Goal: Transaction & Acquisition: Book appointment/travel/reservation

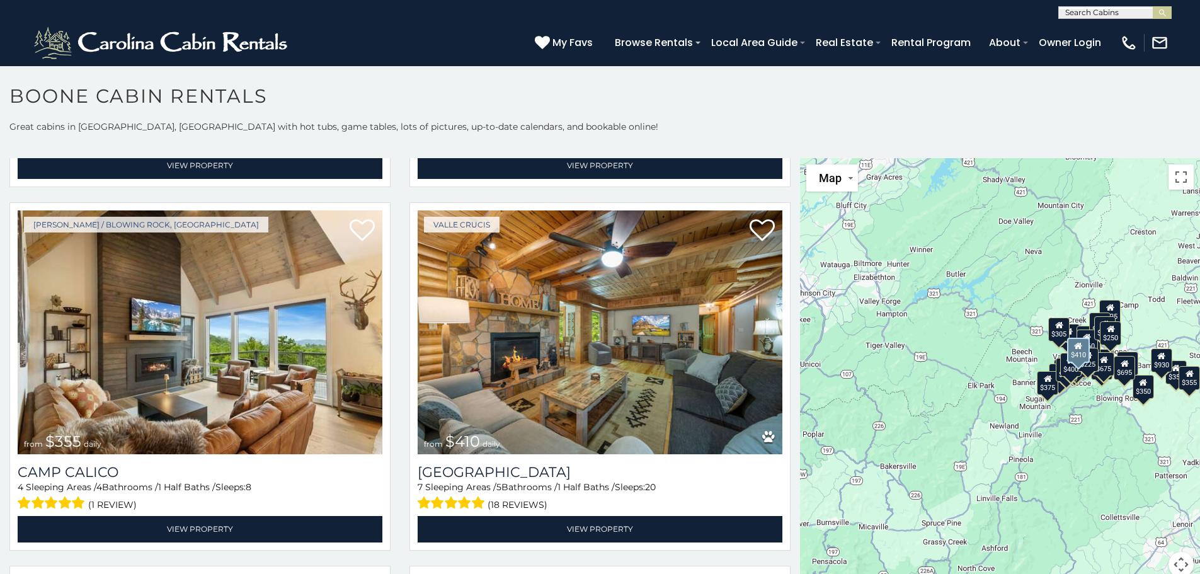
scroll to position [4598, 0]
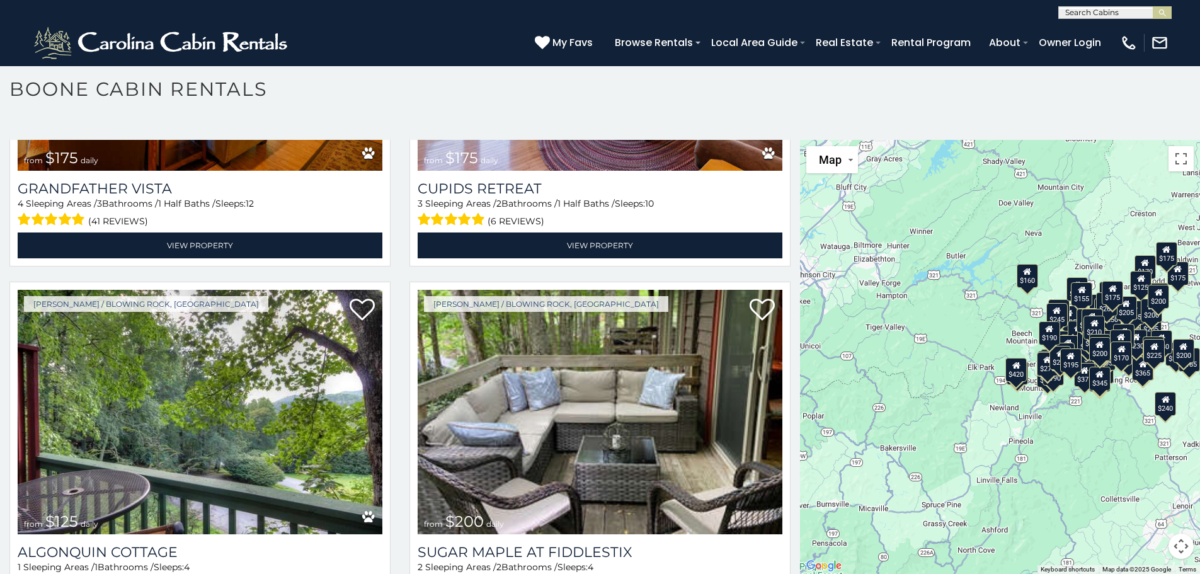
scroll to position [18249, 0]
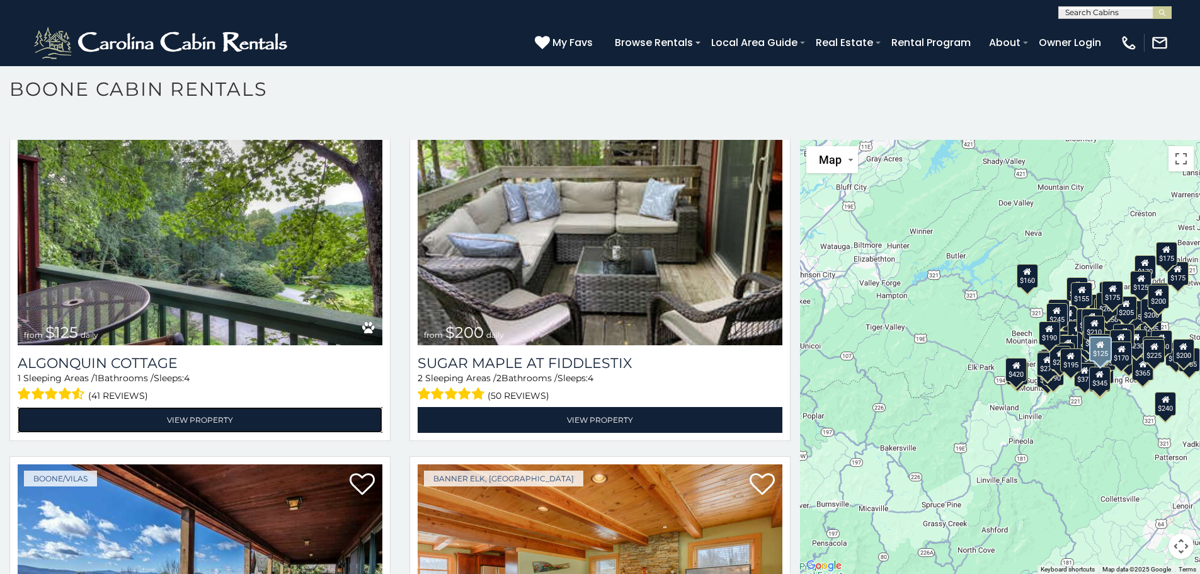
click at [203, 407] on link "View Property" at bounding box center [200, 420] width 365 height 26
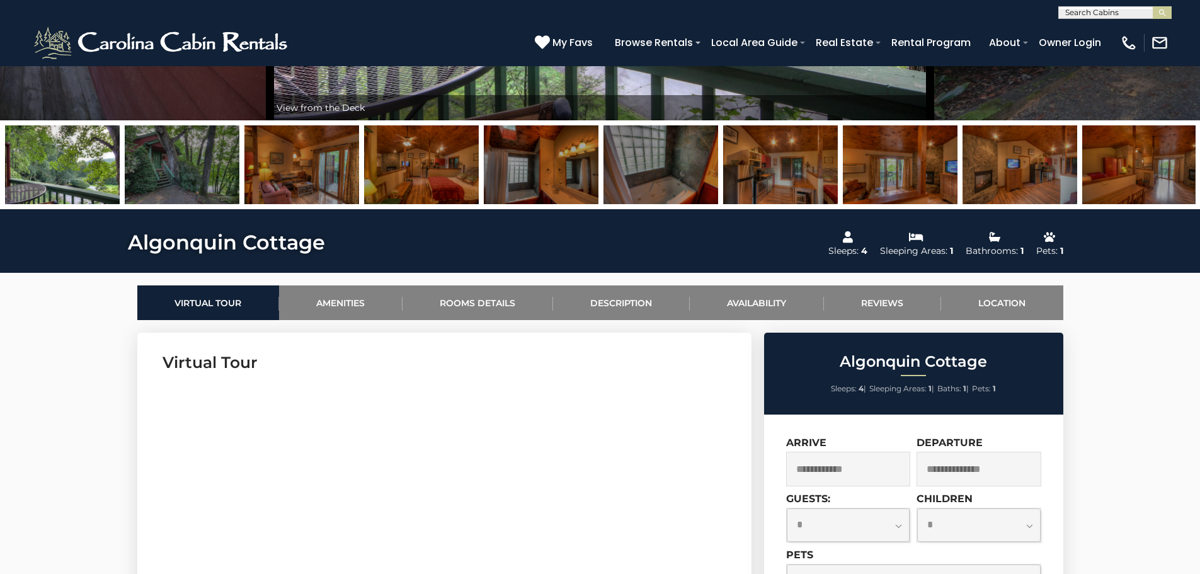
scroll to position [378, 0]
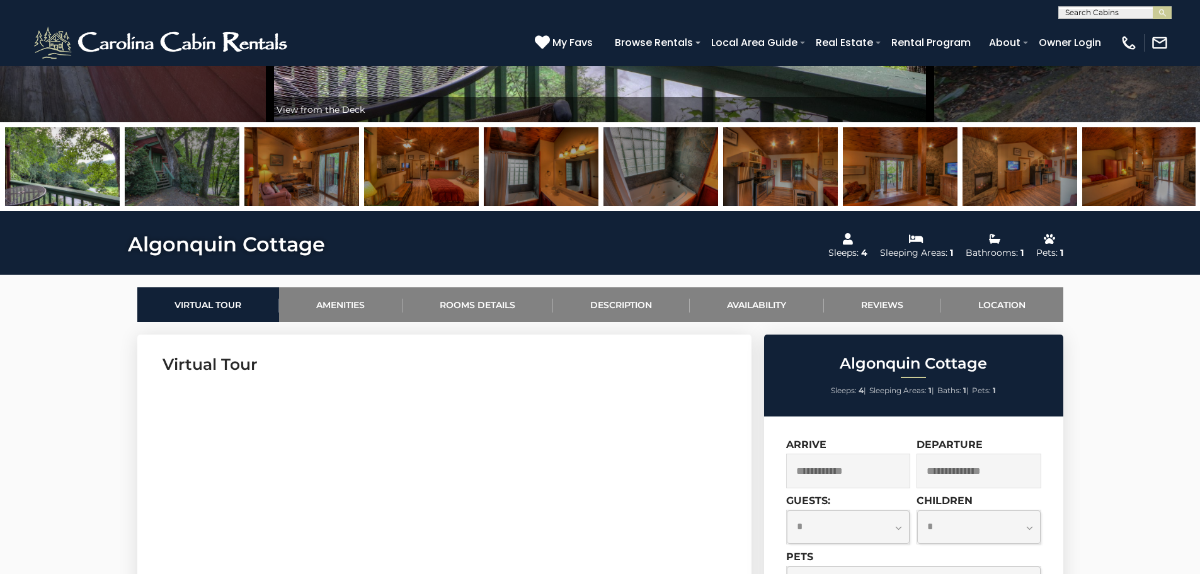
click at [195, 184] on img at bounding box center [182, 166] width 115 height 79
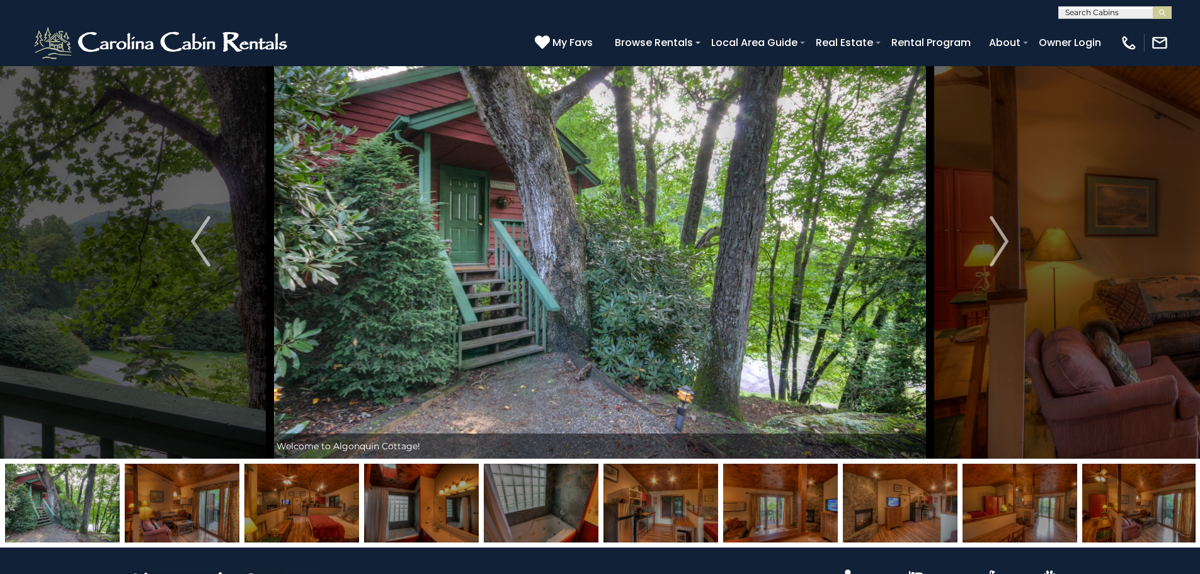
scroll to position [0, 0]
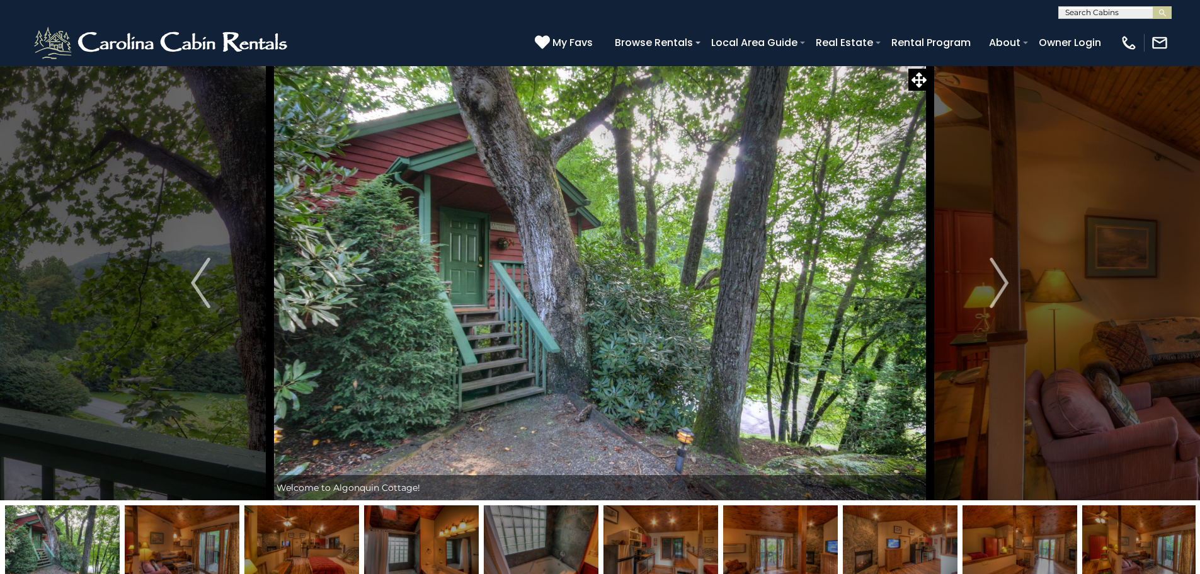
click at [1007, 285] on img "Next" at bounding box center [999, 283] width 19 height 50
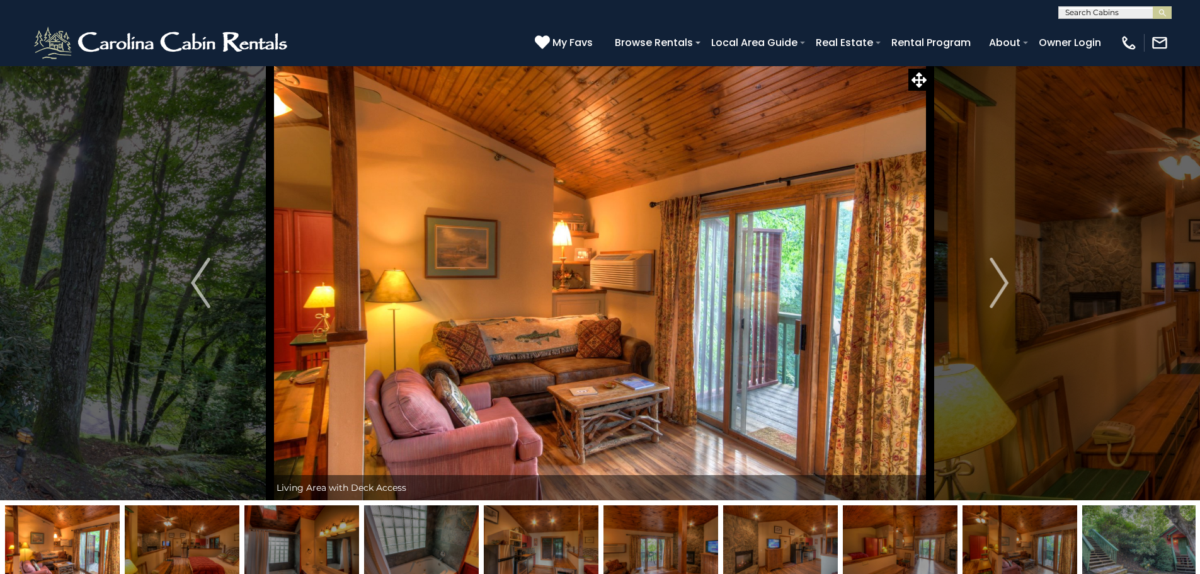
click at [1007, 286] on img "Next" at bounding box center [999, 283] width 19 height 50
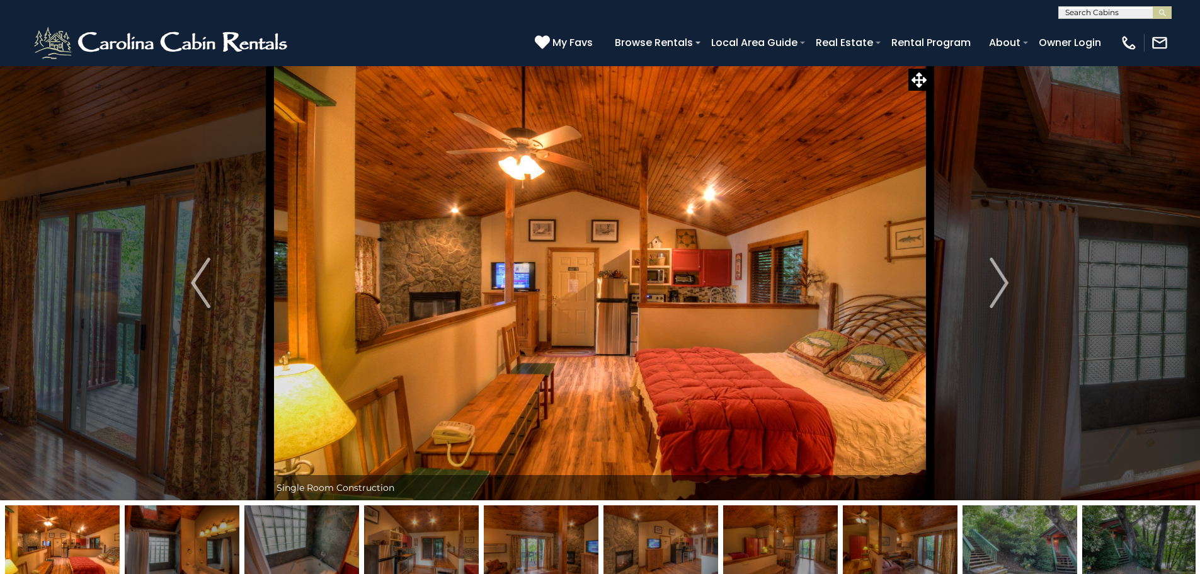
click at [1005, 286] on img "Next" at bounding box center [999, 283] width 19 height 50
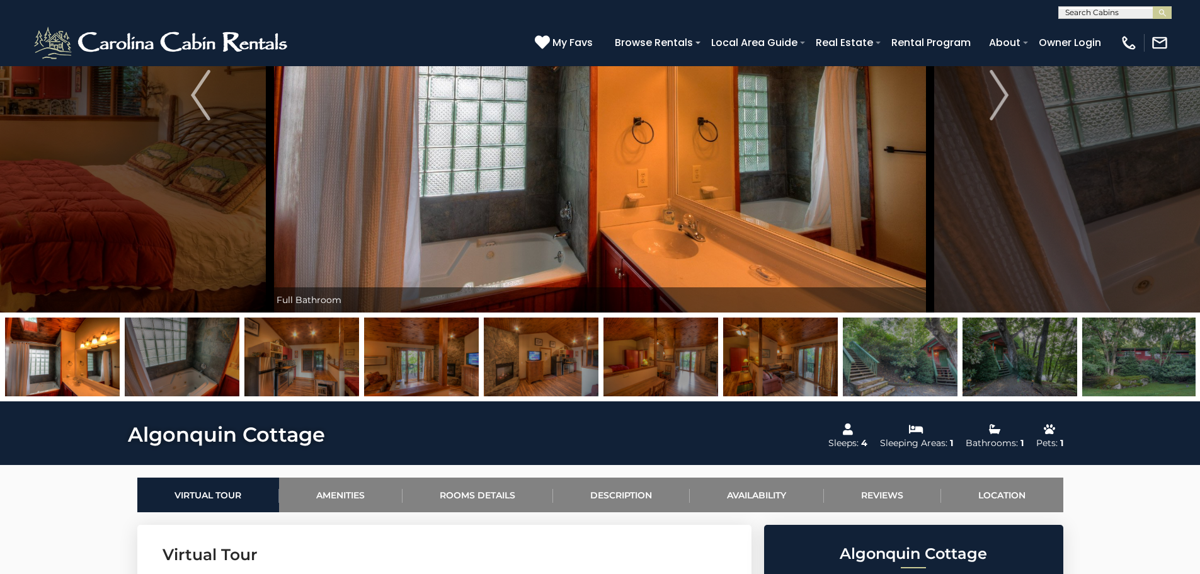
scroll to position [189, 0]
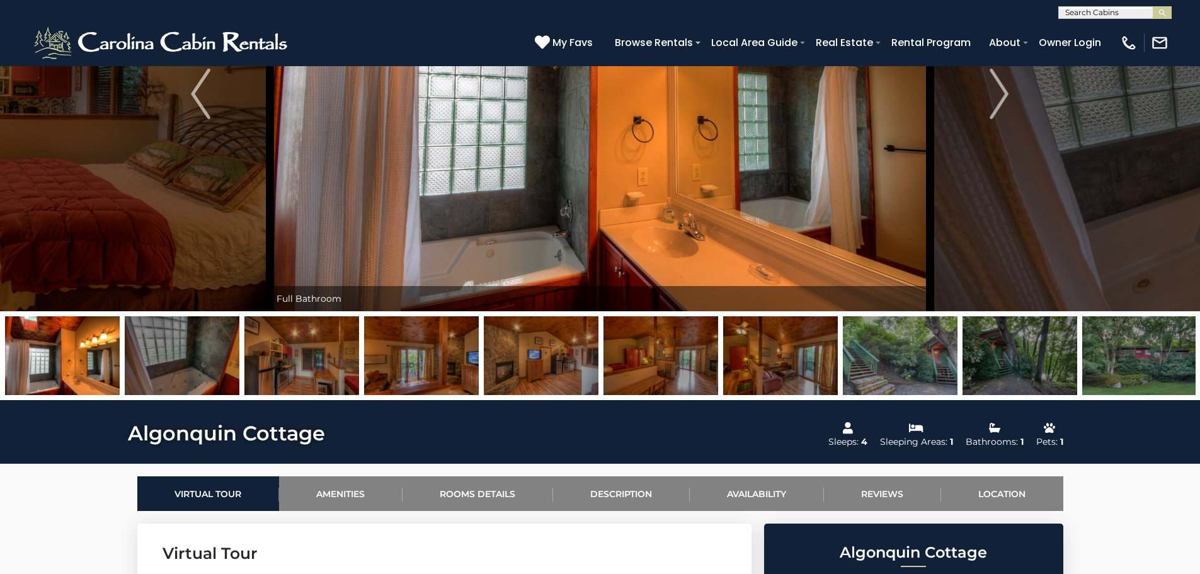
click at [994, 98] on img "Next" at bounding box center [999, 94] width 19 height 50
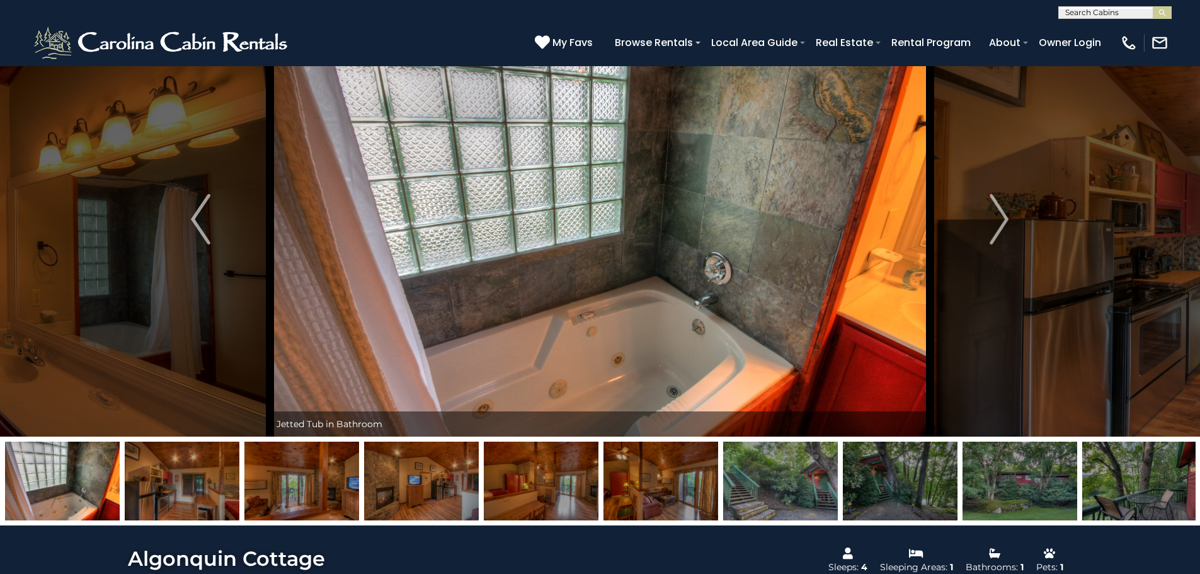
scroll to position [63, 0]
click at [1001, 224] on img "Next" at bounding box center [999, 220] width 19 height 50
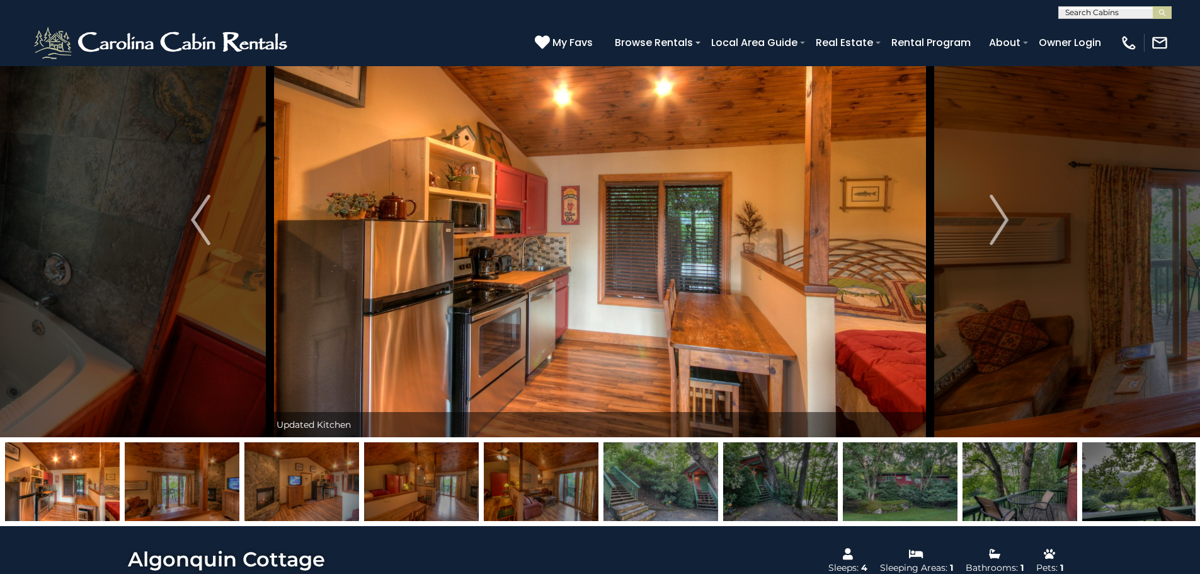
click at [1000, 224] on img "Next" at bounding box center [999, 220] width 19 height 50
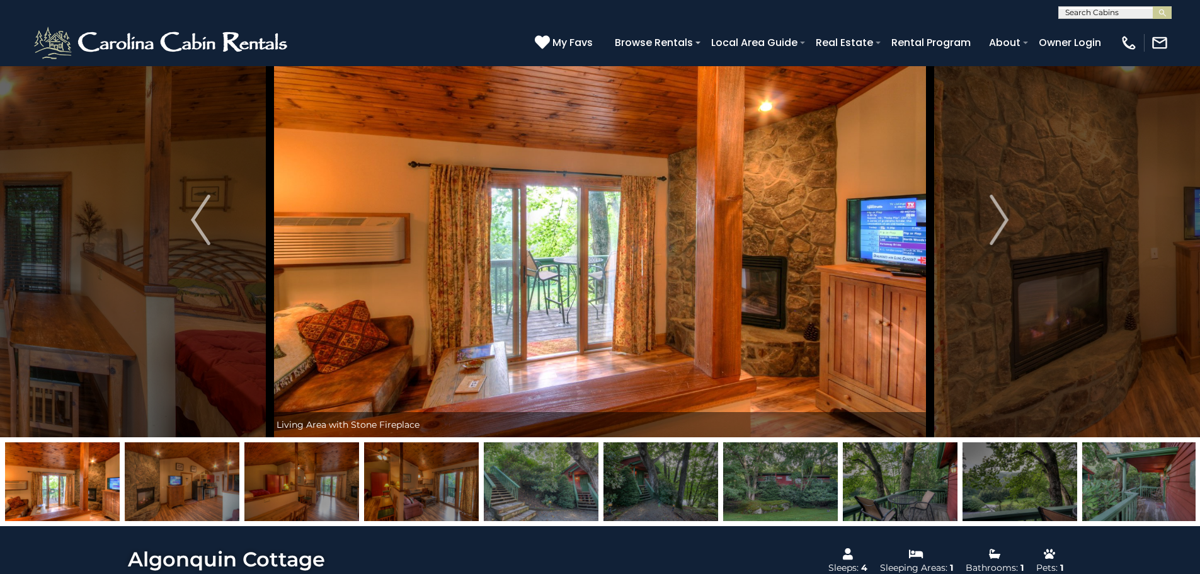
click at [1000, 224] on img "Next" at bounding box center [999, 220] width 19 height 50
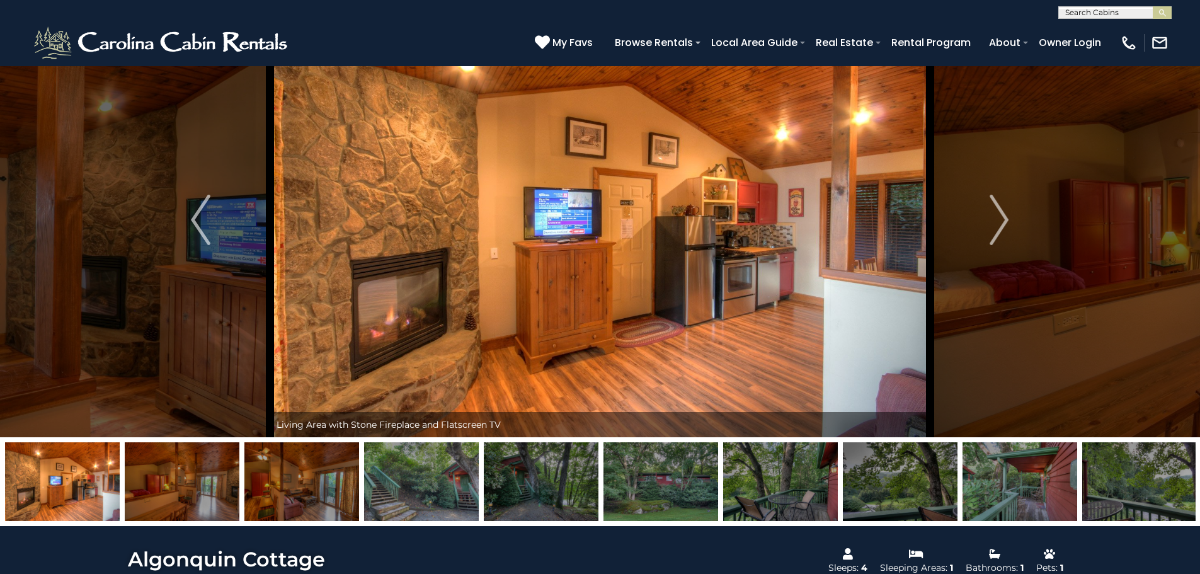
click at [1000, 224] on img "Next" at bounding box center [999, 220] width 19 height 50
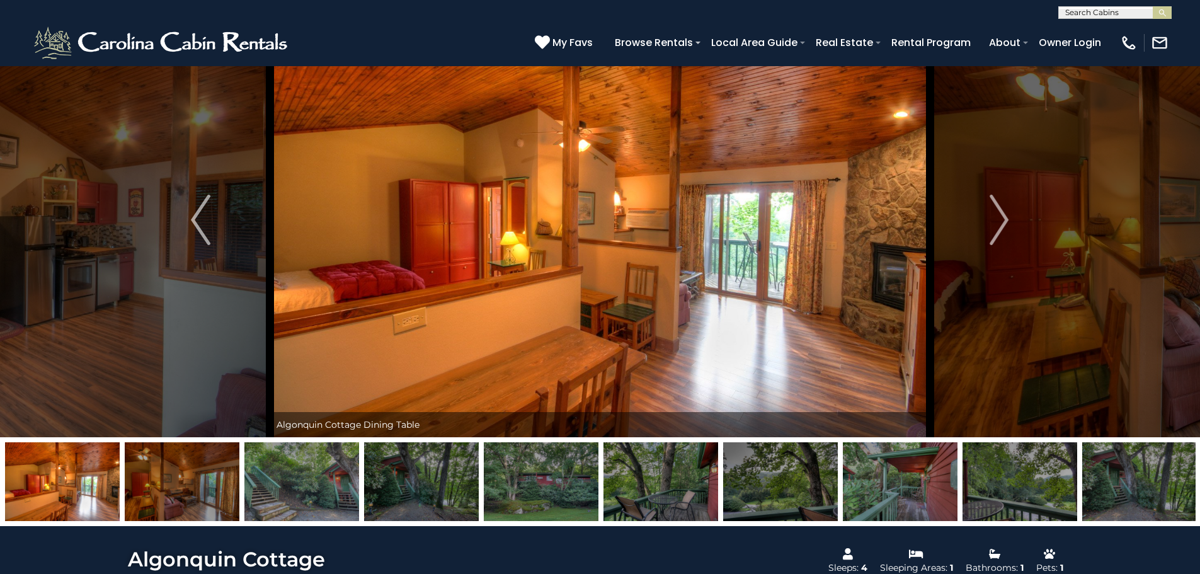
click at [1000, 224] on img "Next" at bounding box center [999, 220] width 19 height 50
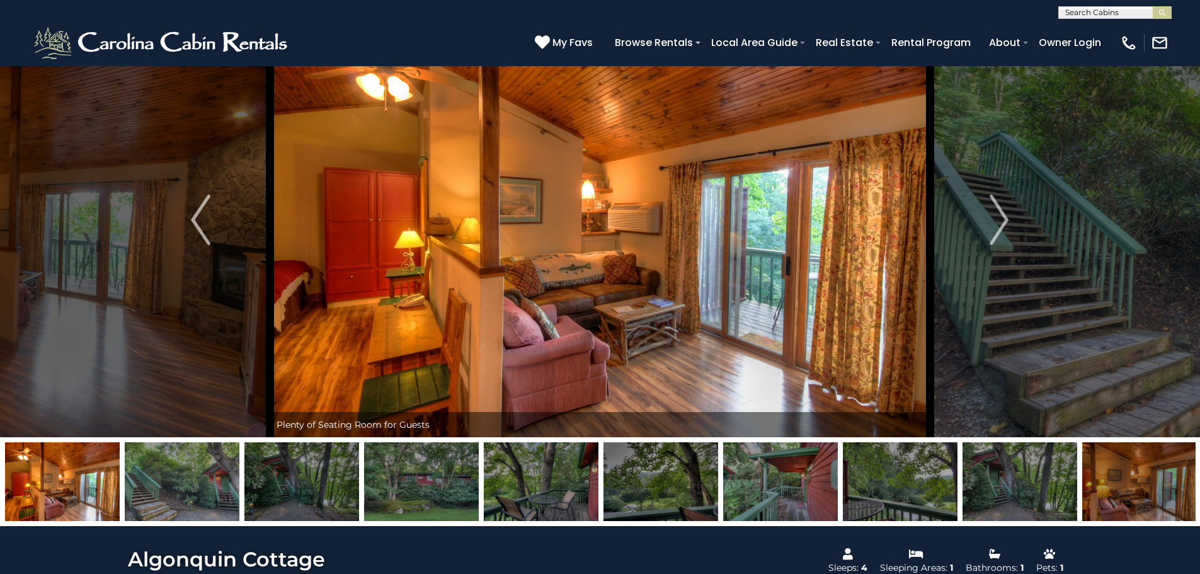
click at [1000, 224] on img "Next" at bounding box center [999, 220] width 19 height 50
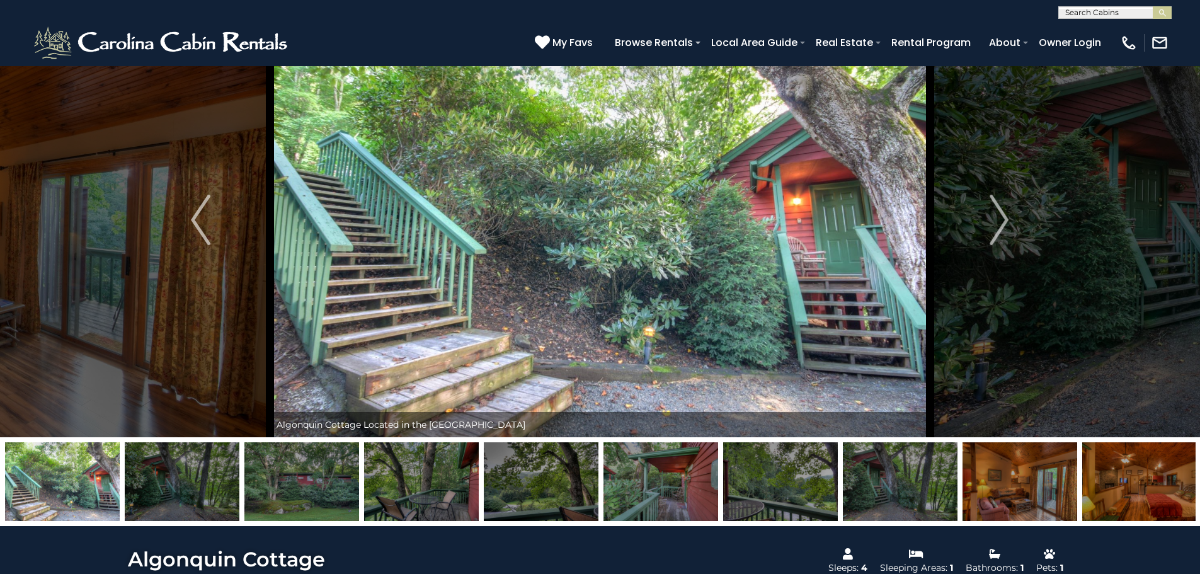
click at [1000, 224] on img "Next" at bounding box center [999, 220] width 19 height 50
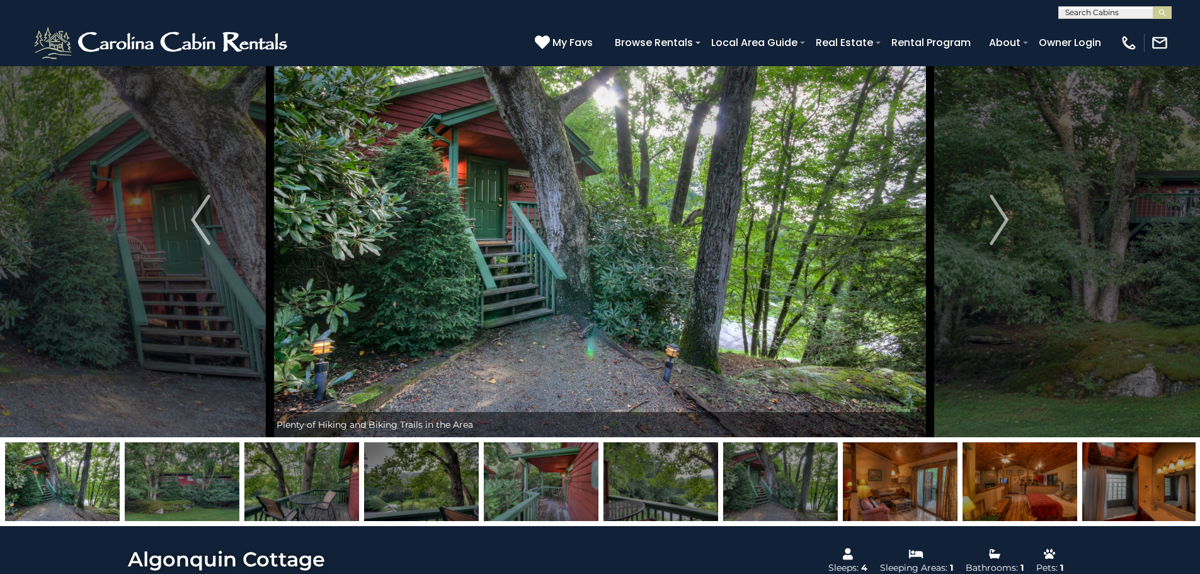
click at [1000, 224] on img "Next" at bounding box center [999, 220] width 19 height 50
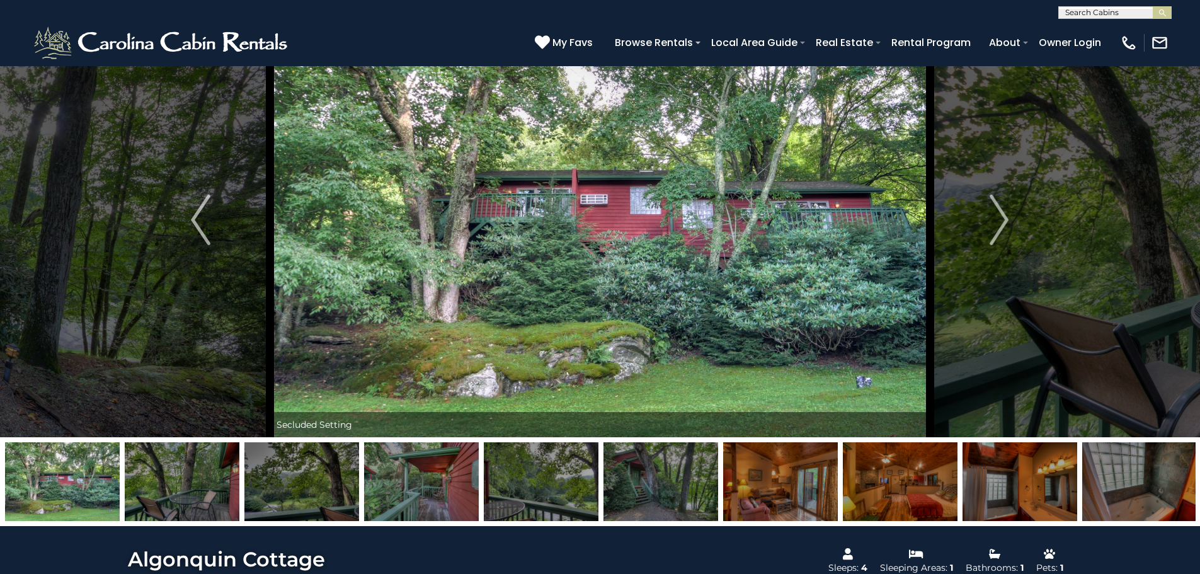
click at [1000, 224] on img "Next" at bounding box center [999, 220] width 19 height 50
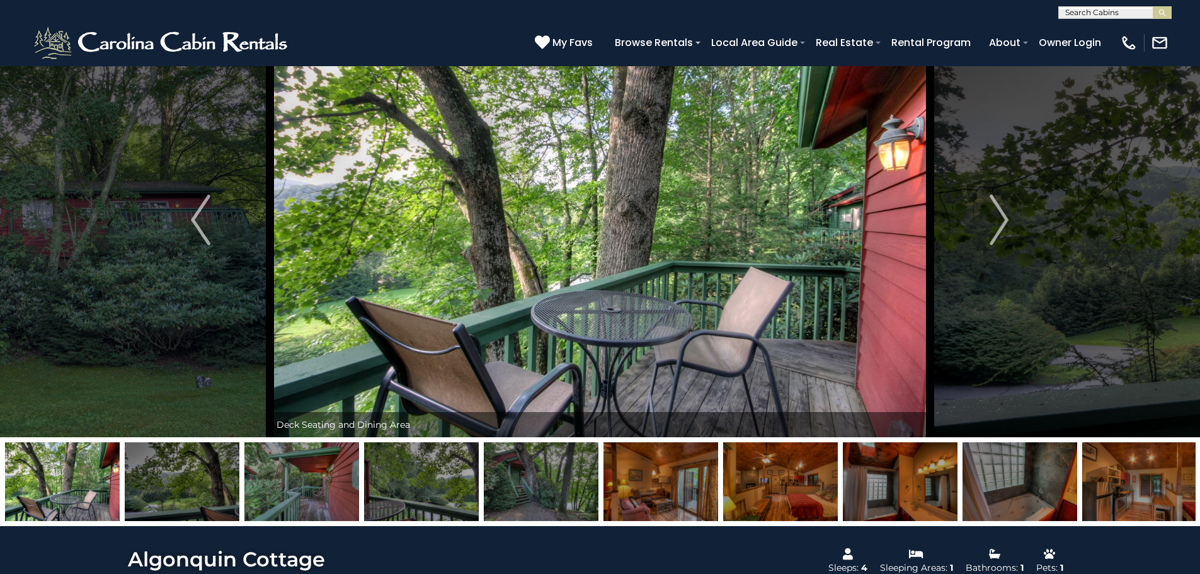
click at [1000, 224] on img "Next" at bounding box center [999, 220] width 19 height 50
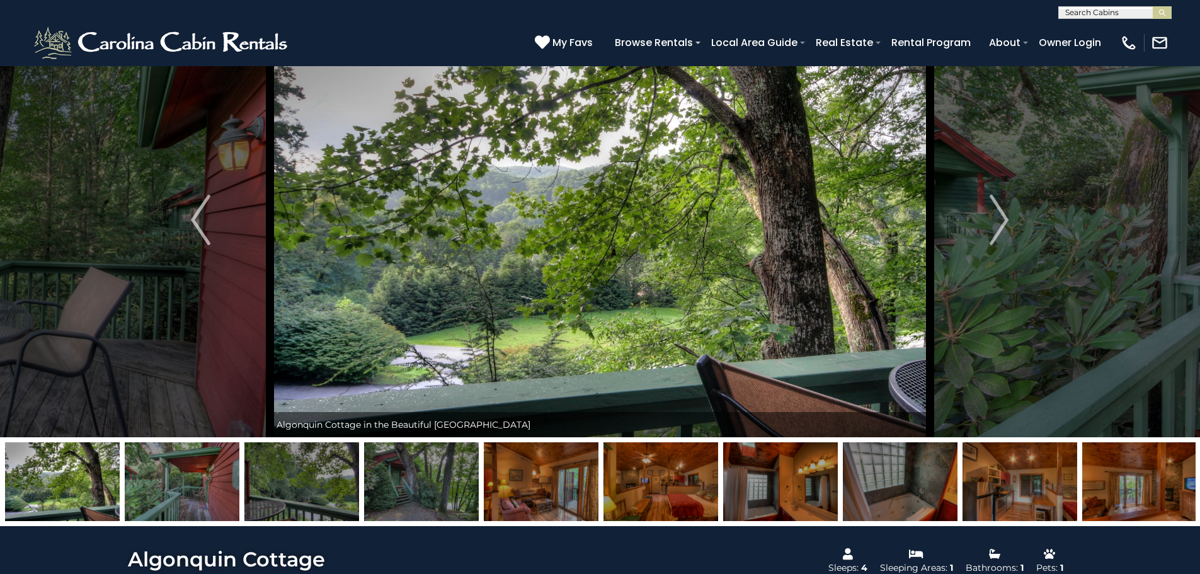
click at [1000, 224] on img "Next" at bounding box center [999, 220] width 19 height 50
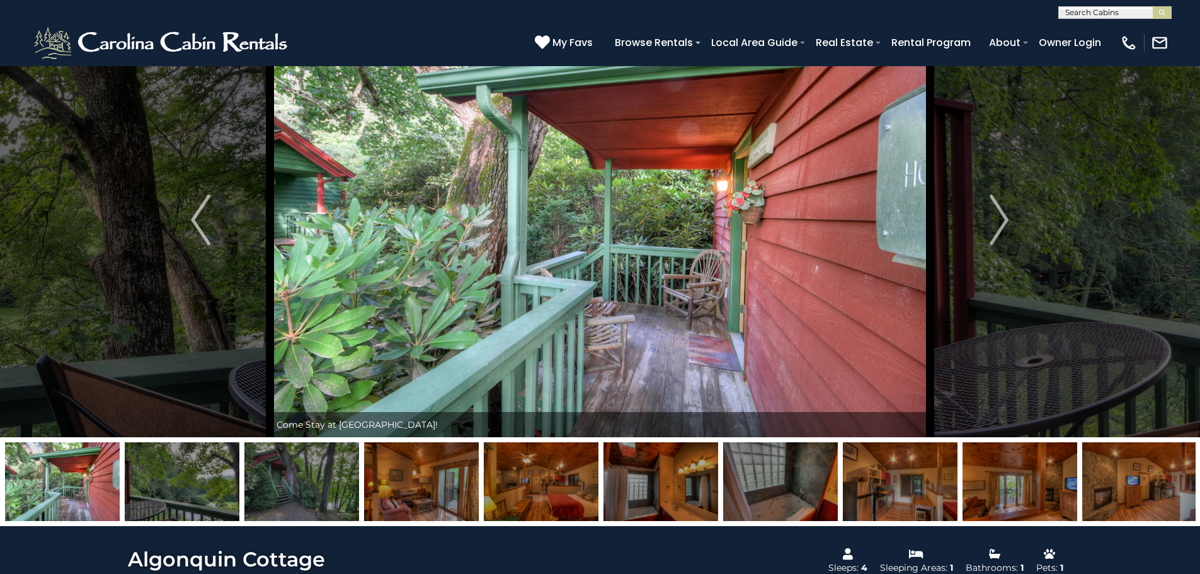
click at [1000, 224] on img "Next" at bounding box center [999, 220] width 19 height 50
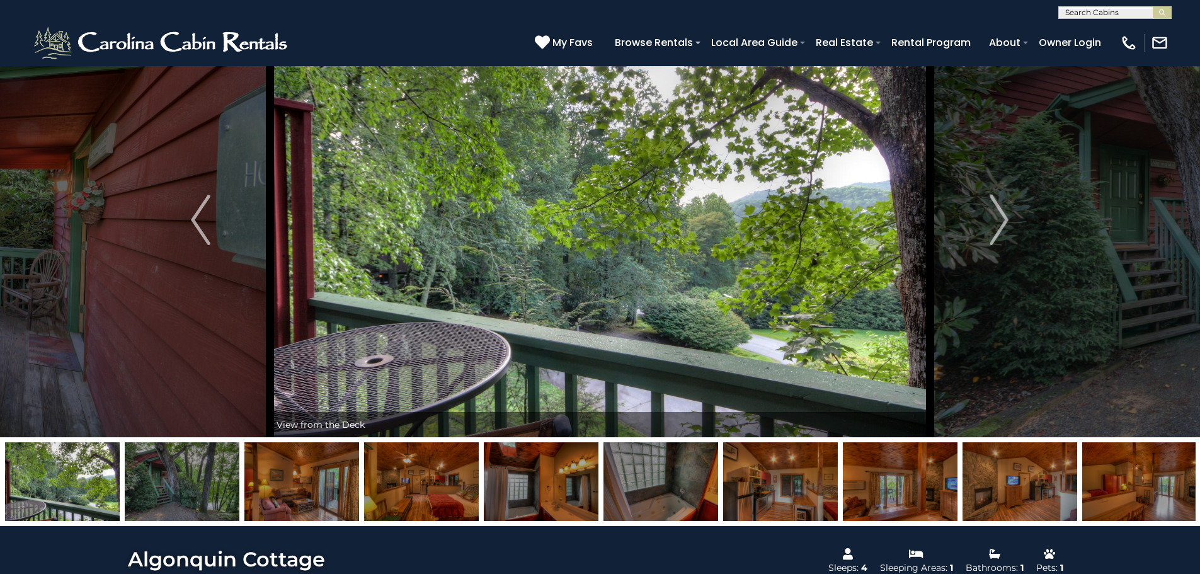
click at [1000, 224] on img "Next" at bounding box center [999, 220] width 19 height 50
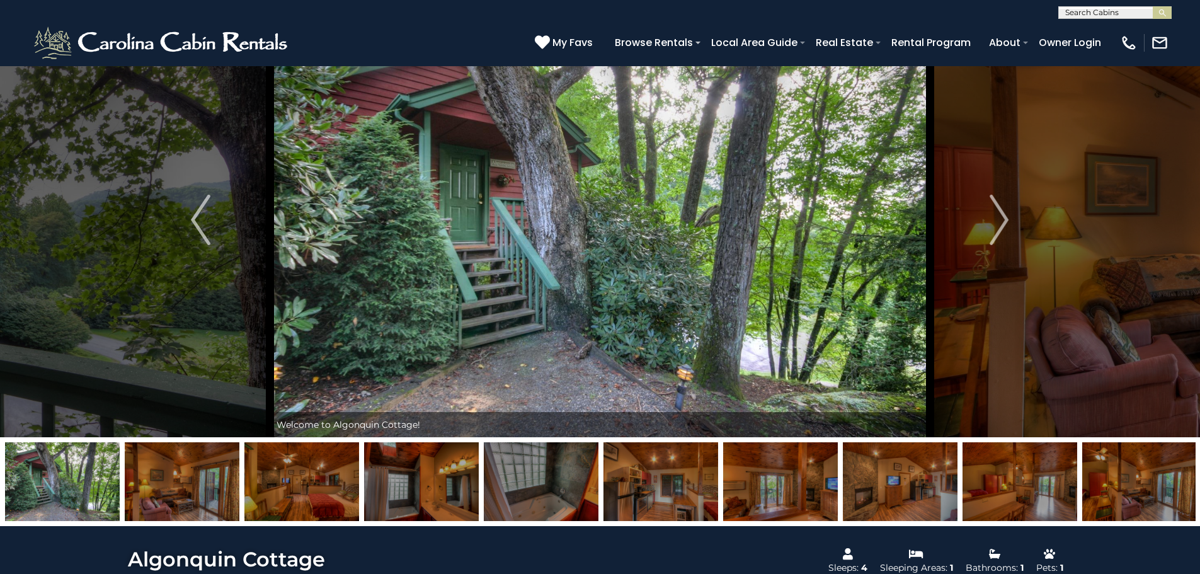
click at [993, 226] on img "Next" at bounding box center [999, 220] width 19 height 50
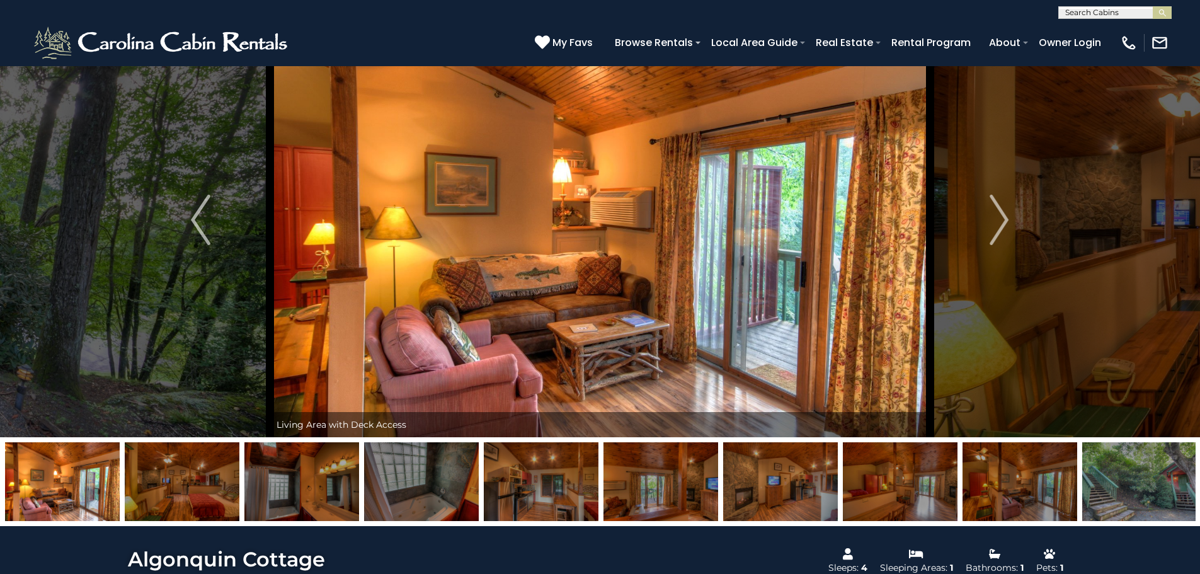
click at [993, 229] on img "Next" at bounding box center [999, 220] width 19 height 50
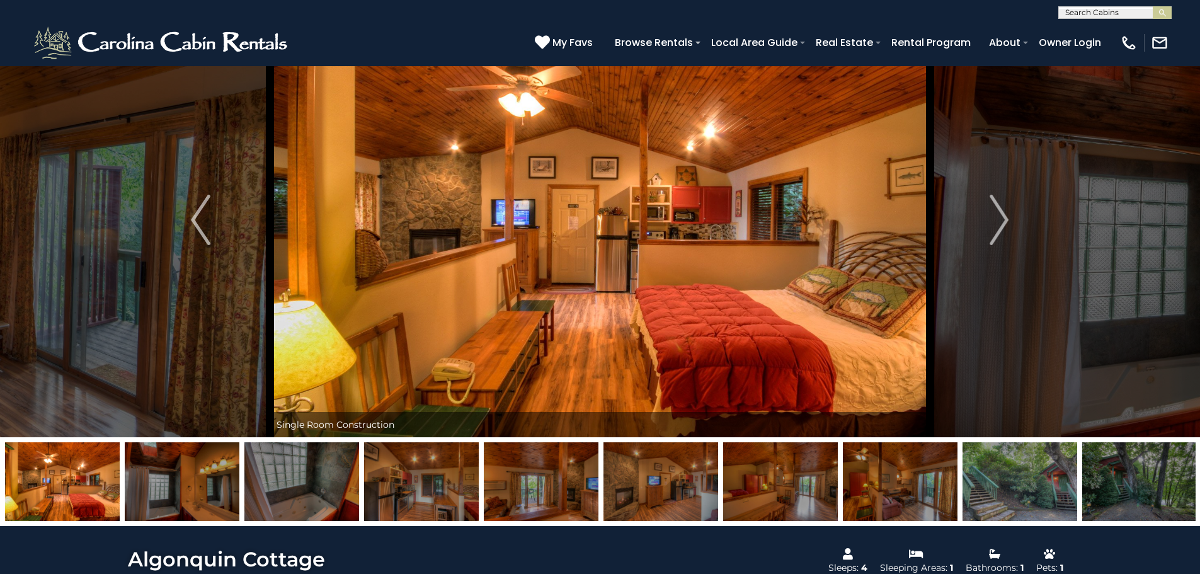
click at [993, 229] on img "Next" at bounding box center [999, 220] width 19 height 50
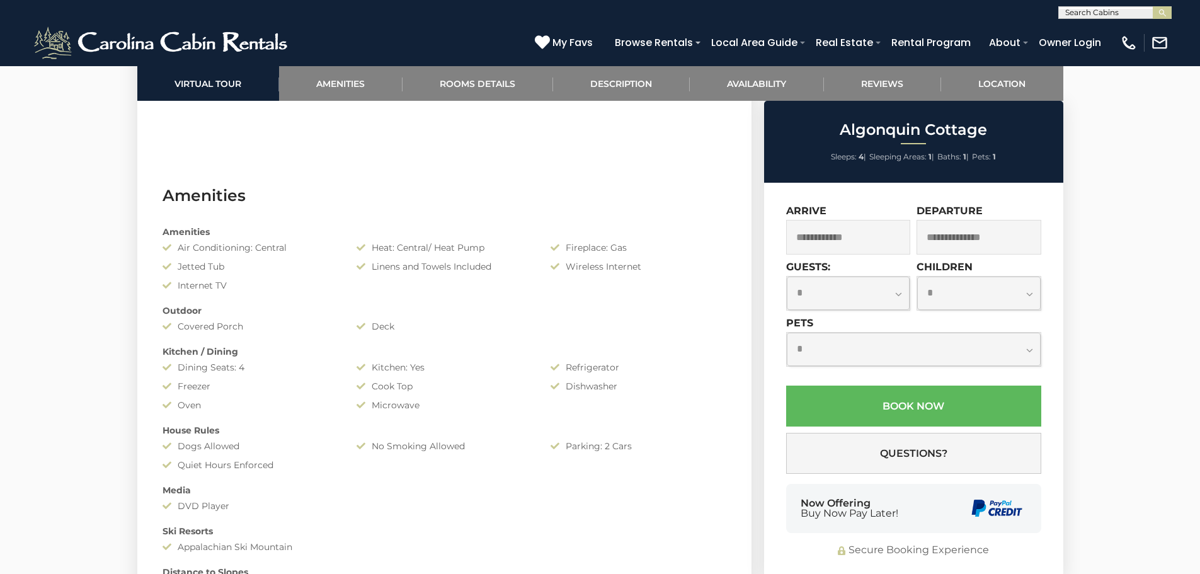
scroll to position [945, 0]
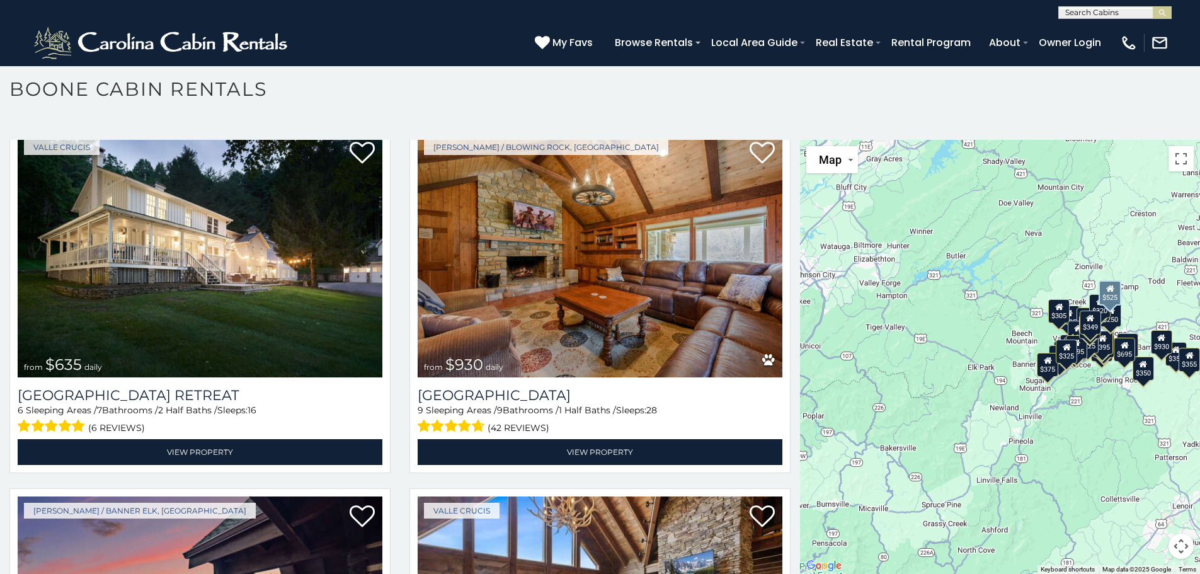
scroll to position [1449, 0]
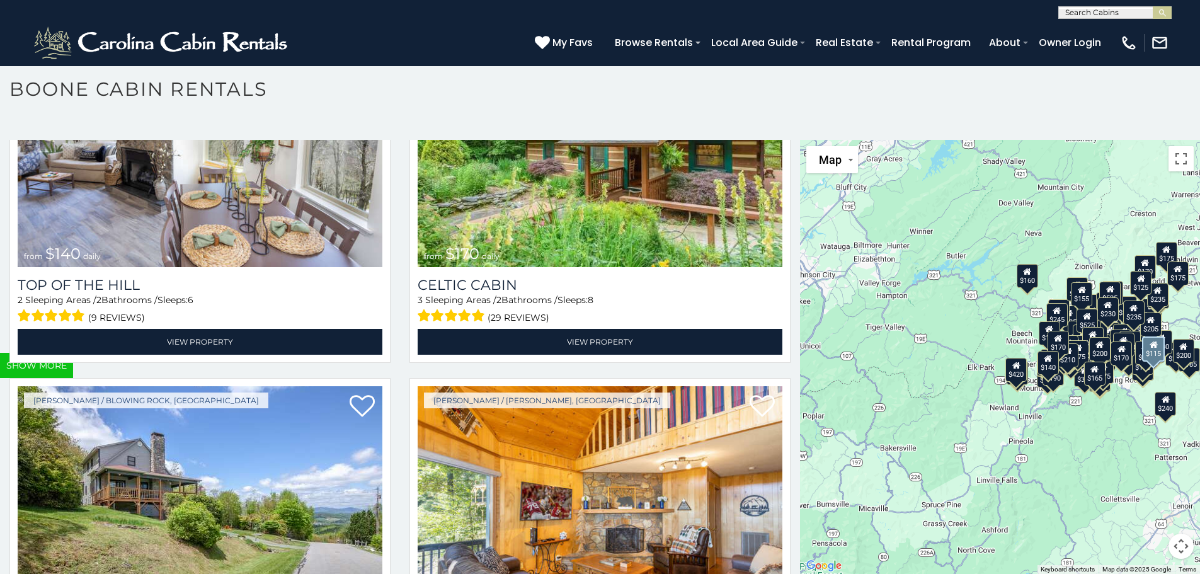
scroll to position [20517, 0]
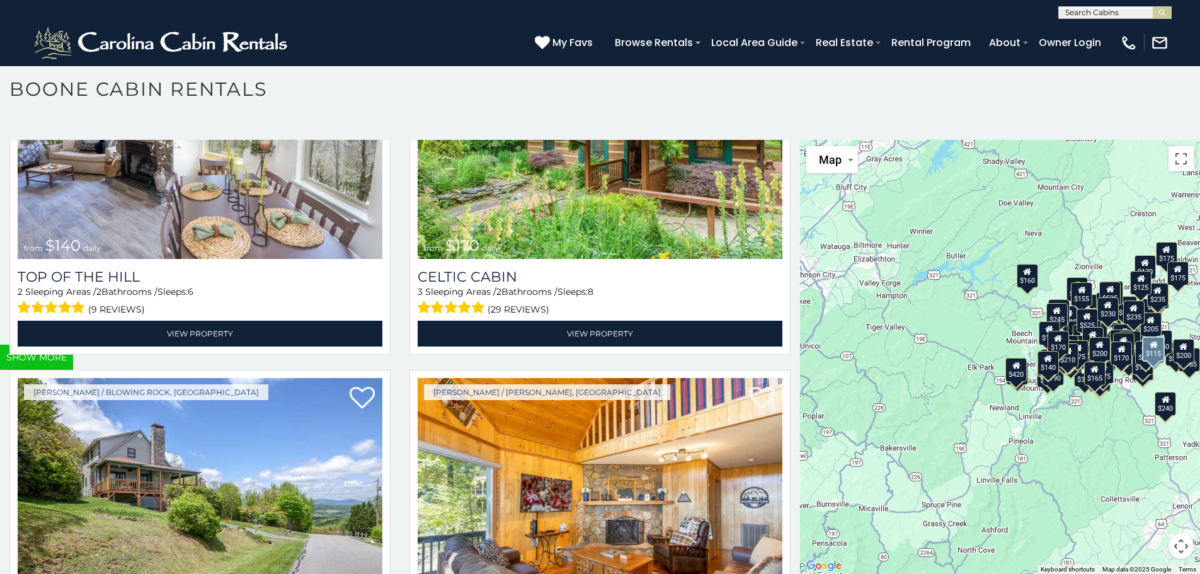
click at [131, 378] on img at bounding box center [200, 500] width 365 height 244
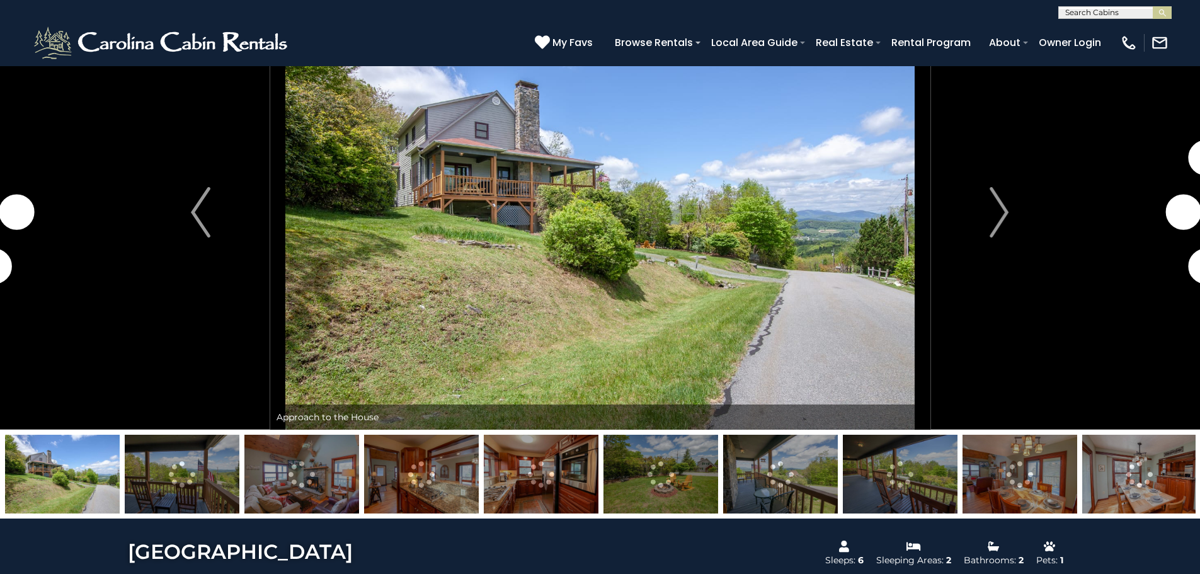
scroll to position [126, 0]
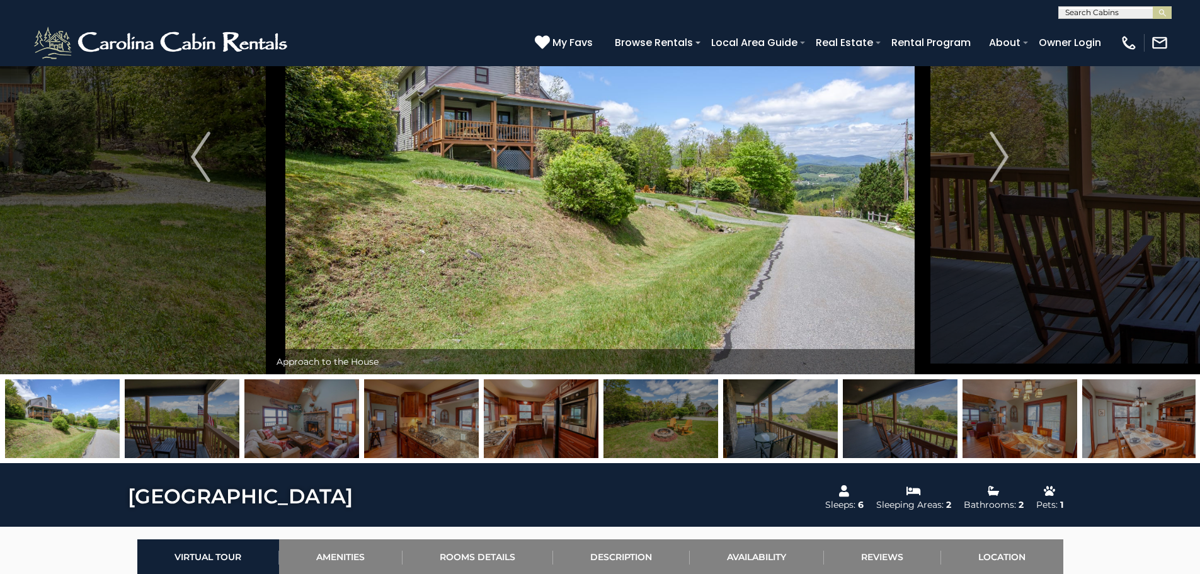
click at [1000, 154] on img "Next" at bounding box center [999, 157] width 19 height 50
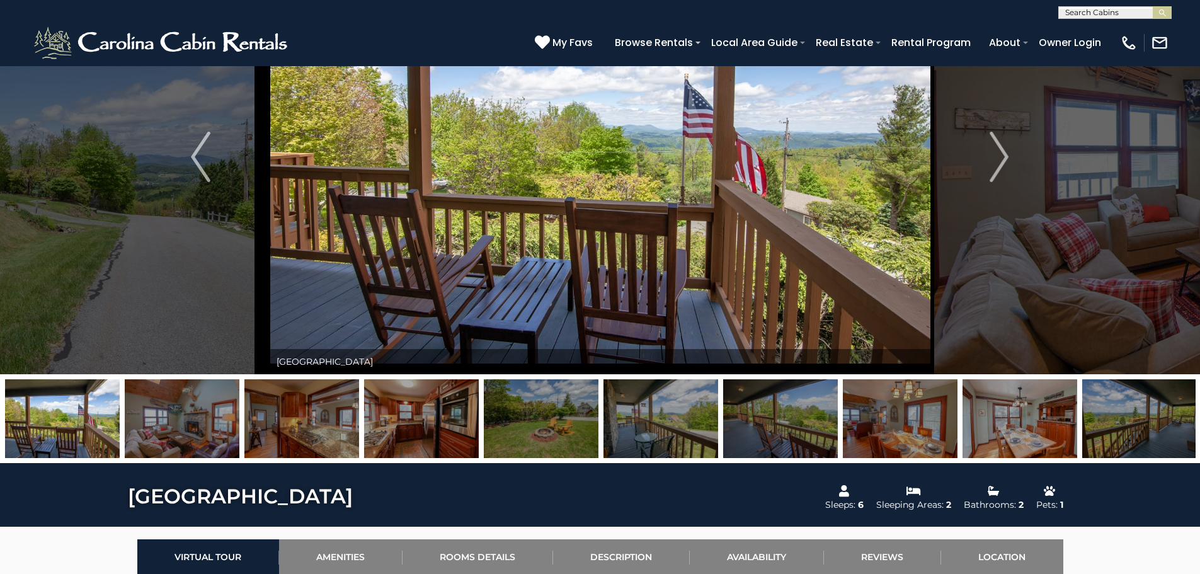
click at [1010, 161] on button "Next" at bounding box center [999, 157] width 139 height 435
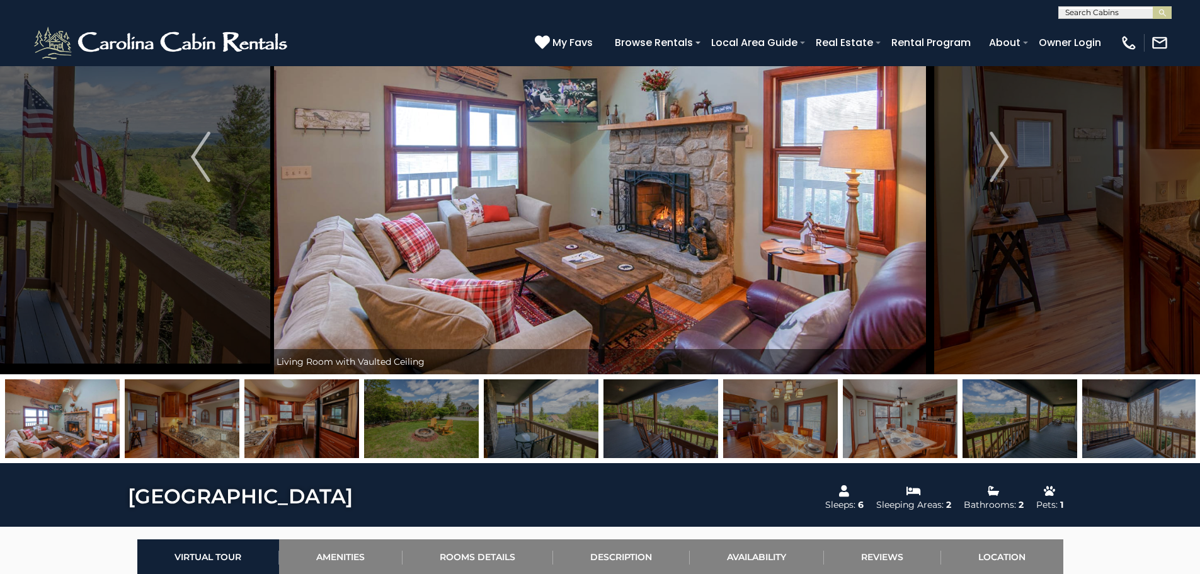
click at [1007, 163] on img "Next" at bounding box center [999, 157] width 19 height 50
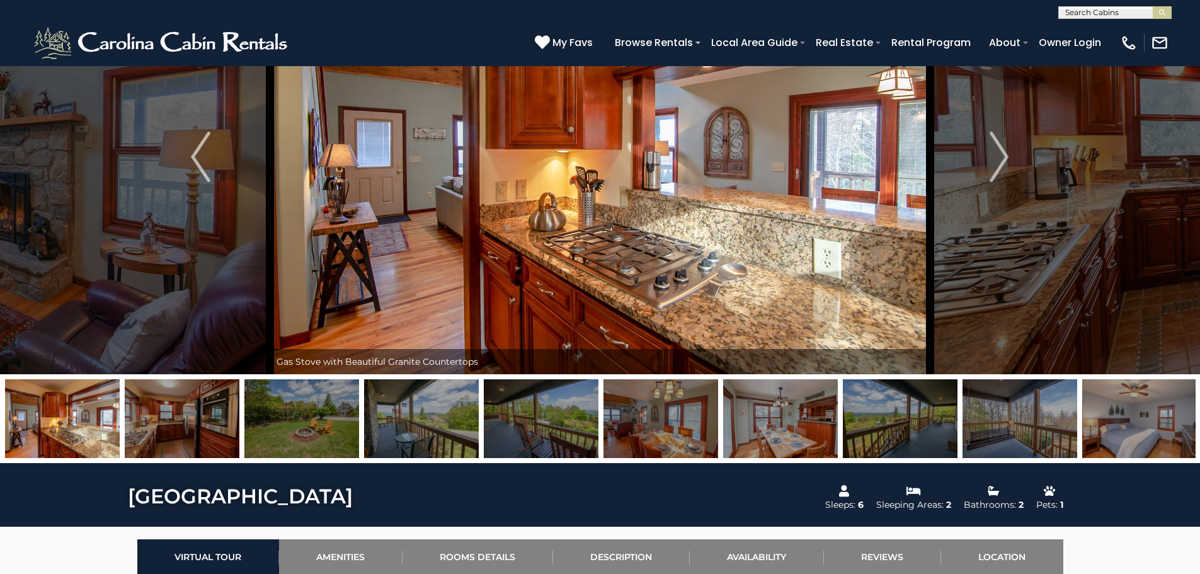
click at [1002, 159] on img "Next" at bounding box center [999, 157] width 19 height 50
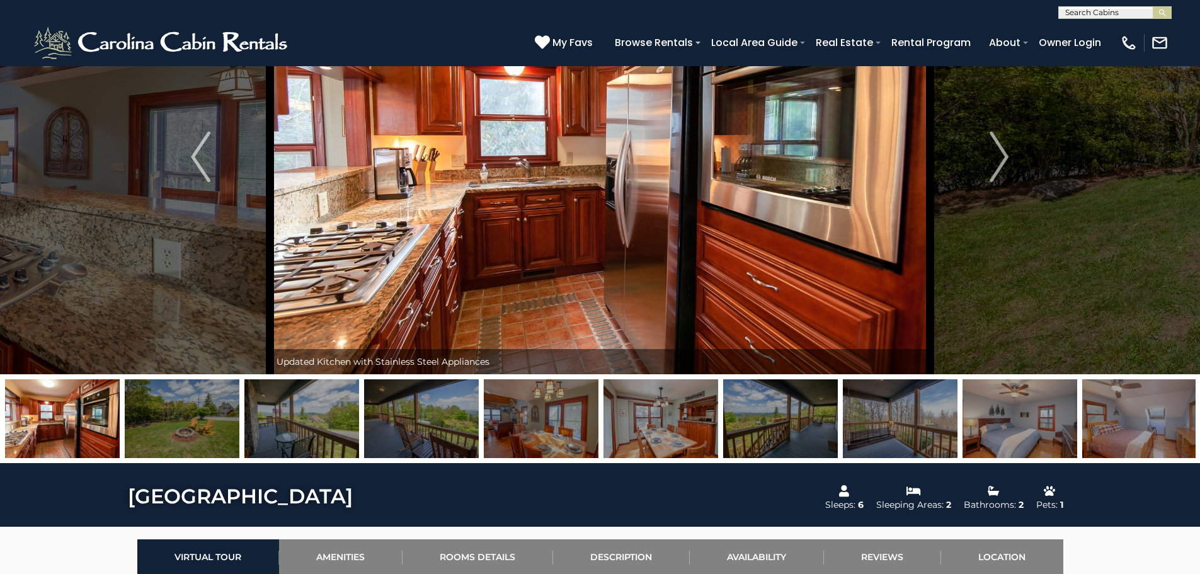
click at [1000, 160] on img "Next" at bounding box center [999, 157] width 19 height 50
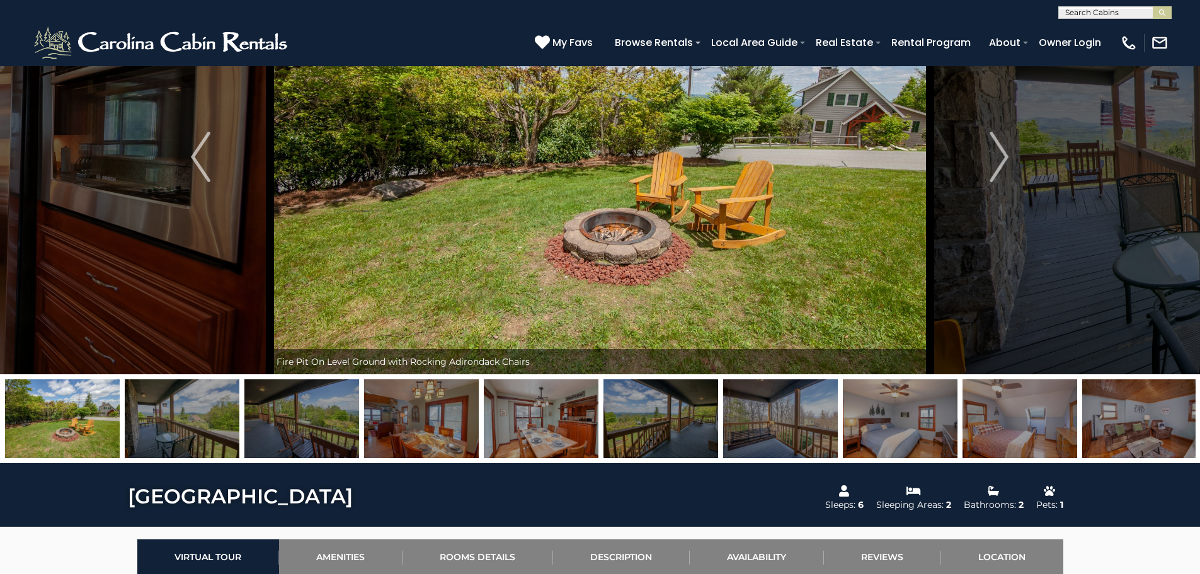
click at [1000, 161] on img "Next" at bounding box center [999, 157] width 19 height 50
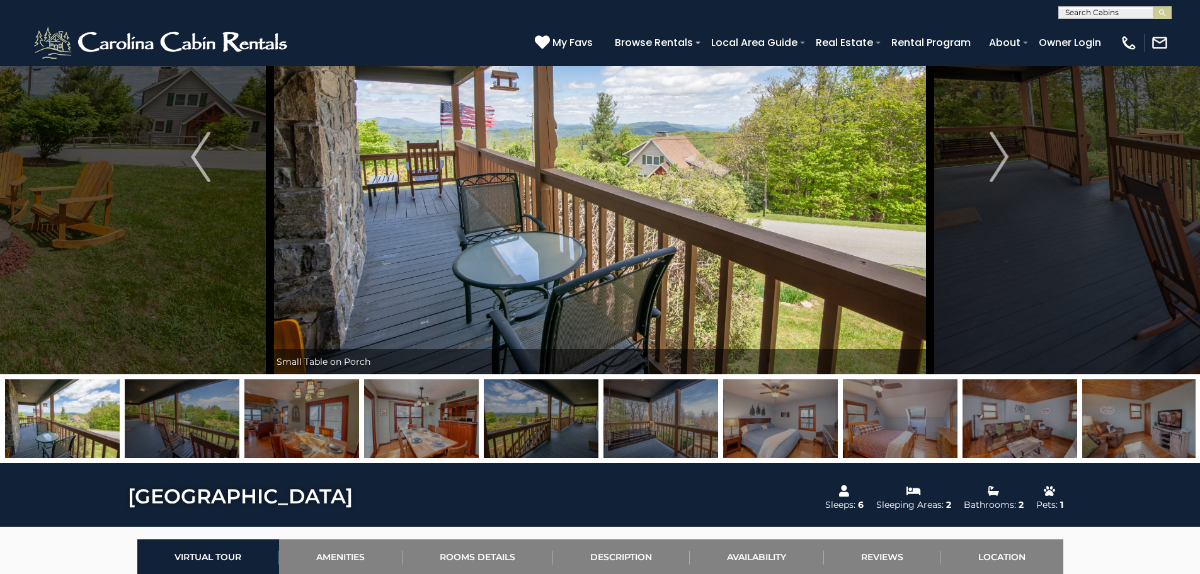
click at [1000, 161] on img "Next" at bounding box center [999, 157] width 19 height 50
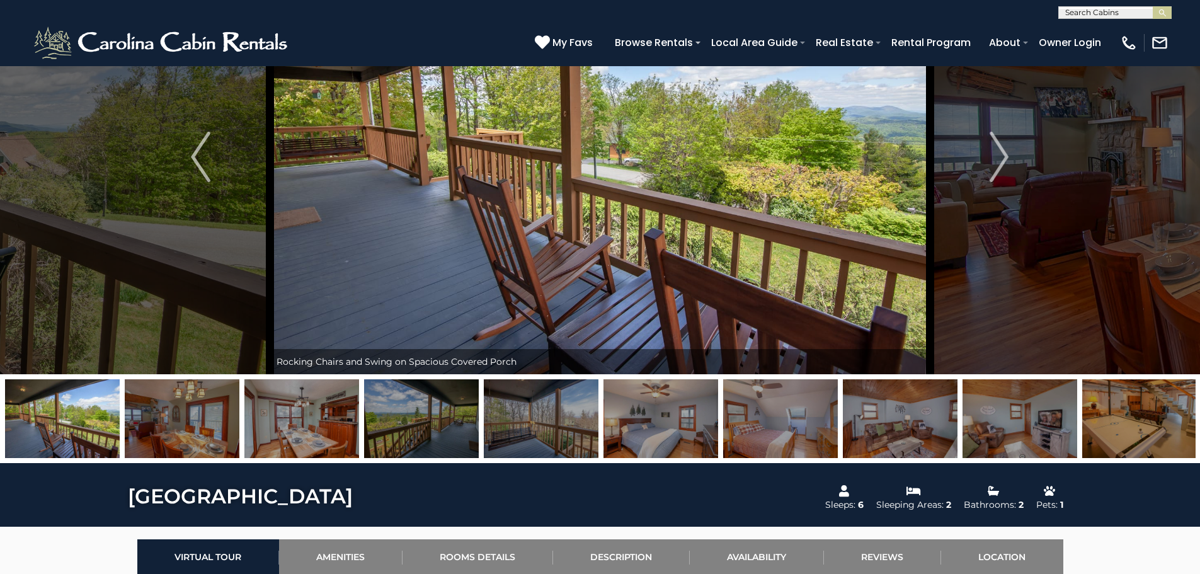
click at [1000, 161] on img "Next" at bounding box center [999, 157] width 19 height 50
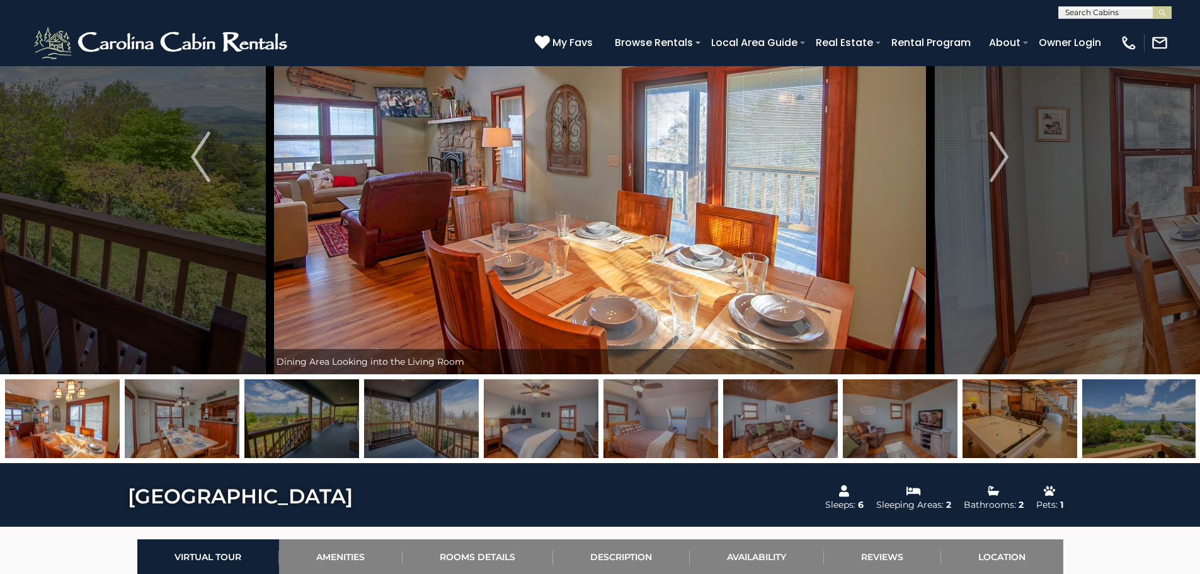
click at [1000, 161] on img "Next" at bounding box center [999, 157] width 19 height 50
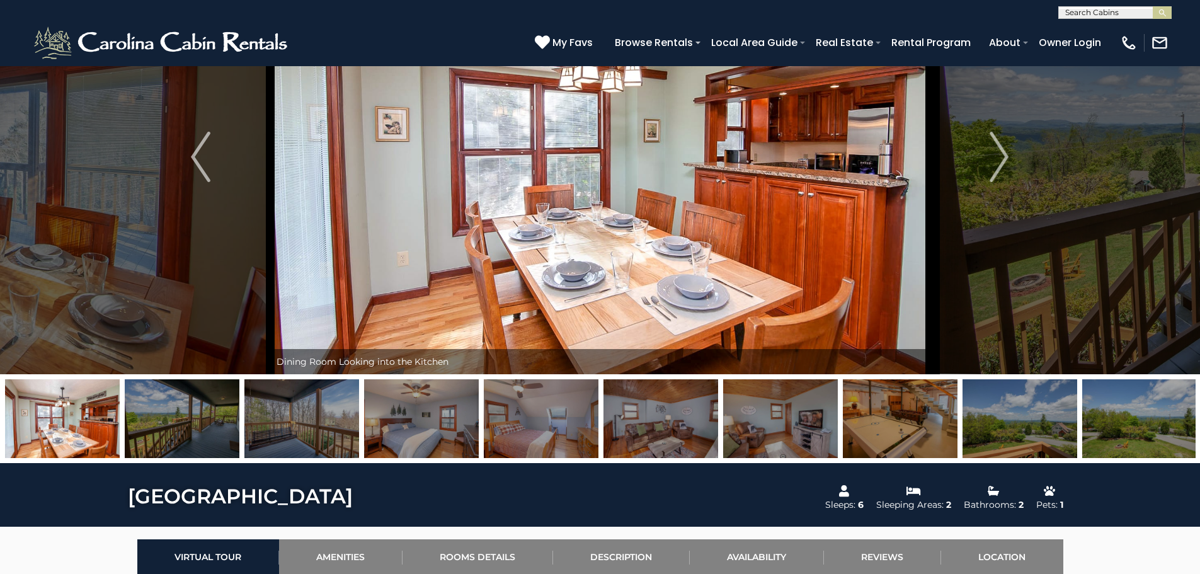
click at [1000, 162] on img "Next" at bounding box center [999, 157] width 19 height 50
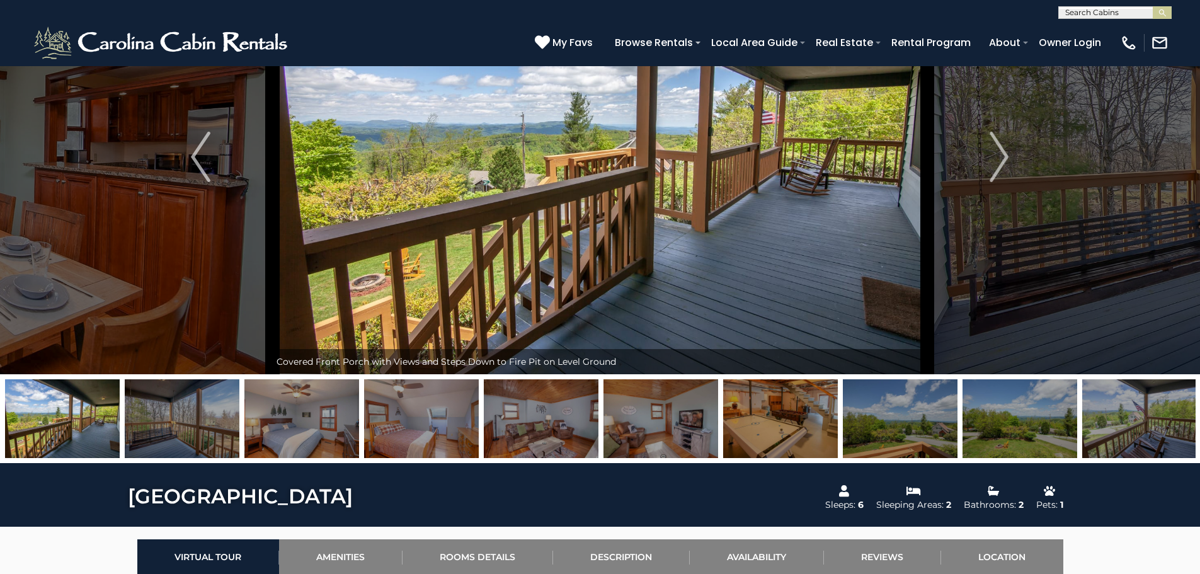
click at [1000, 162] on img "Next" at bounding box center [999, 157] width 19 height 50
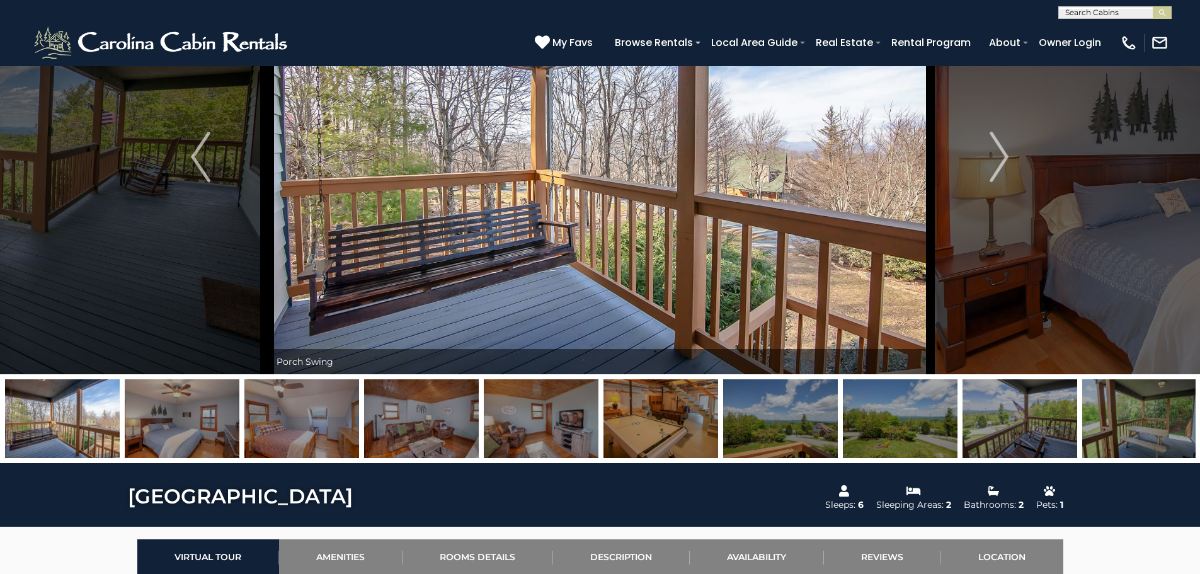
click at [1000, 162] on img "Next" at bounding box center [999, 157] width 19 height 50
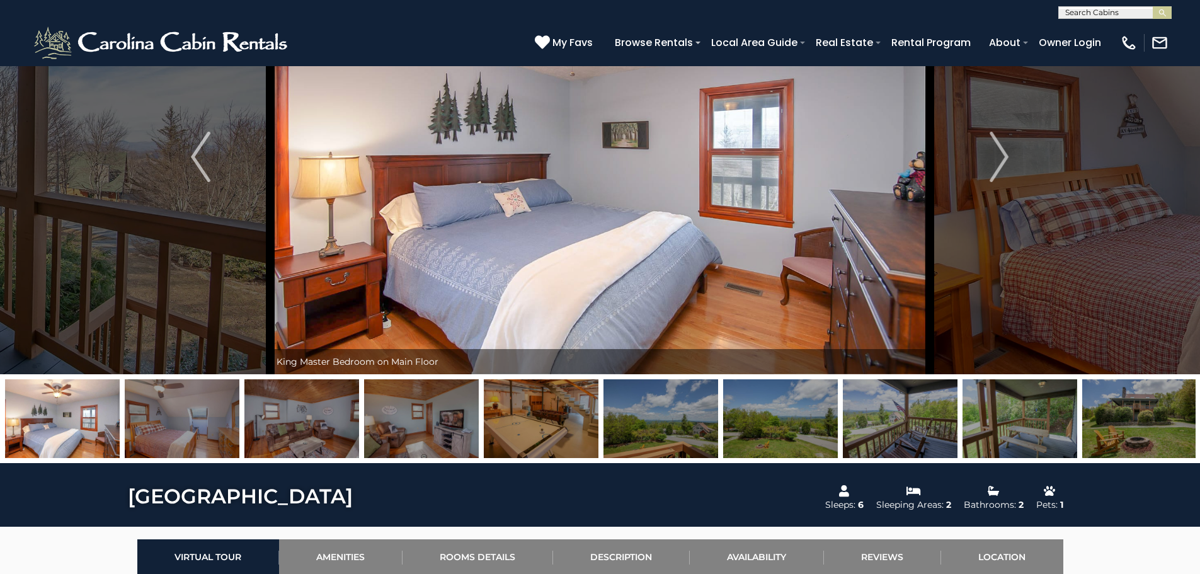
click at [1000, 165] on img "Next" at bounding box center [999, 157] width 19 height 50
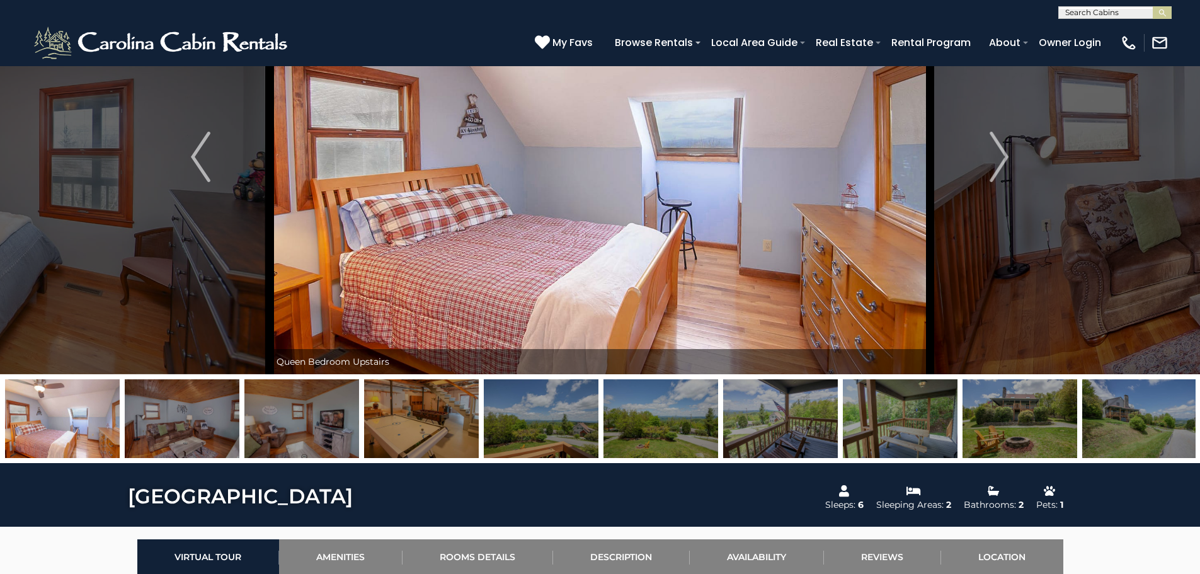
click at [1000, 165] on img "Next" at bounding box center [999, 157] width 19 height 50
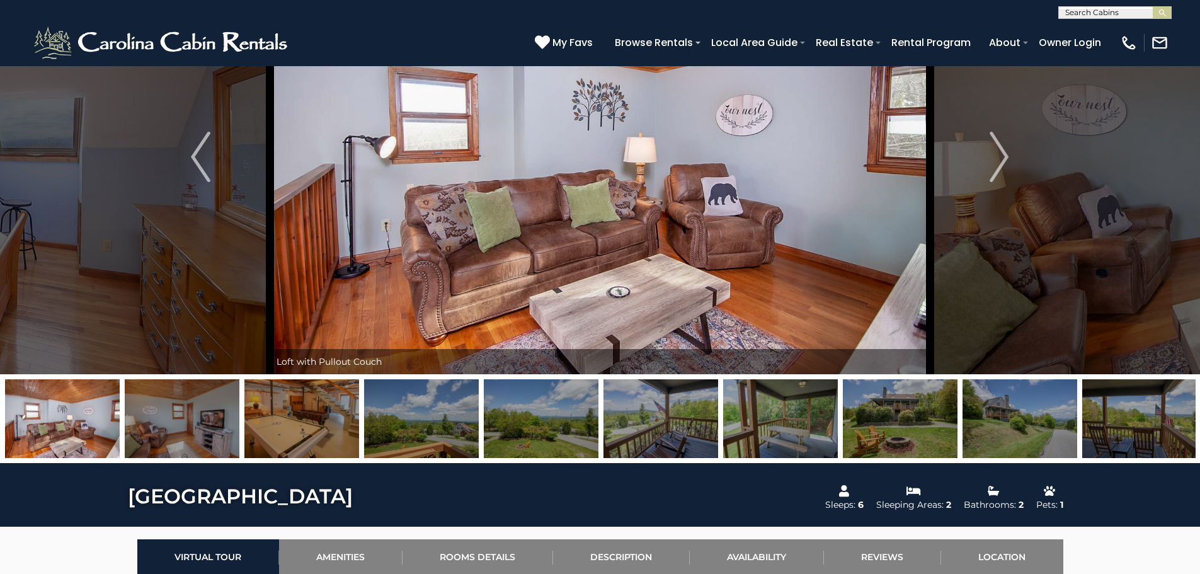
click at [1000, 165] on img "Next" at bounding box center [999, 157] width 19 height 50
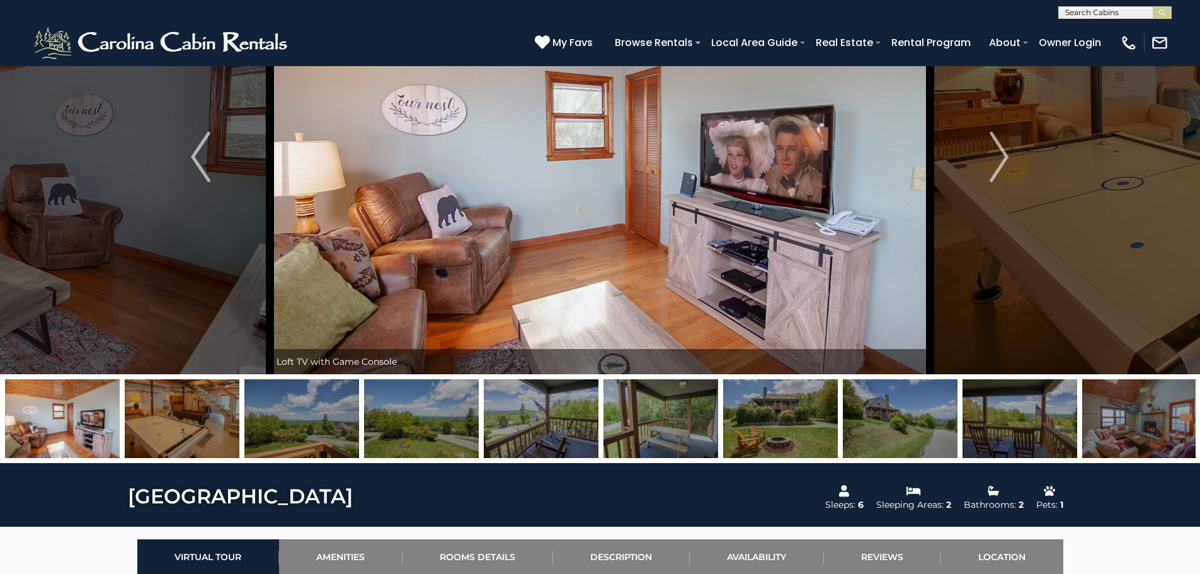
click at [1000, 165] on img "Next" at bounding box center [999, 157] width 19 height 50
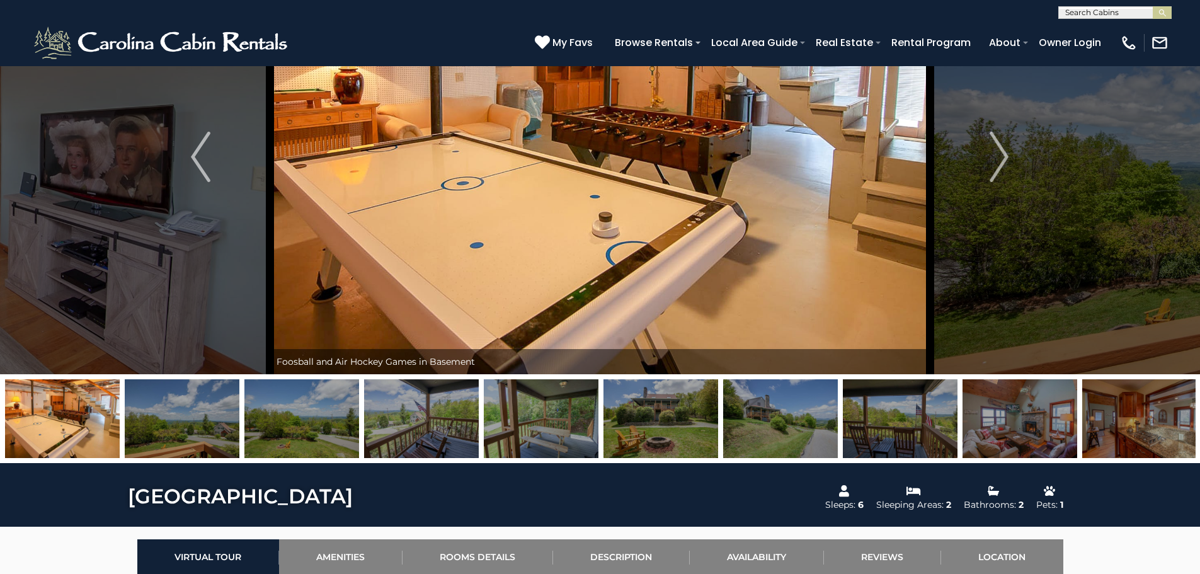
click at [1000, 165] on img "Next" at bounding box center [999, 157] width 19 height 50
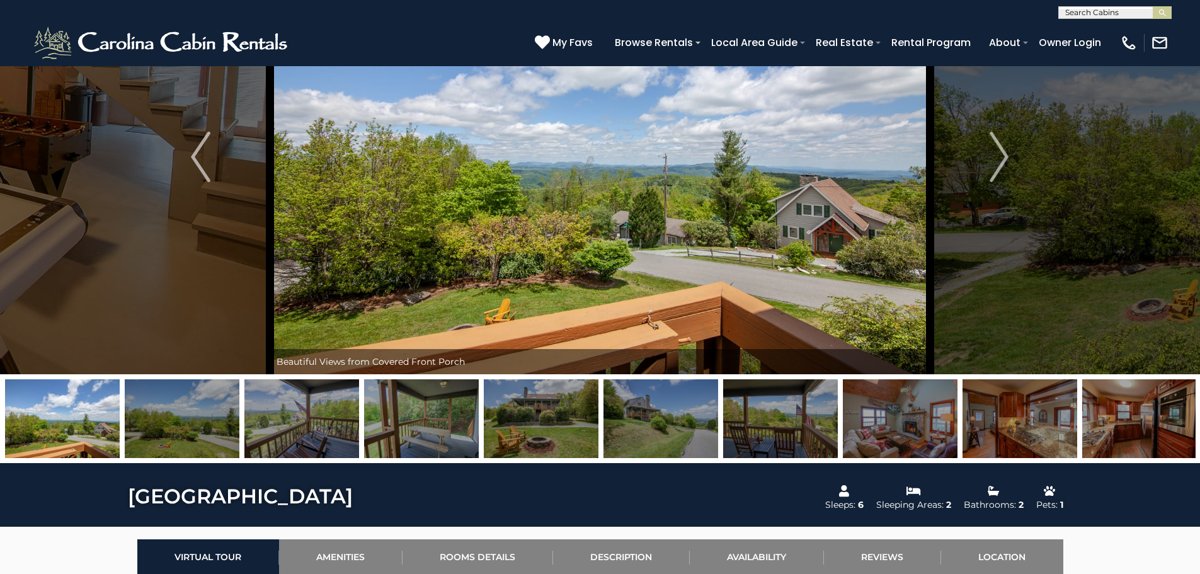
click at [998, 168] on img "Next" at bounding box center [999, 157] width 19 height 50
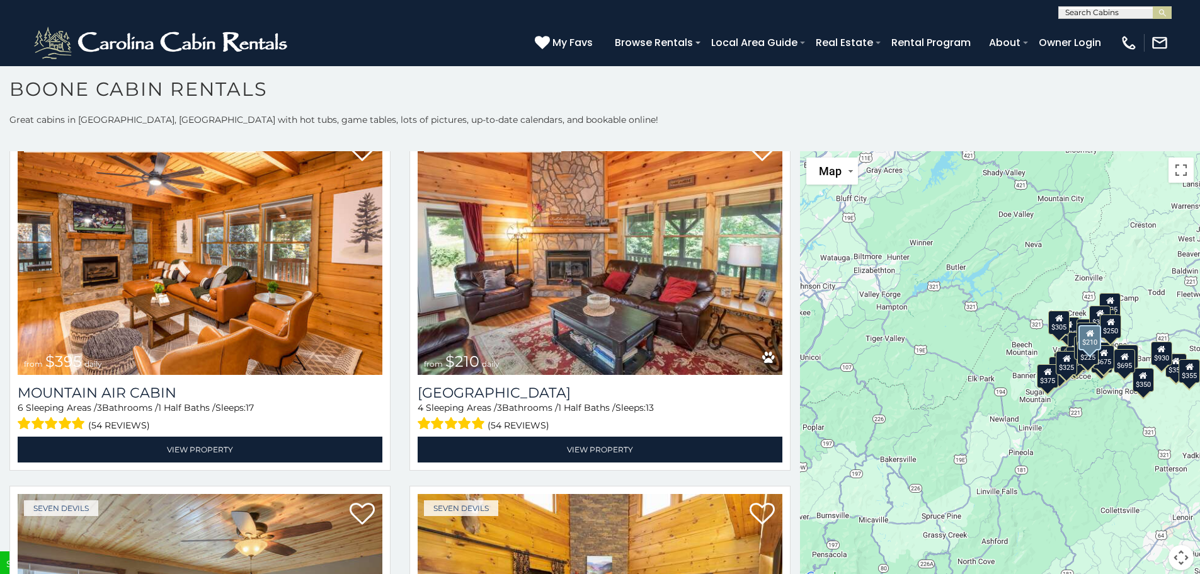
scroll to position [4787, 0]
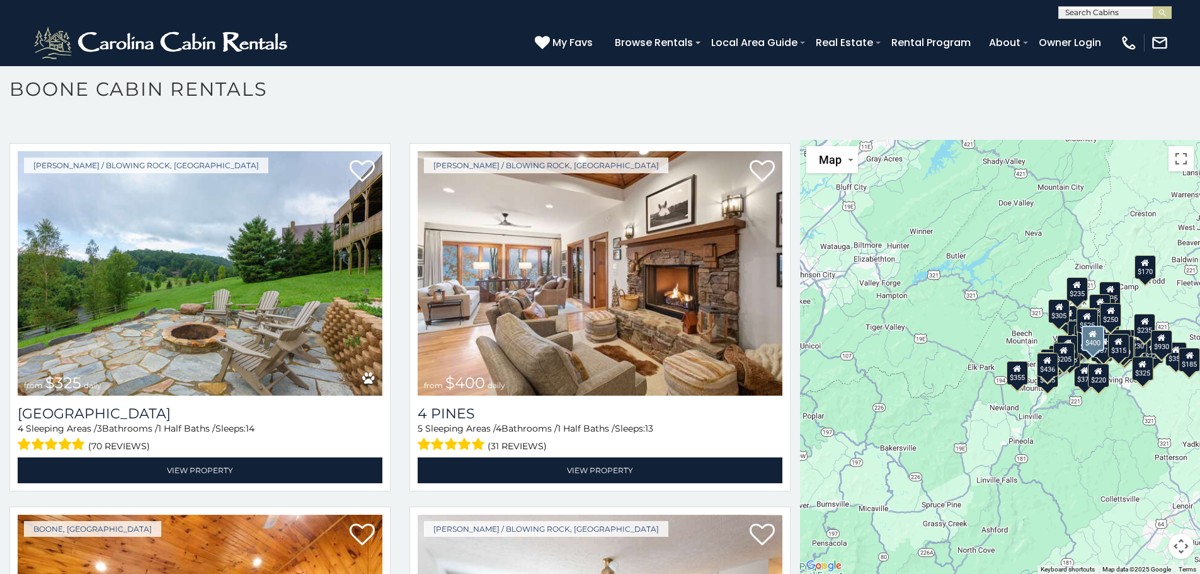
scroll to position [9655, 0]
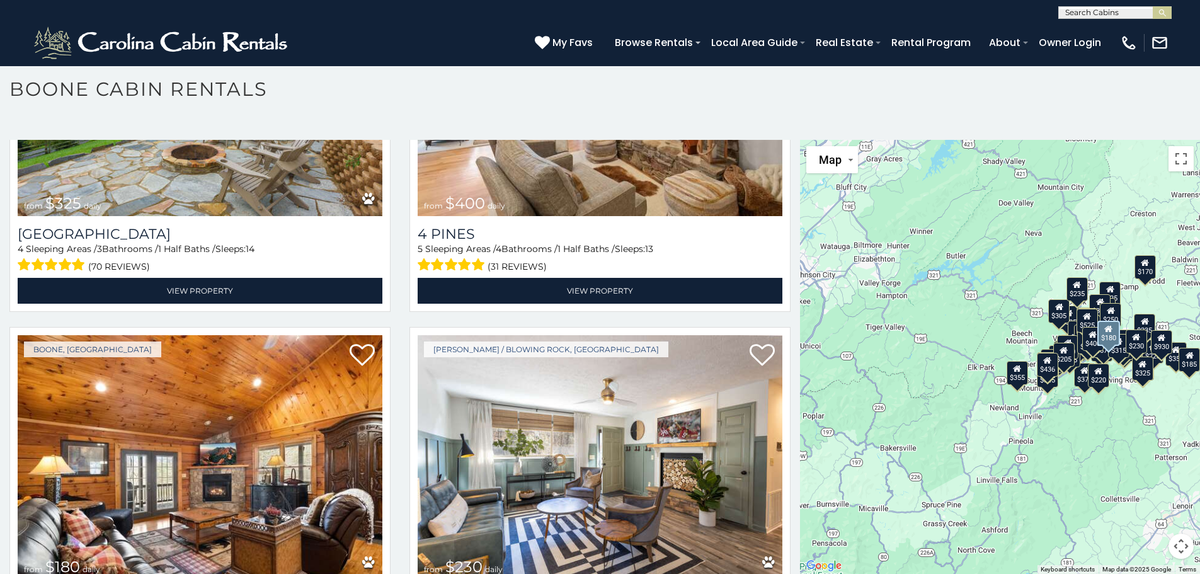
click at [181, 368] on img at bounding box center [200, 457] width 365 height 244
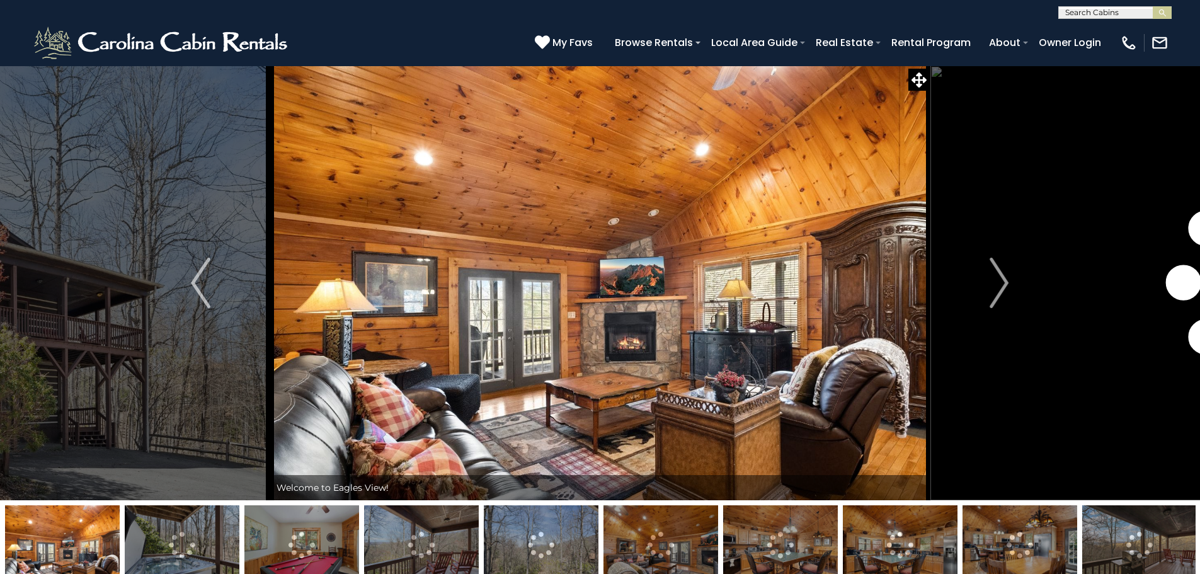
click at [1002, 290] on img "Next" at bounding box center [999, 283] width 19 height 50
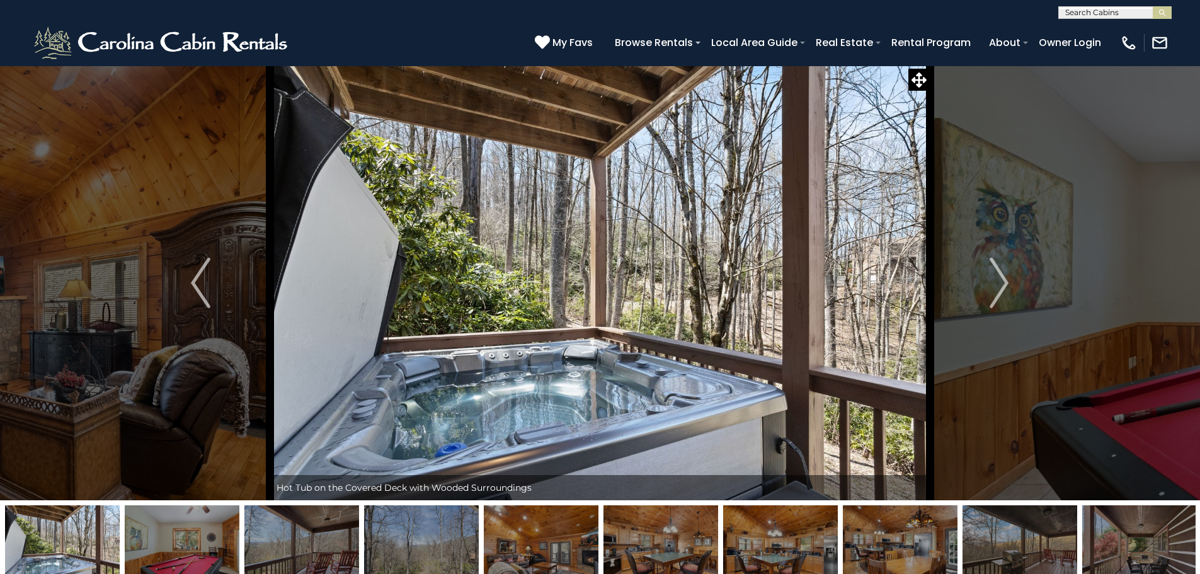
click at [1002, 290] on img "Next" at bounding box center [999, 283] width 19 height 50
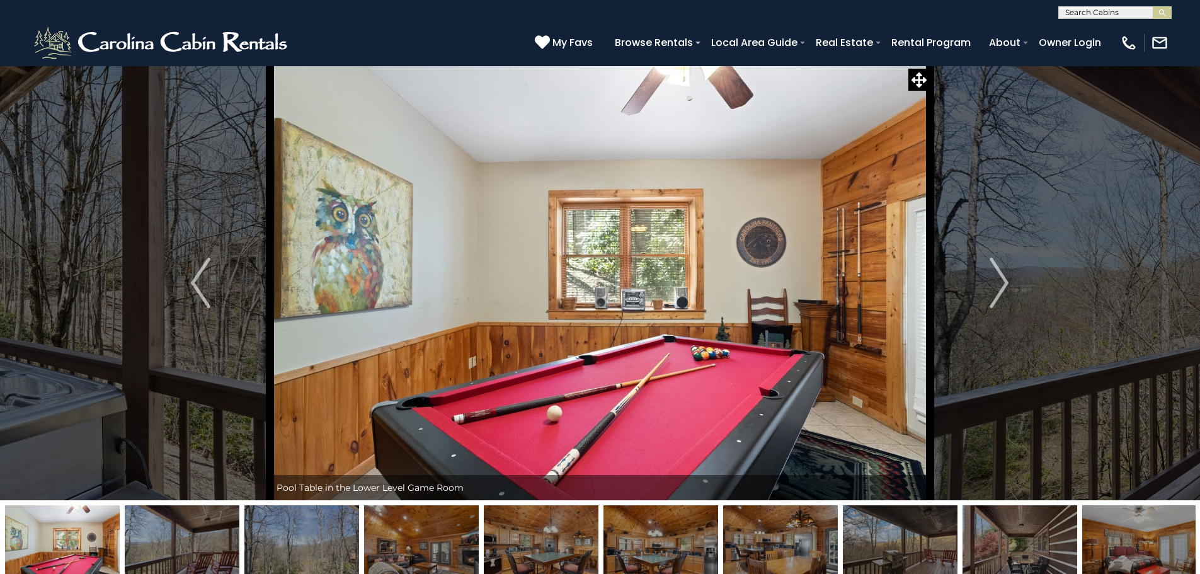
click at [1002, 290] on img "Next" at bounding box center [999, 283] width 19 height 50
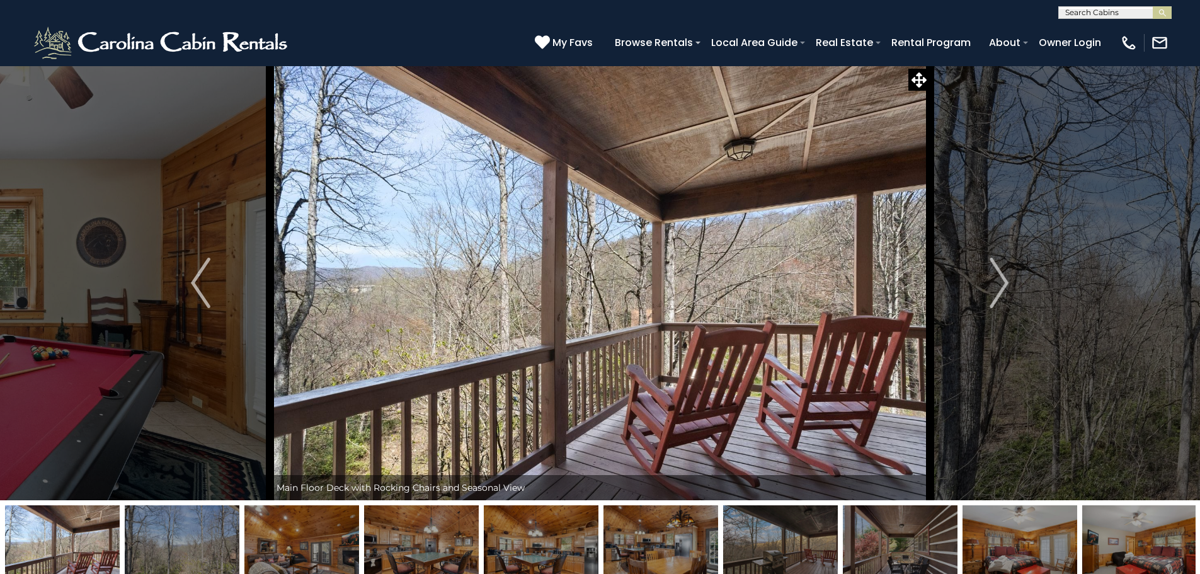
click at [998, 290] on img "Next" at bounding box center [999, 283] width 19 height 50
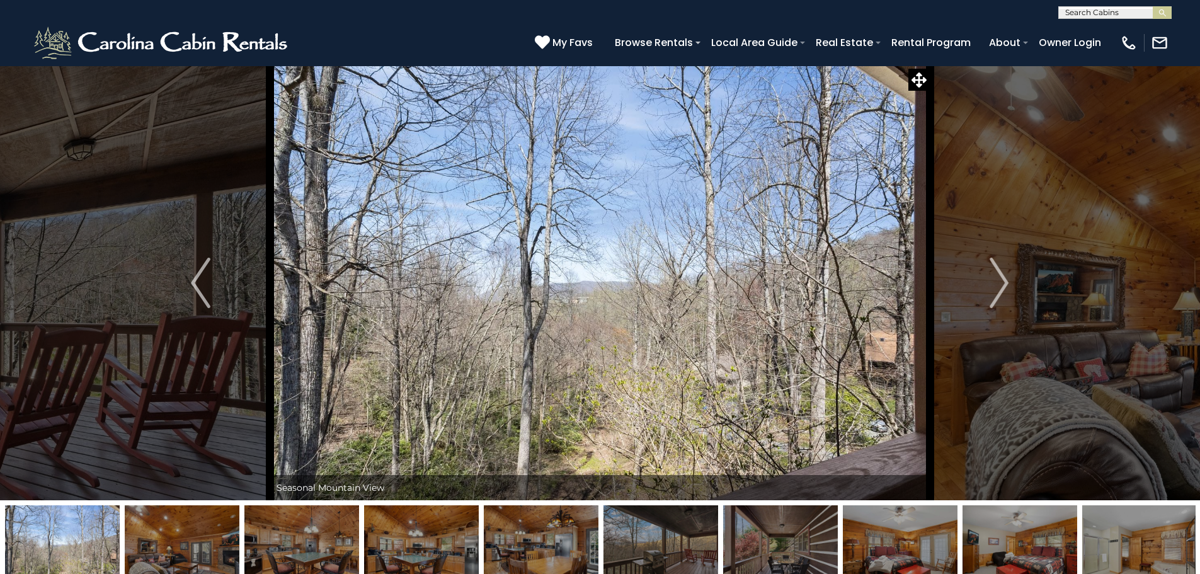
click at [998, 290] on img "Next" at bounding box center [999, 283] width 19 height 50
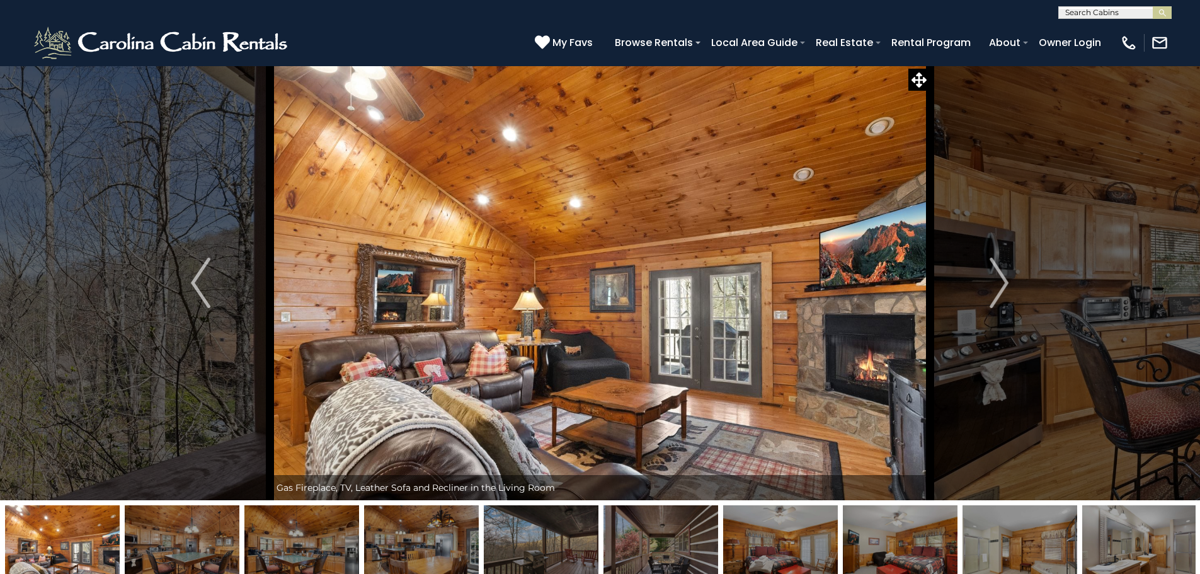
click at [998, 290] on img "Next" at bounding box center [999, 283] width 19 height 50
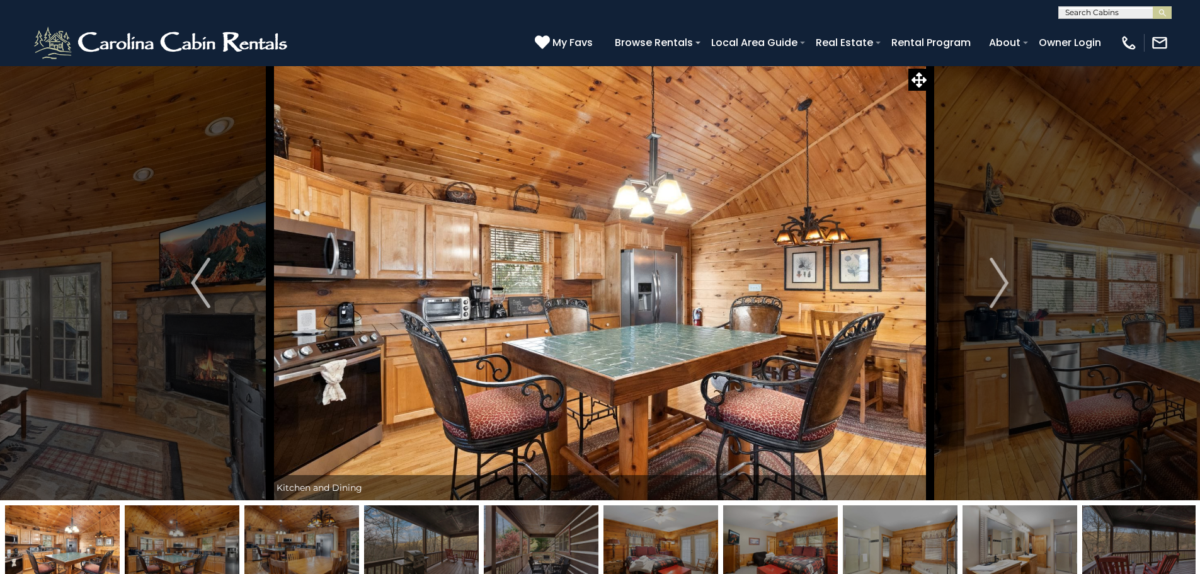
click at [998, 290] on img "Next" at bounding box center [999, 283] width 19 height 50
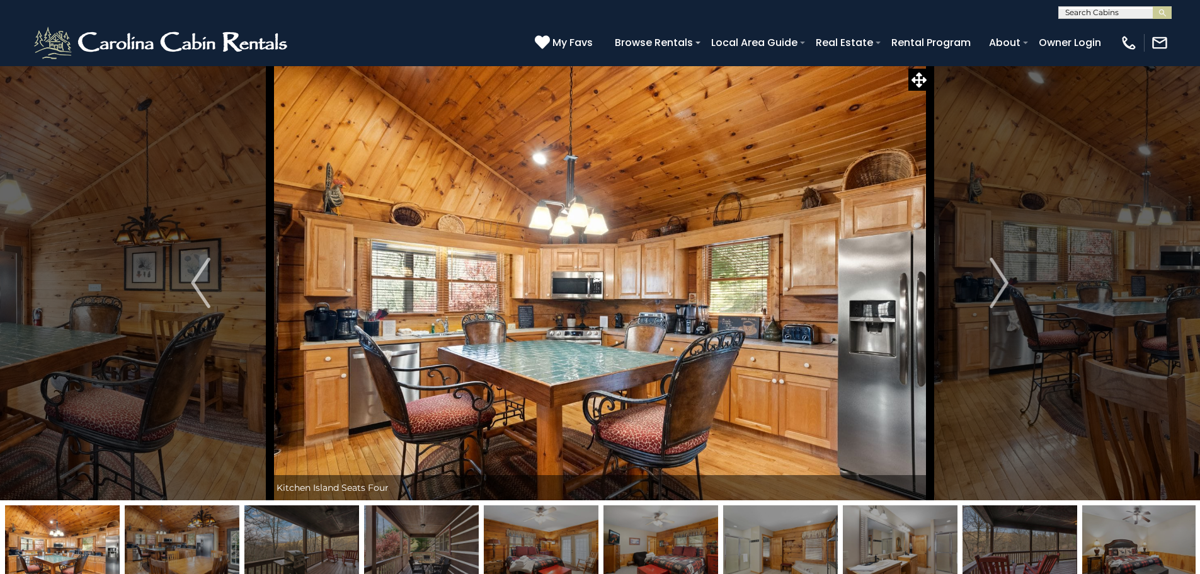
click at [998, 290] on img "Next" at bounding box center [999, 283] width 19 height 50
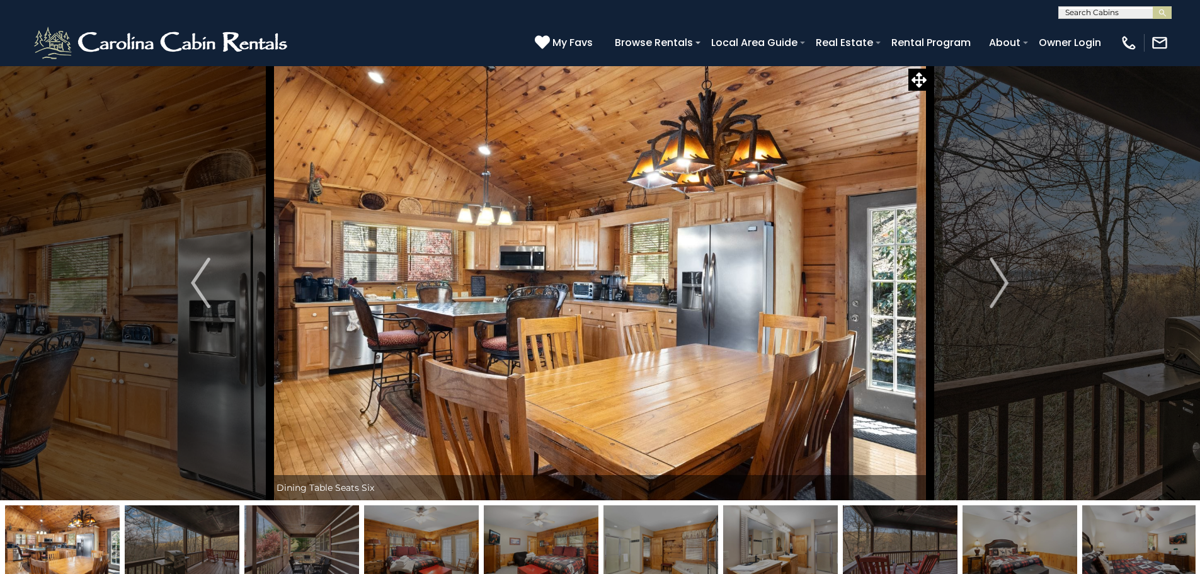
click at [998, 290] on img "Next" at bounding box center [999, 283] width 19 height 50
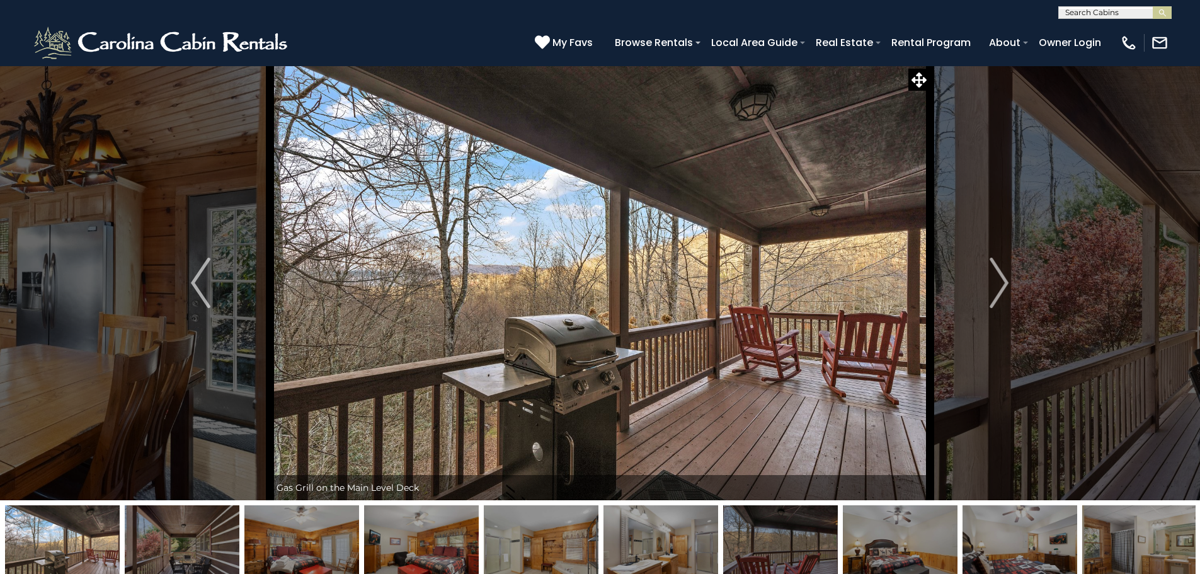
click at [998, 290] on img "Next" at bounding box center [999, 283] width 19 height 50
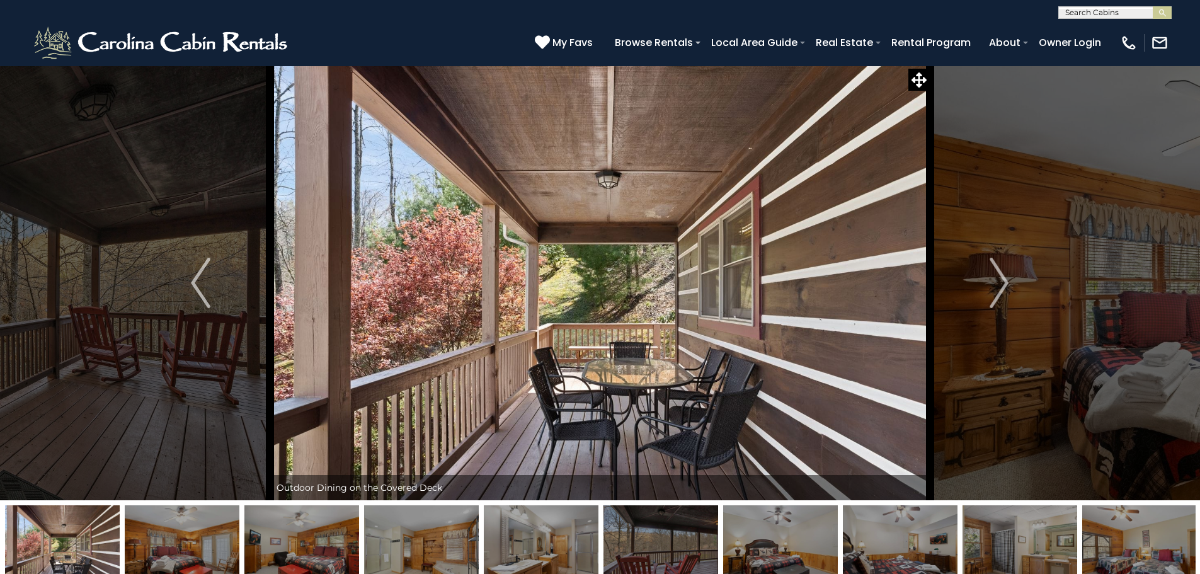
click at [998, 290] on img "Next" at bounding box center [999, 283] width 19 height 50
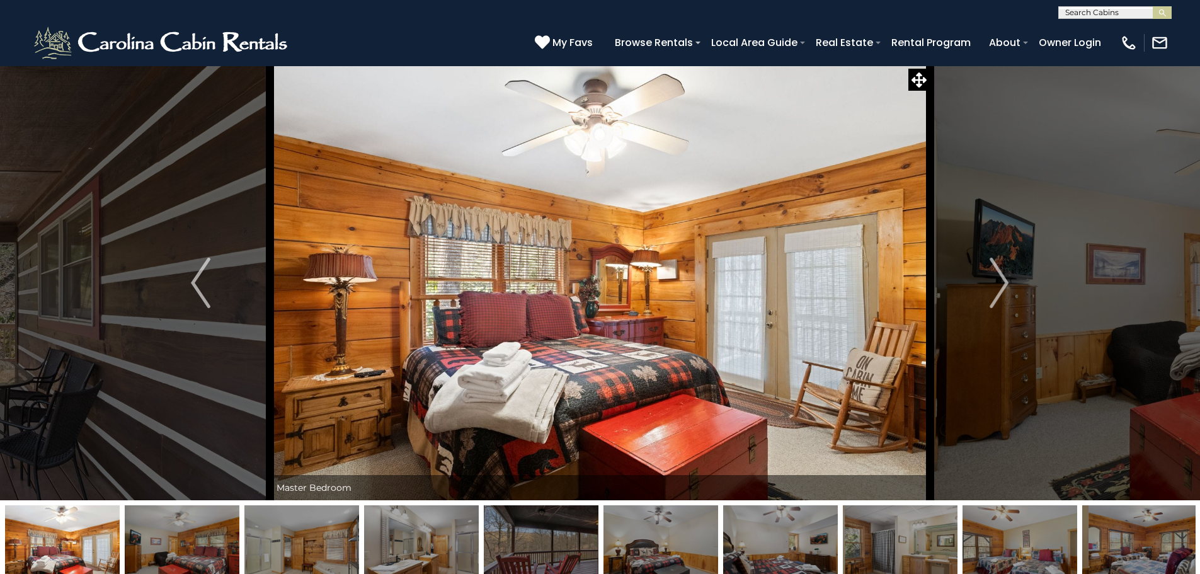
click at [998, 290] on img "Next" at bounding box center [999, 283] width 19 height 50
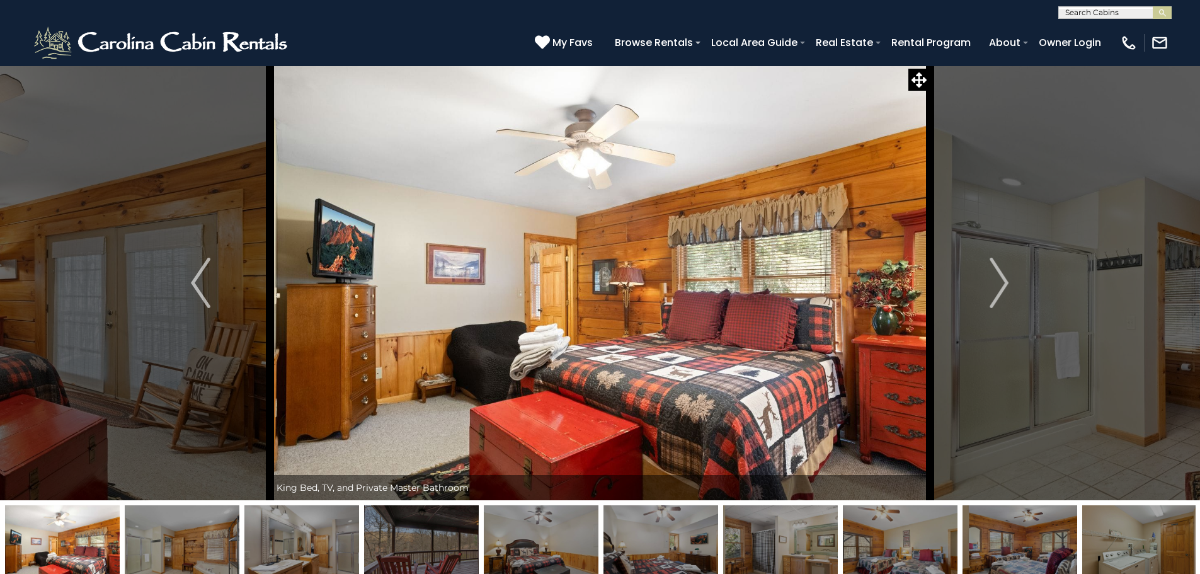
click at [998, 290] on img "Next" at bounding box center [999, 283] width 19 height 50
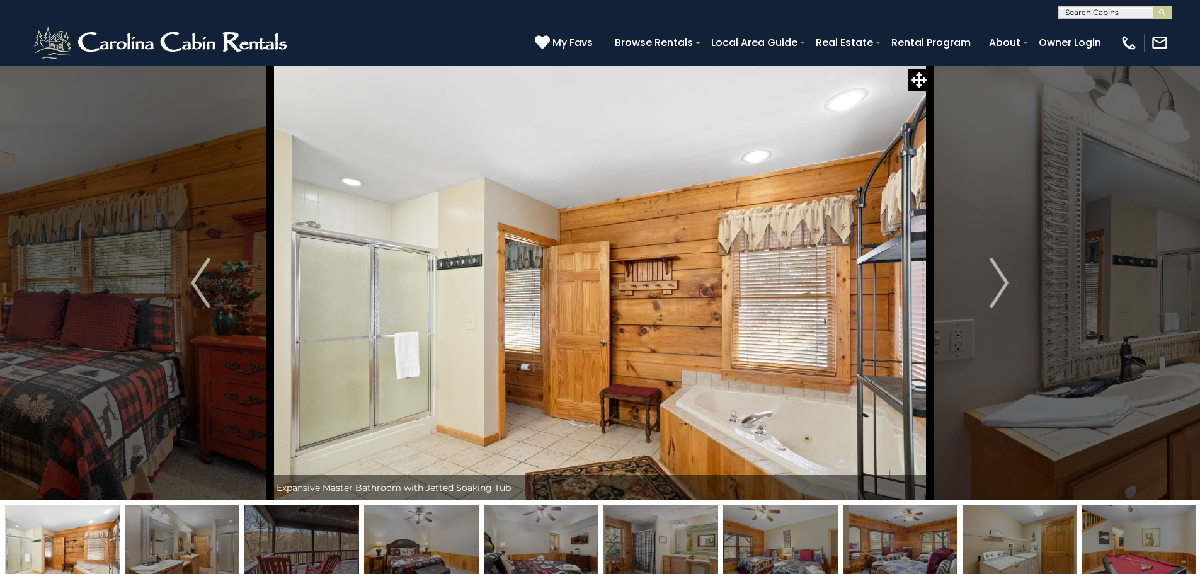
click at [998, 290] on img "Next" at bounding box center [999, 283] width 19 height 50
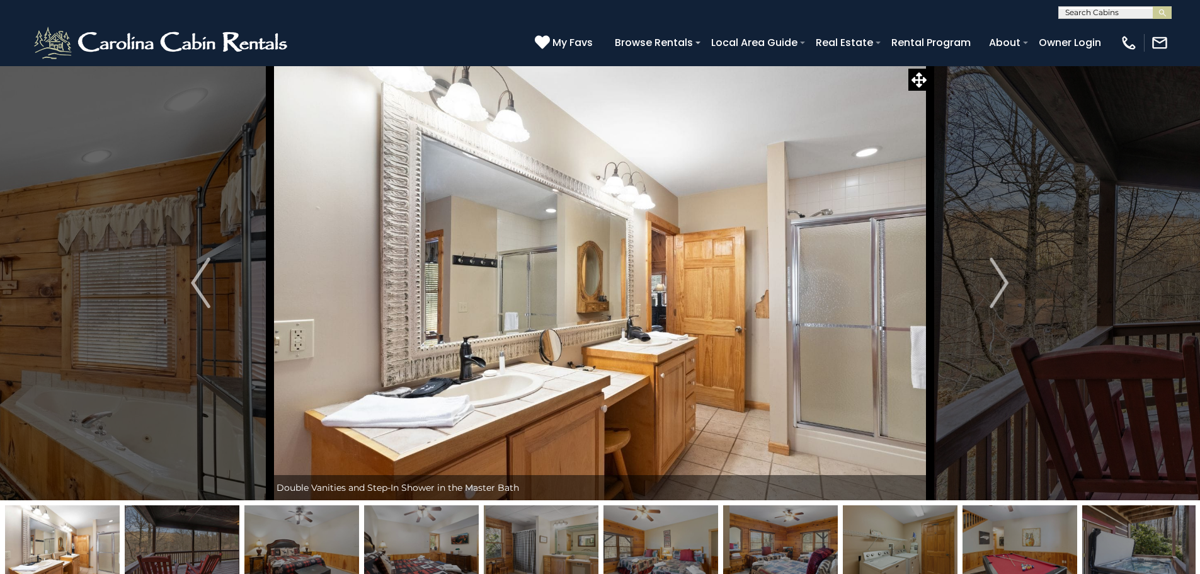
click at [998, 290] on img "Next" at bounding box center [999, 283] width 19 height 50
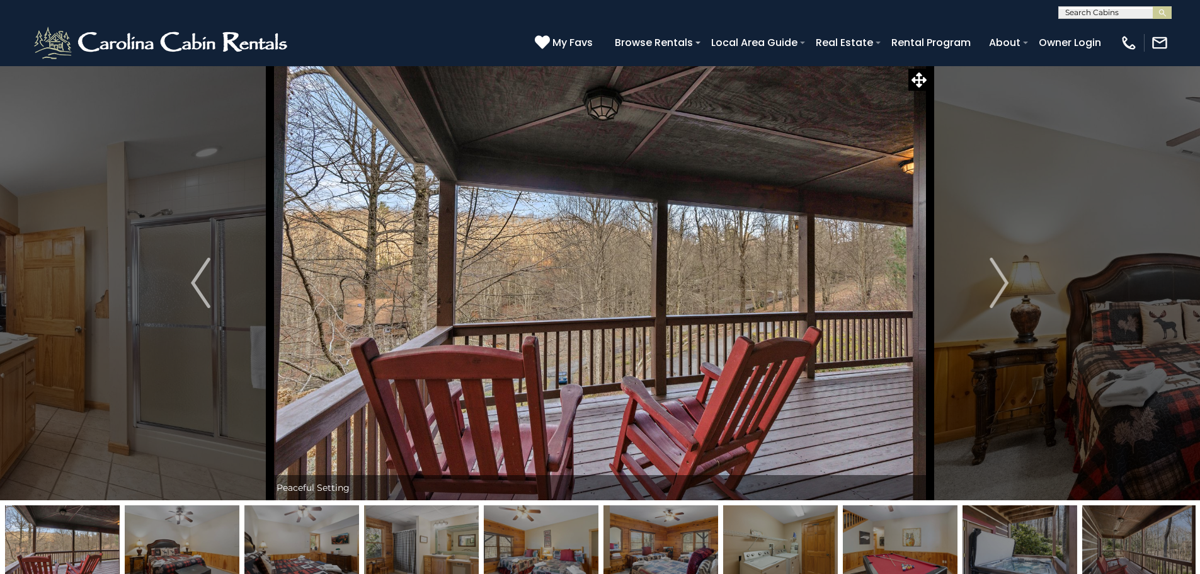
click at [998, 290] on img "Next" at bounding box center [999, 283] width 19 height 50
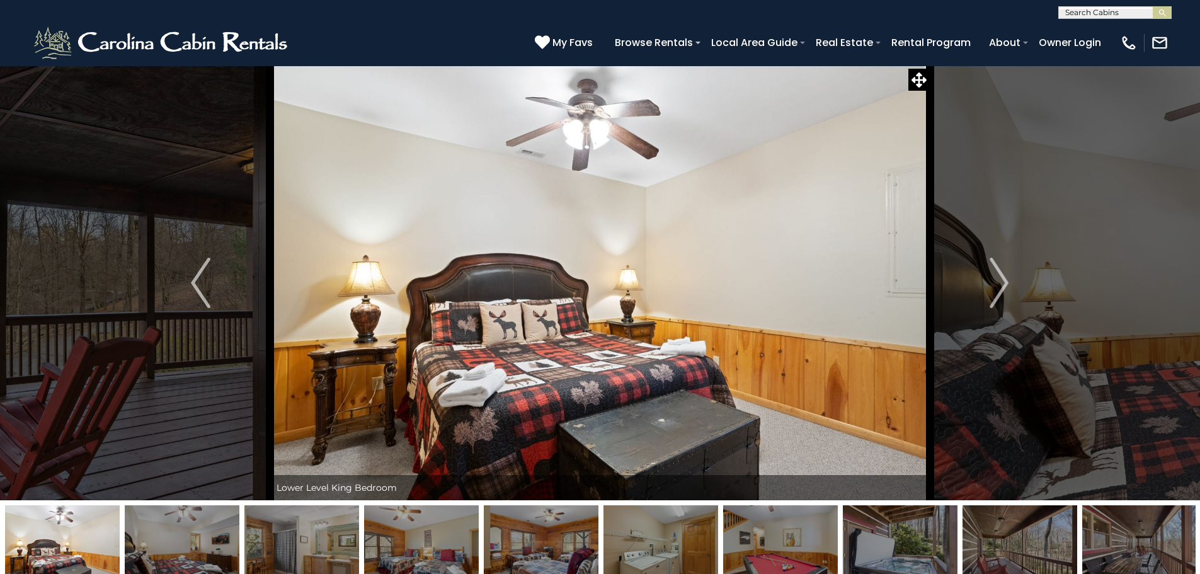
click at [998, 290] on img "Next" at bounding box center [999, 283] width 19 height 50
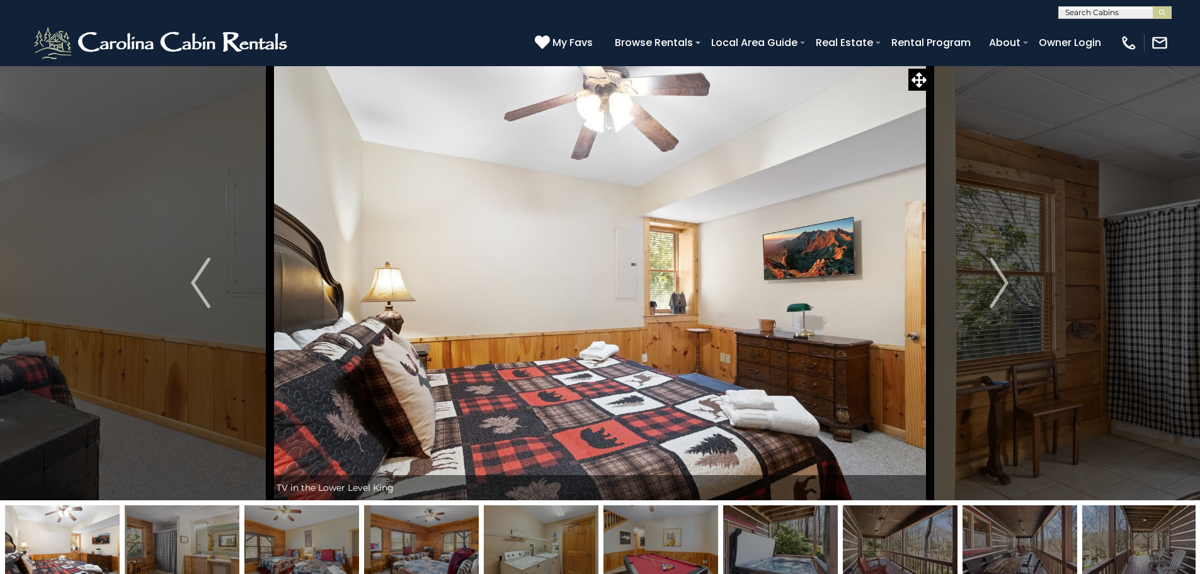
click at [998, 290] on img "Next" at bounding box center [999, 283] width 19 height 50
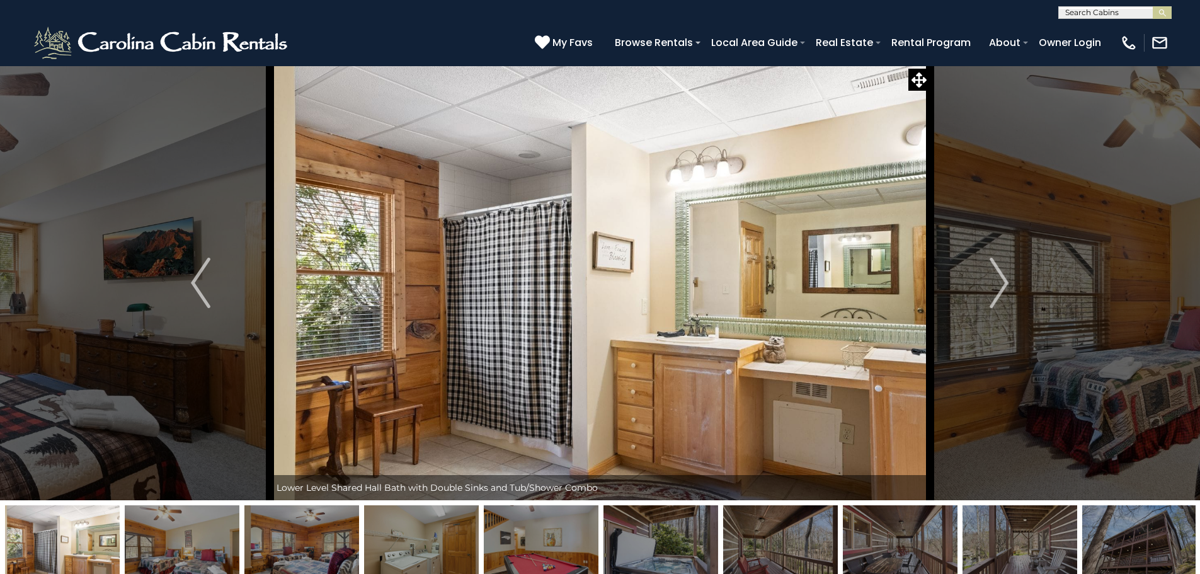
click at [998, 290] on img "Next" at bounding box center [999, 283] width 19 height 50
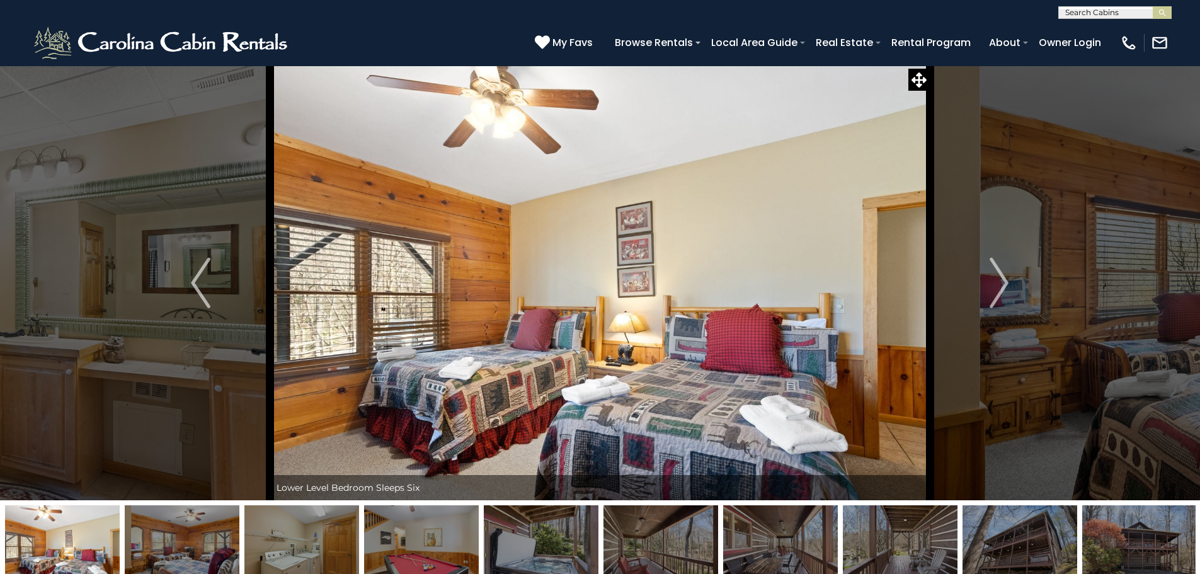
click at [994, 290] on img "Next" at bounding box center [999, 283] width 19 height 50
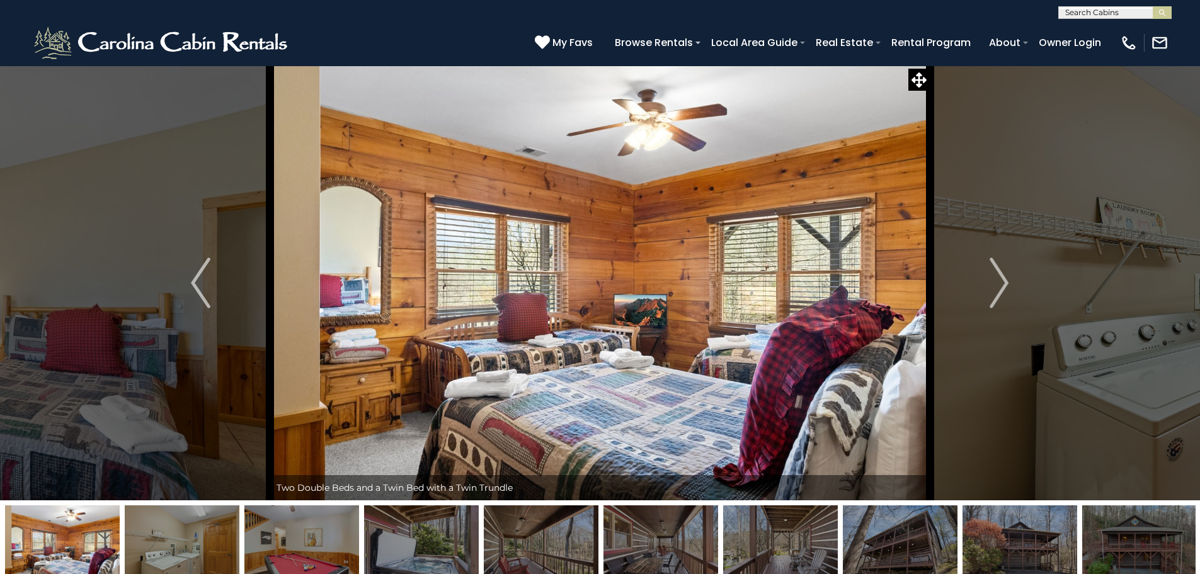
click at [994, 290] on img "Next" at bounding box center [999, 283] width 19 height 50
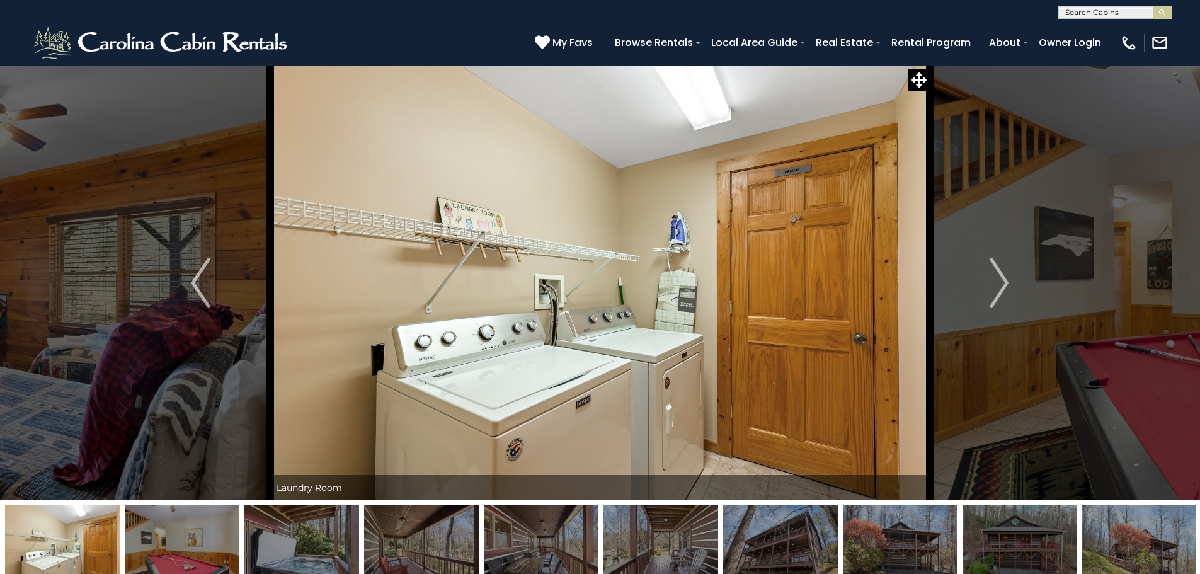
click at [994, 290] on img "Next" at bounding box center [999, 283] width 19 height 50
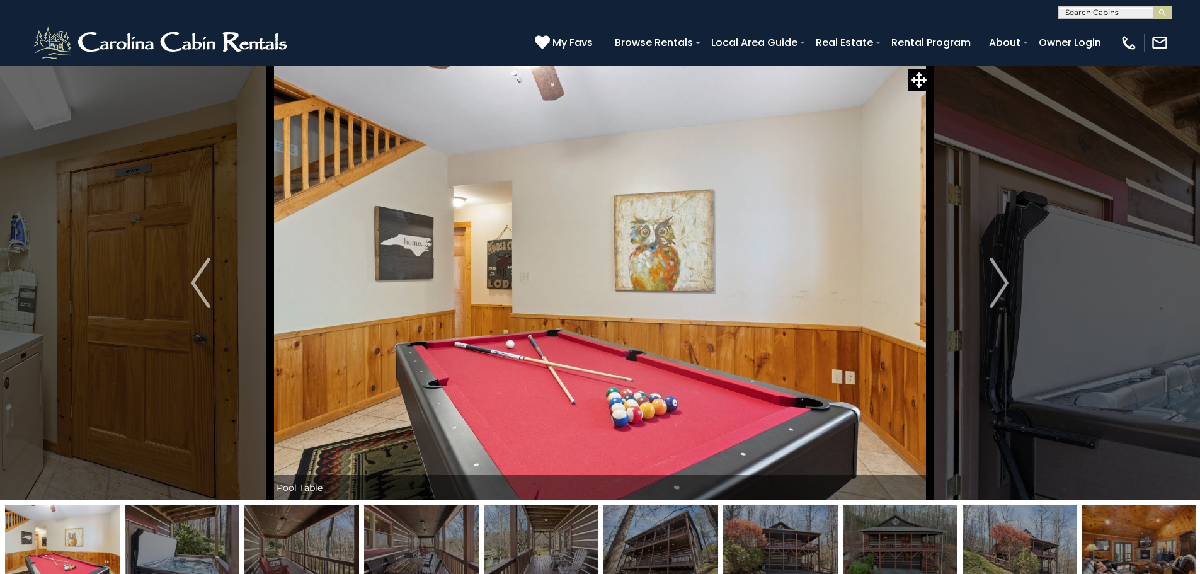
click at [994, 290] on img "Next" at bounding box center [999, 283] width 19 height 50
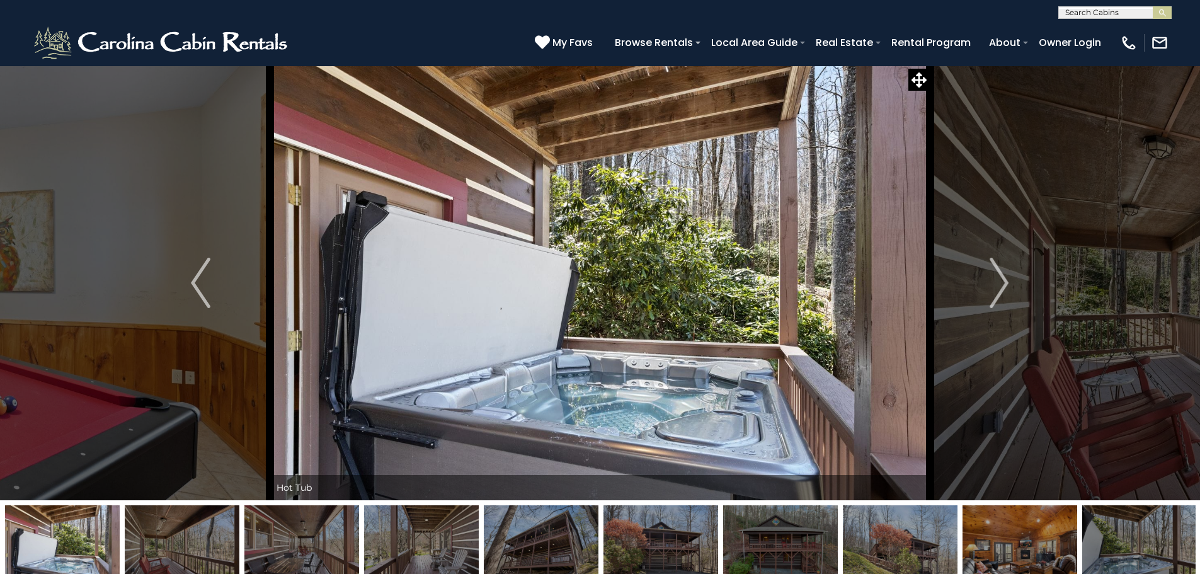
click at [994, 290] on img "Next" at bounding box center [999, 283] width 19 height 50
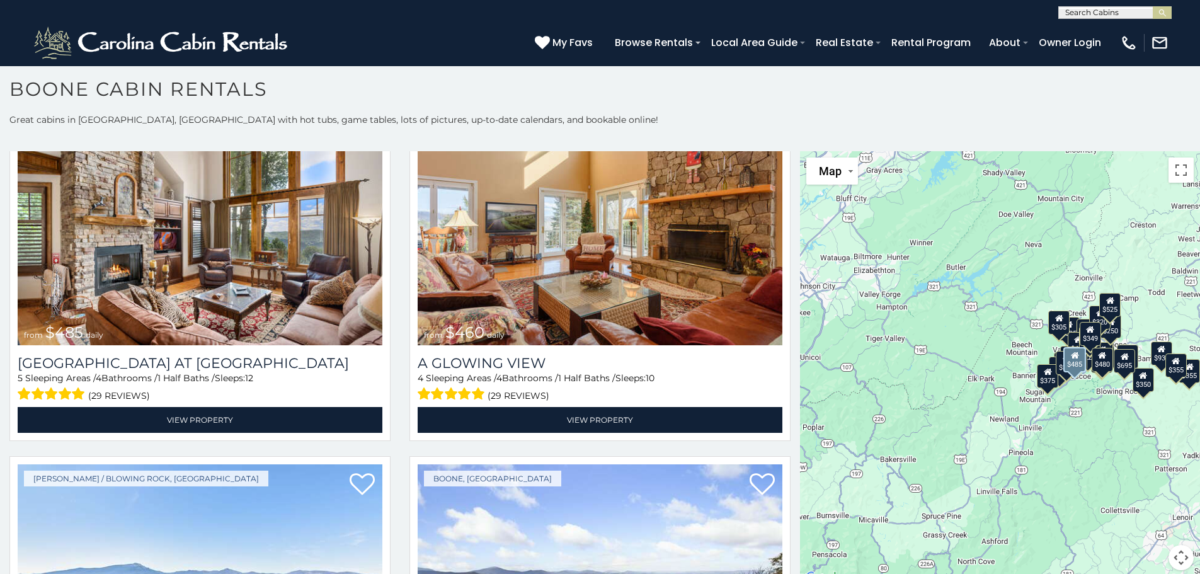
scroll to position [2646, 0]
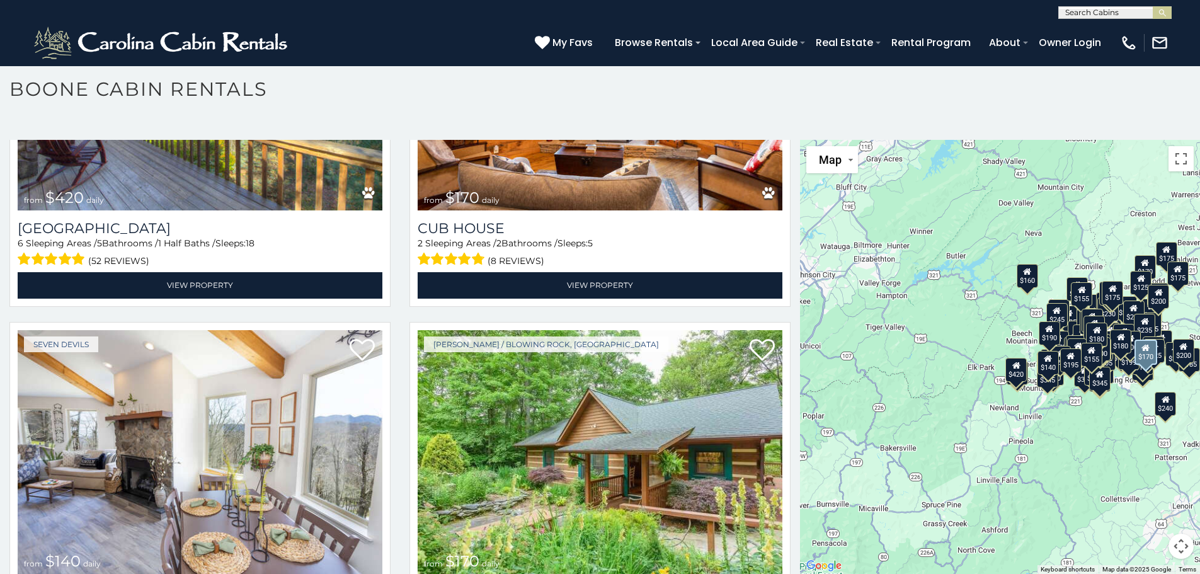
scroll to position [20139, 0]
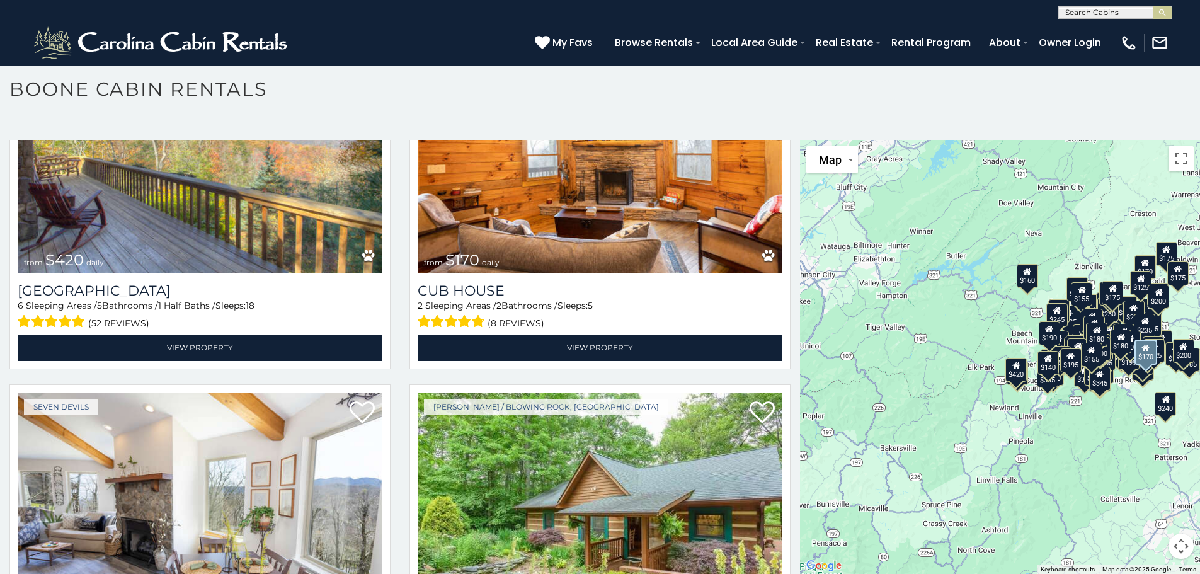
click at [641, 392] on img at bounding box center [600, 514] width 365 height 244
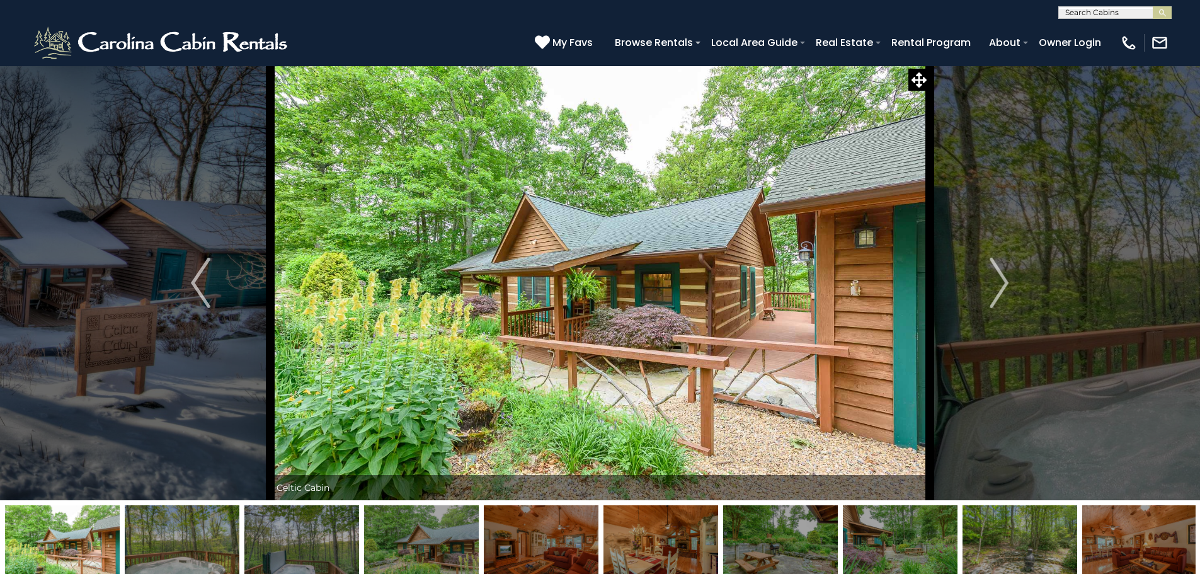
click at [996, 289] on img "Next" at bounding box center [999, 283] width 19 height 50
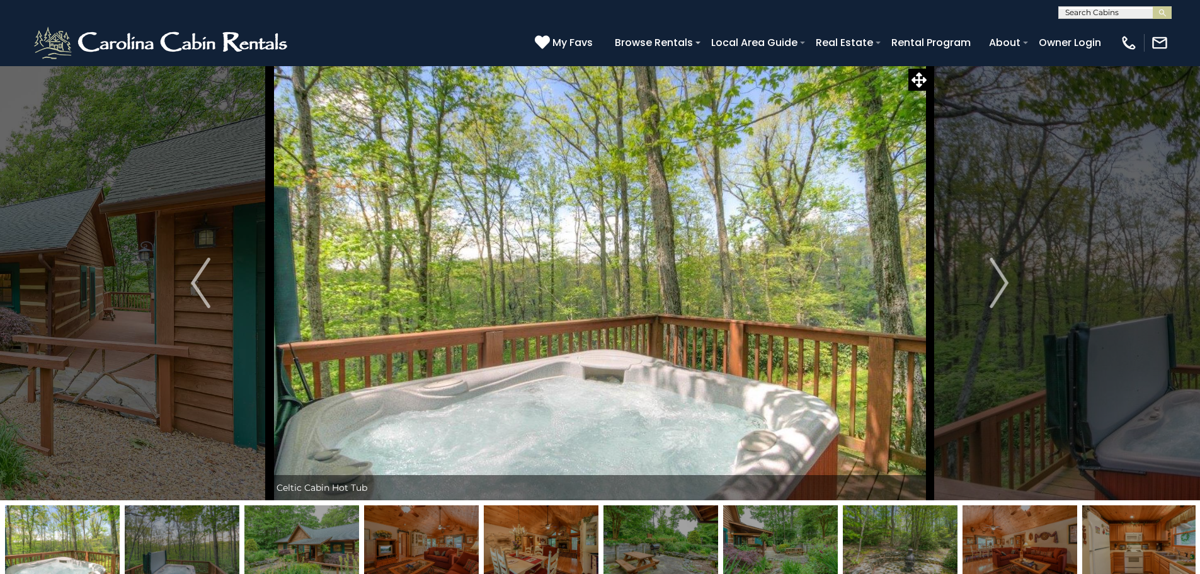
click at [996, 289] on img "Next" at bounding box center [999, 283] width 19 height 50
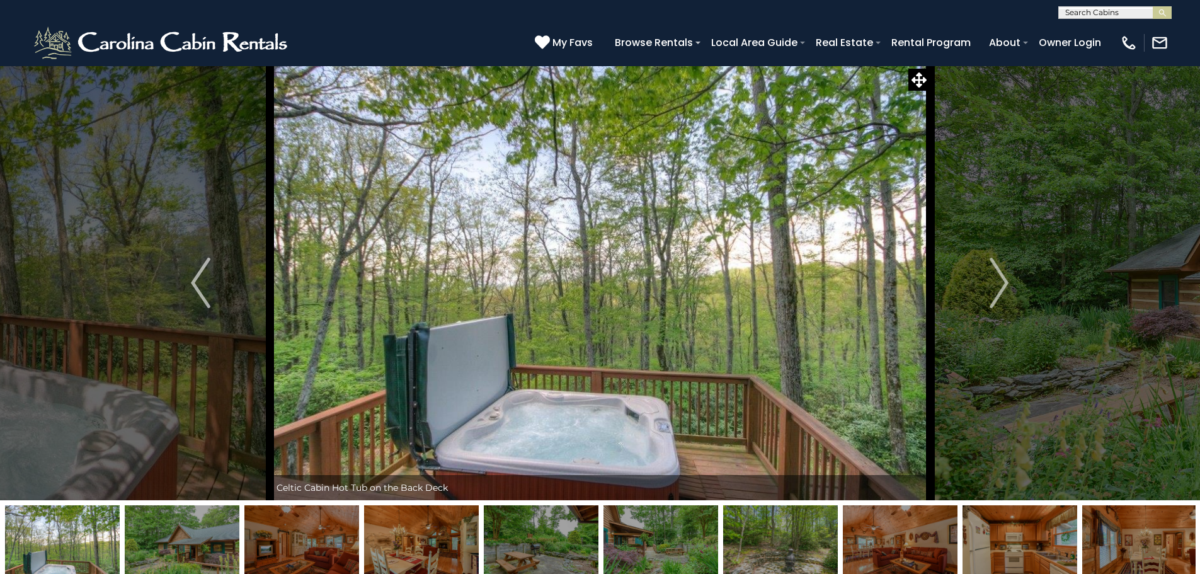
click at [996, 289] on img "Next" at bounding box center [999, 283] width 19 height 50
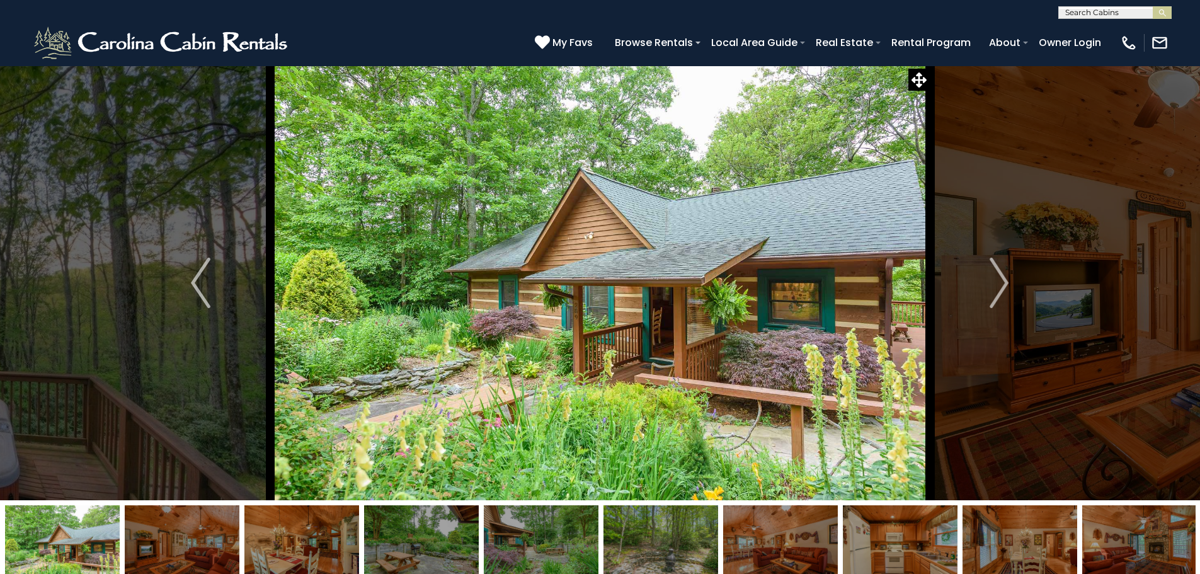
click at [993, 290] on img "Next" at bounding box center [999, 283] width 19 height 50
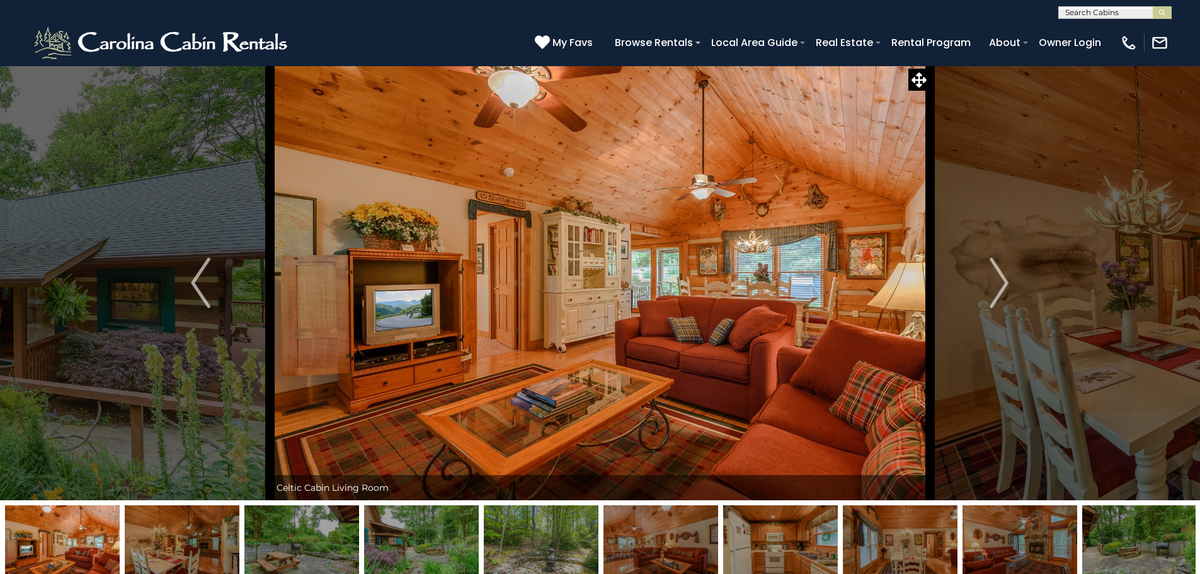
click at [993, 290] on img "Next" at bounding box center [999, 283] width 19 height 50
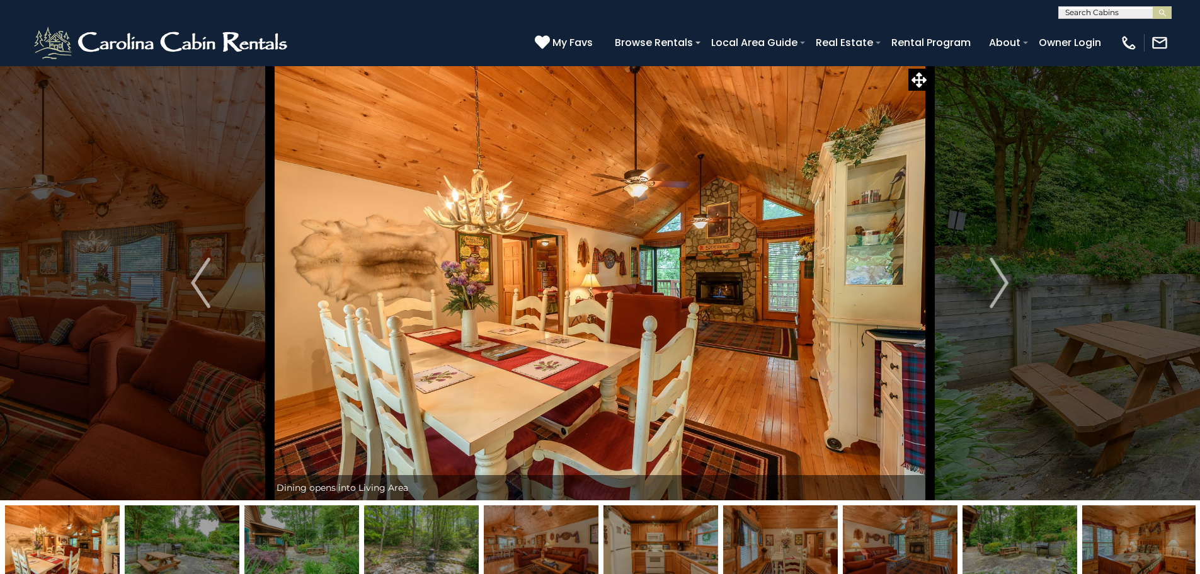
click at [992, 290] on img "Next" at bounding box center [999, 283] width 19 height 50
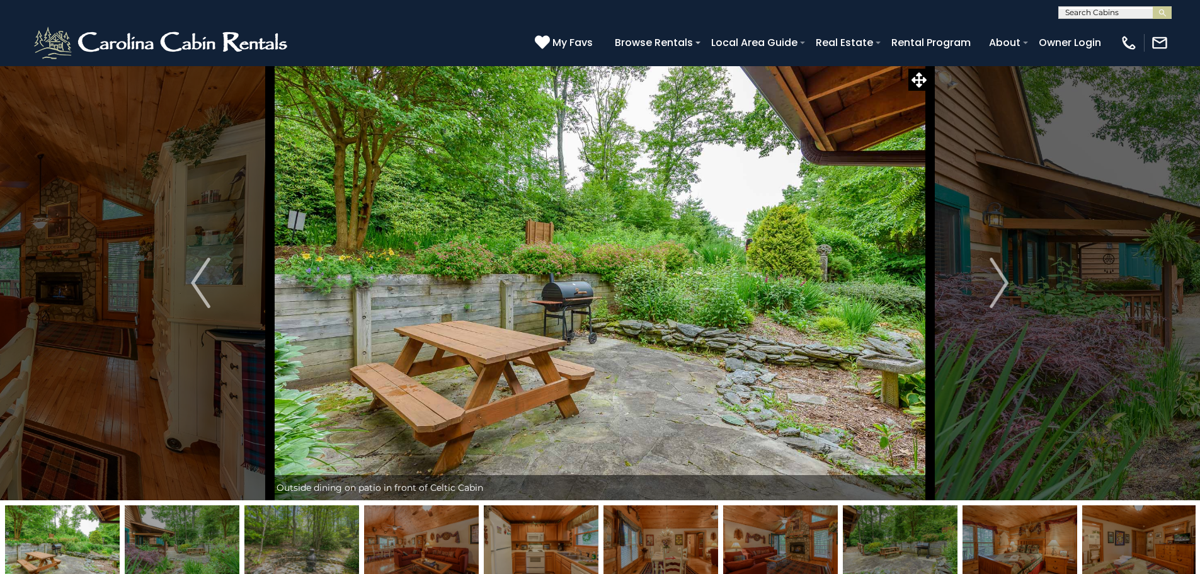
click at [992, 291] on img "Next" at bounding box center [999, 283] width 19 height 50
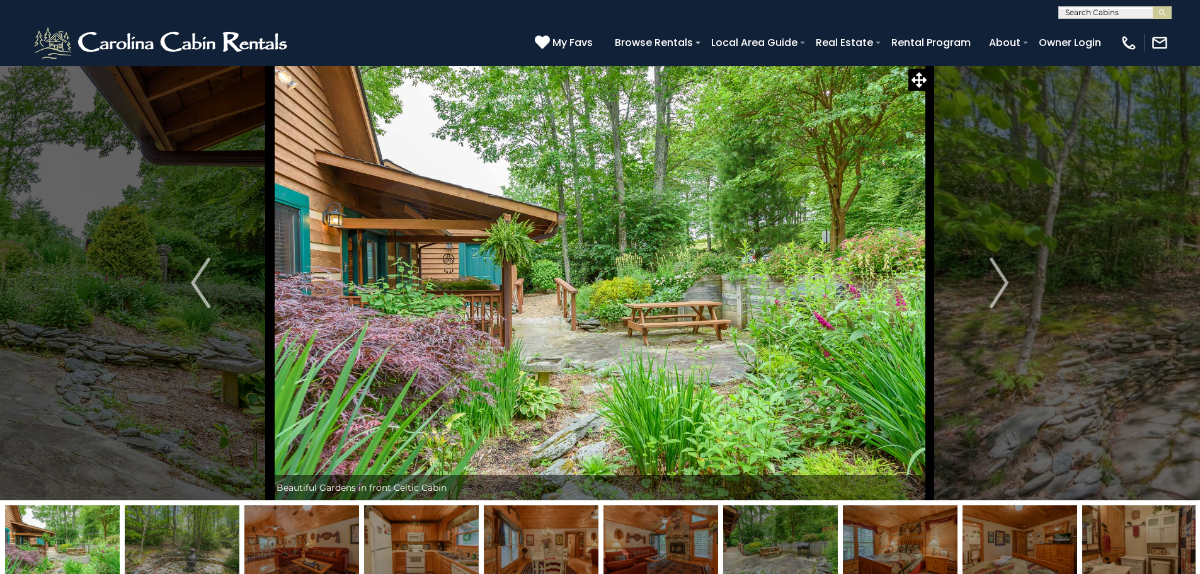
click at [992, 291] on img "Next" at bounding box center [999, 283] width 19 height 50
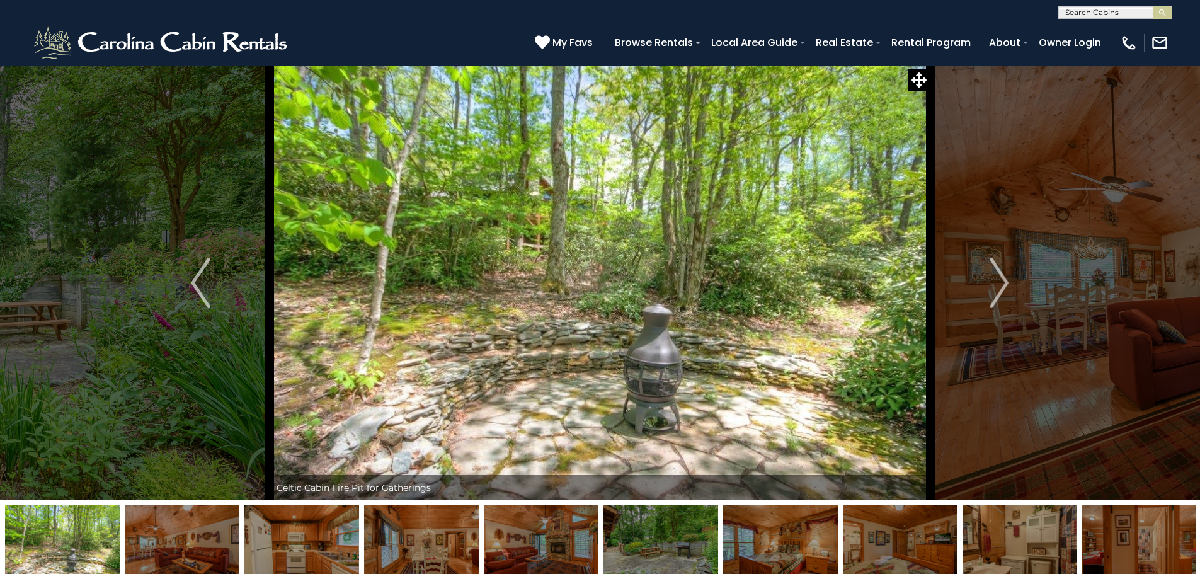
click at [992, 291] on img "Next" at bounding box center [999, 283] width 19 height 50
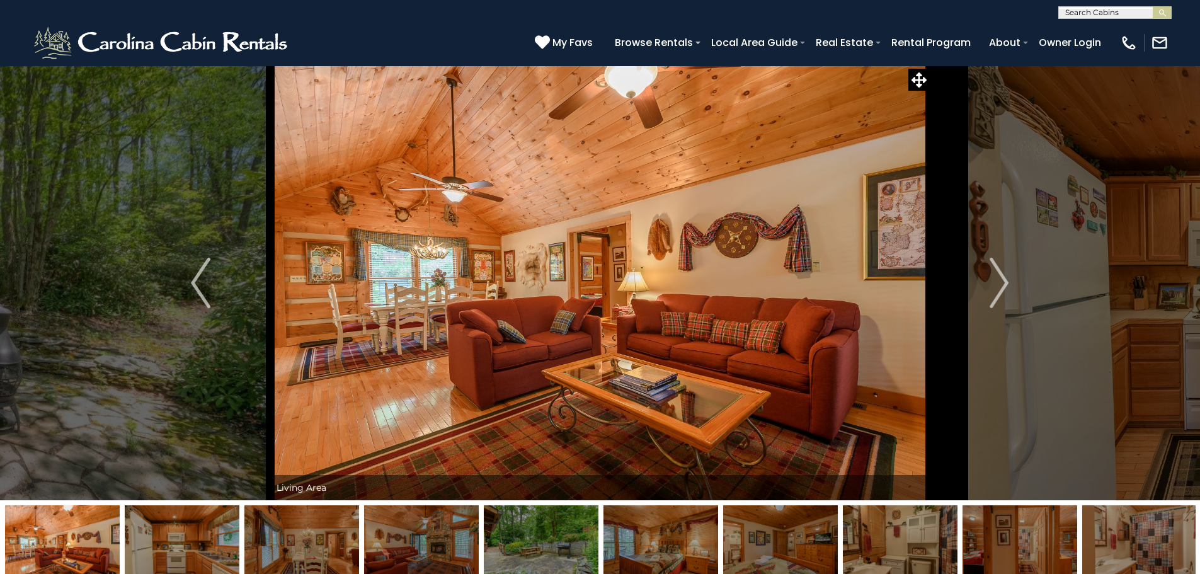
click at [992, 291] on img "Next" at bounding box center [999, 283] width 19 height 50
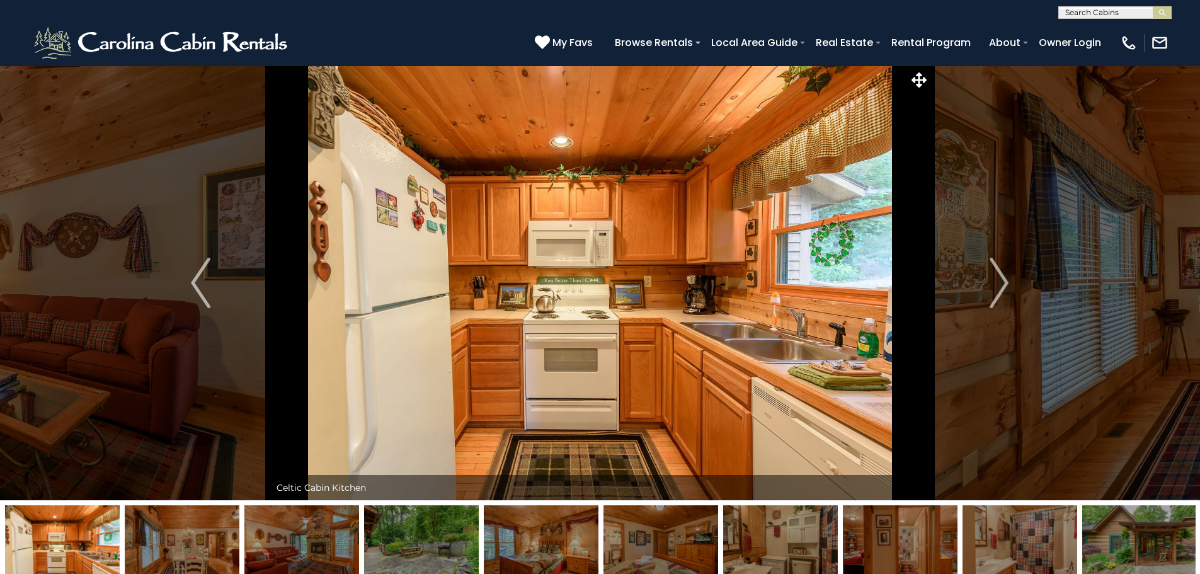
click at [992, 291] on img "Next" at bounding box center [999, 283] width 19 height 50
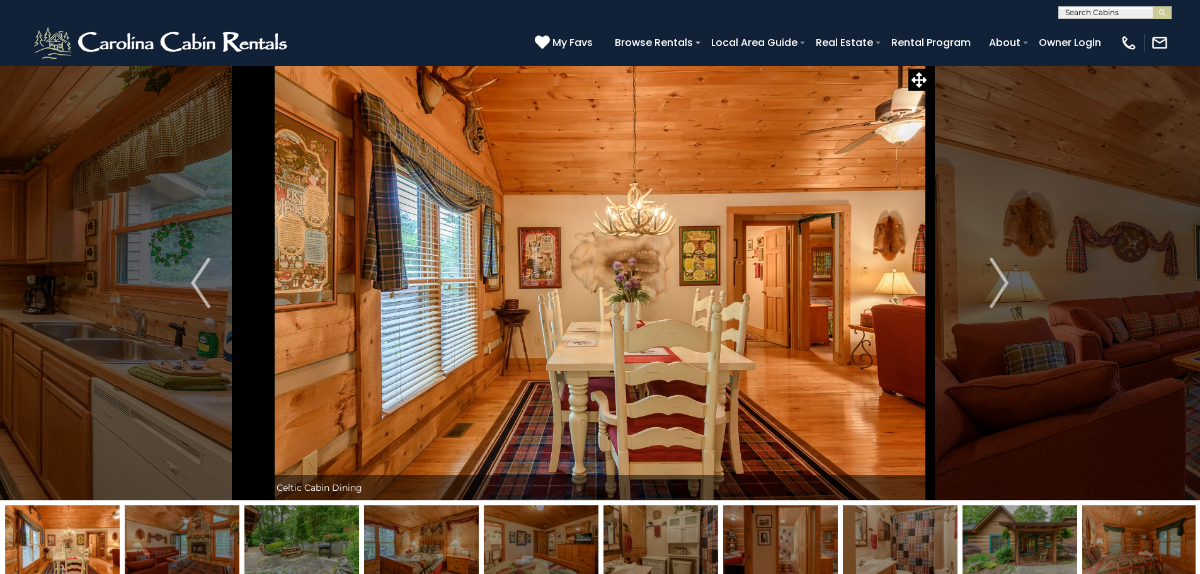
click at [992, 291] on img "Next" at bounding box center [999, 283] width 19 height 50
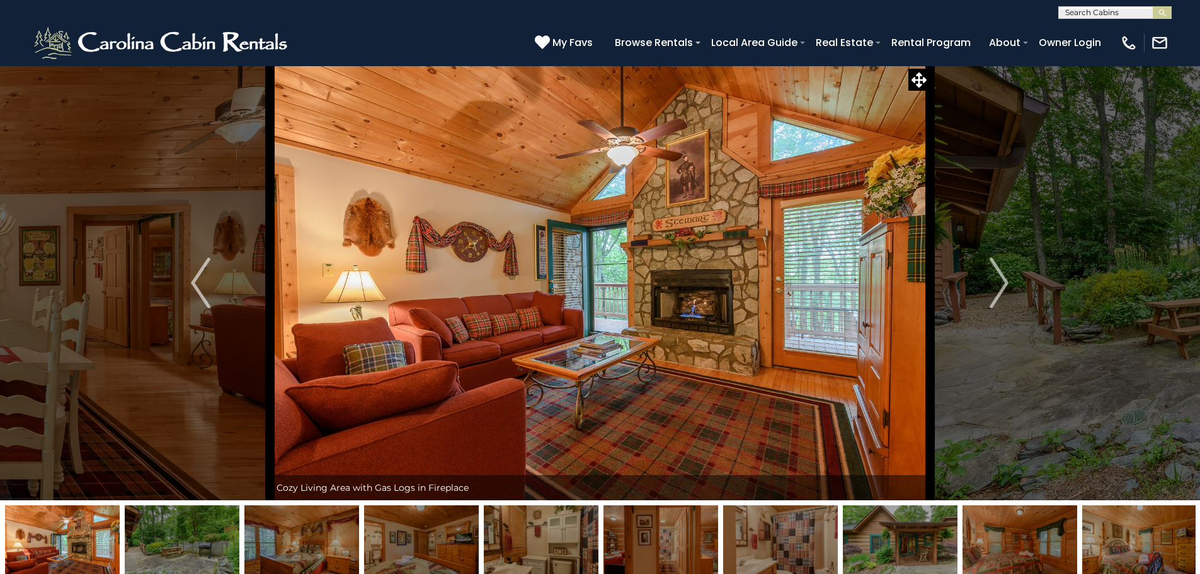
click at [992, 291] on img "Next" at bounding box center [999, 283] width 19 height 50
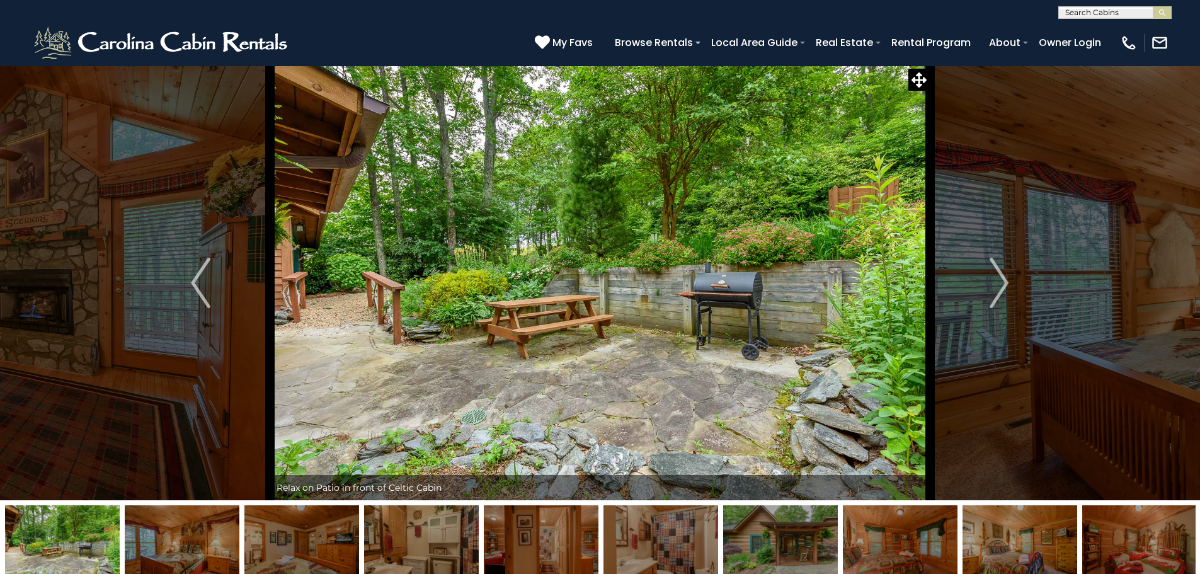
click at [992, 291] on img "Next" at bounding box center [999, 283] width 19 height 50
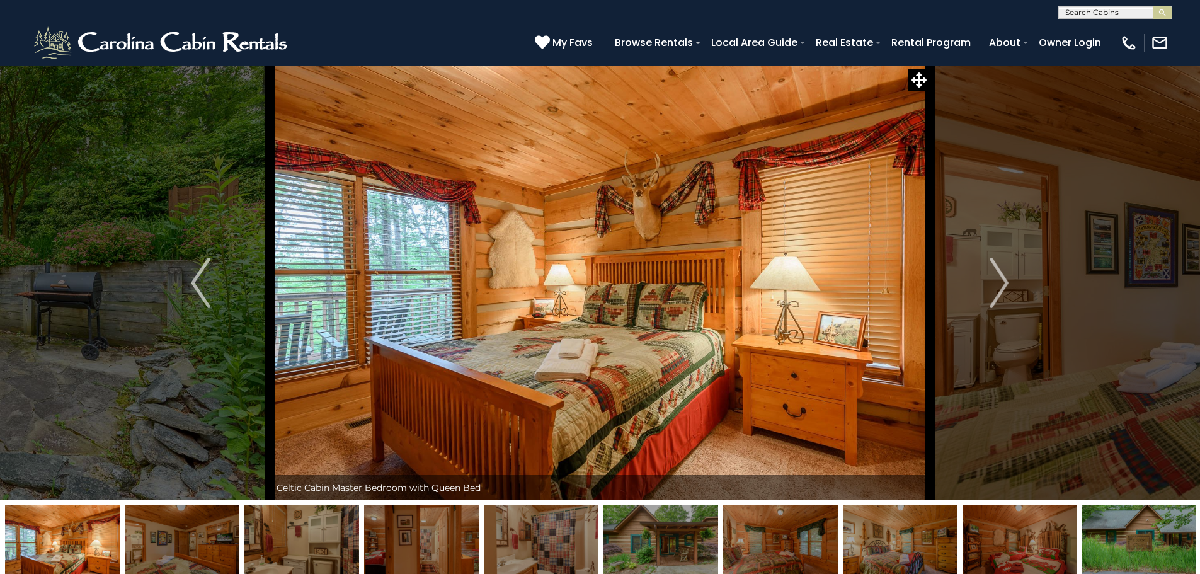
click at [193, 273] on img "Previous" at bounding box center [200, 283] width 19 height 50
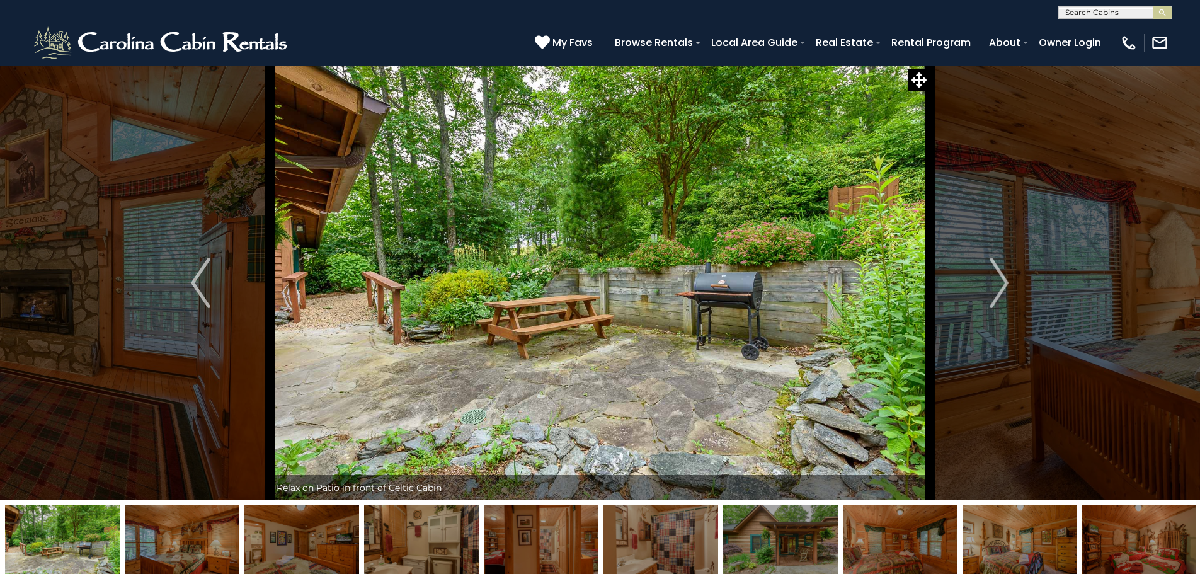
click at [986, 297] on button "Next" at bounding box center [999, 283] width 139 height 435
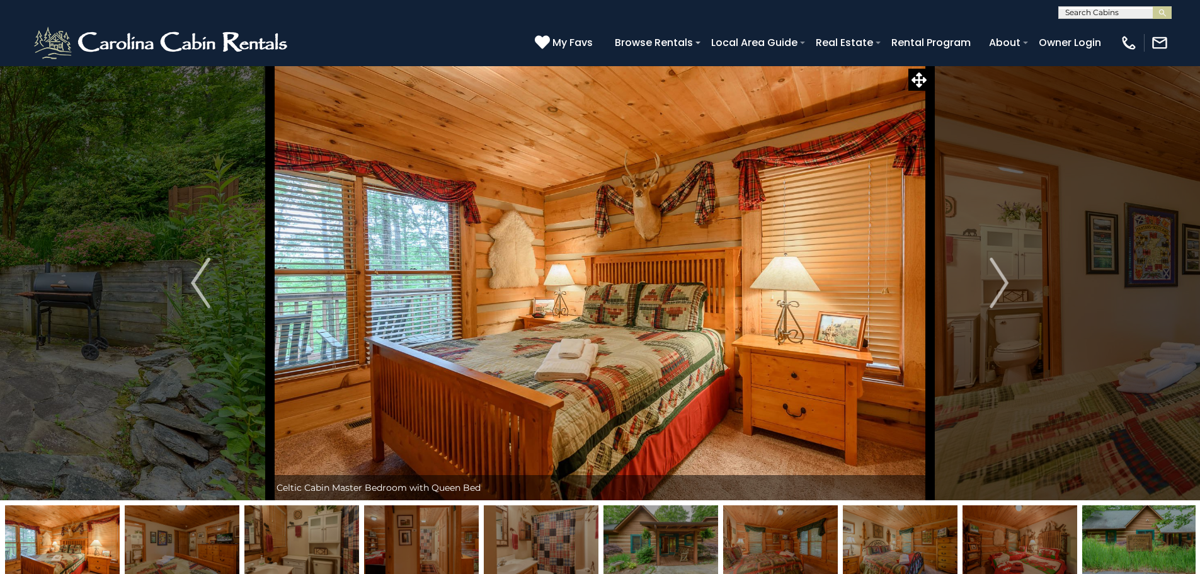
click at [986, 297] on button "Next" at bounding box center [999, 283] width 139 height 435
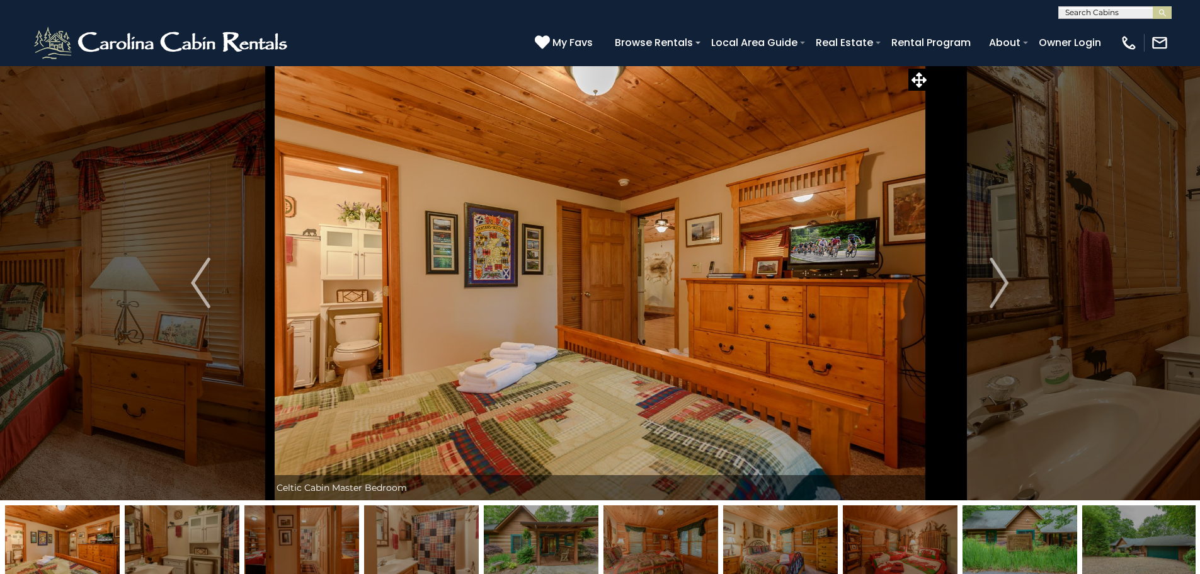
click at [986, 297] on button "Next" at bounding box center [999, 283] width 139 height 435
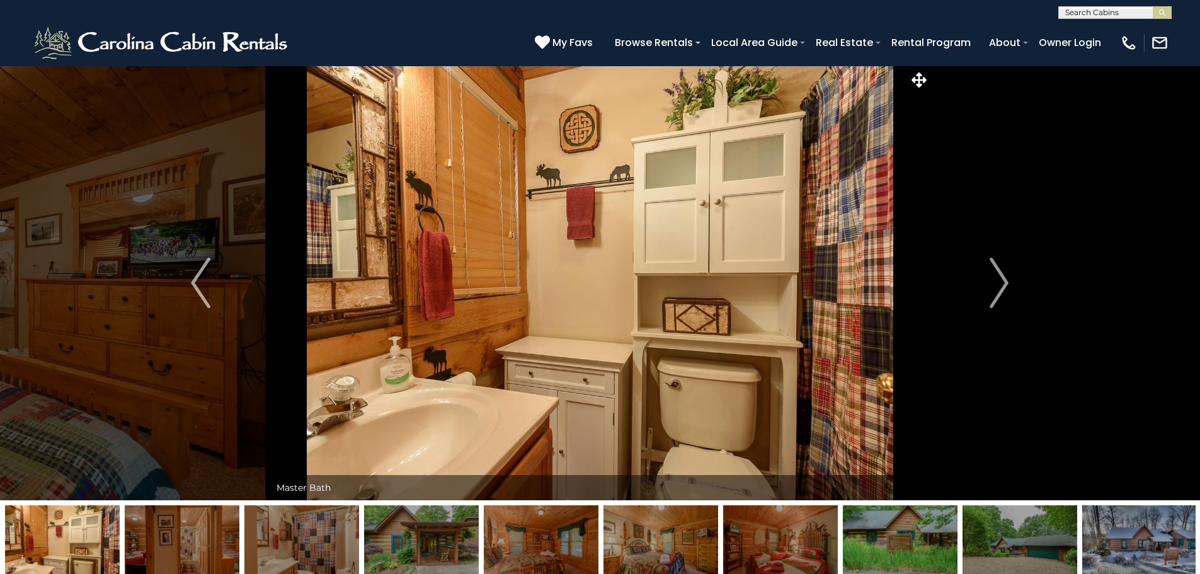
click at [986, 297] on button "Next" at bounding box center [999, 283] width 139 height 435
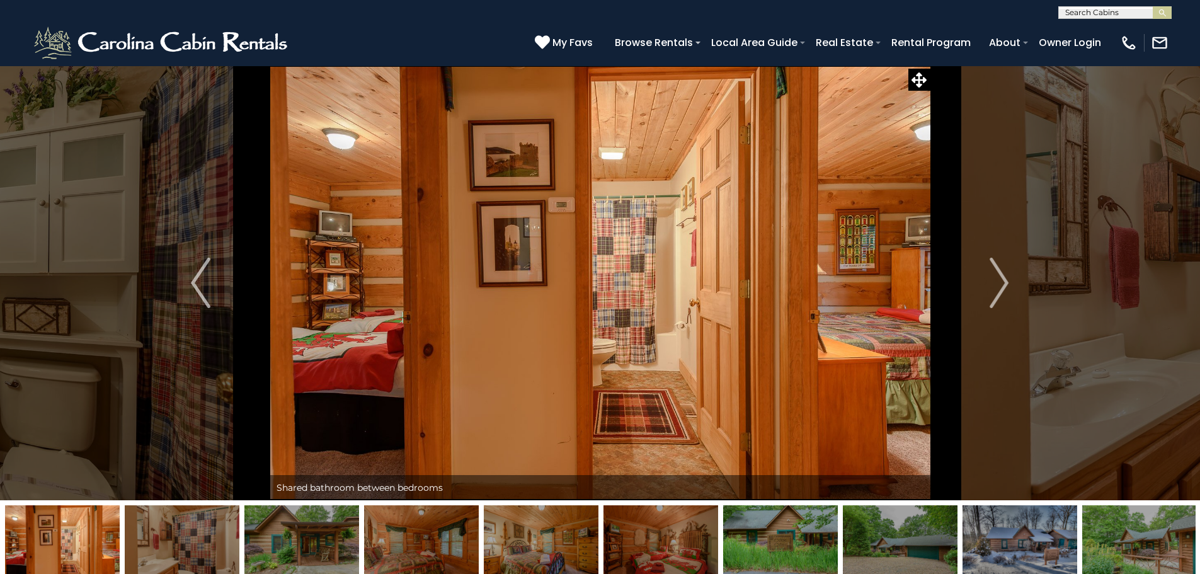
click at [986, 297] on button "Next" at bounding box center [999, 283] width 139 height 435
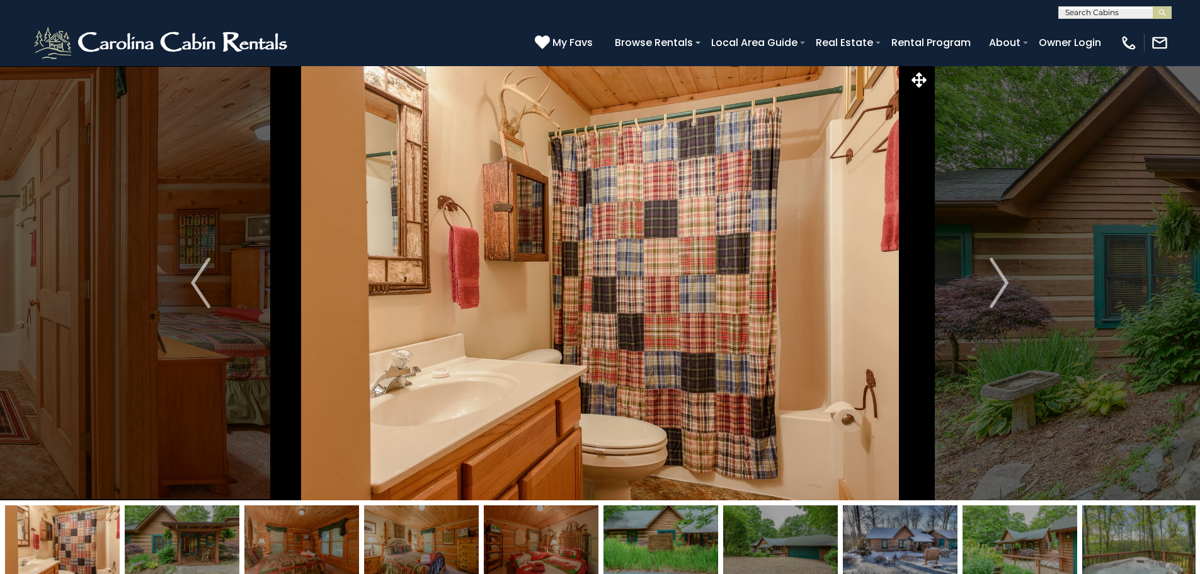
click at [986, 297] on button "Next" at bounding box center [999, 283] width 139 height 435
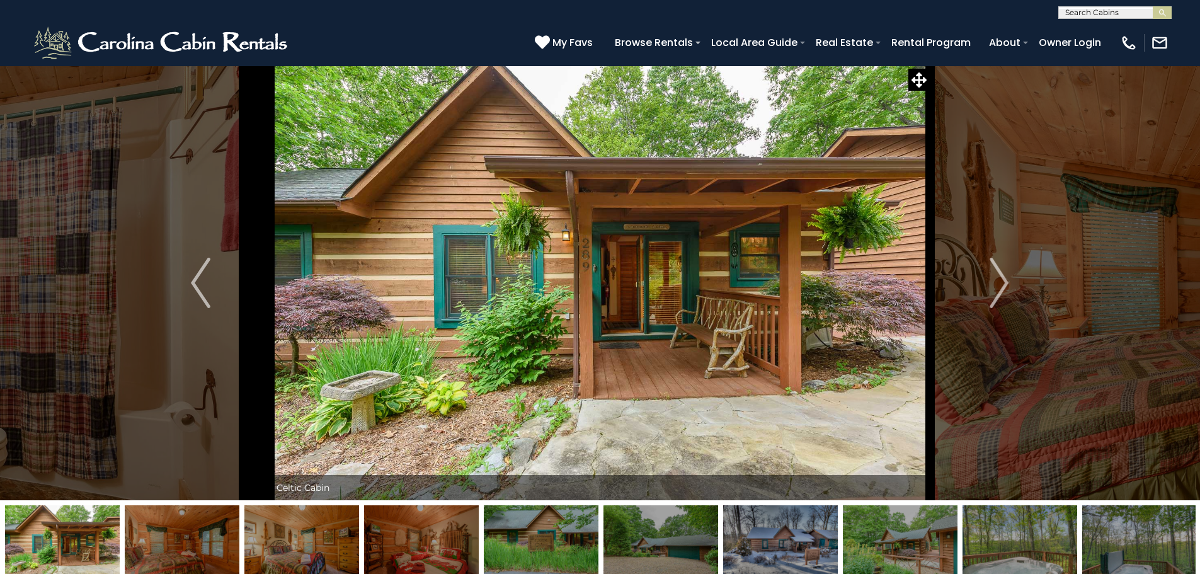
click at [988, 289] on button "Next" at bounding box center [999, 283] width 139 height 435
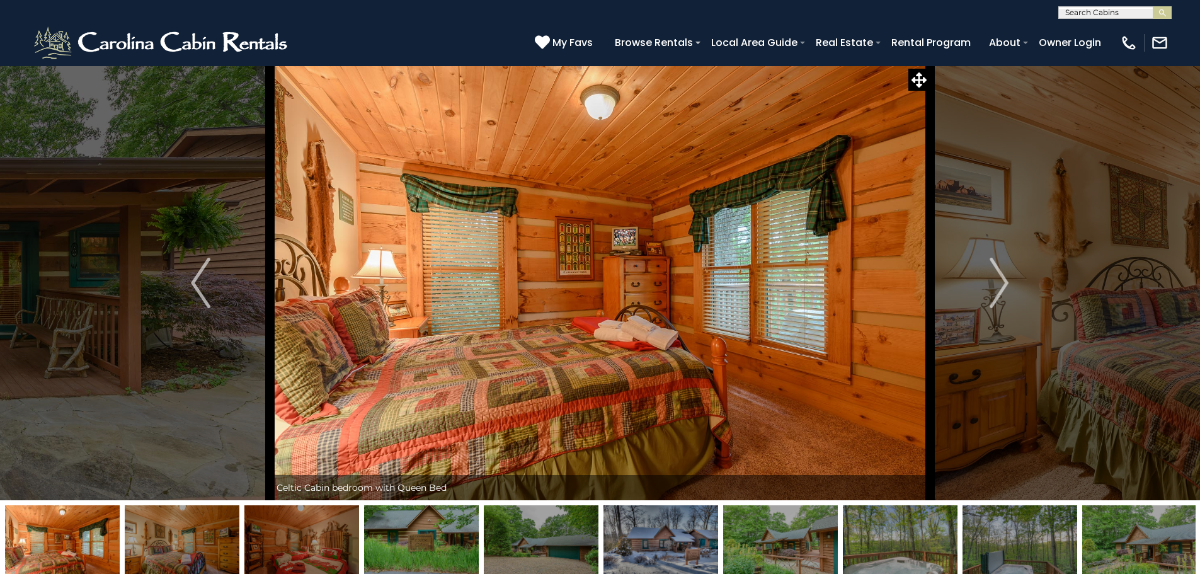
click at [988, 289] on button "Next" at bounding box center [999, 283] width 139 height 435
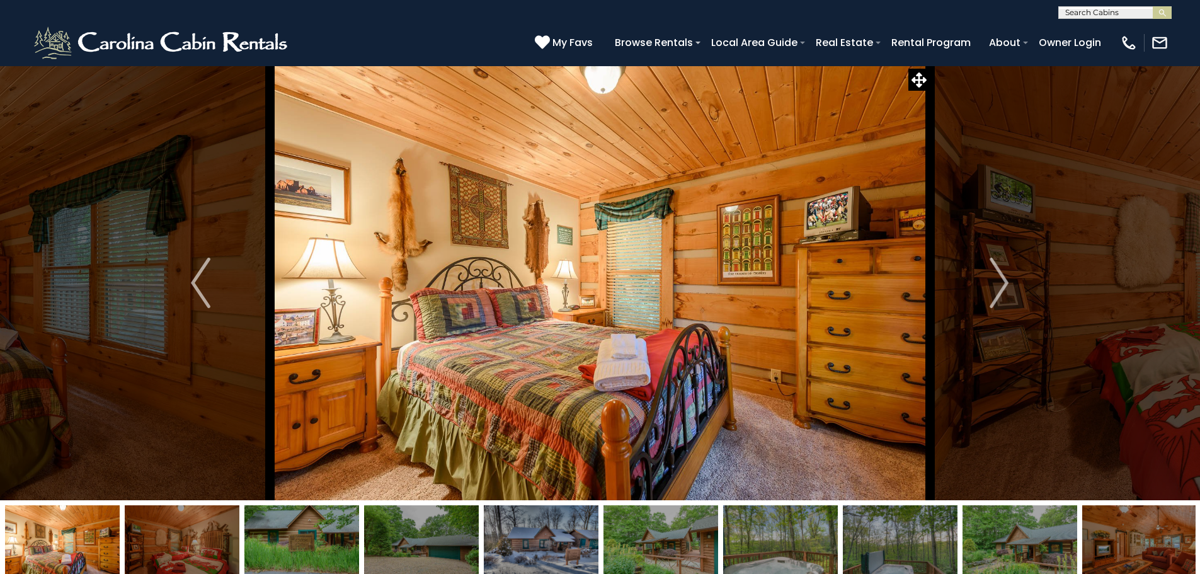
click at [988, 289] on button "Next" at bounding box center [999, 283] width 139 height 435
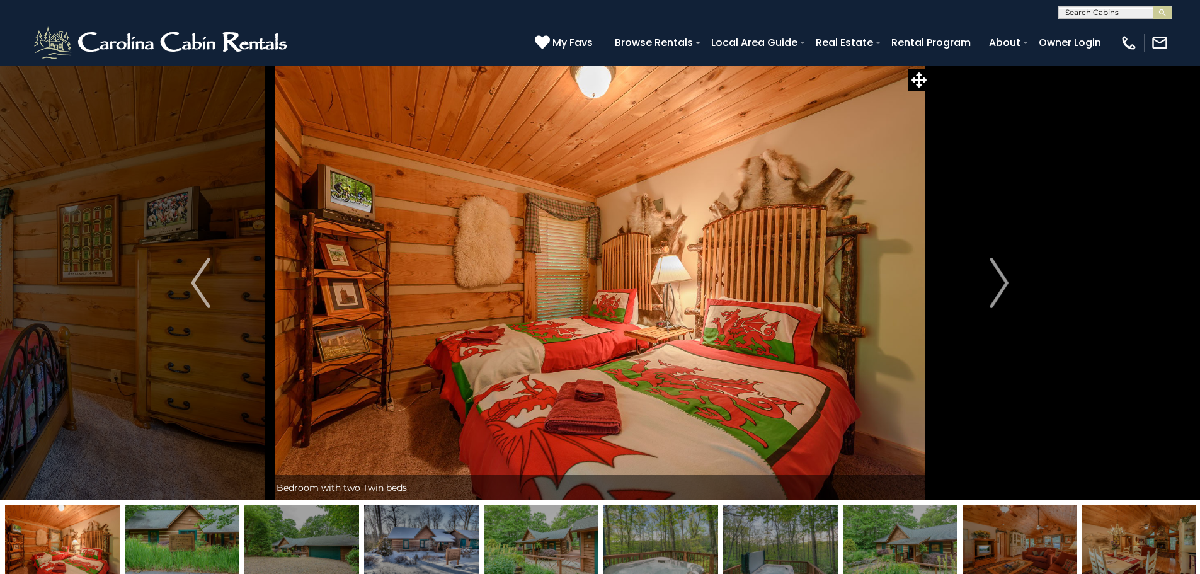
click at [988, 289] on button "Next" at bounding box center [999, 283] width 139 height 435
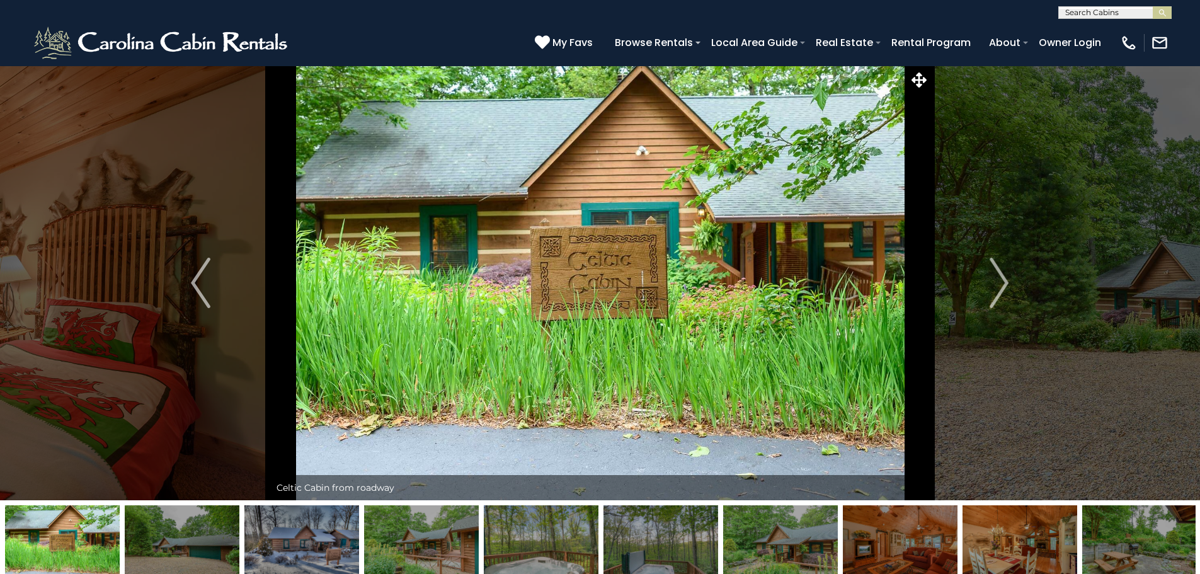
click at [990, 292] on img "Next" at bounding box center [999, 283] width 19 height 50
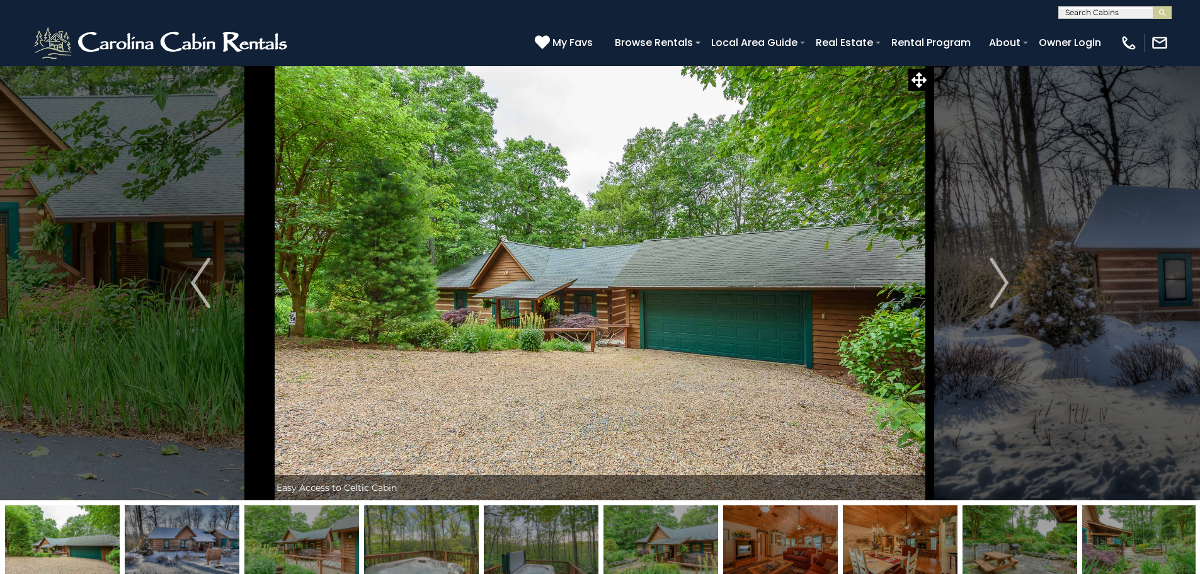
click at [990, 292] on img "Next" at bounding box center [999, 283] width 19 height 50
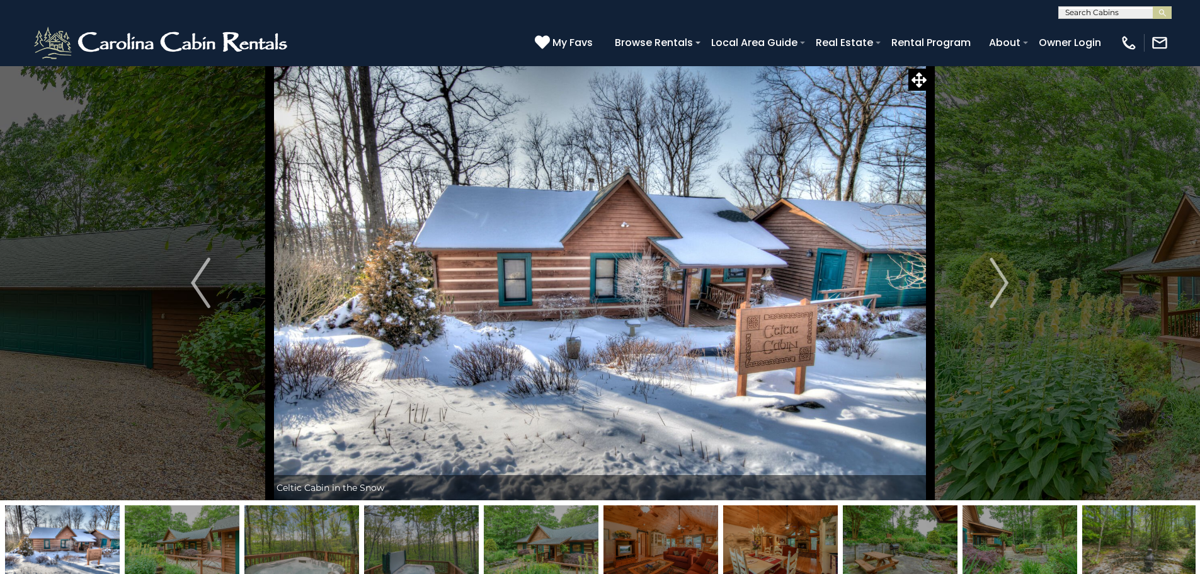
click at [990, 292] on img "Next" at bounding box center [999, 283] width 19 height 50
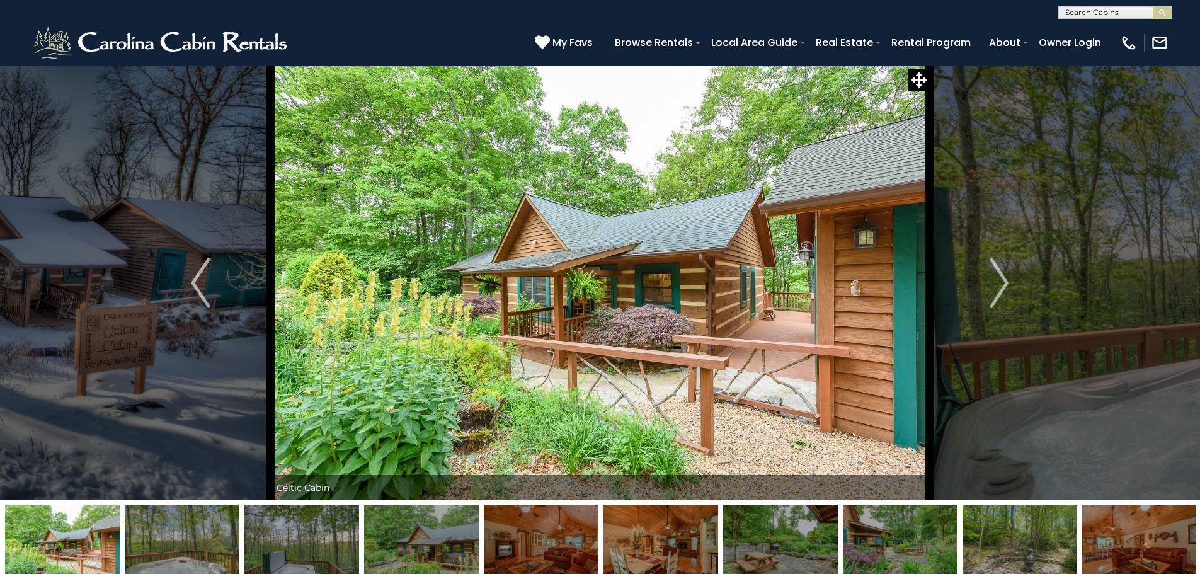
click at [990, 292] on img "Next" at bounding box center [999, 283] width 19 height 50
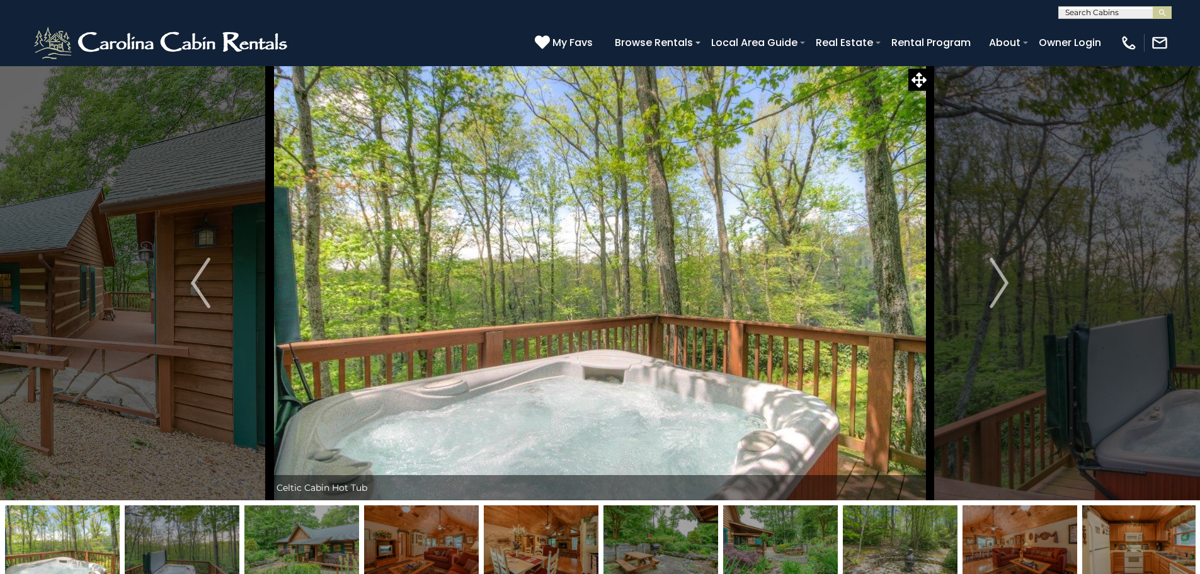
click at [990, 295] on img "Next" at bounding box center [999, 283] width 19 height 50
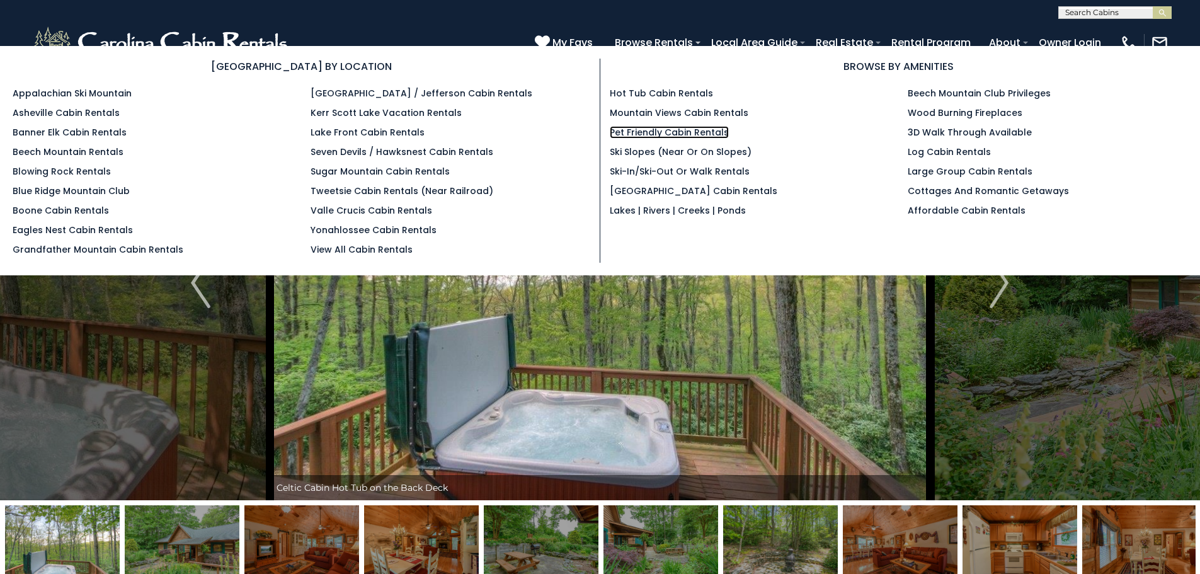
click at [692, 132] on link "Pet Friendly Cabin Rentals" at bounding box center [669, 132] width 119 height 13
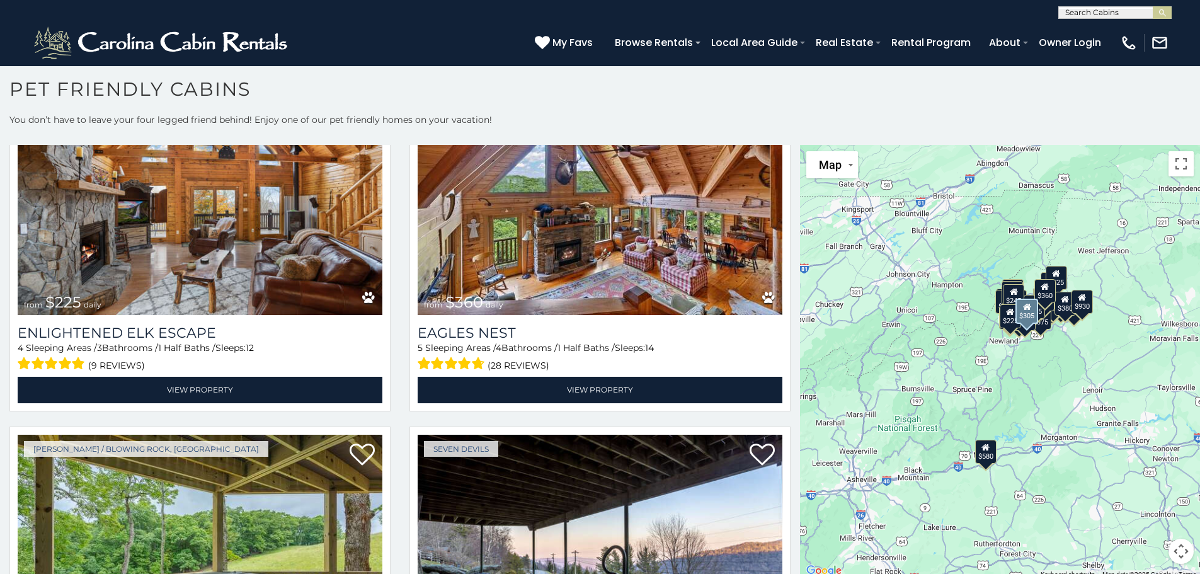
scroll to position [4598, 0]
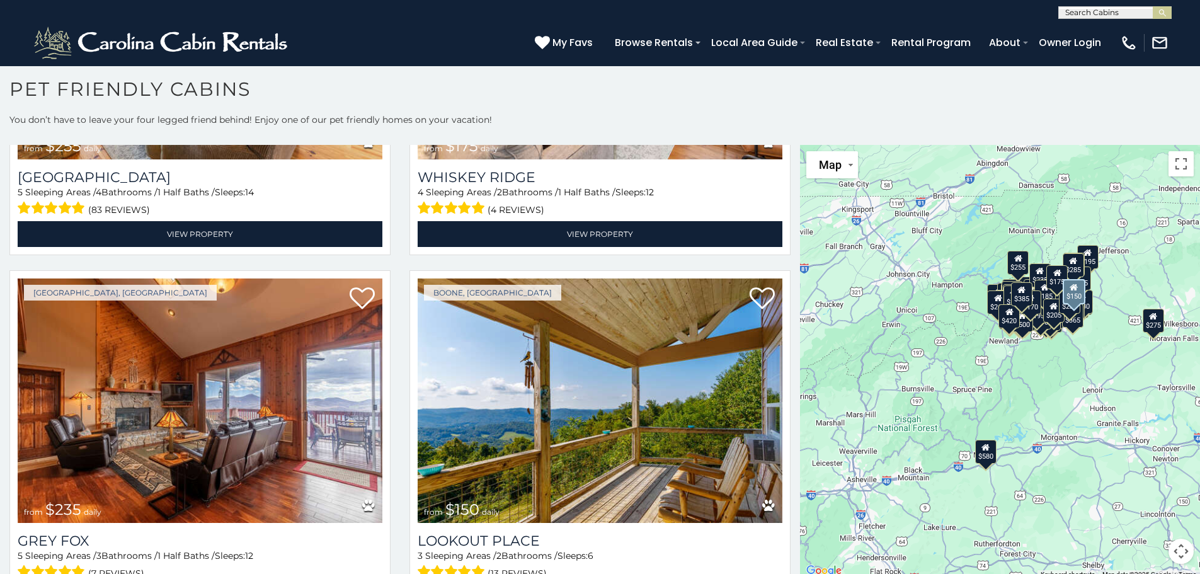
scroll to position [12993, 0]
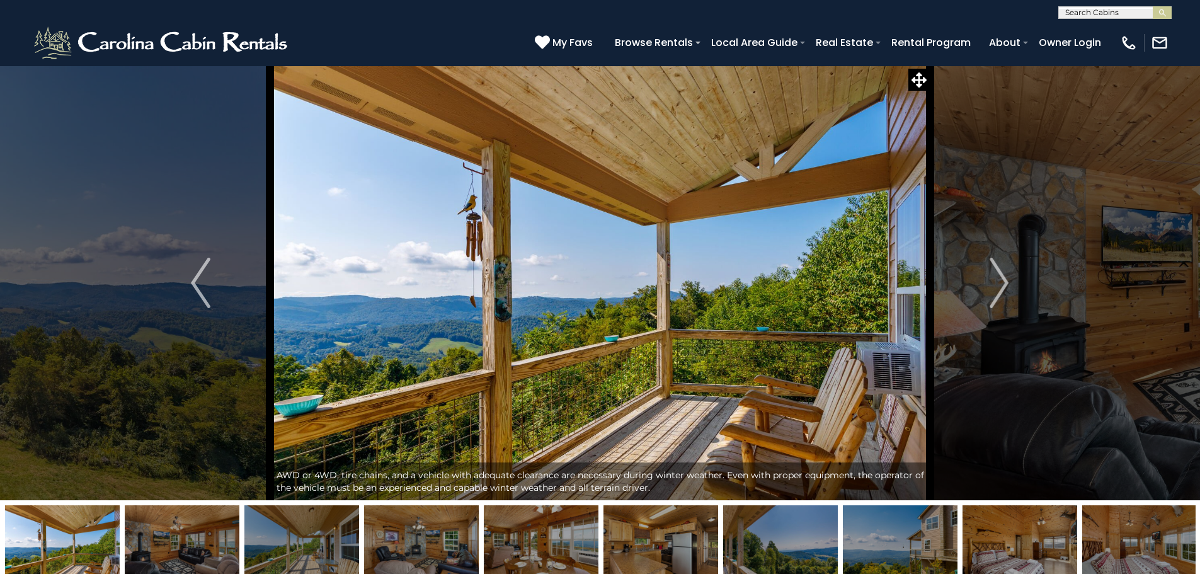
click at [1001, 283] on img "Next" at bounding box center [999, 283] width 19 height 50
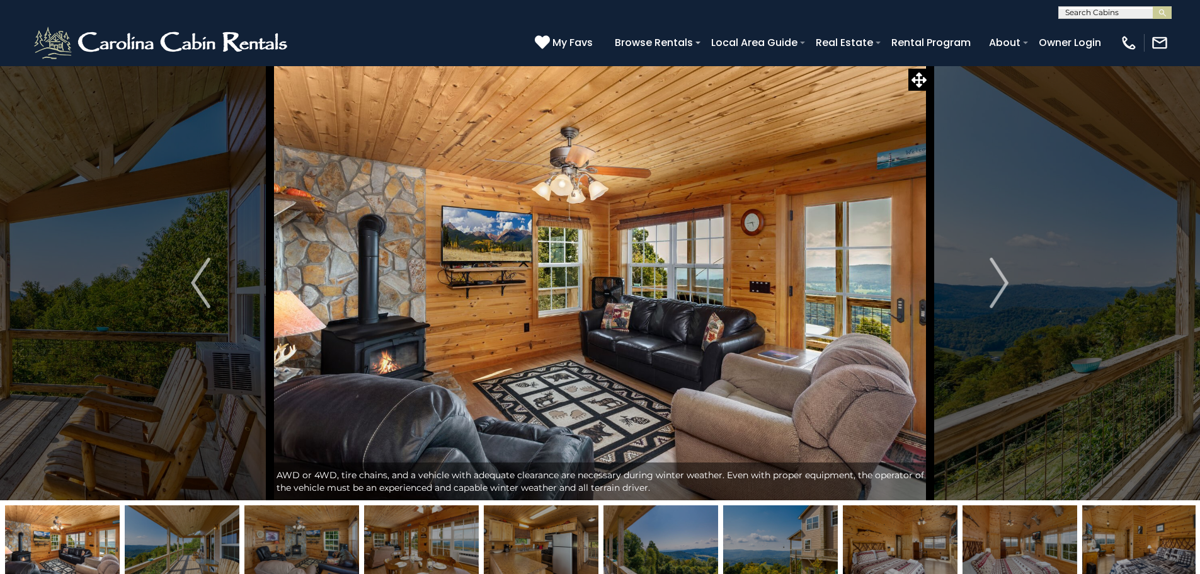
click at [998, 286] on img "Next" at bounding box center [999, 283] width 19 height 50
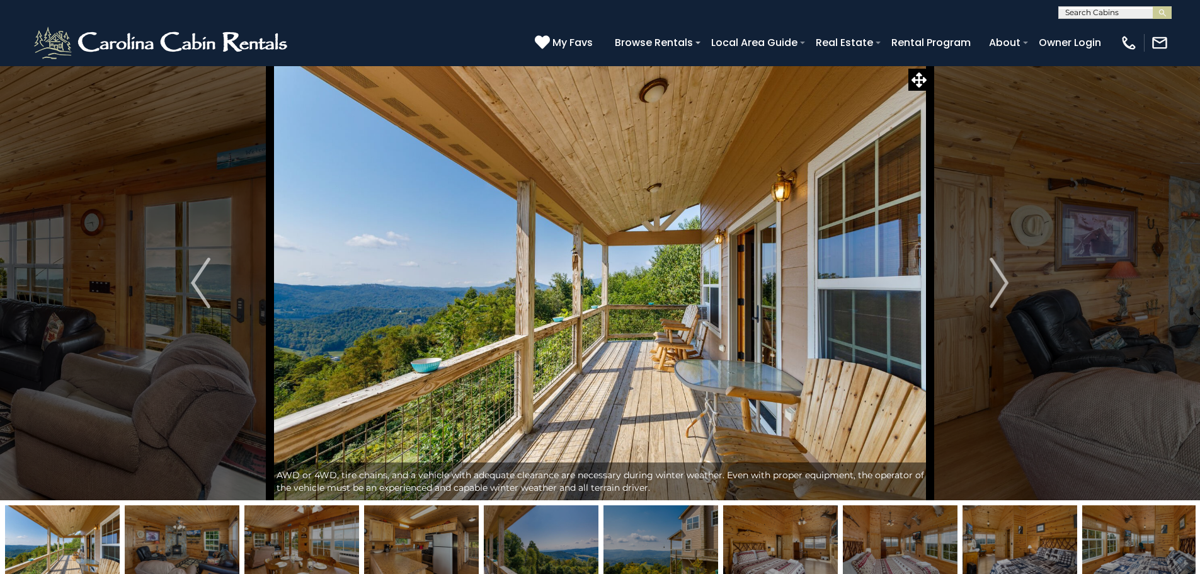
click at [998, 287] on img "Next" at bounding box center [999, 283] width 19 height 50
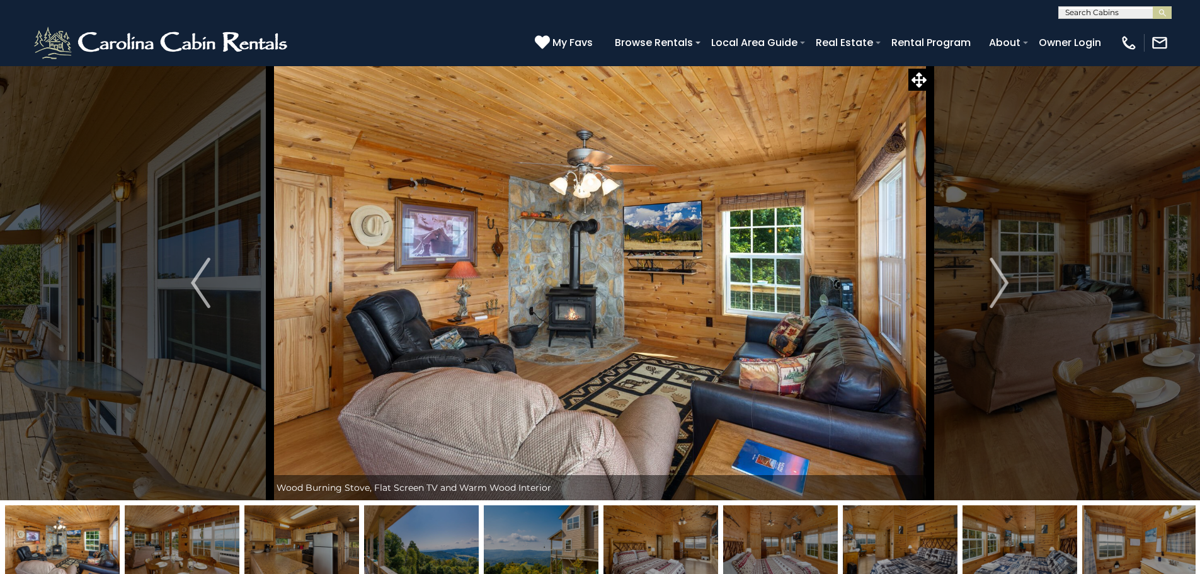
click at [996, 288] on img "Next" at bounding box center [999, 283] width 19 height 50
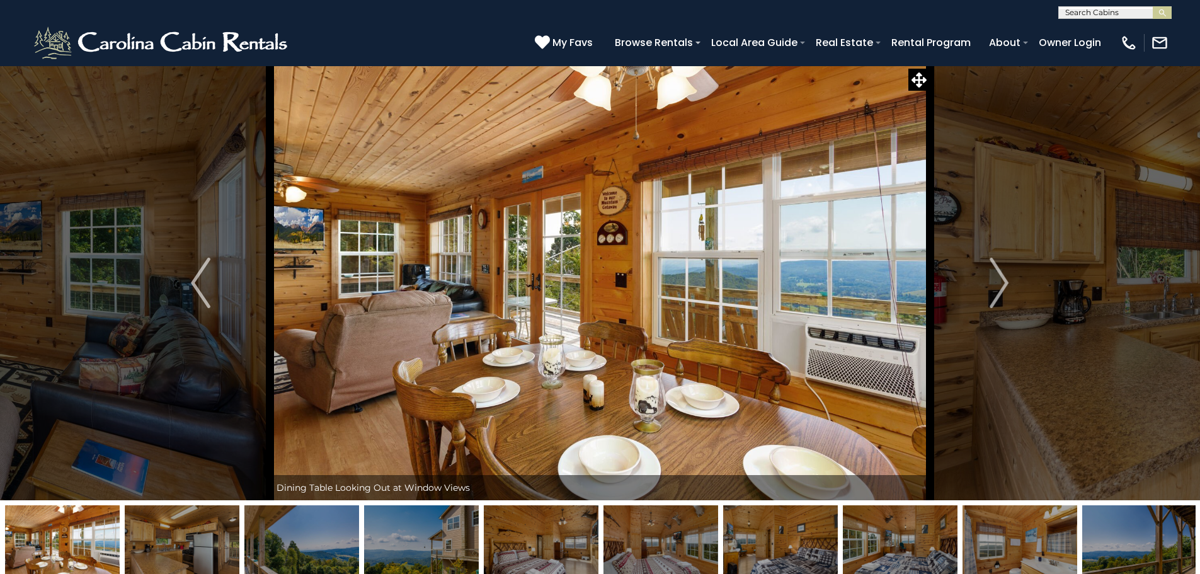
click at [996, 290] on img "Next" at bounding box center [999, 283] width 19 height 50
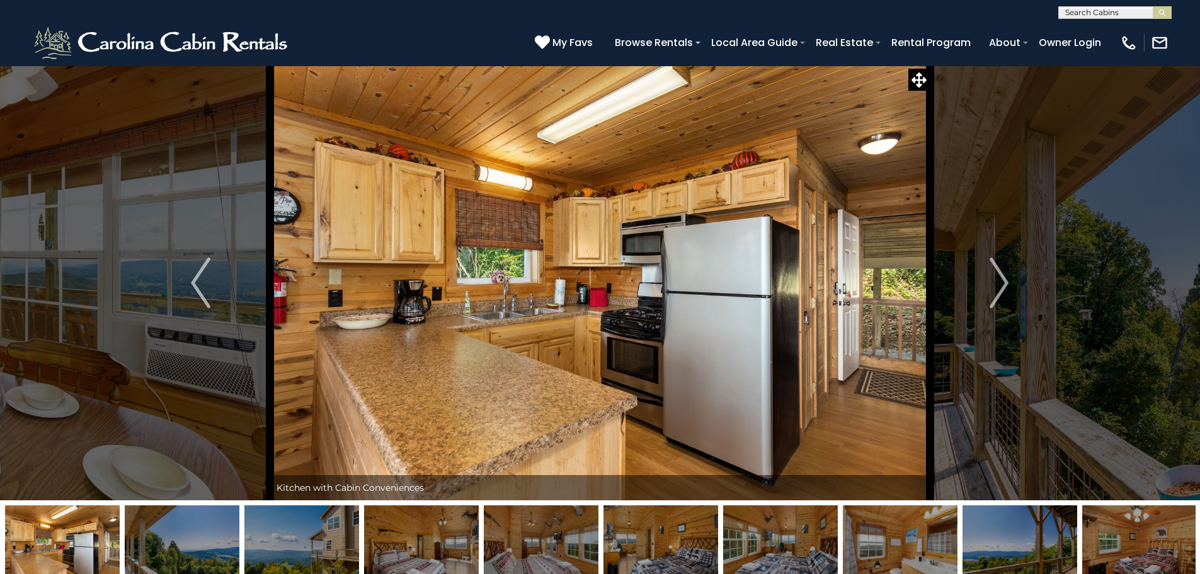
click at [996, 290] on img "Next" at bounding box center [999, 283] width 19 height 50
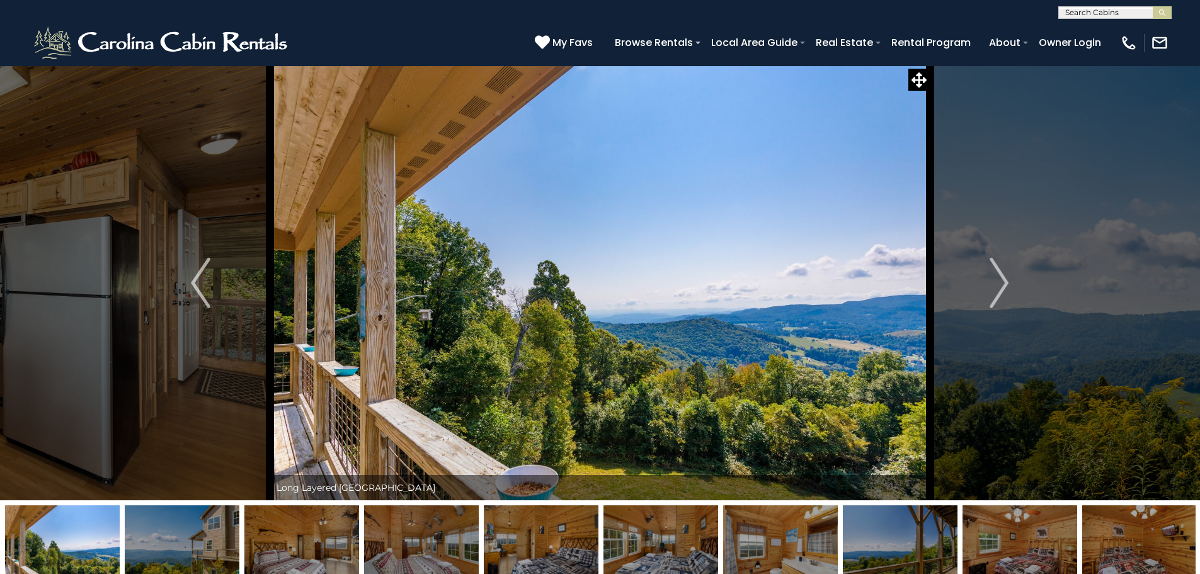
click at [997, 289] on img "Next" at bounding box center [999, 283] width 19 height 50
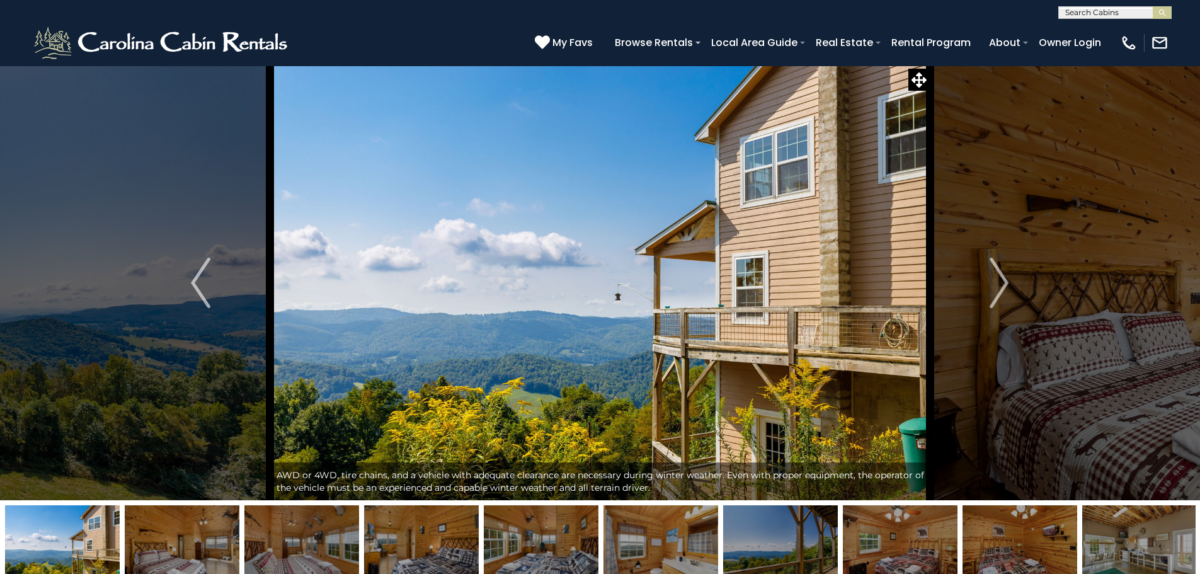
click at [997, 288] on img "Next" at bounding box center [999, 283] width 19 height 50
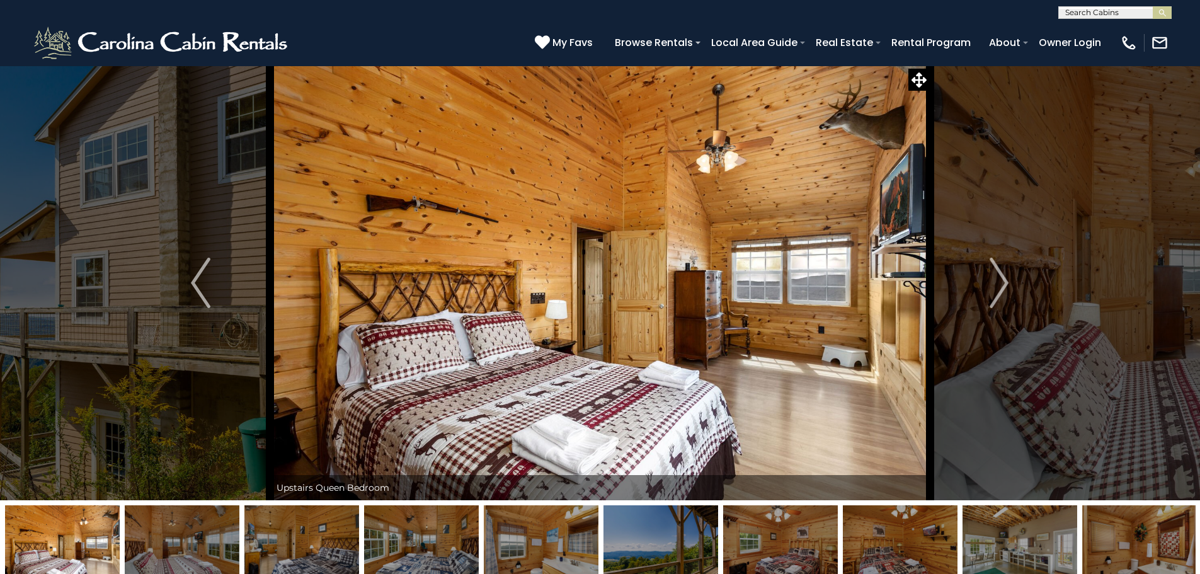
click at [997, 288] on img "Next" at bounding box center [999, 283] width 19 height 50
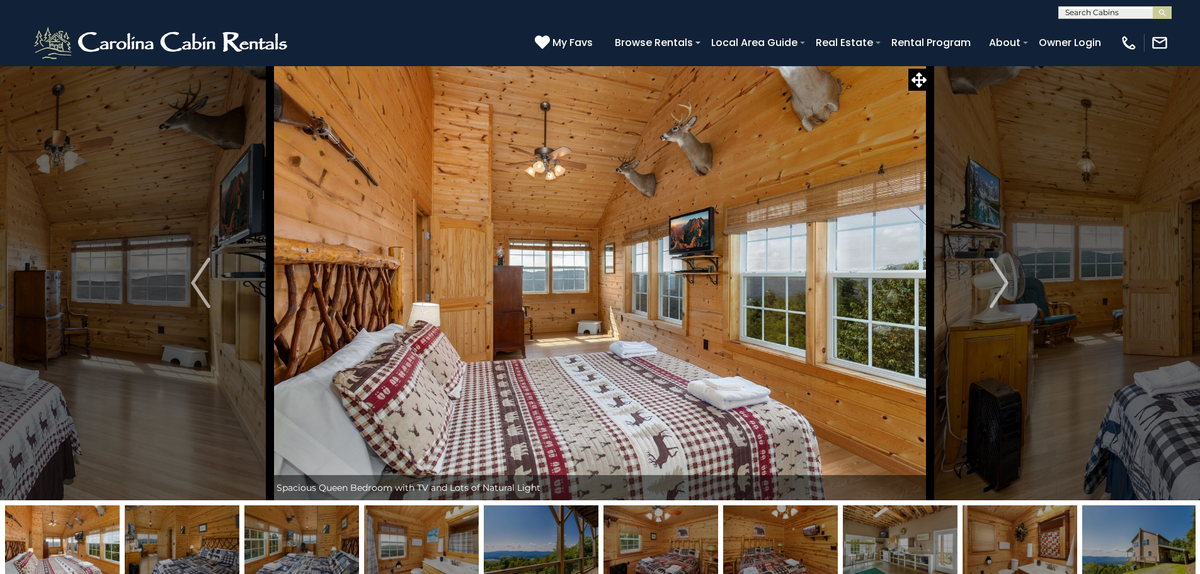
click at [997, 289] on img "Next" at bounding box center [999, 283] width 19 height 50
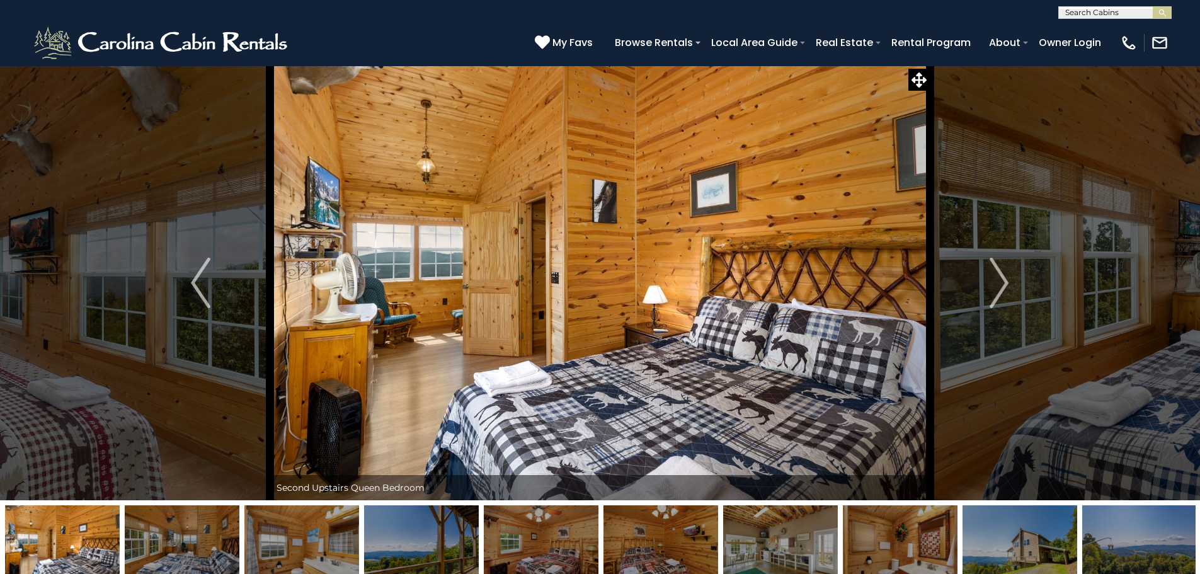
click at [997, 289] on img "Next" at bounding box center [999, 283] width 19 height 50
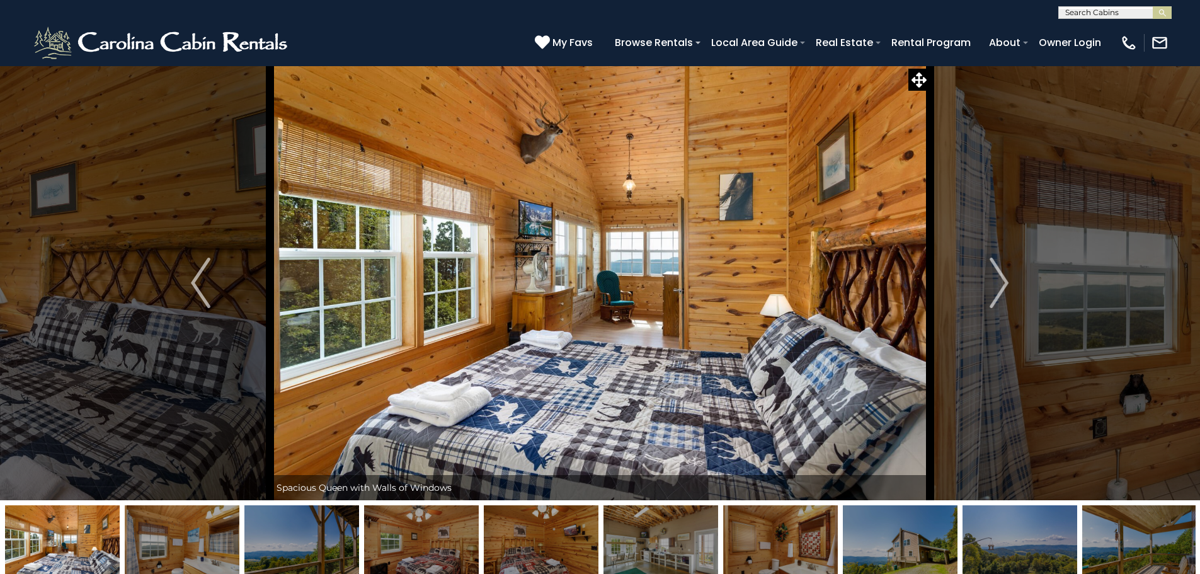
click at [997, 289] on img "Next" at bounding box center [999, 283] width 19 height 50
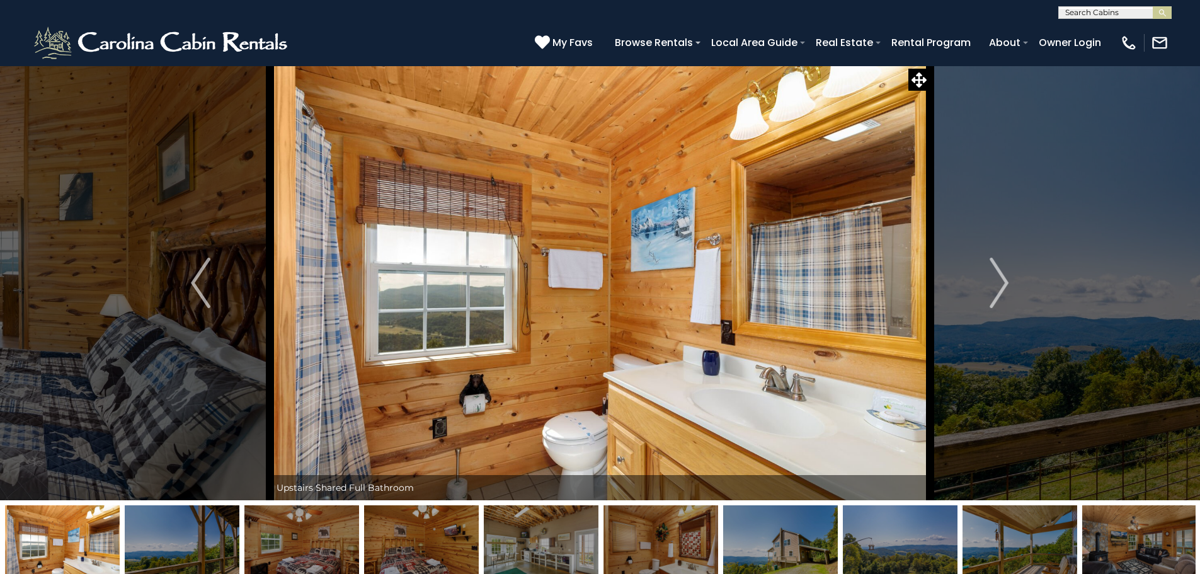
click at [997, 289] on img "Next" at bounding box center [999, 283] width 19 height 50
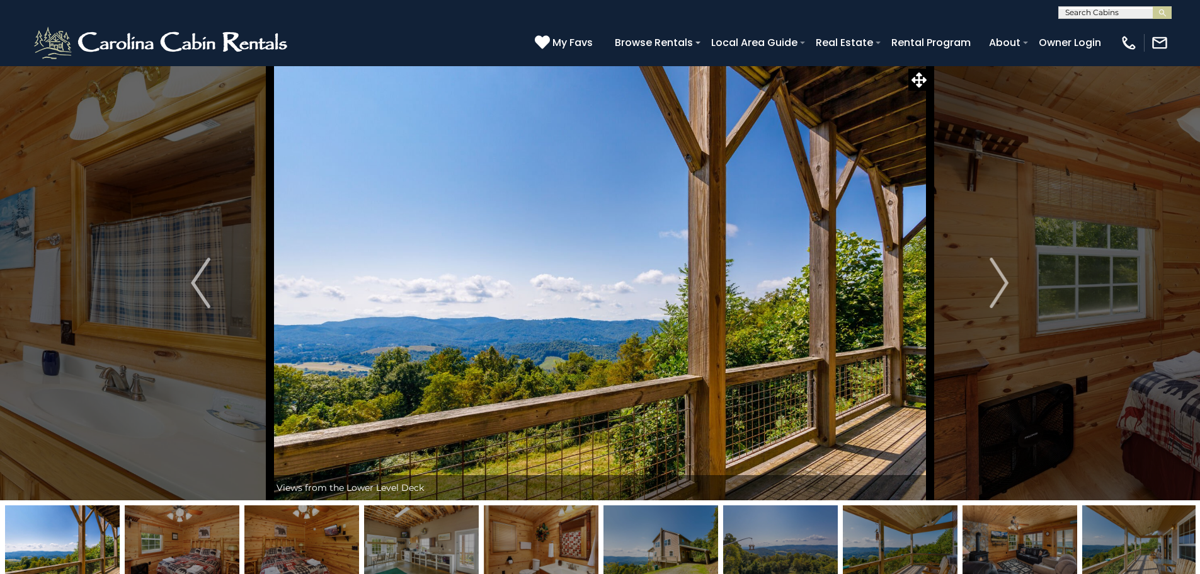
click at [997, 289] on img "Next" at bounding box center [999, 283] width 19 height 50
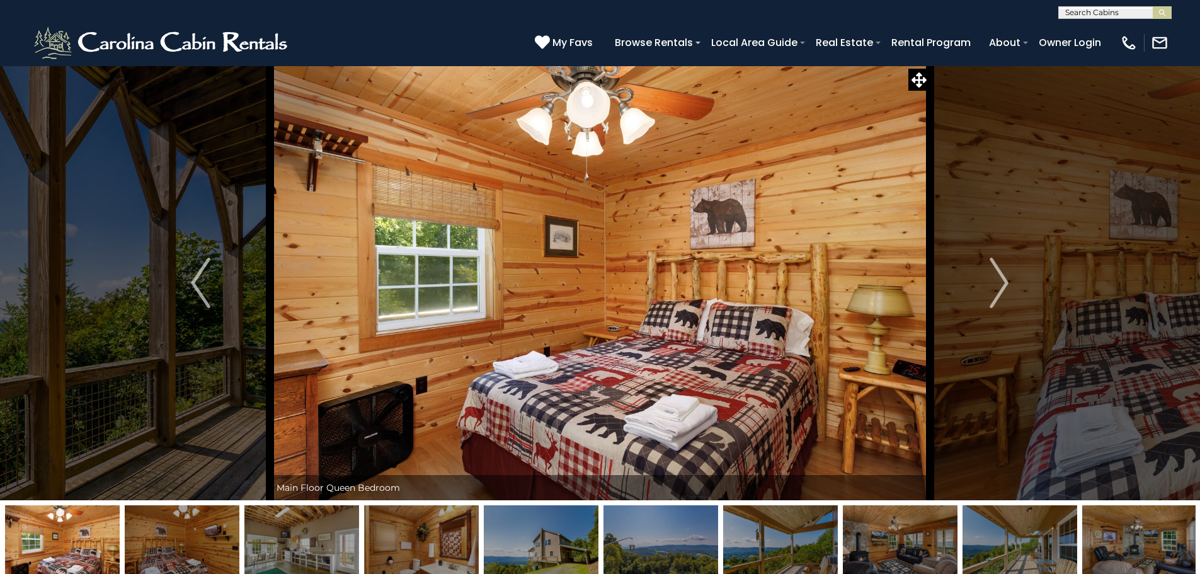
click at [997, 289] on img "Next" at bounding box center [999, 283] width 19 height 50
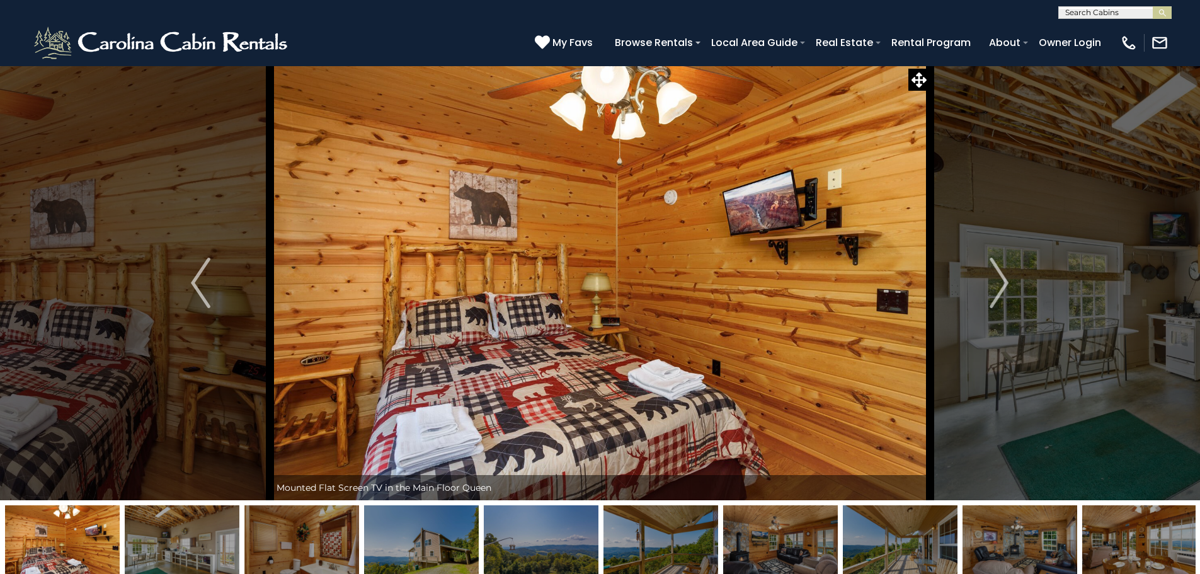
click at [997, 289] on img "Next" at bounding box center [999, 283] width 19 height 50
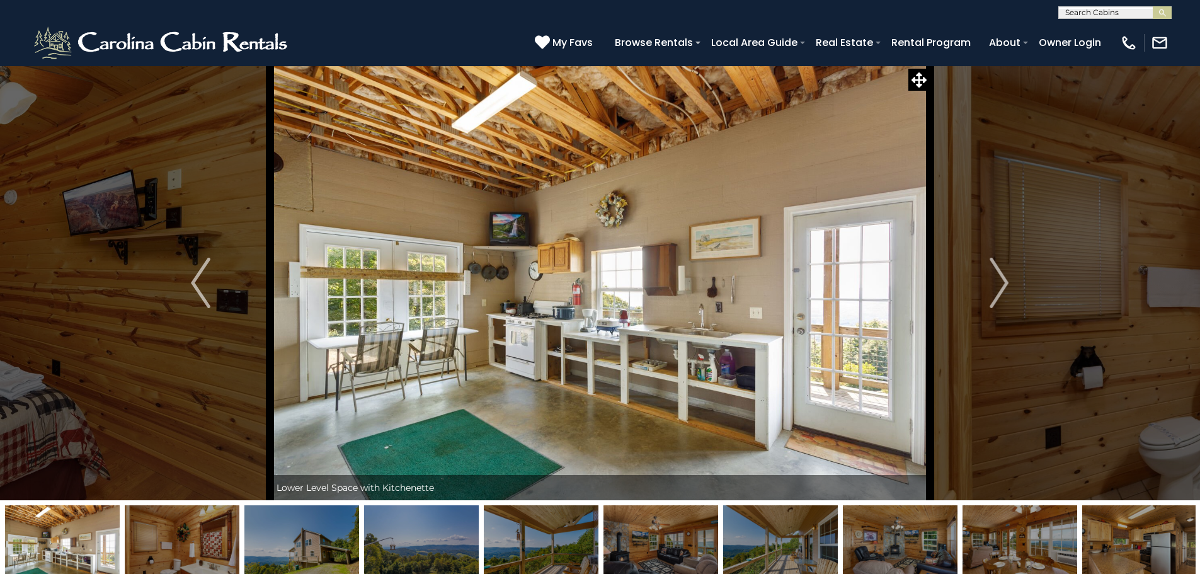
click at [995, 291] on img "Next" at bounding box center [999, 283] width 19 height 50
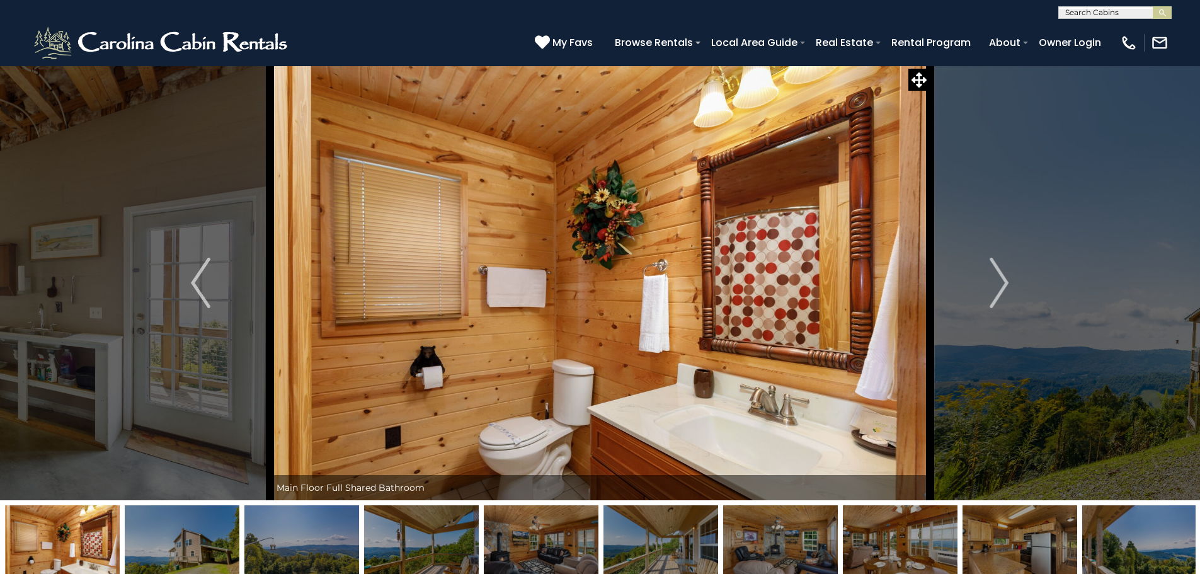
click at [995, 291] on img "Next" at bounding box center [999, 283] width 19 height 50
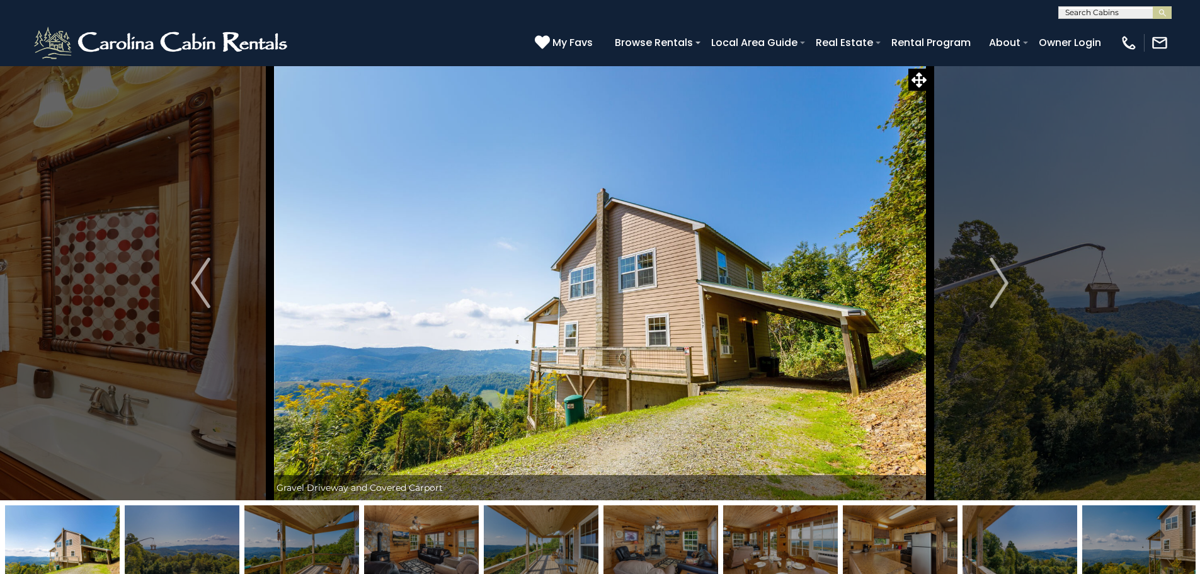
click at [995, 291] on img "Next" at bounding box center [999, 283] width 19 height 50
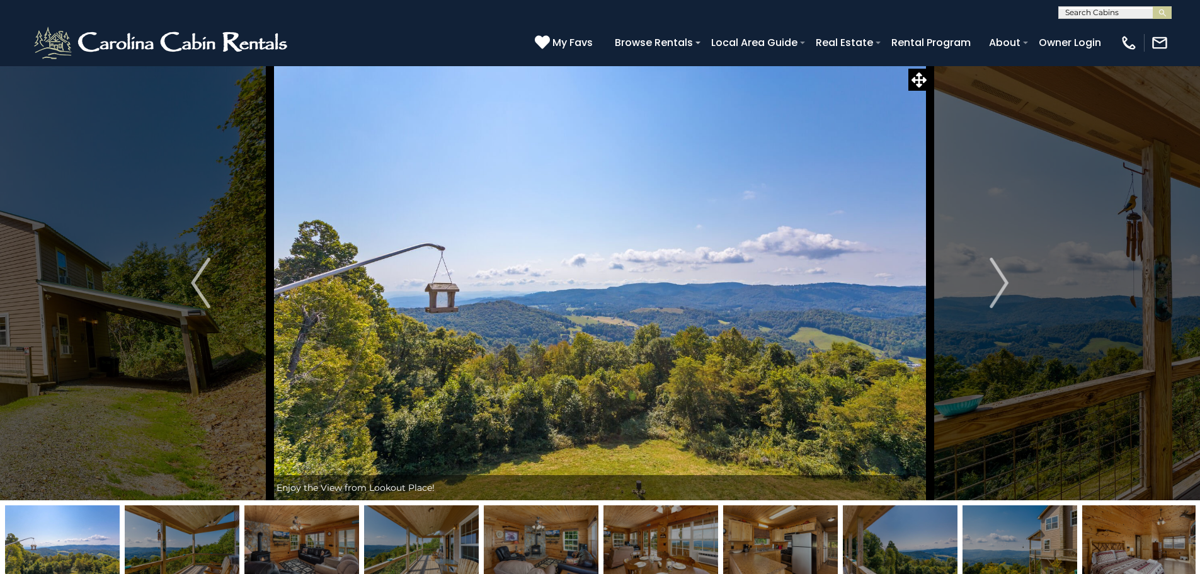
click at [995, 291] on img "Next" at bounding box center [999, 283] width 19 height 50
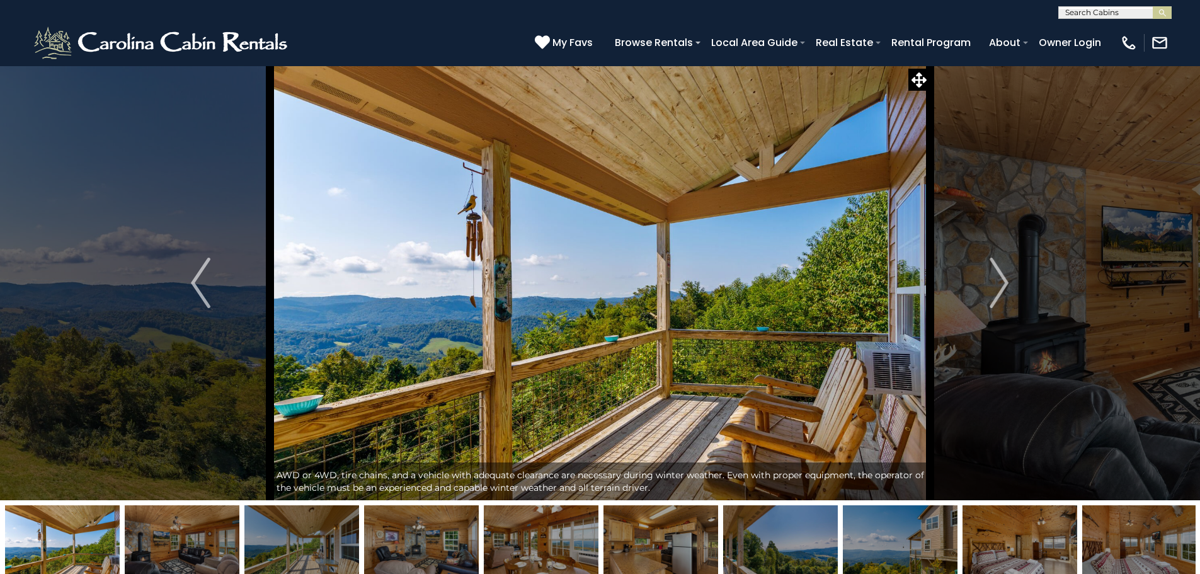
click at [995, 291] on img "Next" at bounding box center [999, 283] width 19 height 50
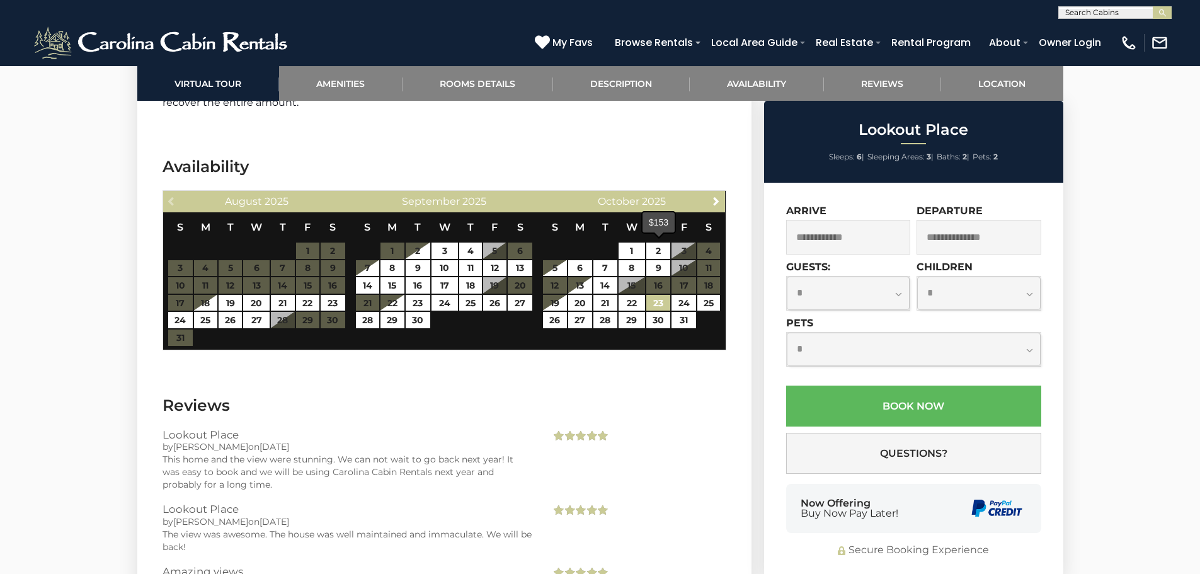
scroll to position [2331, 0]
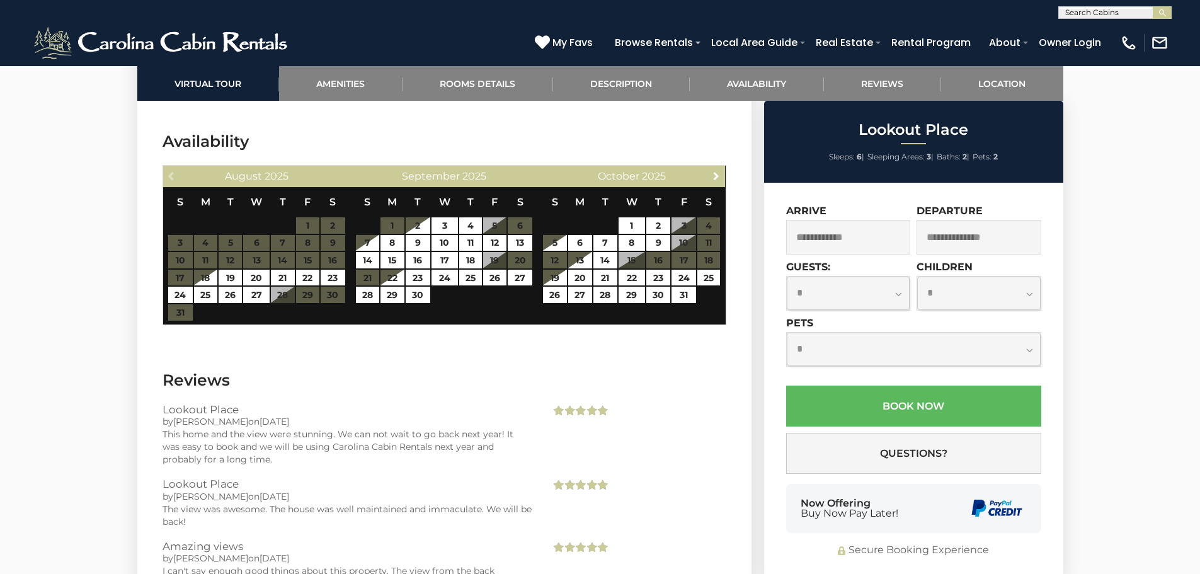
click at [718, 171] on span "Next" at bounding box center [716, 176] width 10 height 10
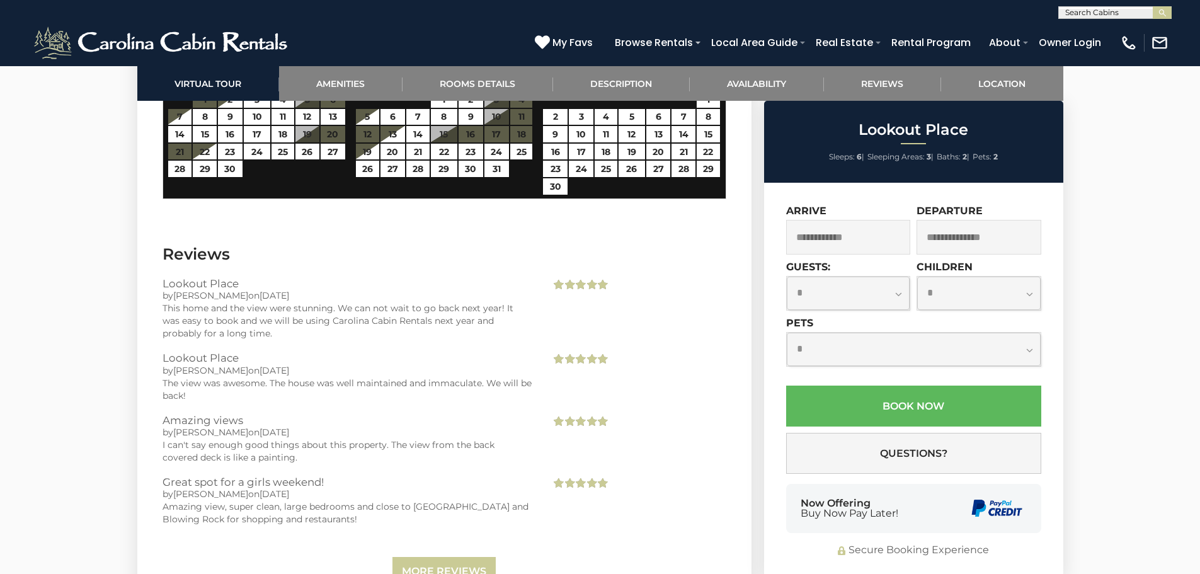
scroll to position [2520, 0]
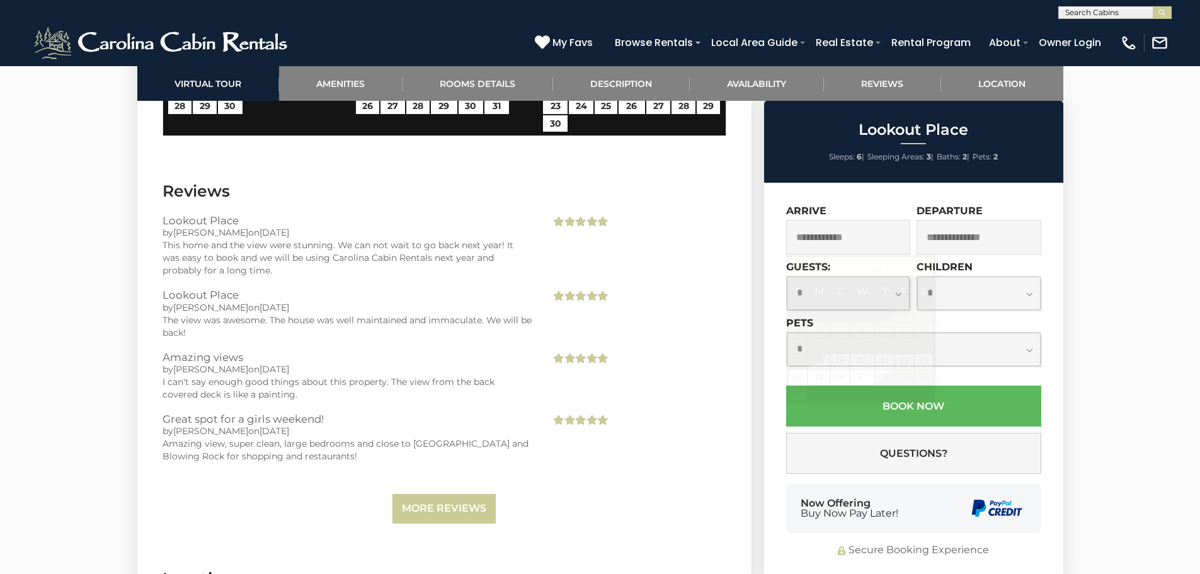
click at [830, 243] on input "text" at bounding box center [848, 237] width 125 height 35
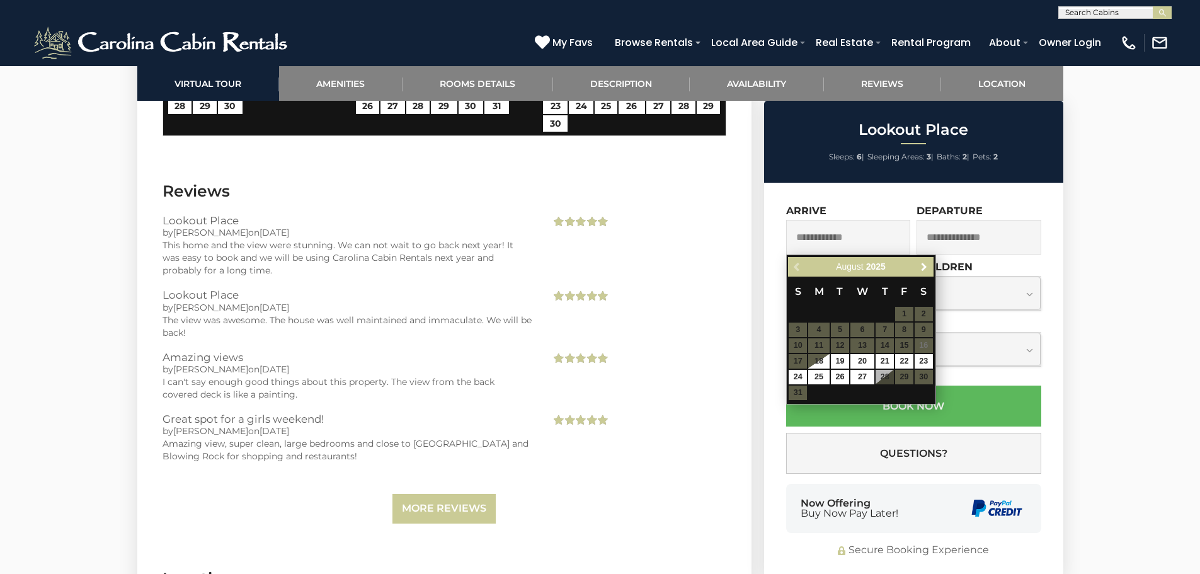
click at [924, 270] on span "Next" at bounding box center [924, 267] width 10 height 10
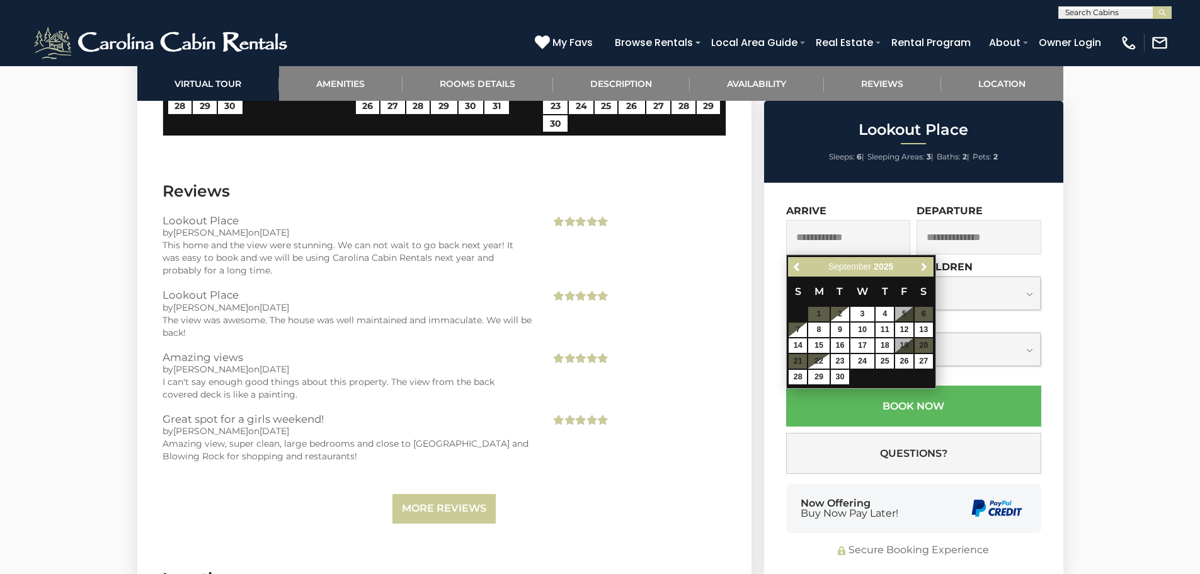
click at [924, 269] on span "Next" at bounding box center [924, 267] width 10 height 10
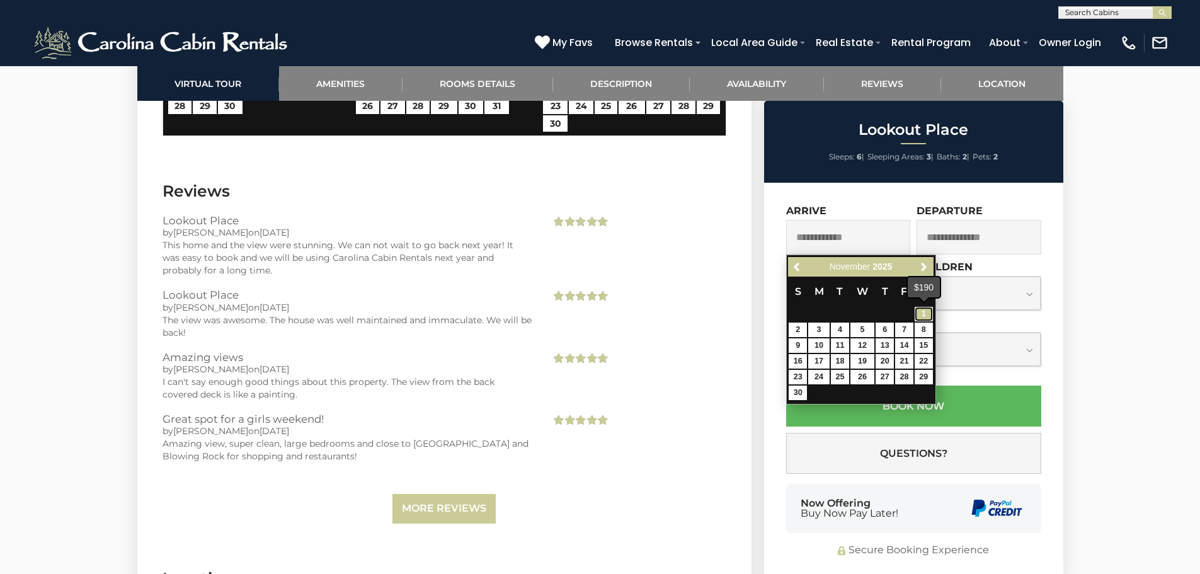
click at [924, 312] on link "1" at bounding box center [924, 314] width 18 height 14
type input "**********"
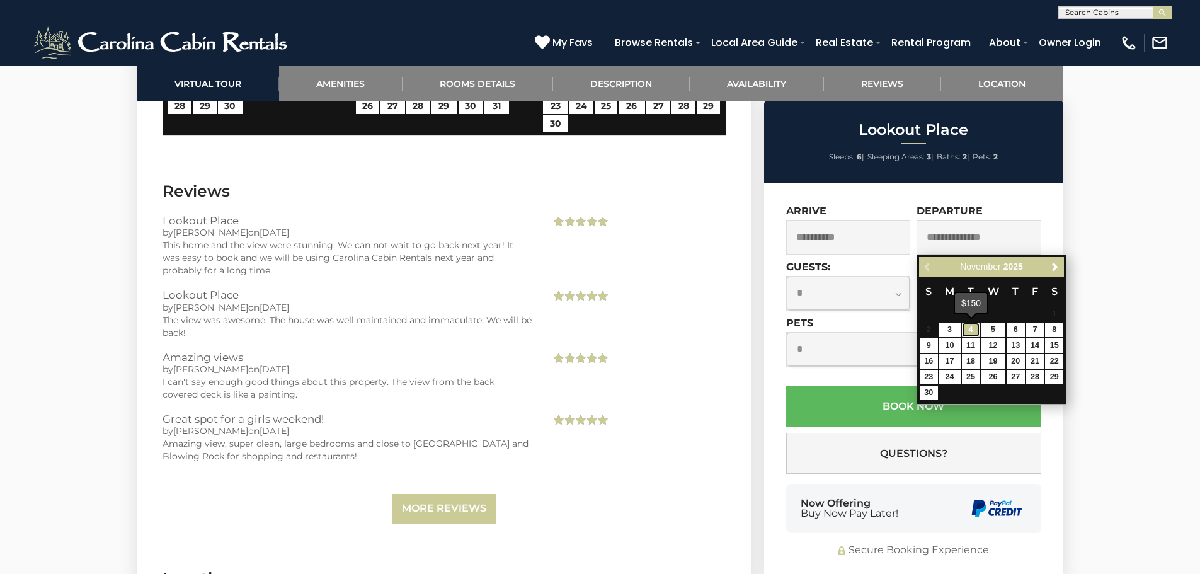
click at [973, 329] on link "4" at bounding box center [971, 330] width 18 height 14
type input "**********"
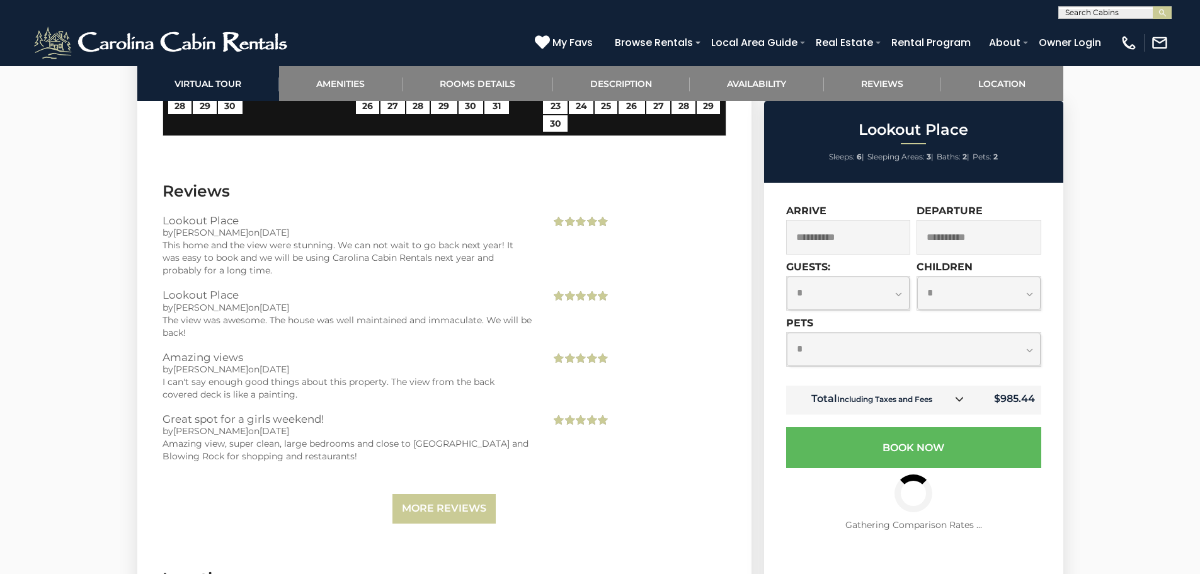
click at [897, 294] on select "**********" at bounding box center [848, 293] width 123 height 33
select select "*"
click at [787, 277] on select "**********" at bounding box center [848, 293] width 123 height 33
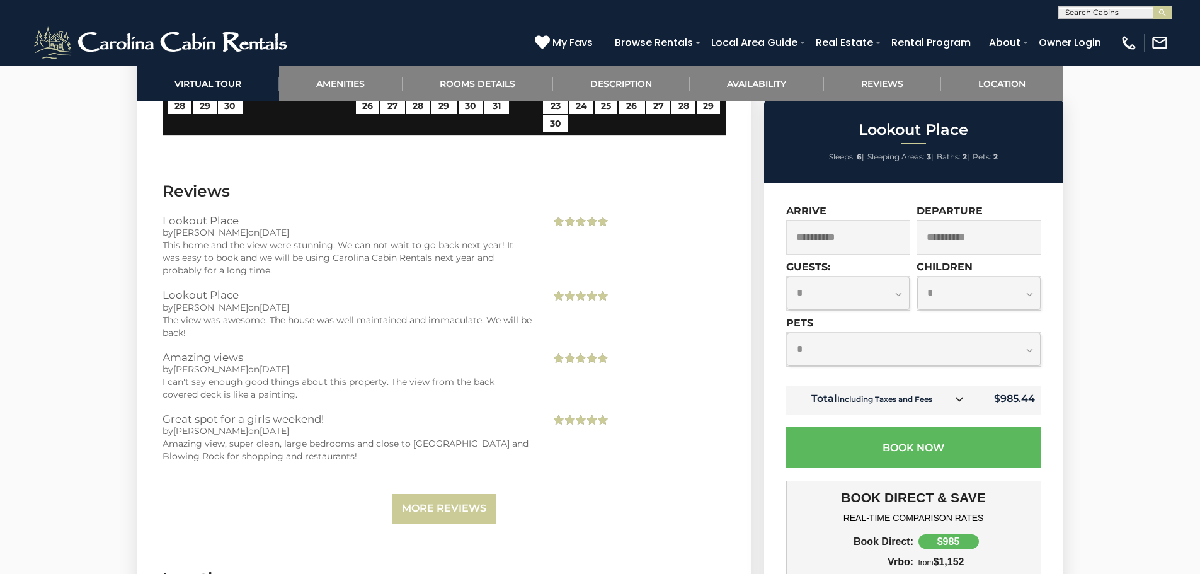
click at [1026, 349] on select "**********" at bounding box center [914, 349] width 254 height 33
select select "*"
click at [787, 333] on select "**********" at bounding box center [914, 349] width 254 height 33
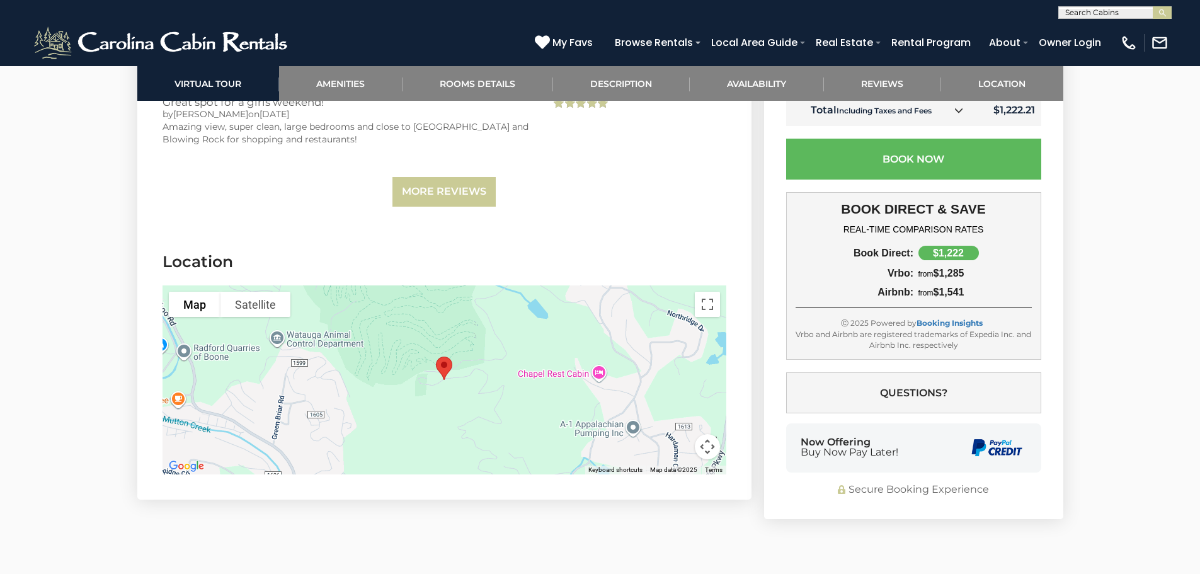
scroll to position [2960, 0]
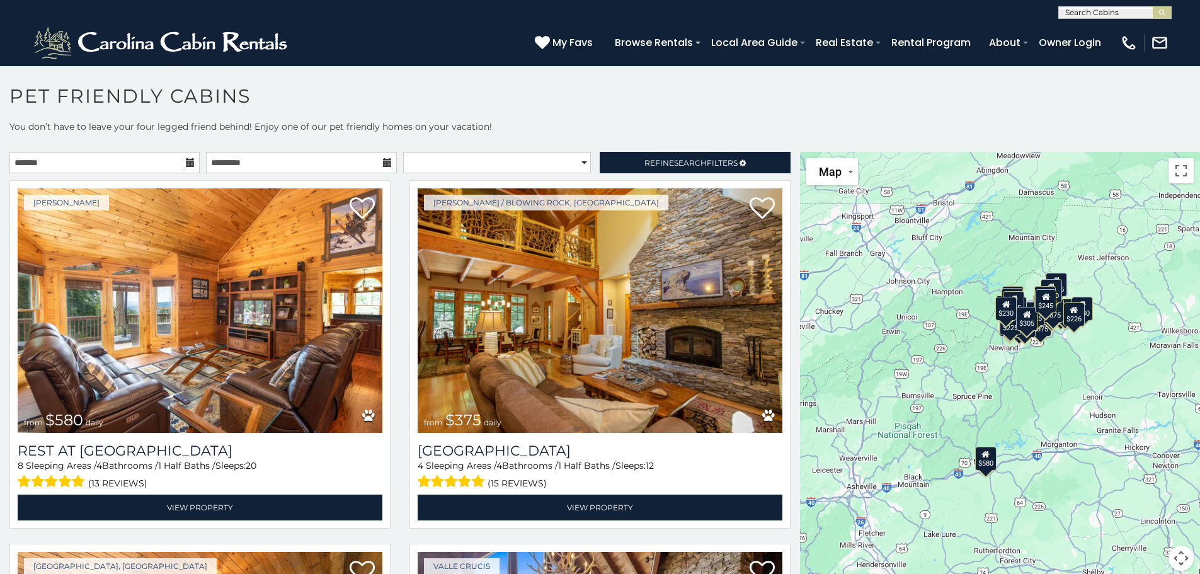
scroll to position [7, 0]
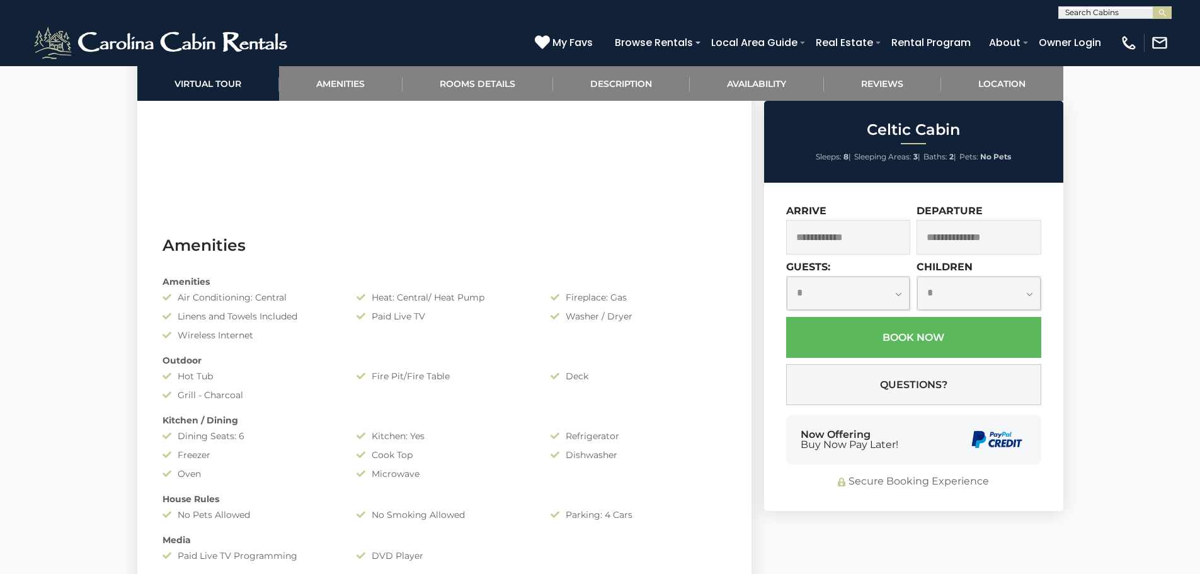
scroll to position [882, 0]
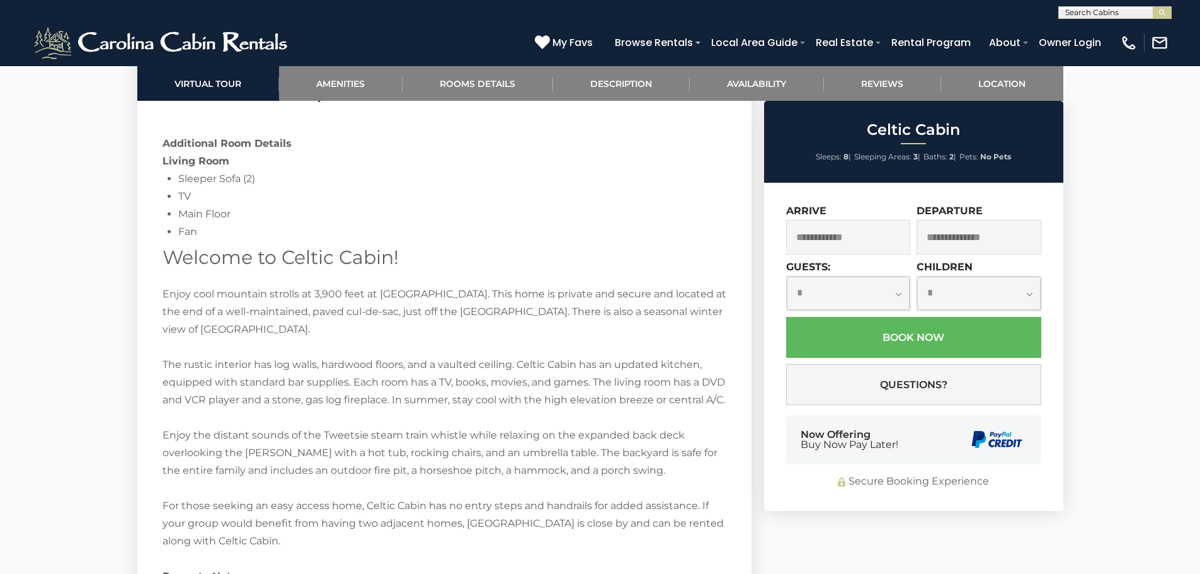
scroll to position [1764, 0]
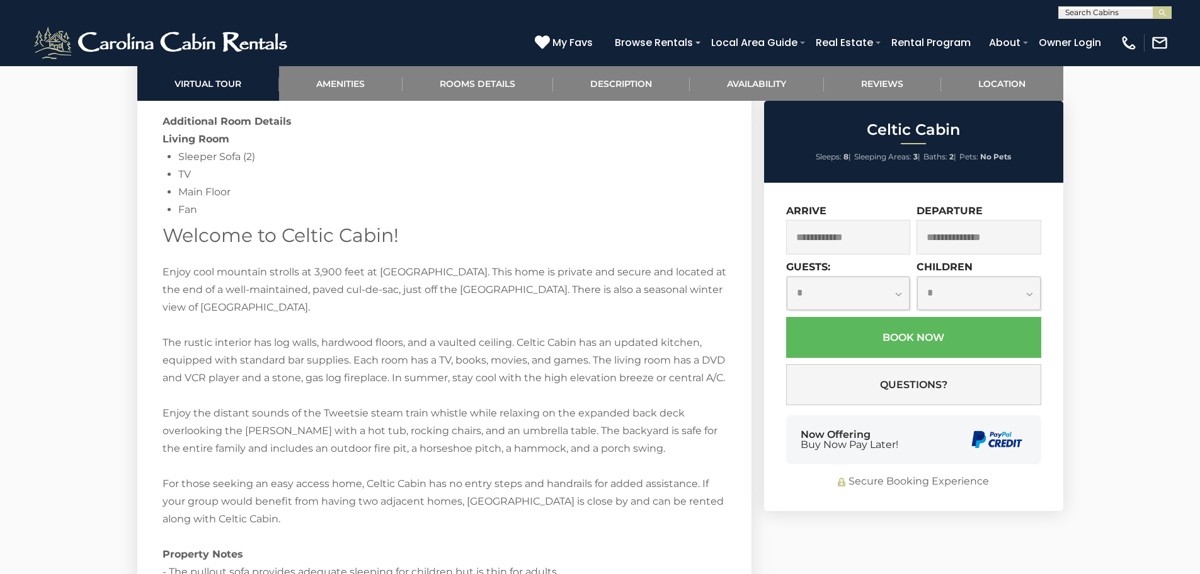
click at [877, 239] on input "text" at bounding box center [848, 237] width 125 height 35
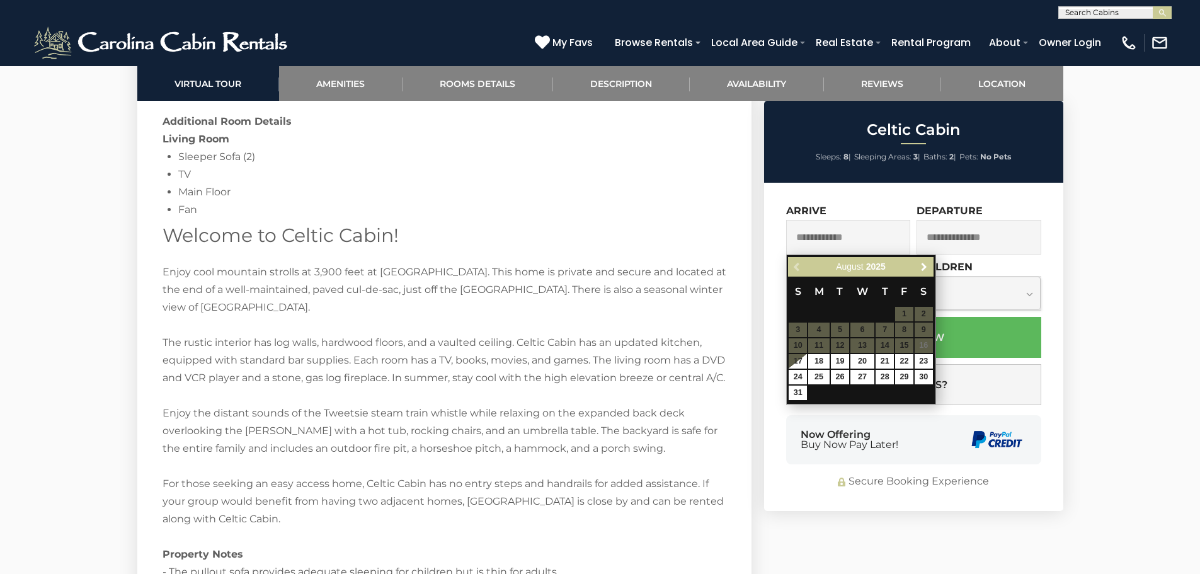
click at [929, 265] on span "Next" at bounding box center [924, 267] width 10 height 10
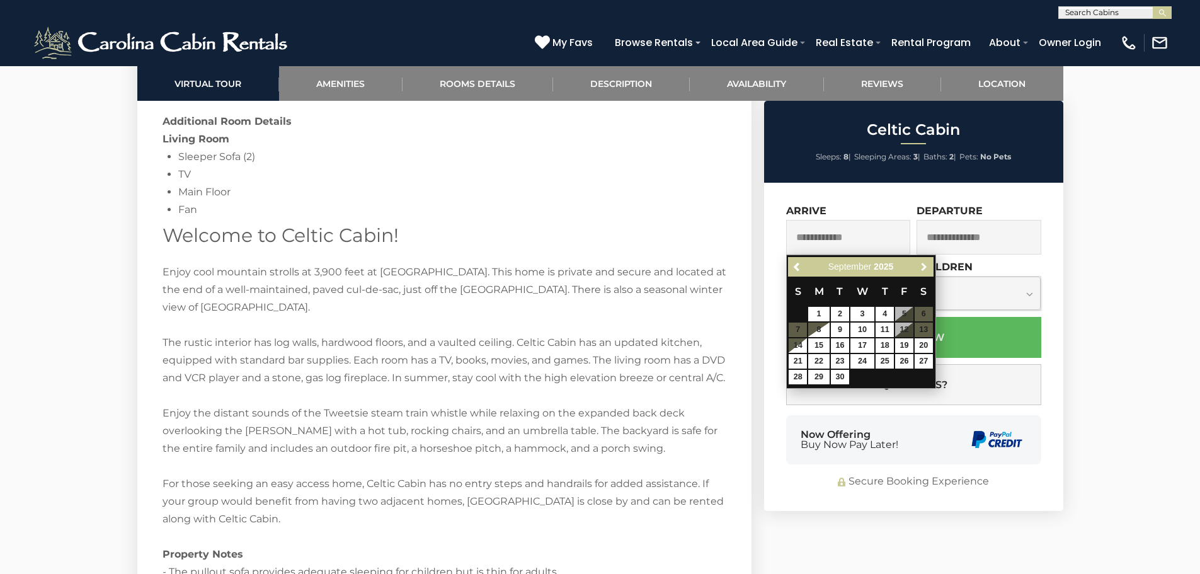
click at [929, 265] on span "Next" at bounding box center [924, 267] width 10 height 10
click at [928, 265] on span "Next" at bounding box center [924, 267] width 10 height 10
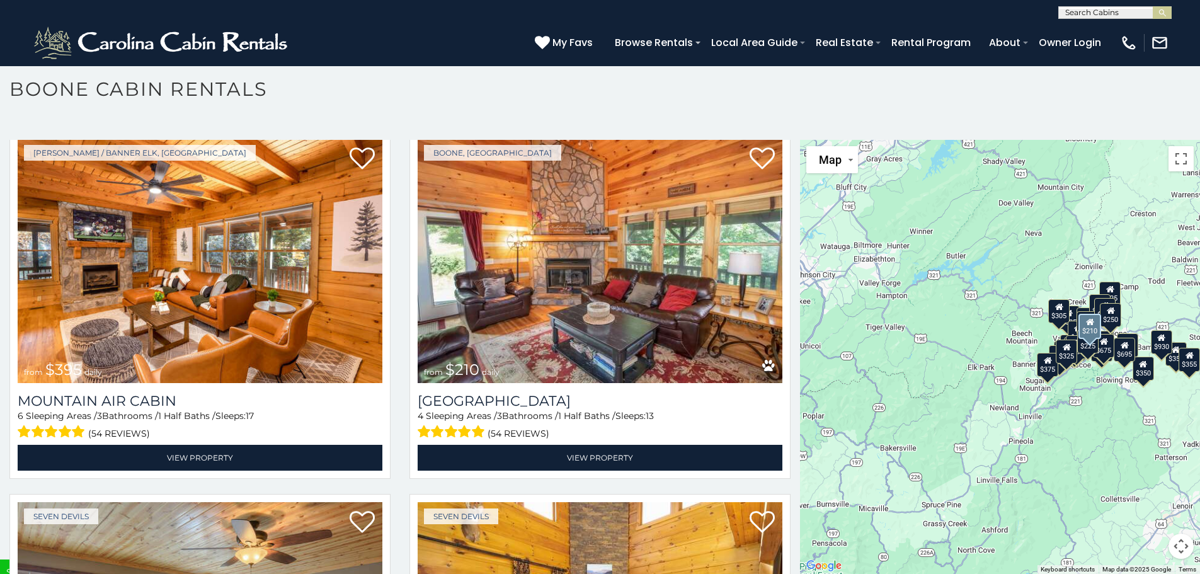
scroll to position [4994, 0]
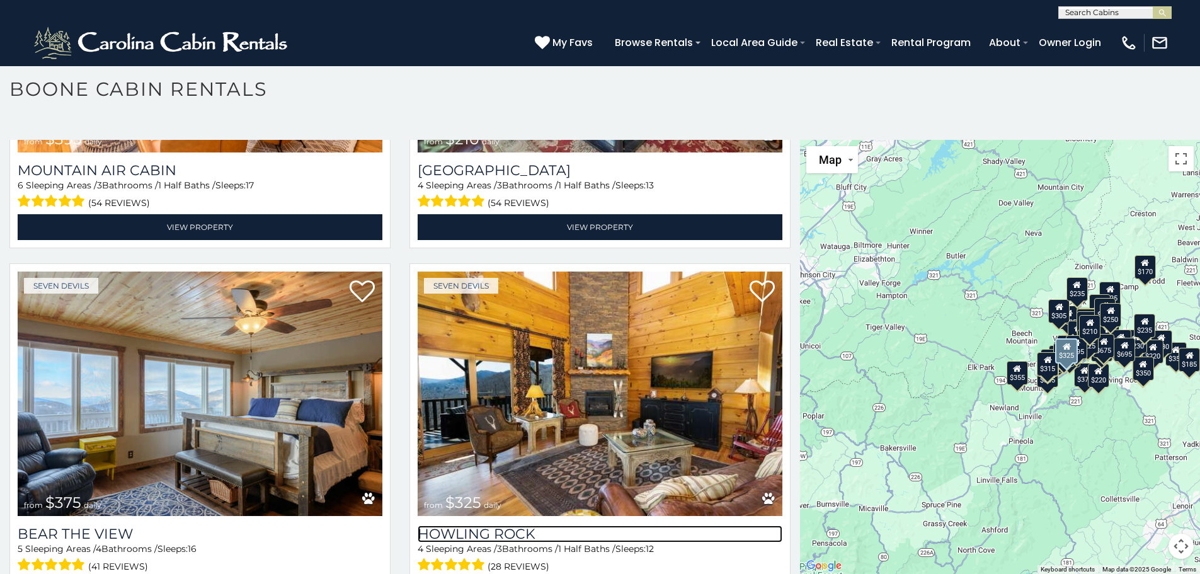
drag, startPoint x: 420, startPoint y: 503, endPoint x: 338, endPoint y: 457, distance: 93.9
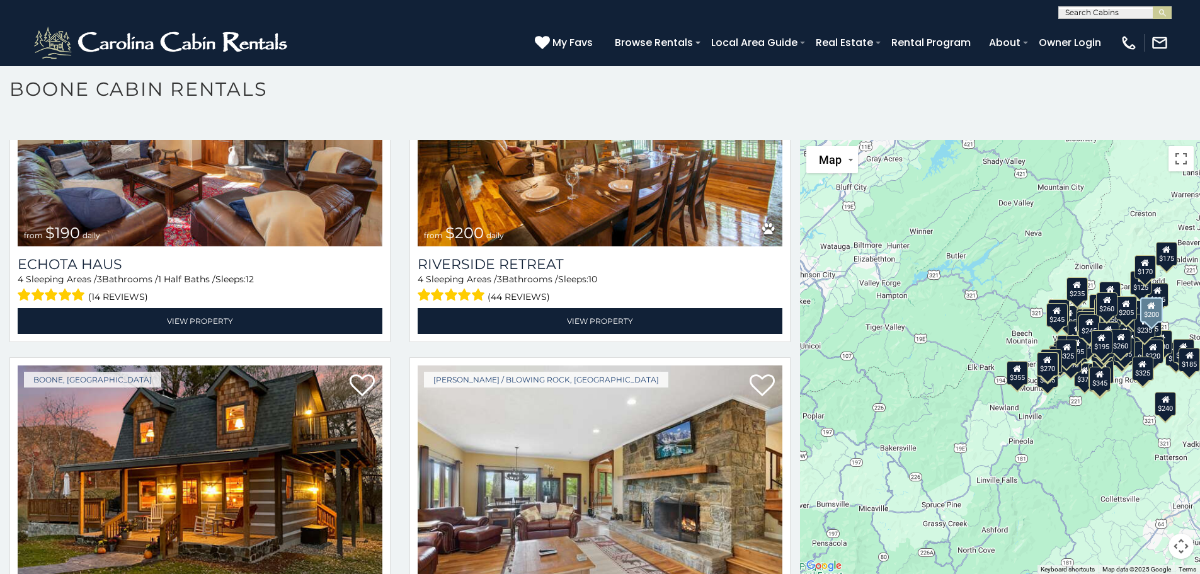
scroll to position [12535, 0]
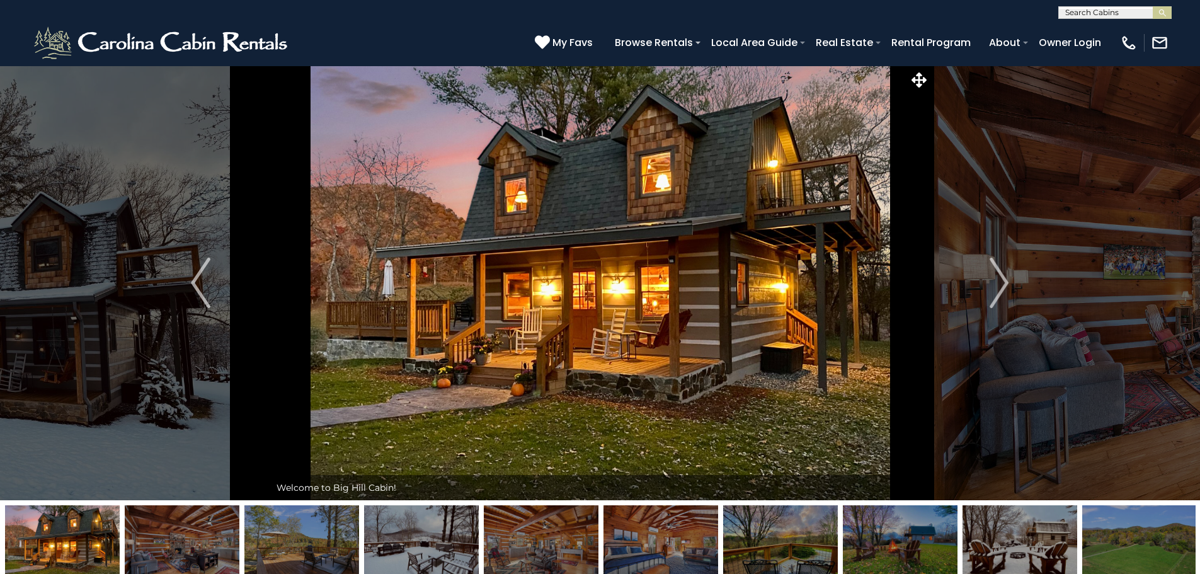
click at [995, 283] on img "Next" at bounding box center [999, 283] width 19 height 50
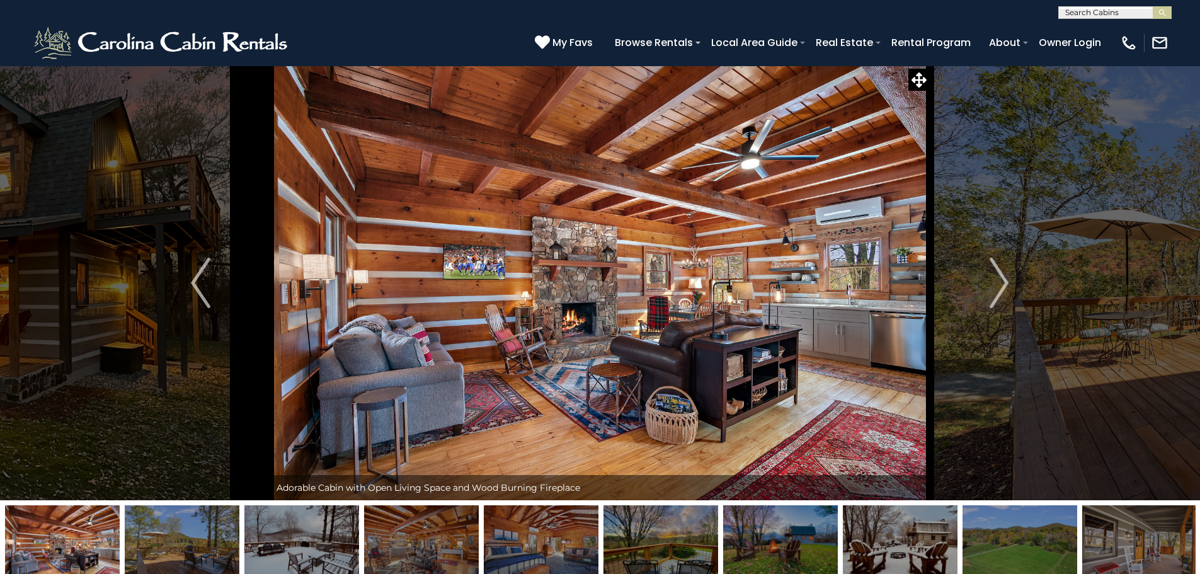
click at [994, 290] on img "Next" at bounding box center [999, 283] width 19 height 50
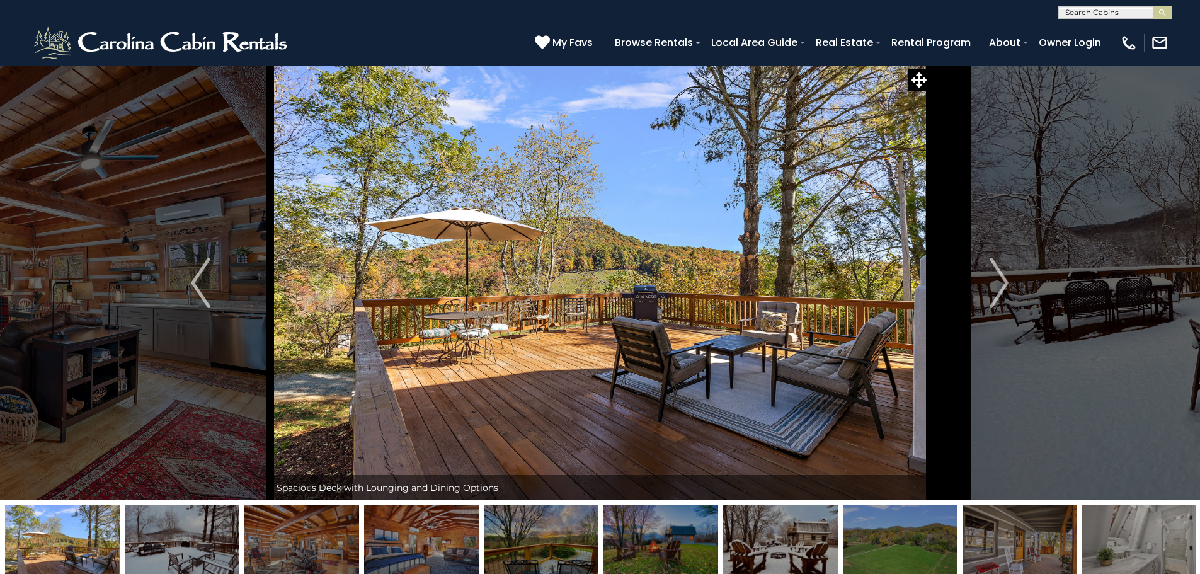
click at [994, 290] on img "Next" at bounding box center [999, 283] width 19 height 50
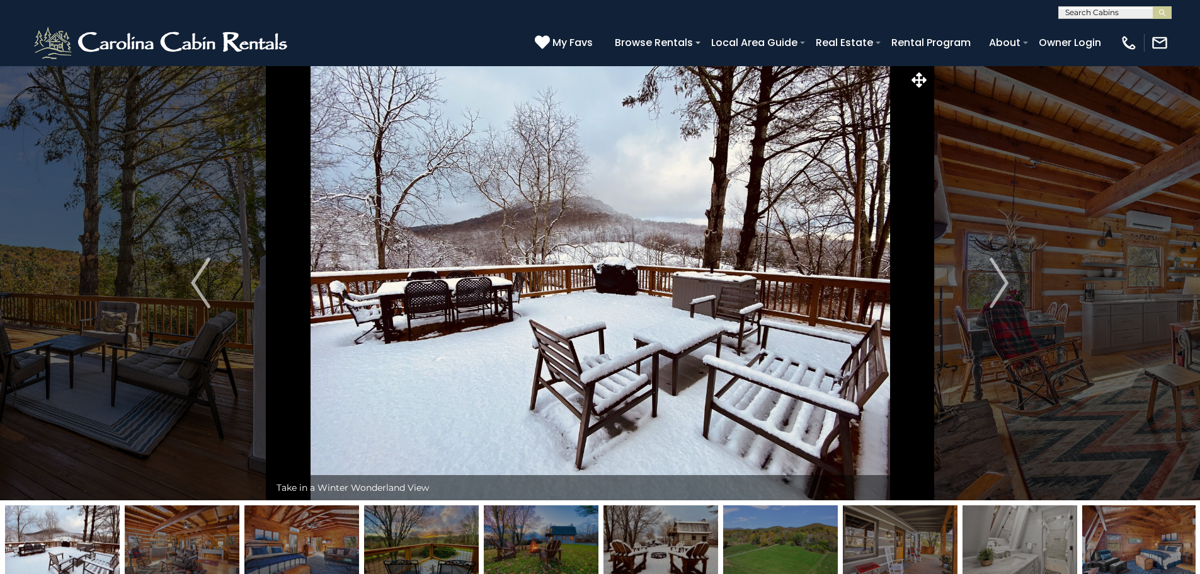
click at [994, 290] on img "Next" at bounding box center [999, 283] width 19 height 50
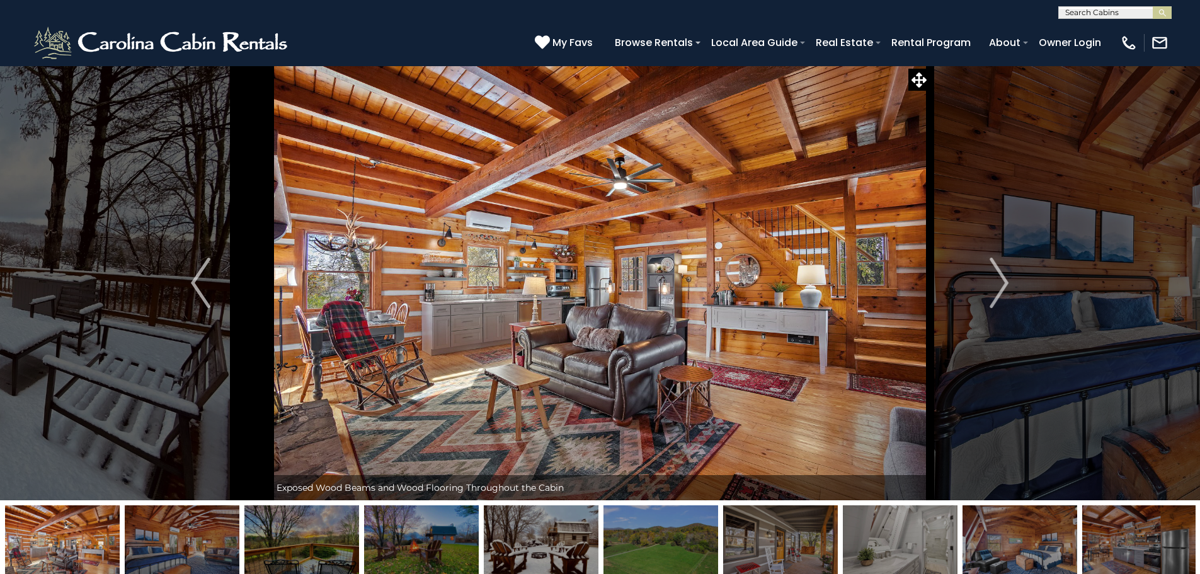
click at [994, 290] on img "Next" at bounding box center [999, 283] width 19 height 50
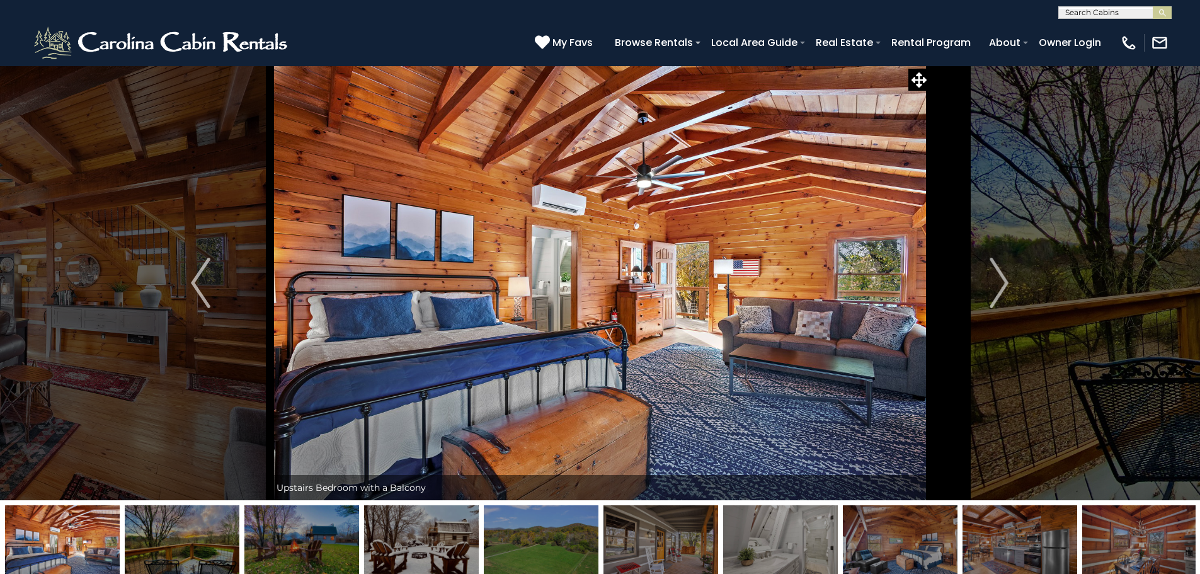
click at [994, 290] on img "Next" at bounding box center [999, 283] width 19 height 50
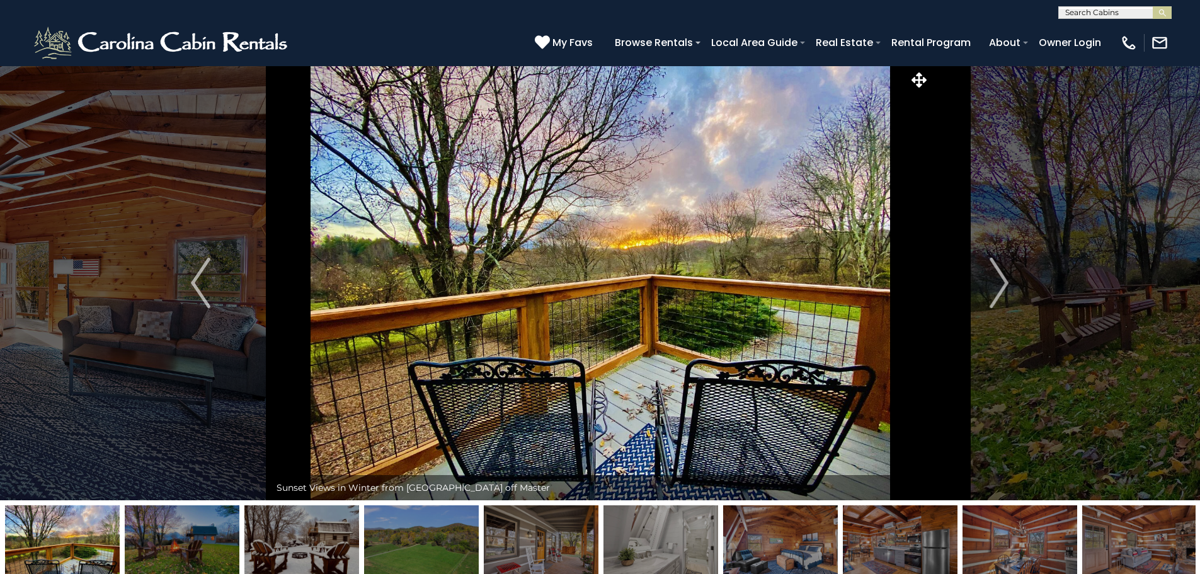
click at [994, 290] on img "Next" at bounding box center [999, 283] width 19 height 50
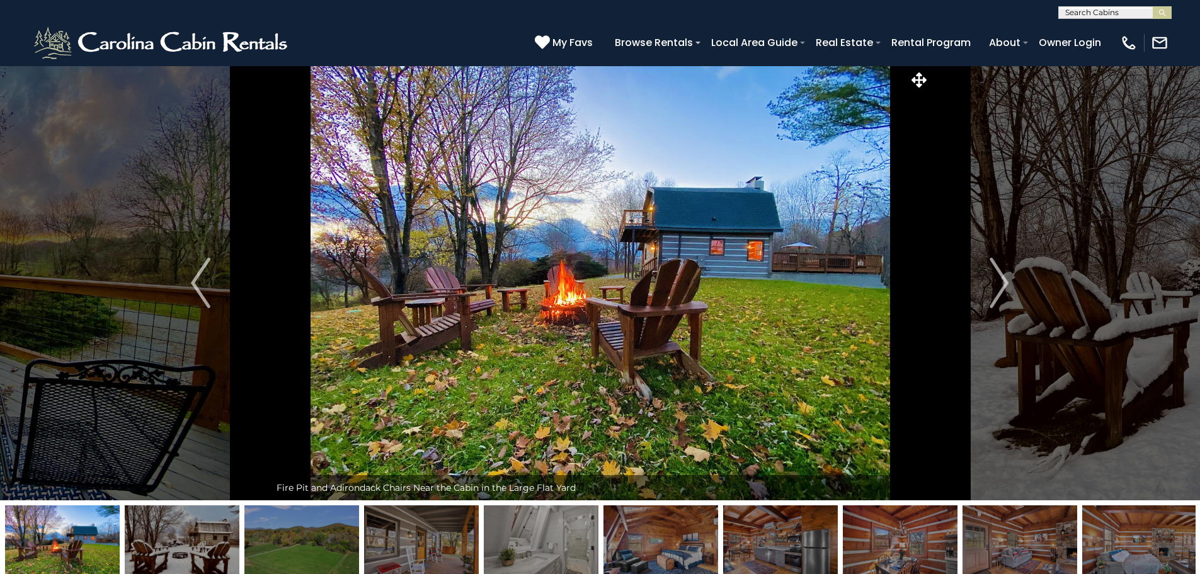
click at [998, 286] on img "Next" at bounding box center [999, 283] width 19 height 50
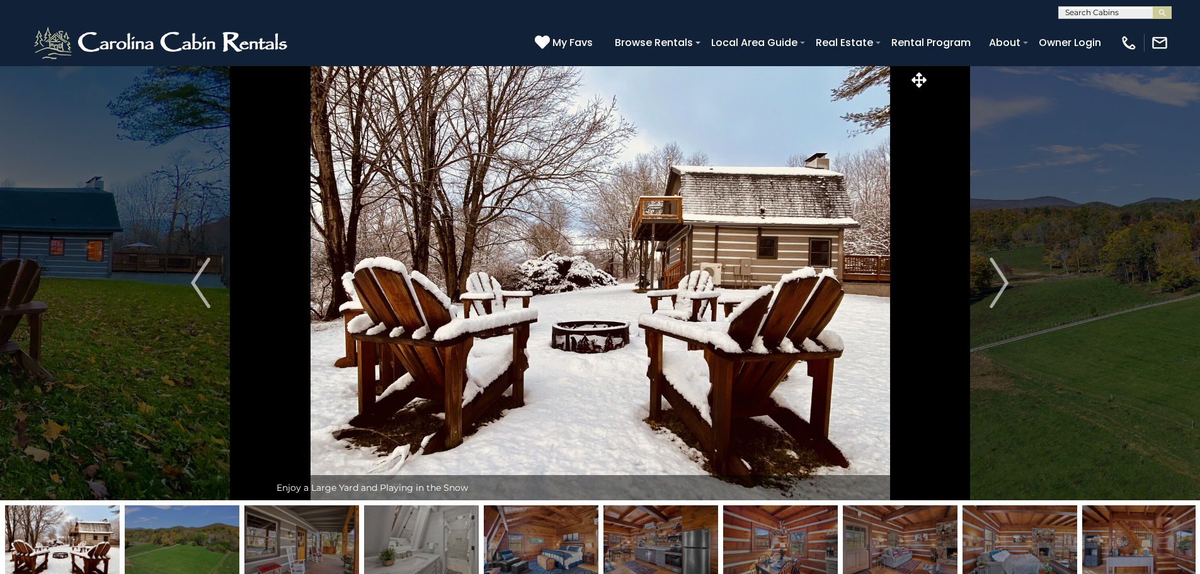
click at [997, 287] on img "Next" at bounding box center [999, 283] width 19 height 50
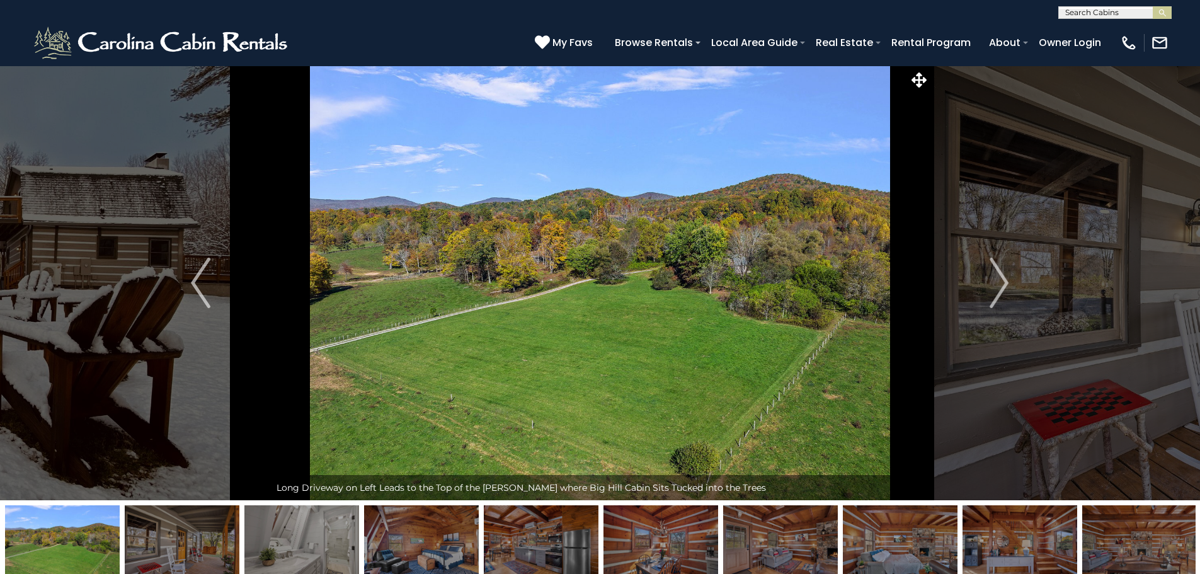
click at [997, 289] on img "Next" at bounding box center [999, 283] width 19 height 50
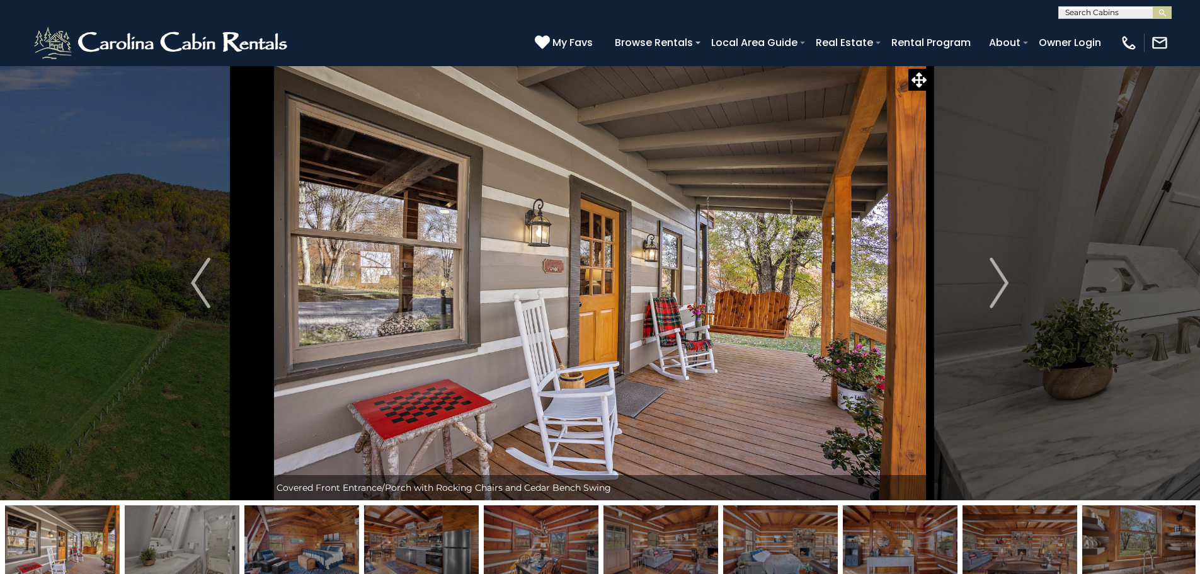
click at [997, 289] on img "Next" at bounding box center [999, 283] width 19 height 50
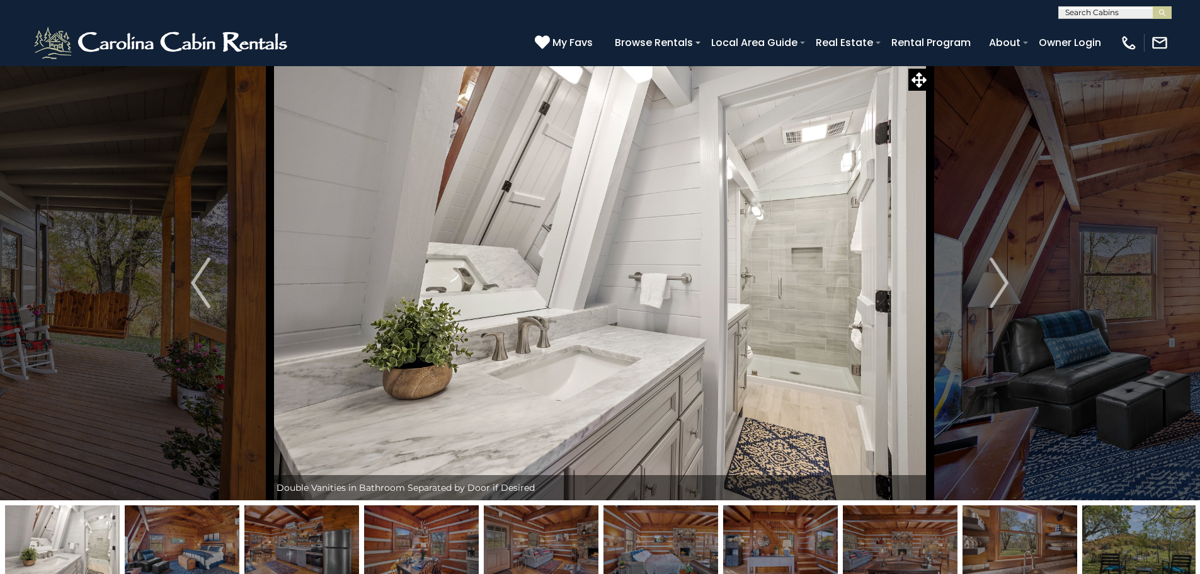
click at [996, 292] on img "Next" at bounding box center [999, 283] width 19 height 50
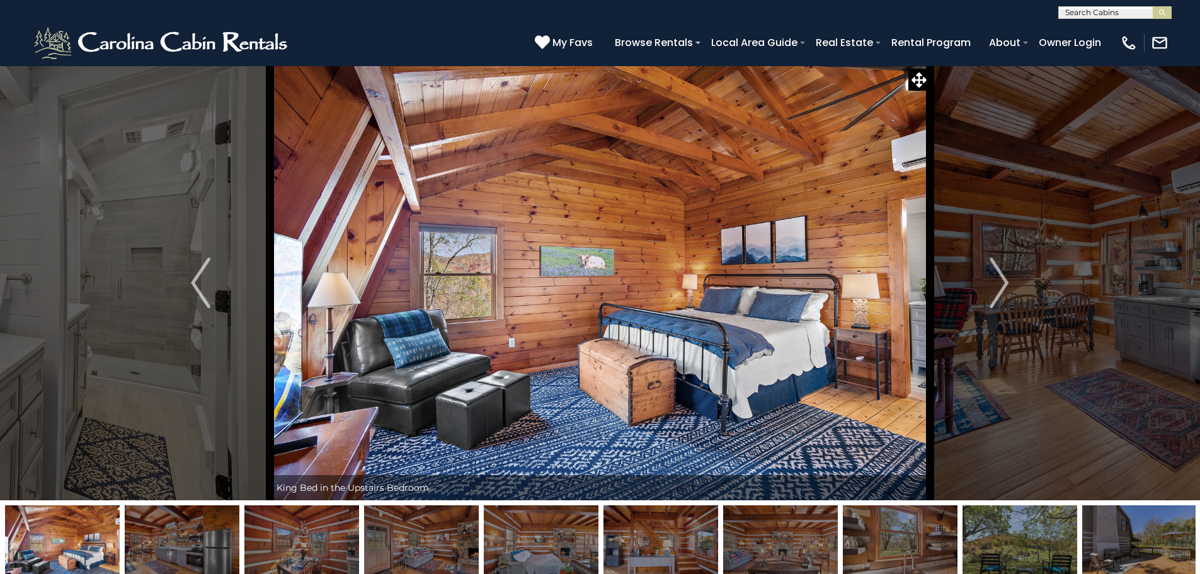
click at [998, 285] on img "Next" at bounding box center [999, 283] width 19 height 50
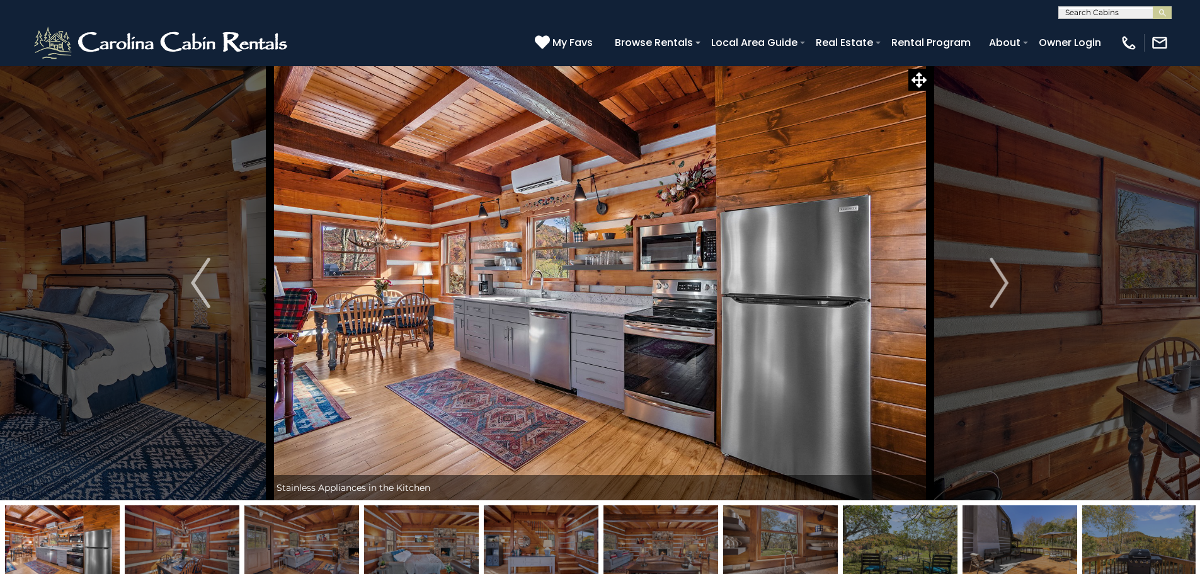
click at [998, 285] on img "Next" at bounding box center [999, 283] width 19 height 50
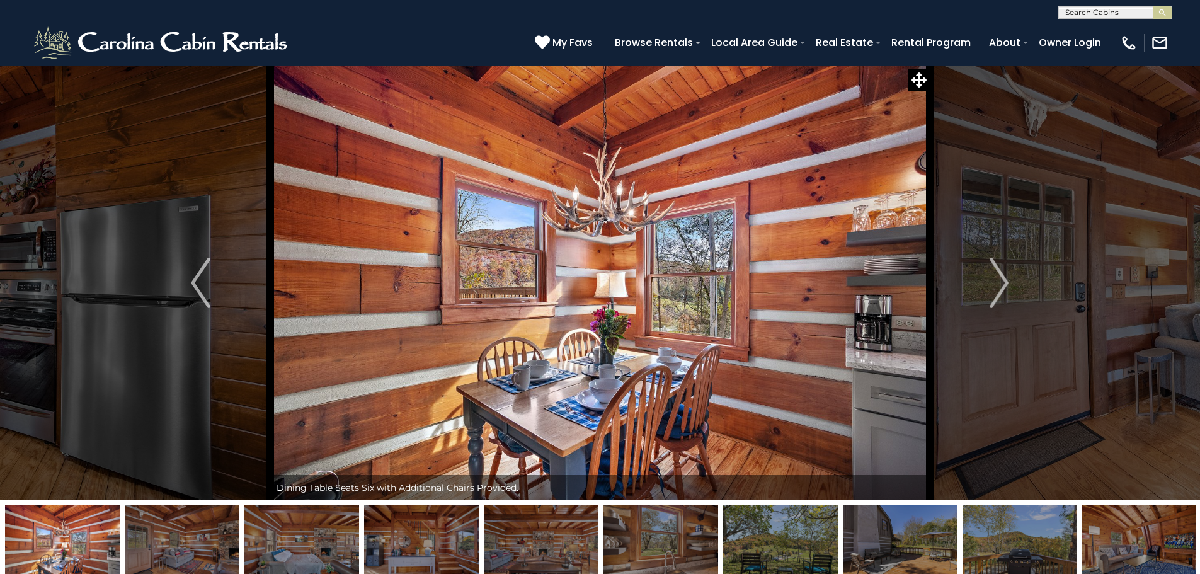
click at [998, 285] on img "Next" at bounding box center [999, 283] width 19 height 50
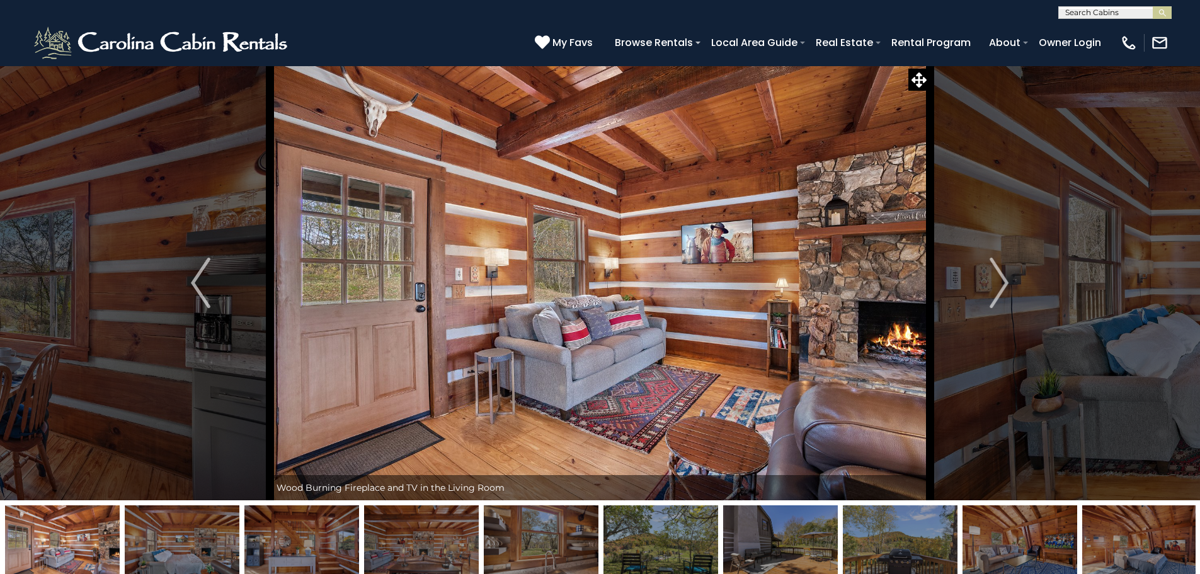
drag, startPoint x: 996, startPoint y: 285, endPoint x: 1002, endPoint y: 278, distance: 8.6
click at [1002, 278] on img "Next" at bounding box center [999, 283] width 19 height 50
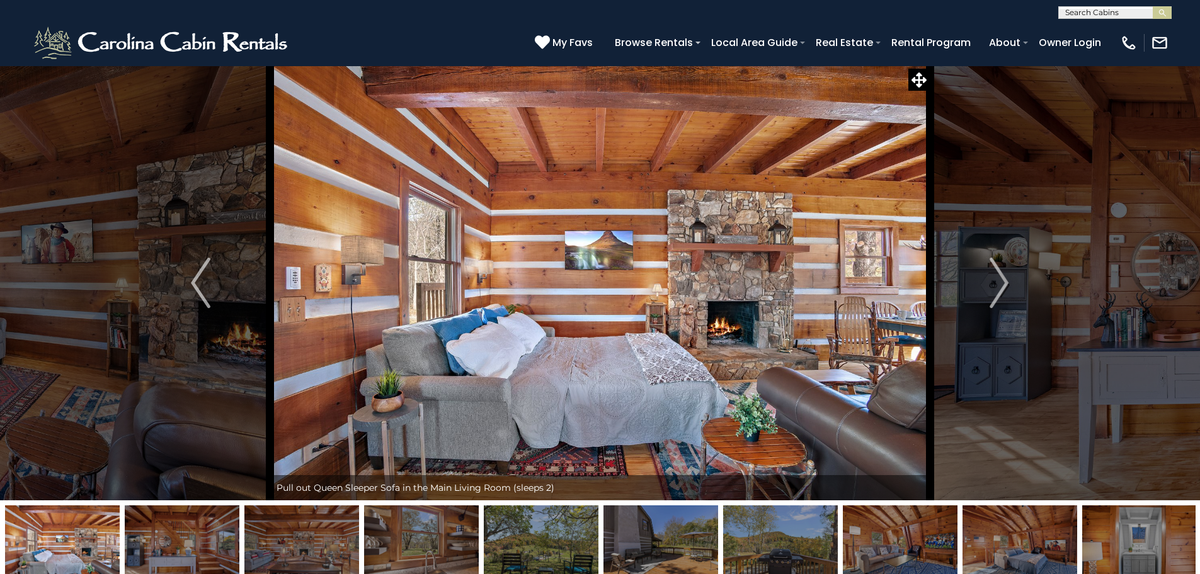
click at [993, 280] on img "Next" at bounding box center [999, 283] width 19 height 50
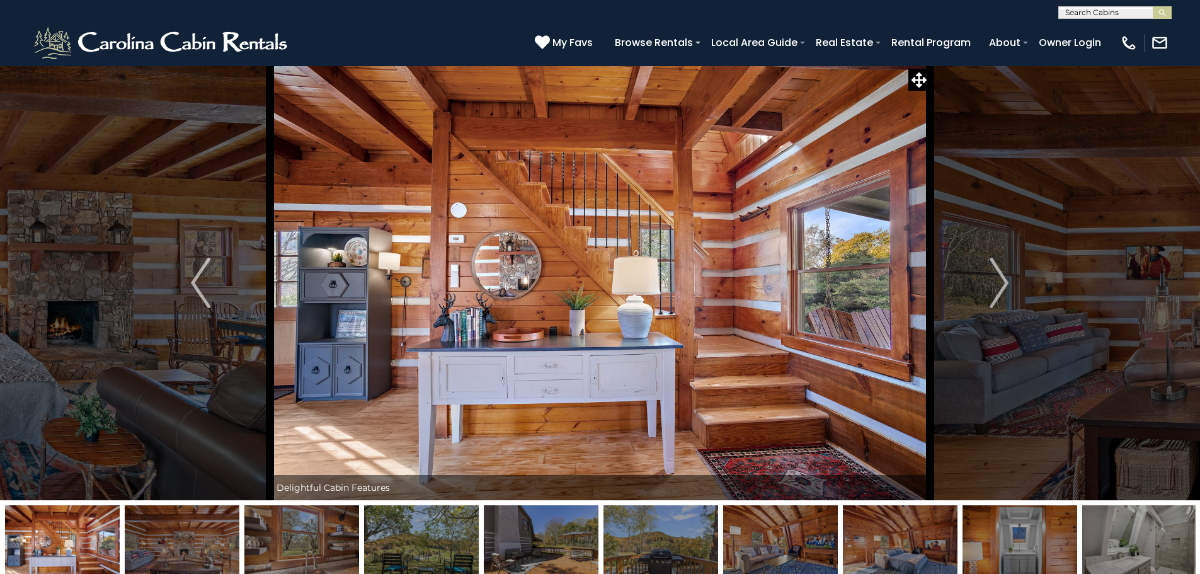
click at [991, 284] on img "Next" at bounding box center [999, 283] width 19 height 50
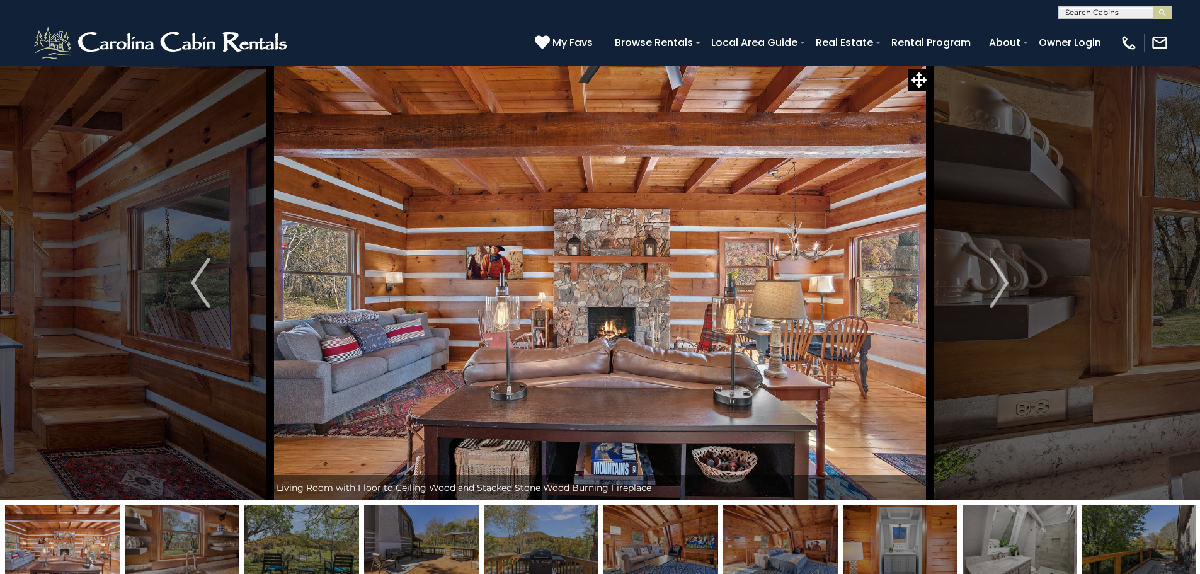
click at [990, 288] on img "Next" at bounding box center [999, 283] width 19 height 50
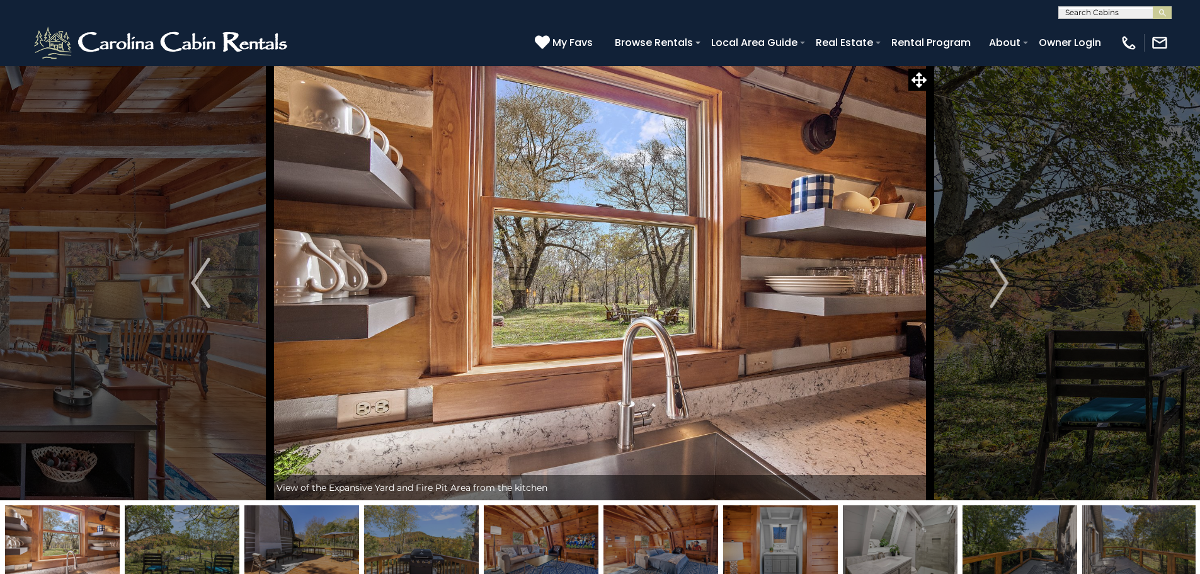
click at [990, 288] on img "Next" at bounding box center [999, 283] width 19 height 50
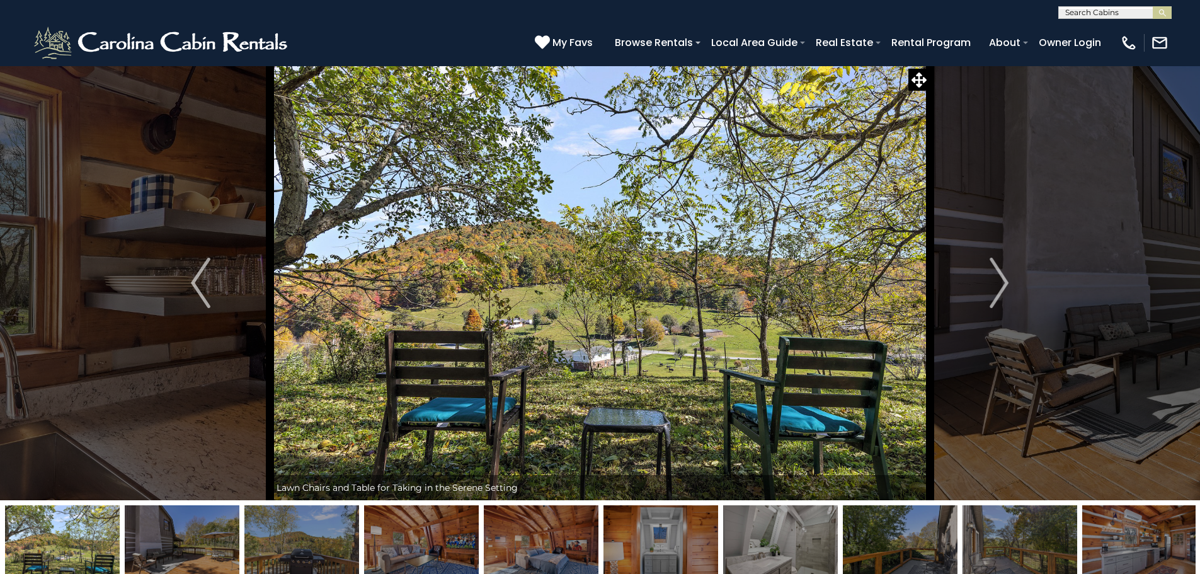
click at [996, 292] on img "Next" at bounding box center [999, 283] width 19 height 50
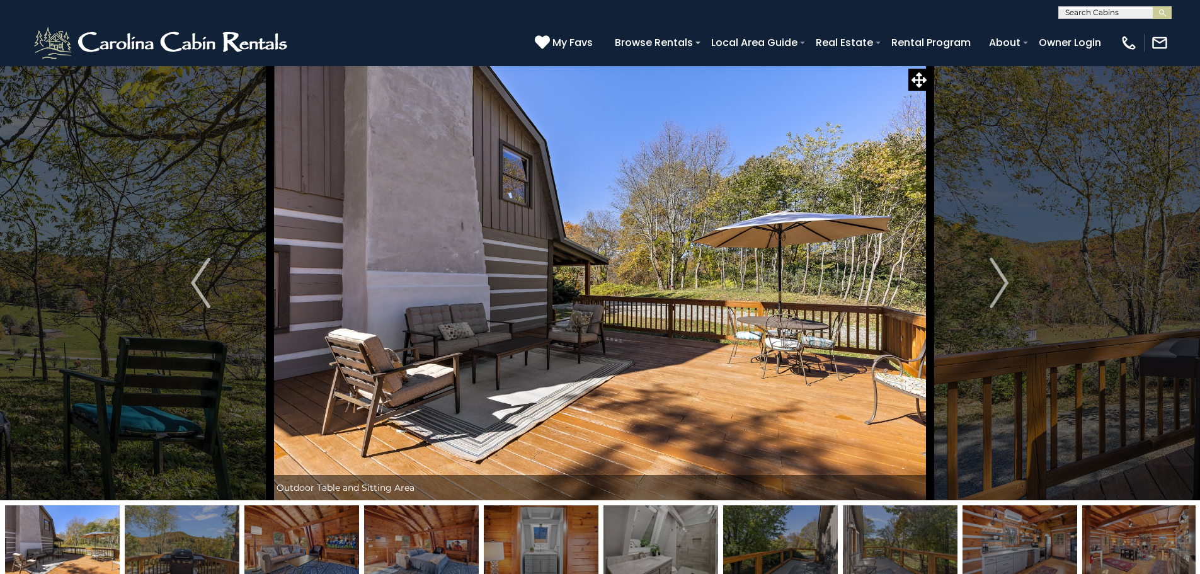
click at [996, 292] on img "Next" at bounding box center [999, 283] width 19 height 50
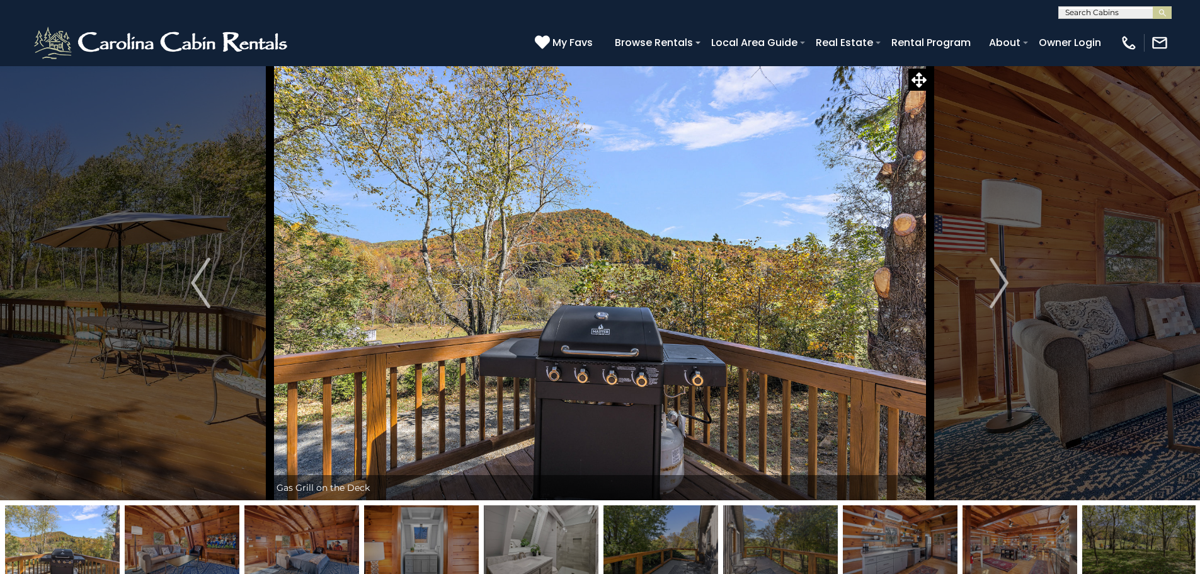
click at [996, 294] on img "Next" at bounding box center [999, 283] width 19 height 50
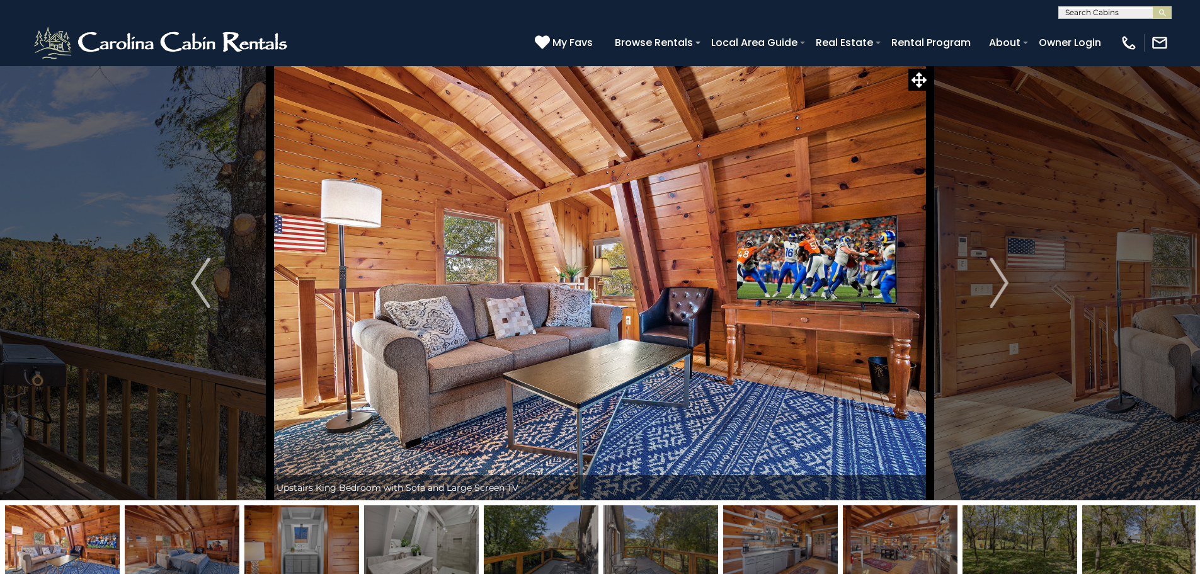
click at [996, 294] on img "Next" at bounding box center [999, 283] width 19 height 50
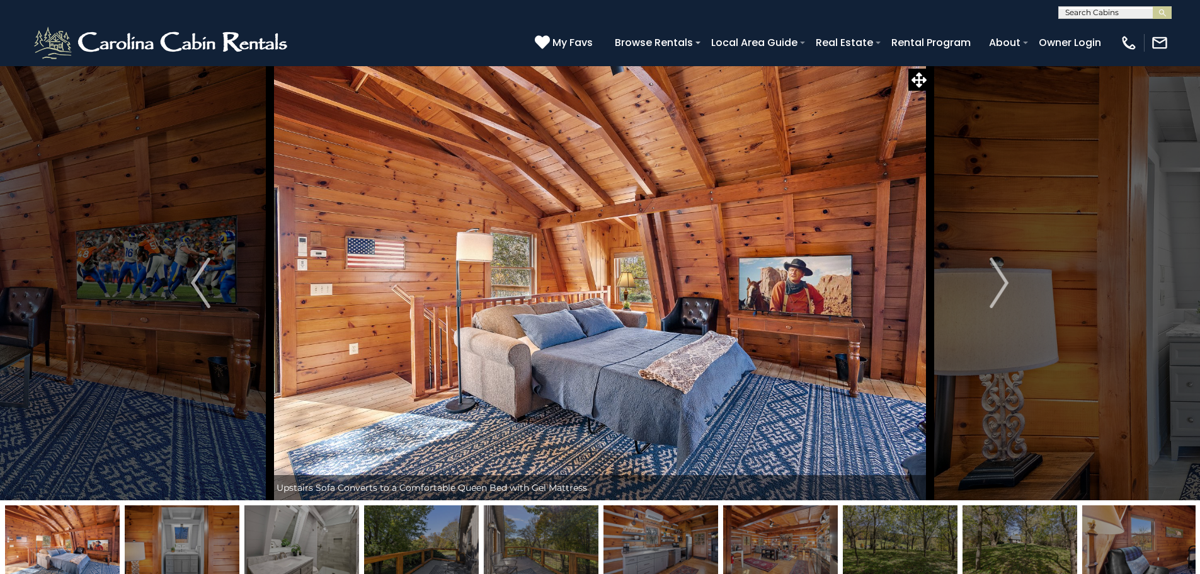
click at [996, 294] on img "Next" at bounding box center [999, 283] width 19 height 50
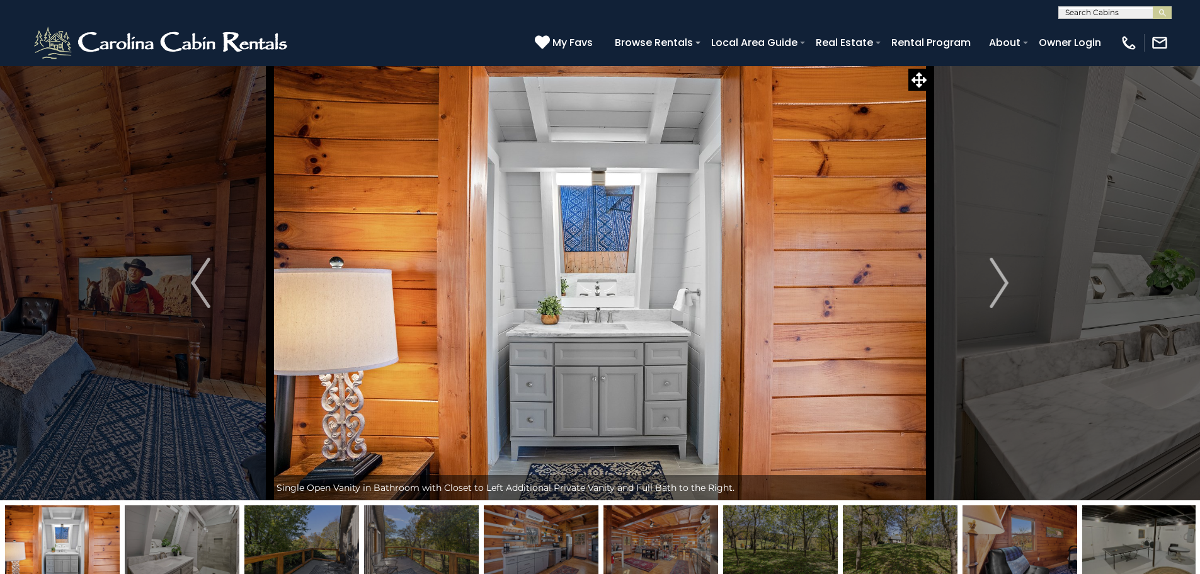
click at [995, 296] on img "Next" at bounding box center [999, 283] width 19 height 50
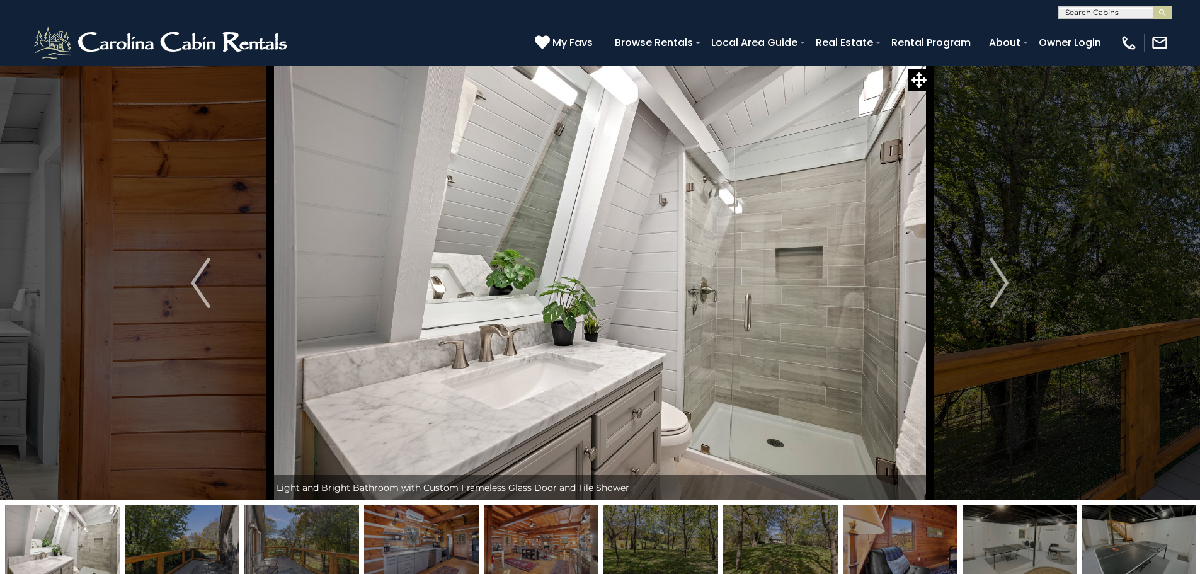
click at [995, 296] on img "Next" at bounding box center [999, 283] width 19 height 50
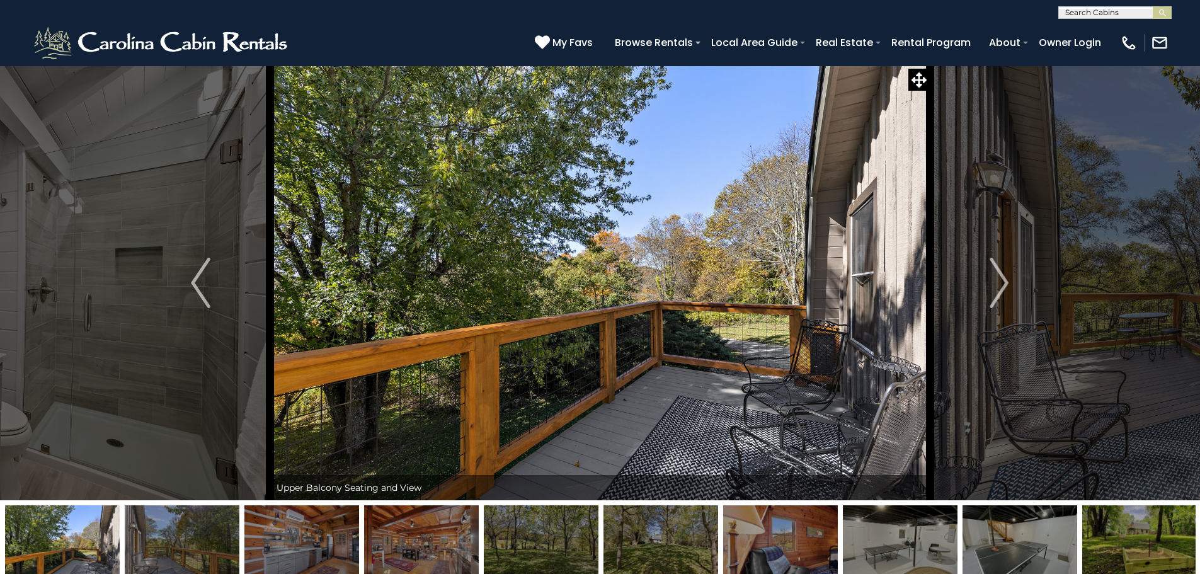
click at [995, 296] on img "Next" at bounding box center [999, 283] width 19 height 50
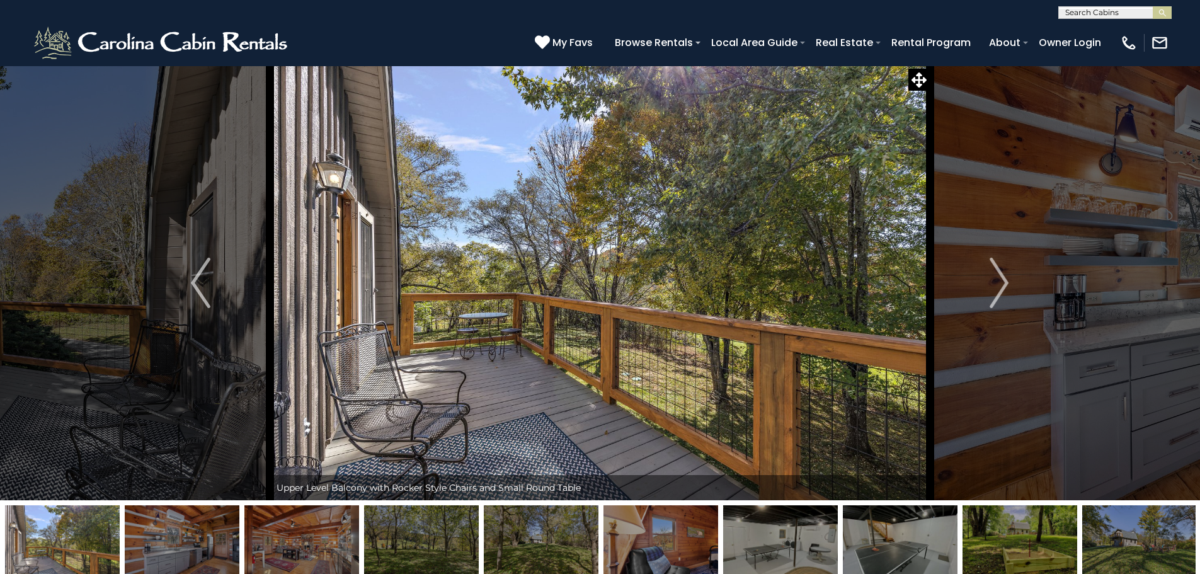
click at [995, 296] on img "Next" at bounding box center [999, 283] width 19 height 50
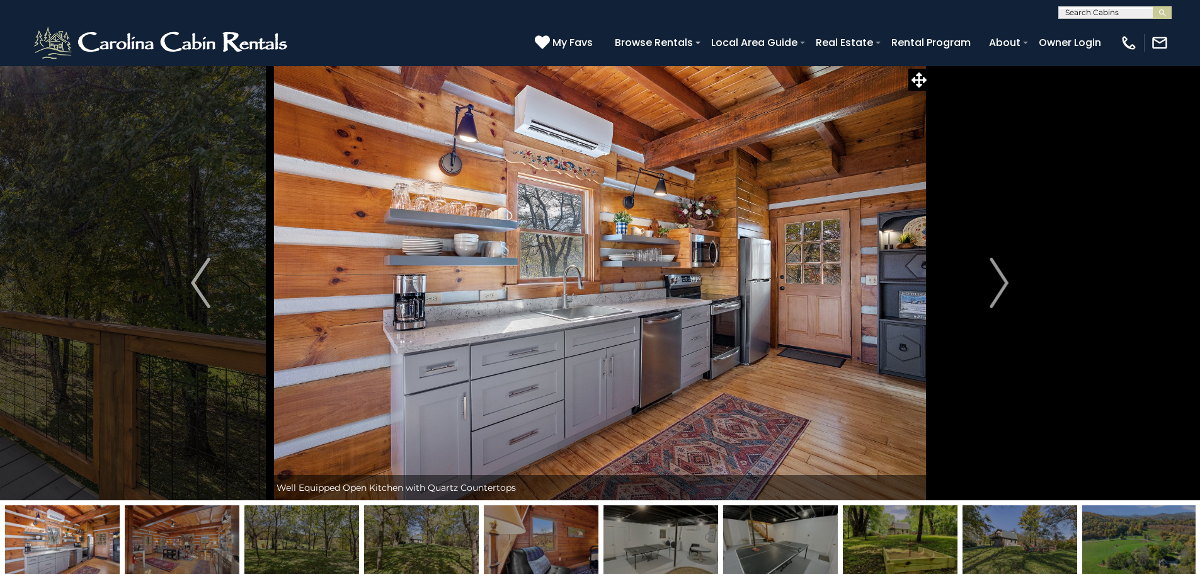
click at [1003, 281] on img "Next" at bounding box center [999, 283] width 19 height 50
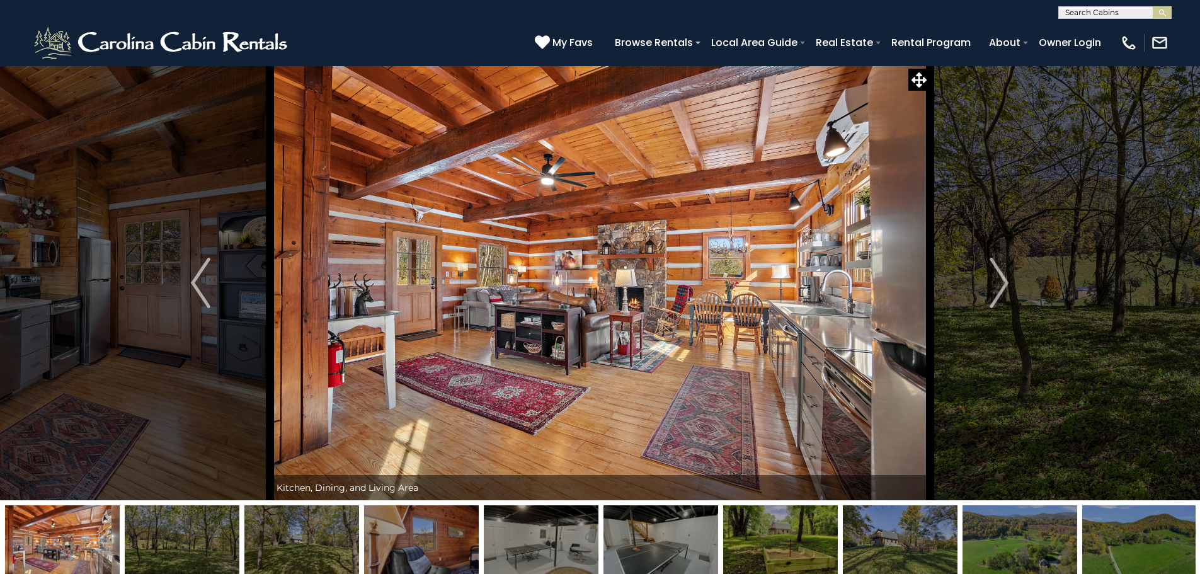
click at [1003, 287] on img "Next" at bounding box center [999, 283] width 19 height 50
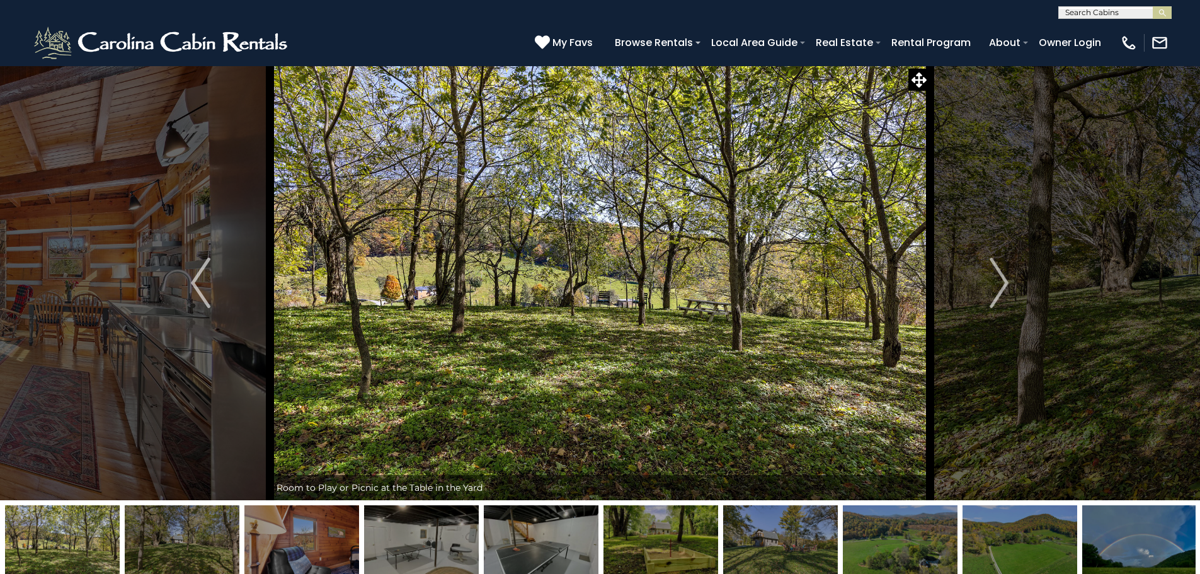
click at [1003, 290] on img "Next" at bounding box center [999, 283] width 19 height 50
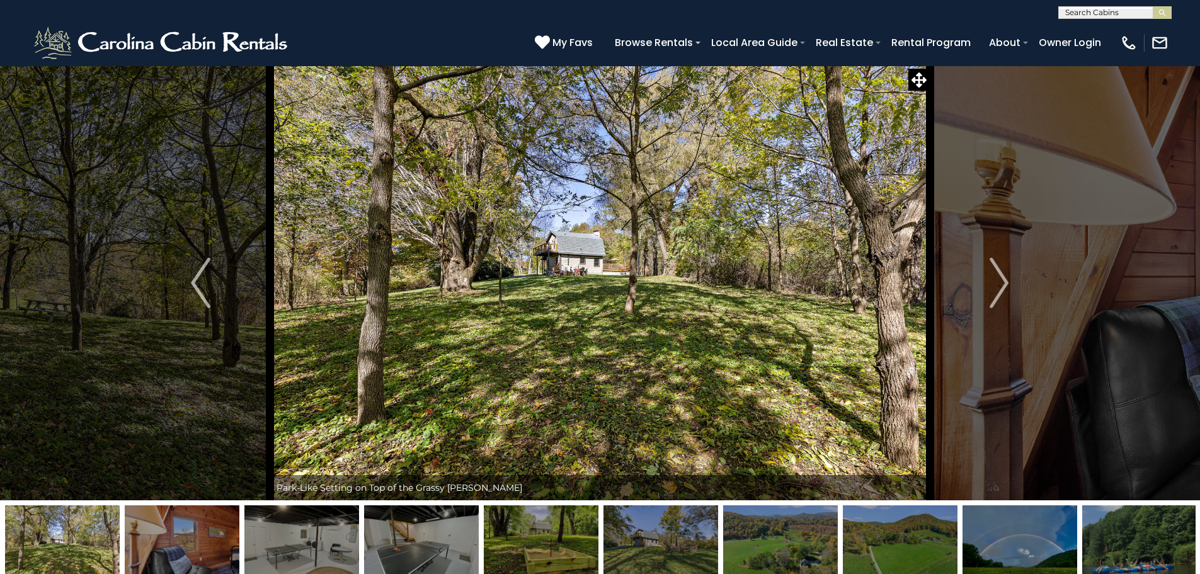
click at [1005, 293] on img "Next" at bounding box center [999, 283] width 19 height 50
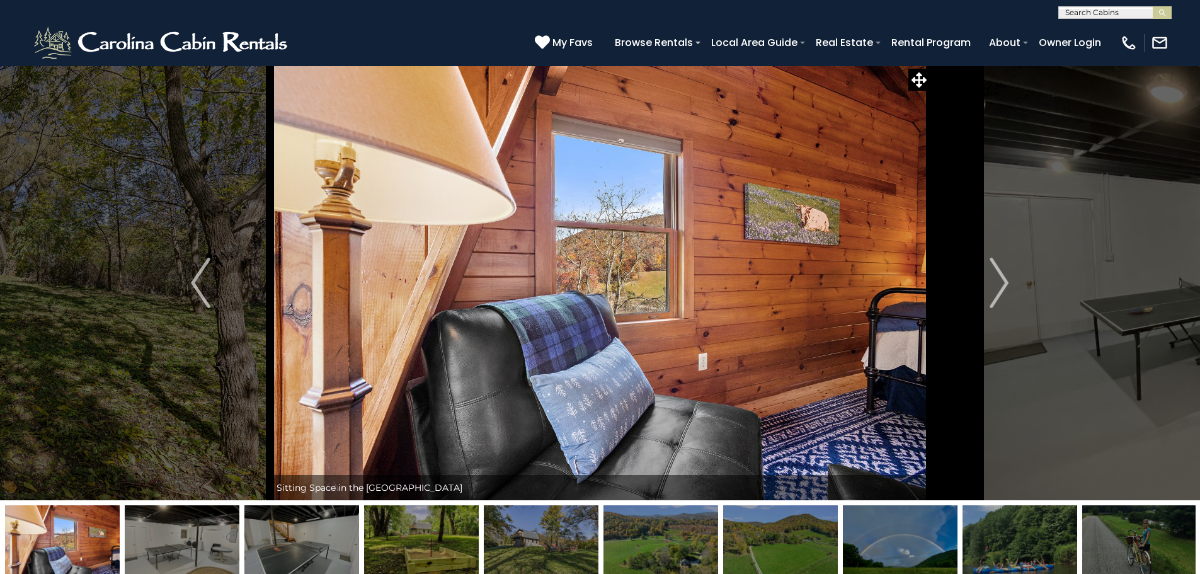
click at [1005, 293] on img "Next" at bounding box center [999, 283] width 19 height 50
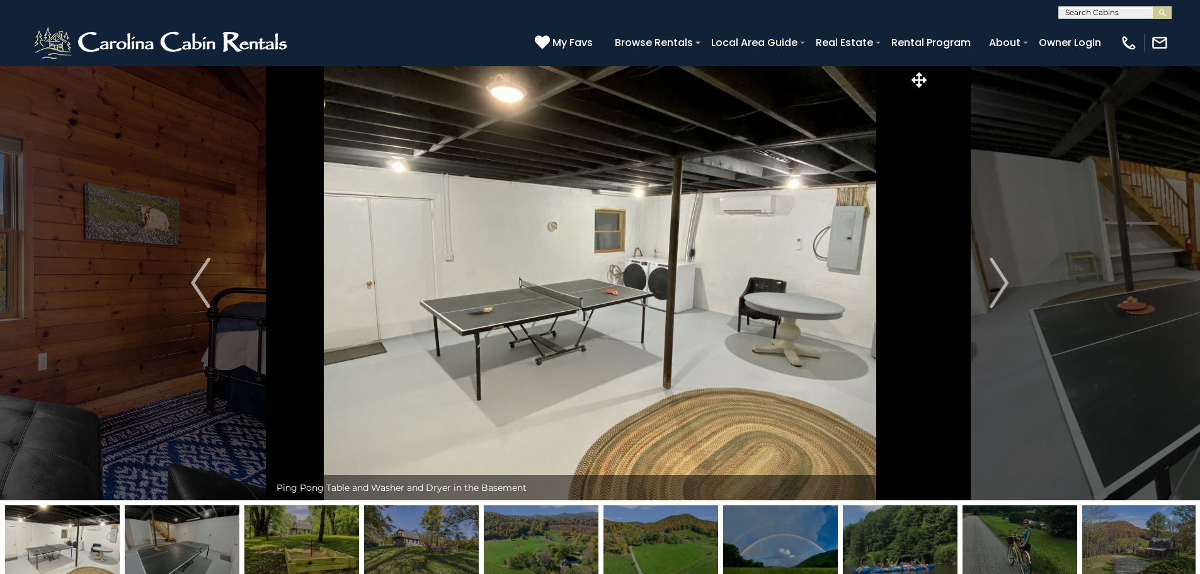
click at [1005, 293] on img "Next" at bounding box center [999, 283] width 19 height 50
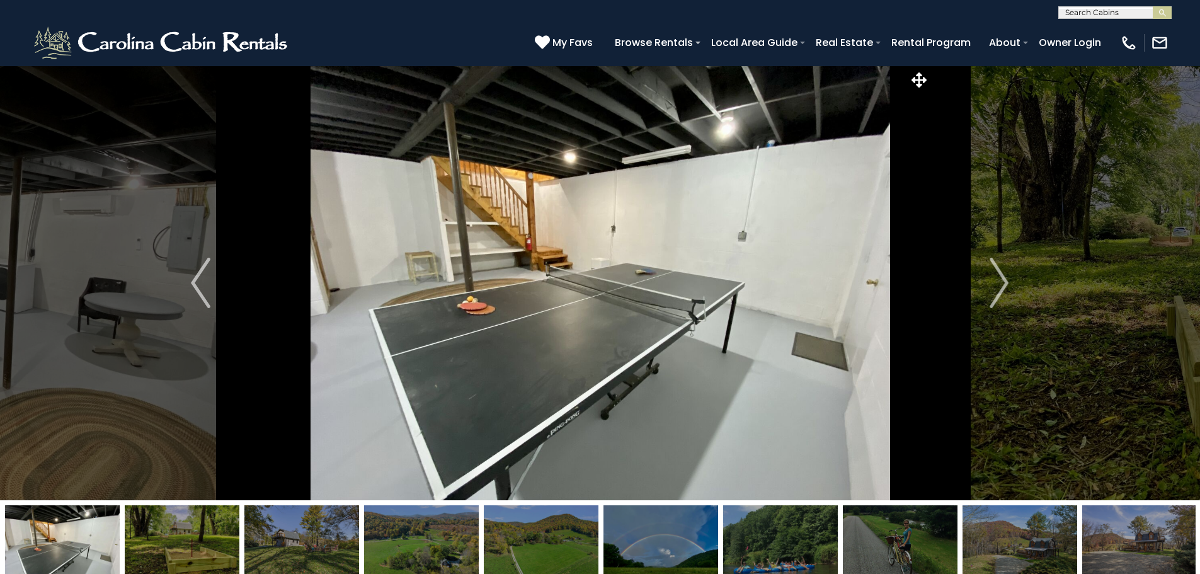
click at [1005, 293] on img "Next" at bounding box center [999, 283] width 19 height 50
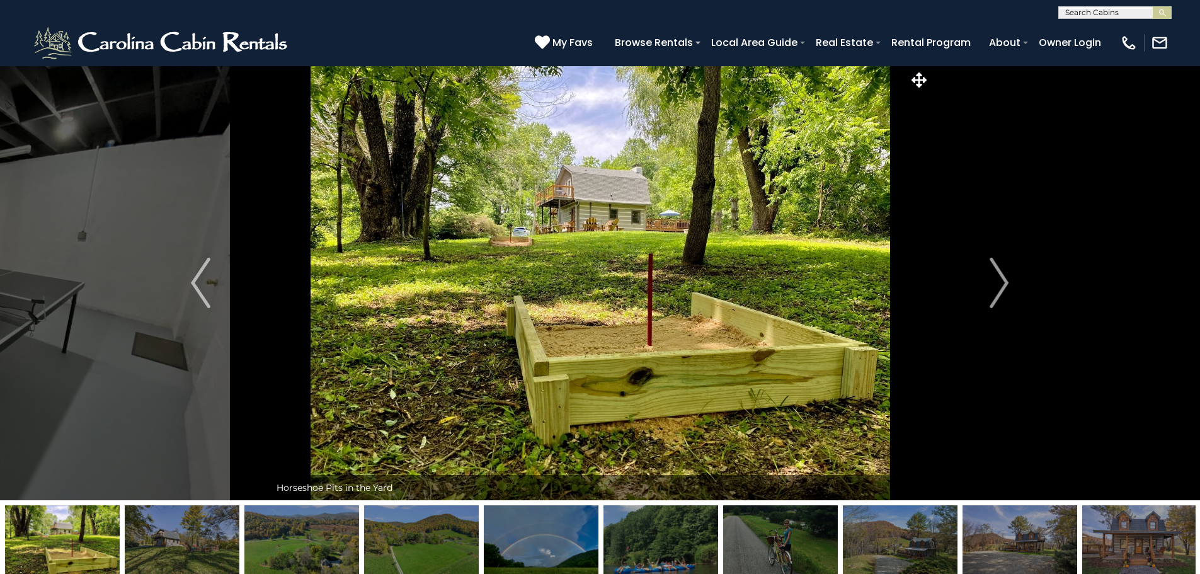
click at [1005, 293] on img "Next" at bounding box center [999, 283] width 19 height 50
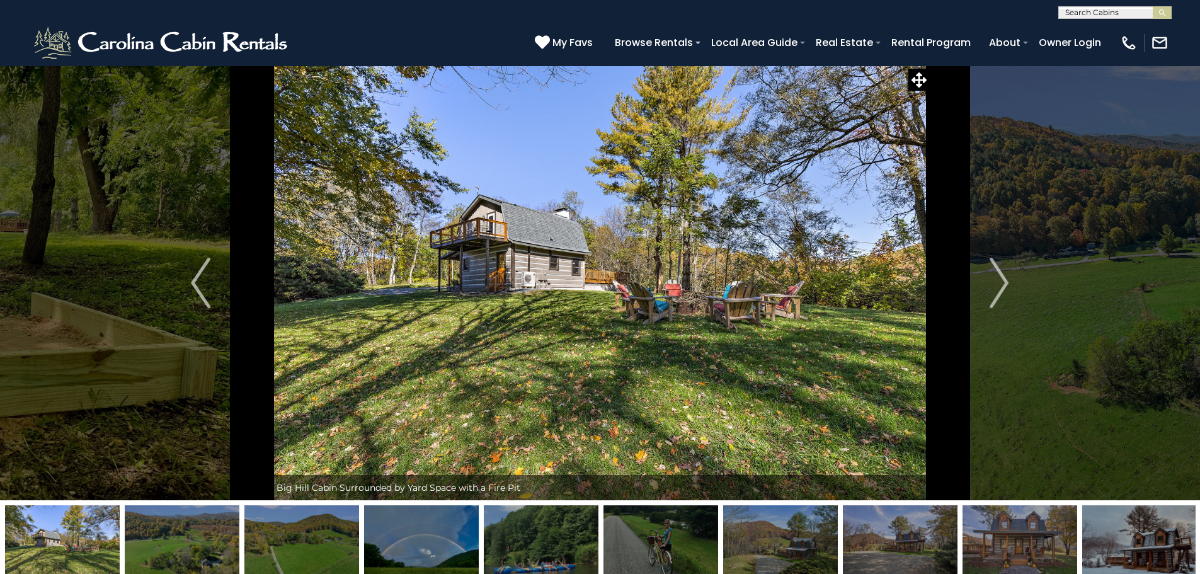
click at [1004, 299] on img "Next" at bounding box center [999, 283] width 19 height 50
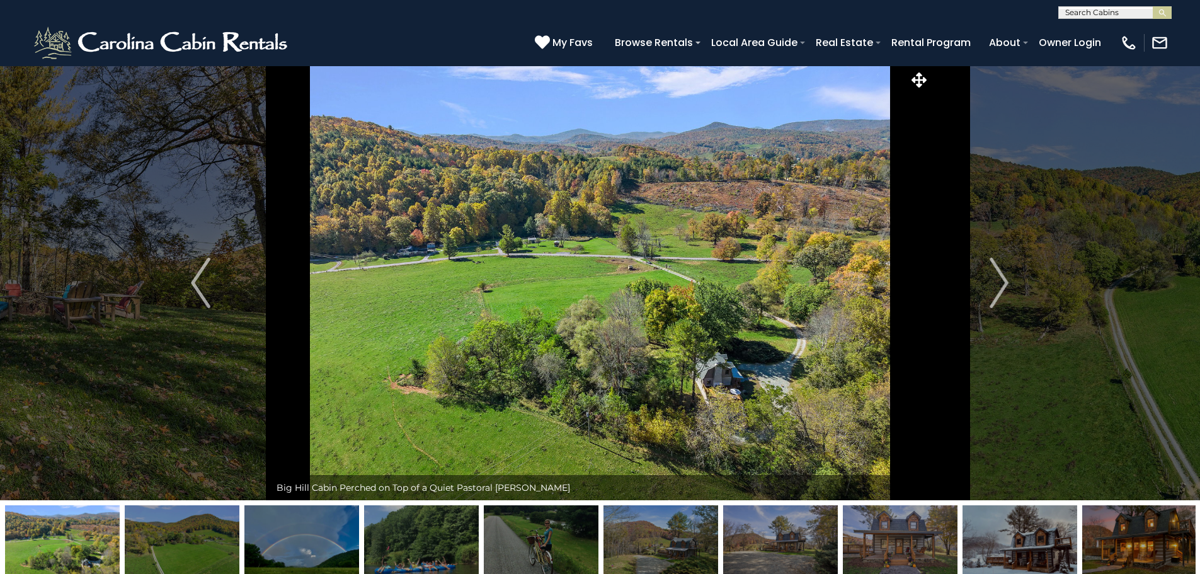
click at [1001, 302] on img "Next" at bounding box center [999, 283] width 19 height 50
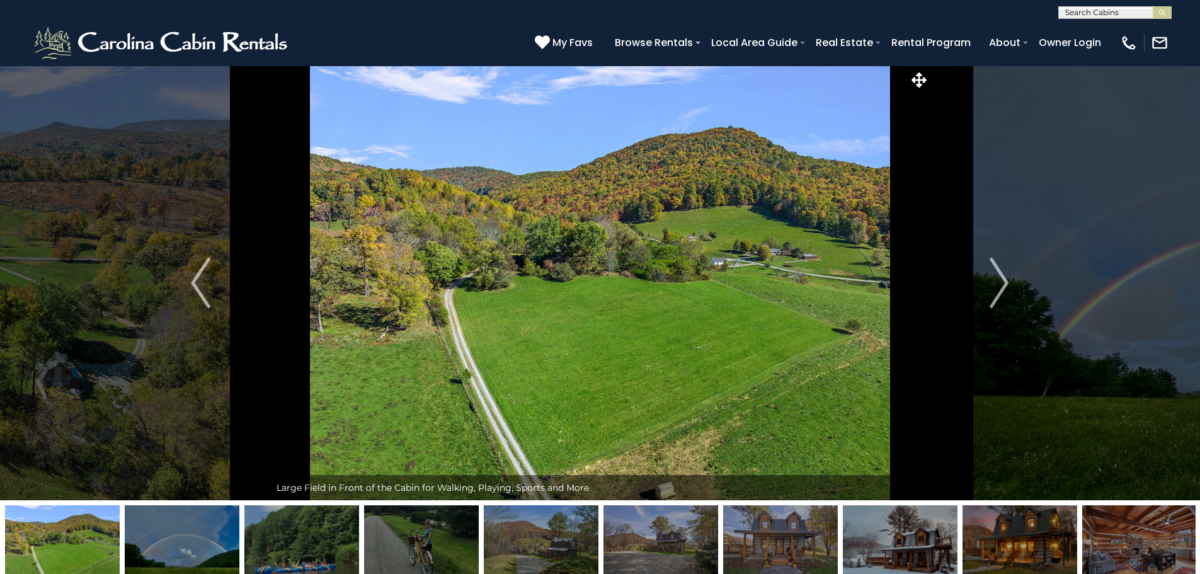
click at [988, 286] on button "Next" at bounding box center [999, 283] width 139 height 435
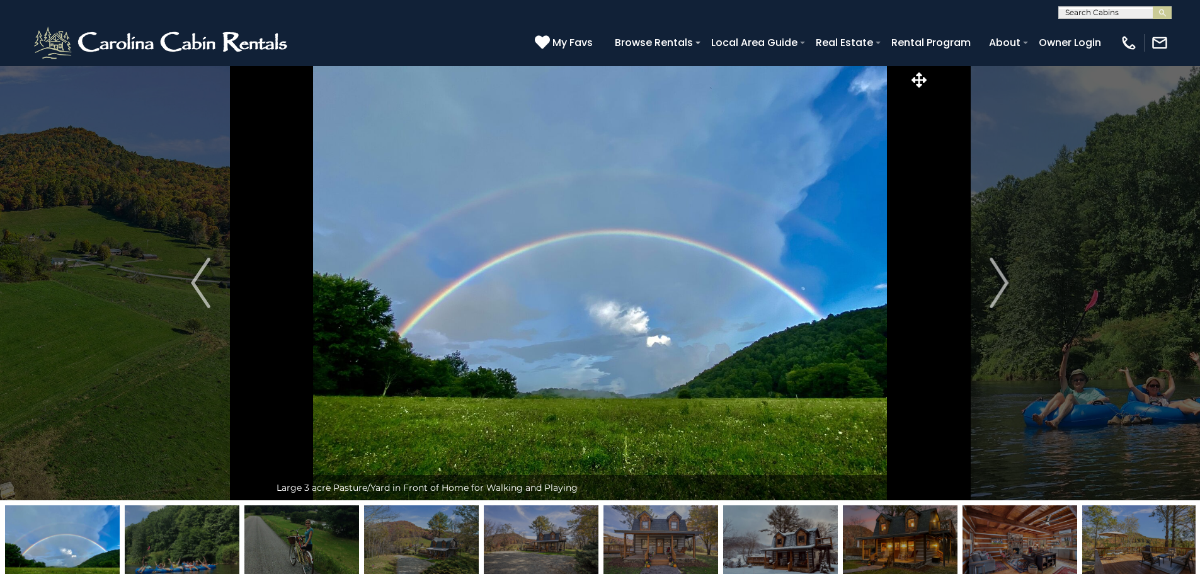
click at [988, 287] on button "Next" at bounding box center [999, 283] width 139 height 435
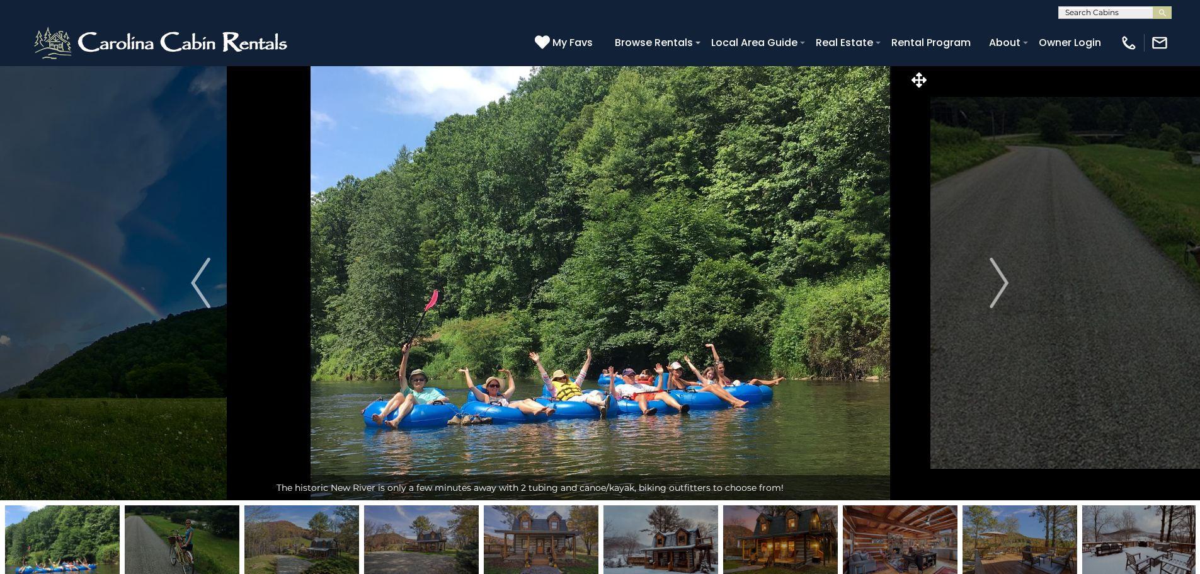
click at [995, 296] on img "Next" at bounding box center [999, 283] width 19 height 50
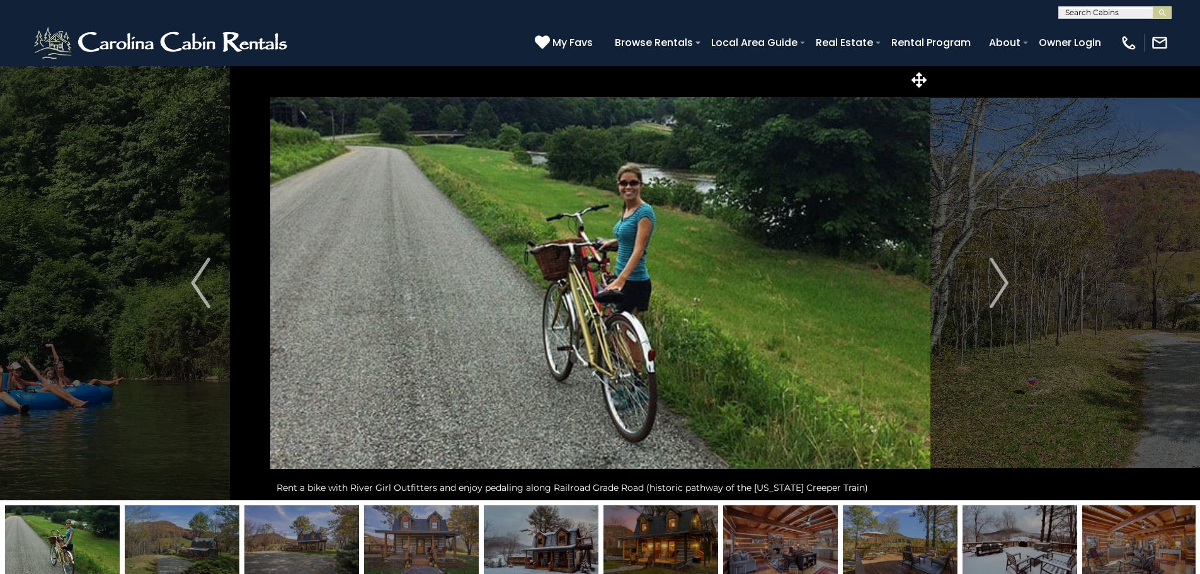
click at [993, 304] on img "Next" at bounding box center [999, 283] width 19 height 50
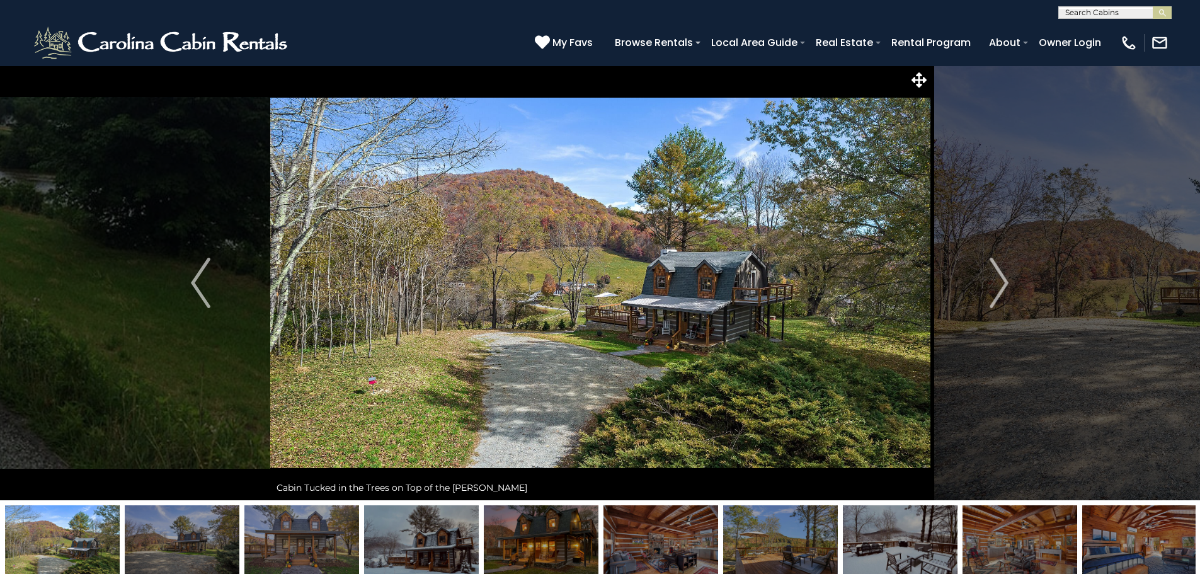
click at [987, 313] on button "Next" at bounding box center [999, 283] width 139 height 435
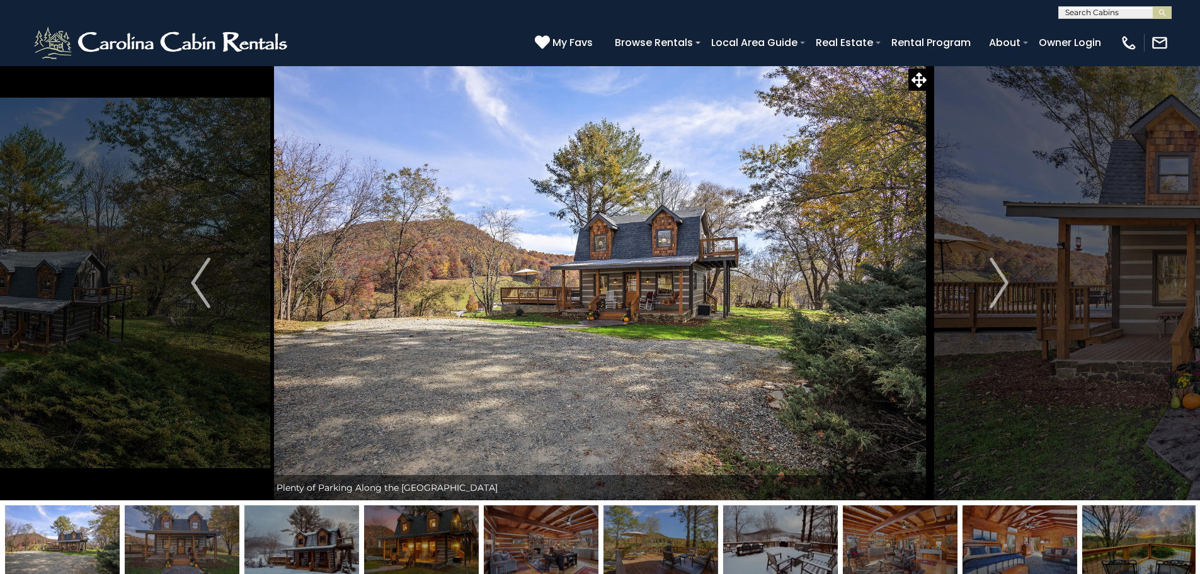
click at [985, 319] on button "Next" at bounding box center [999, 283] width 139 height 435
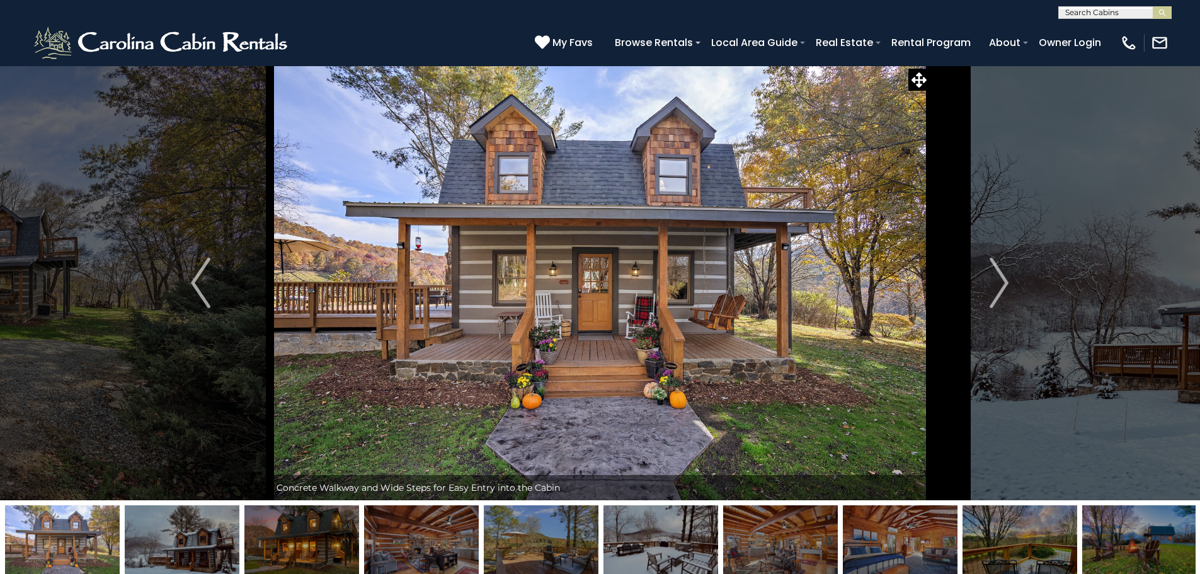
click at [981, 324] on button "Next" at bounding box center [999, 283] width 139 height 435
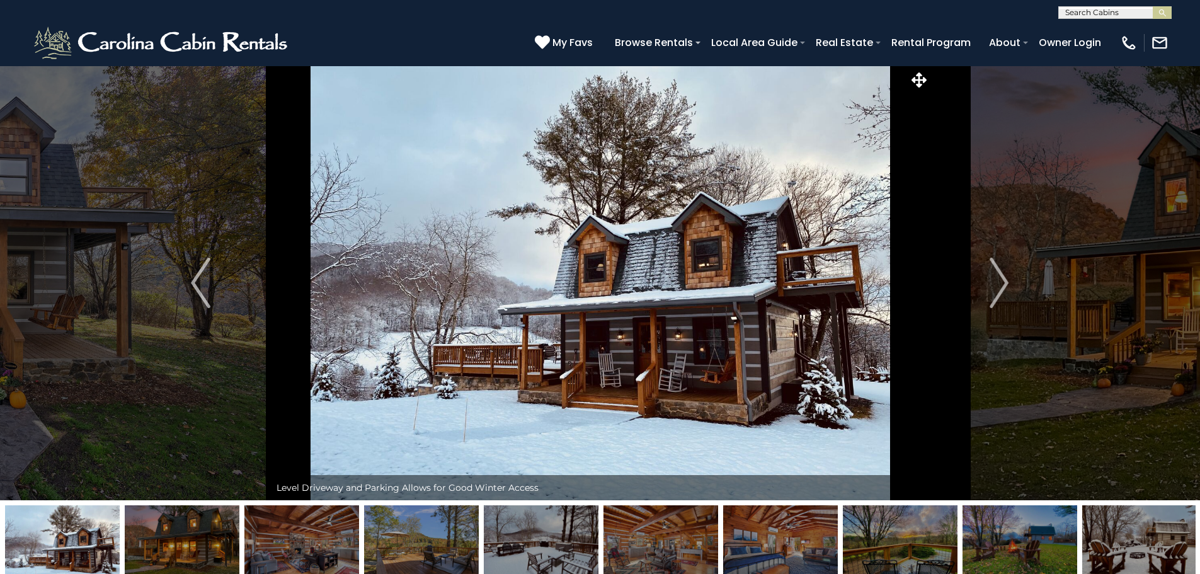
click at [981, 324] on button "Next" at bounding box center [999, 283] width 139 height 435
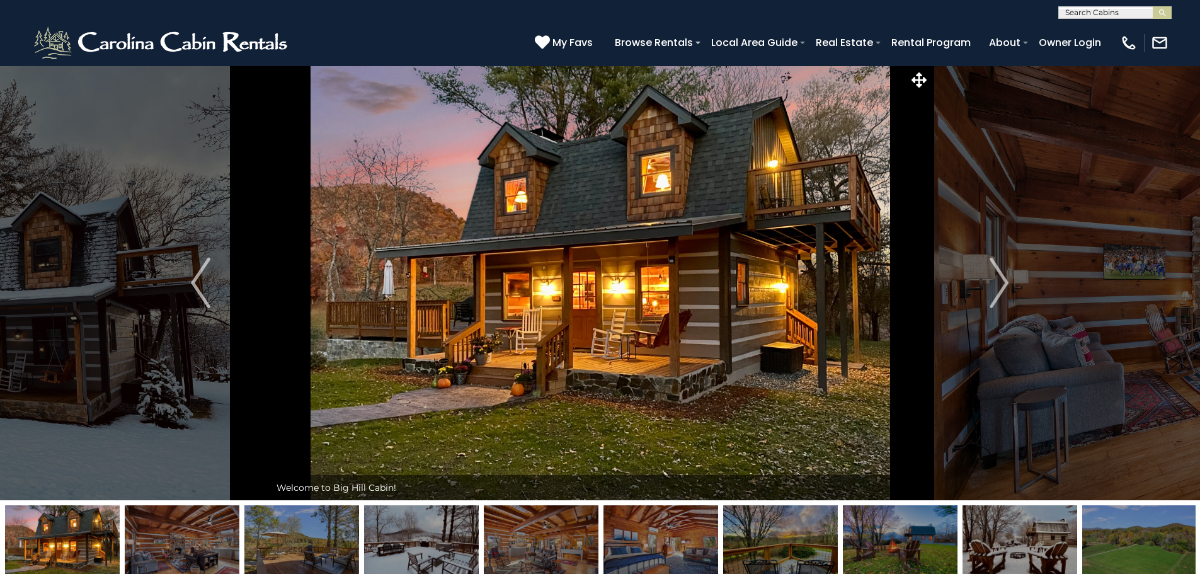
click at [981, 324] on button "Next" at bounding box center [999, 283] width 139 height 435
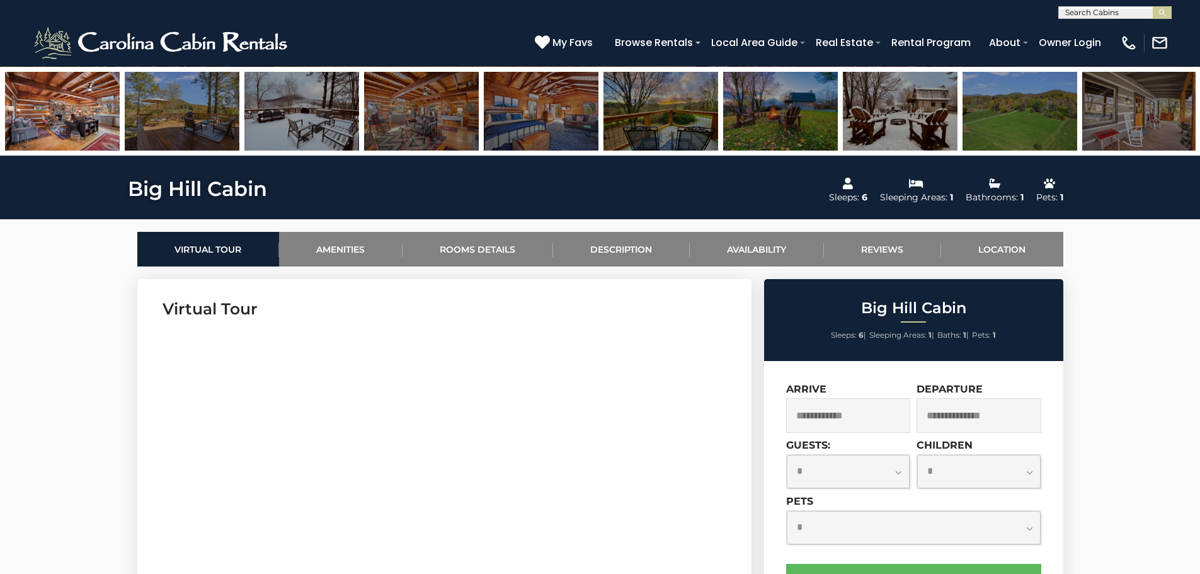
scroll to position [441, 0]
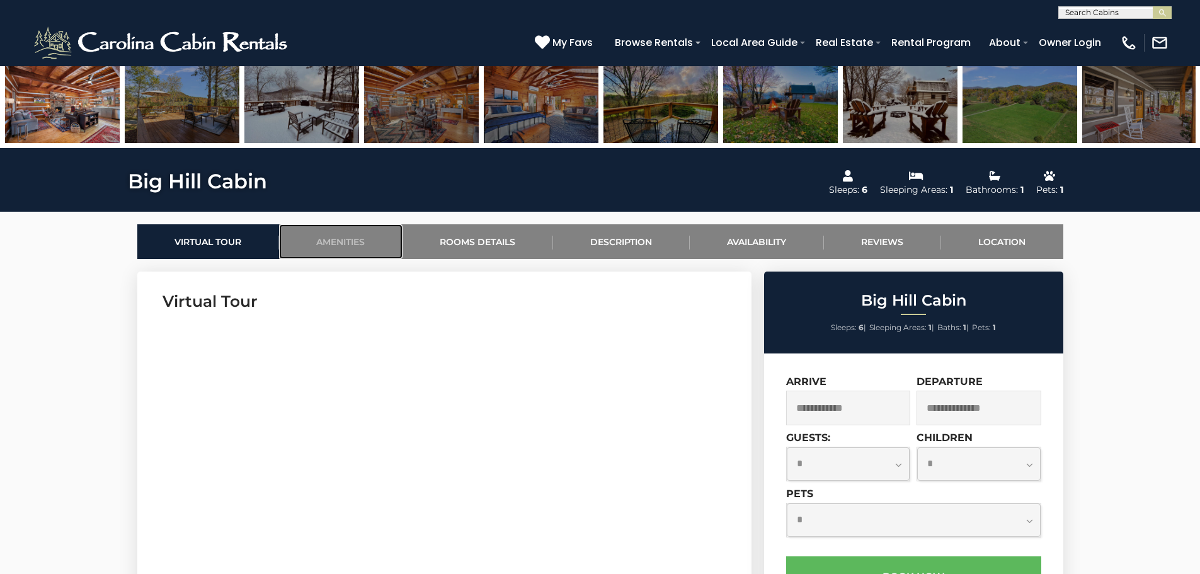
click at [339, 235] on link "Amenities" at bounding box center [340, 241] width 123 height 35
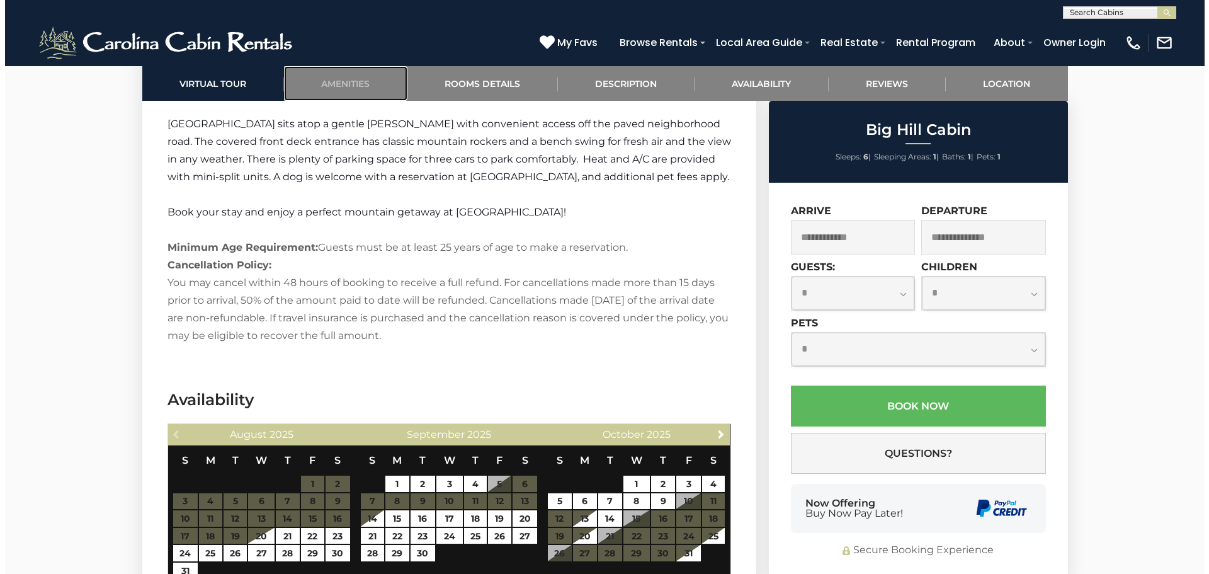
scroll to position [2135, 0]
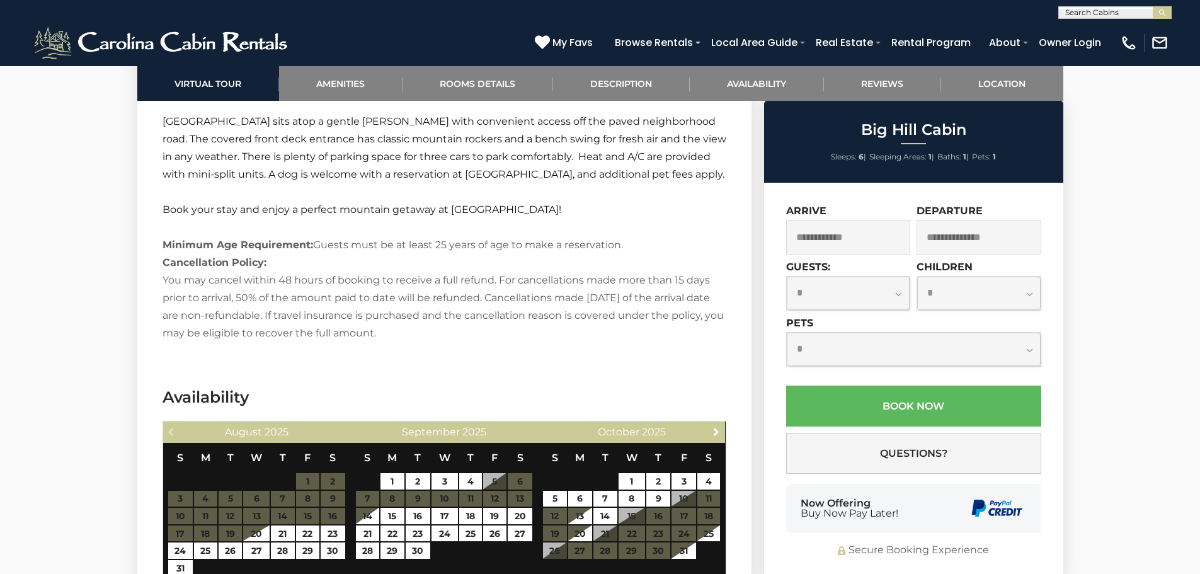
click at [714, 426] on span "Next" at bounding box center [716, 431] width 10 height 10
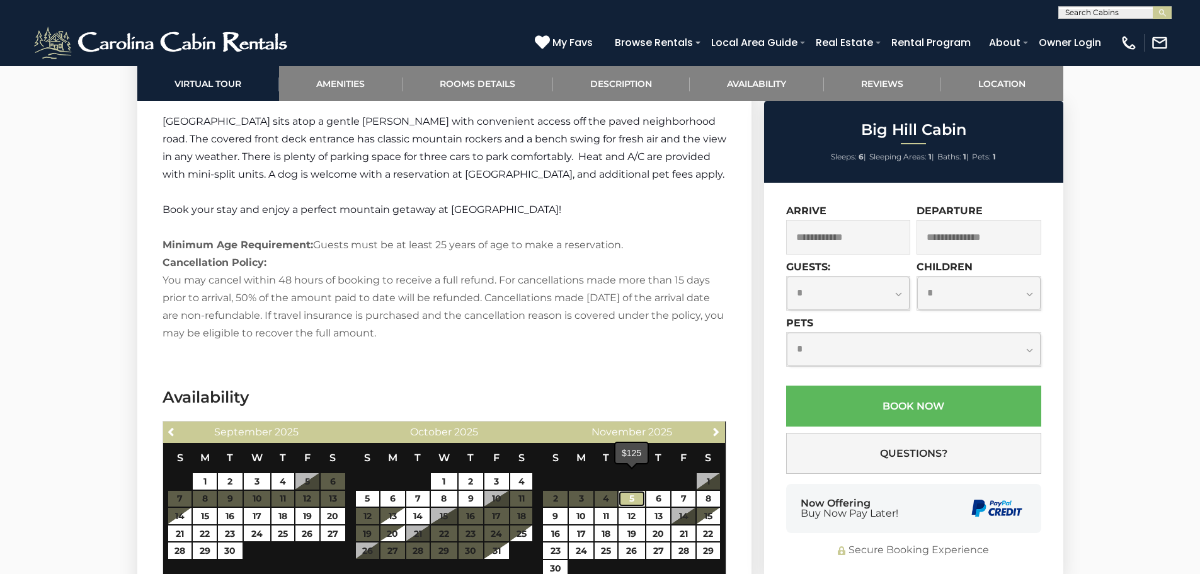
click at [629, 491] on link "5" at bounding box center [632, 499] width 26 height 16
type input "**********"
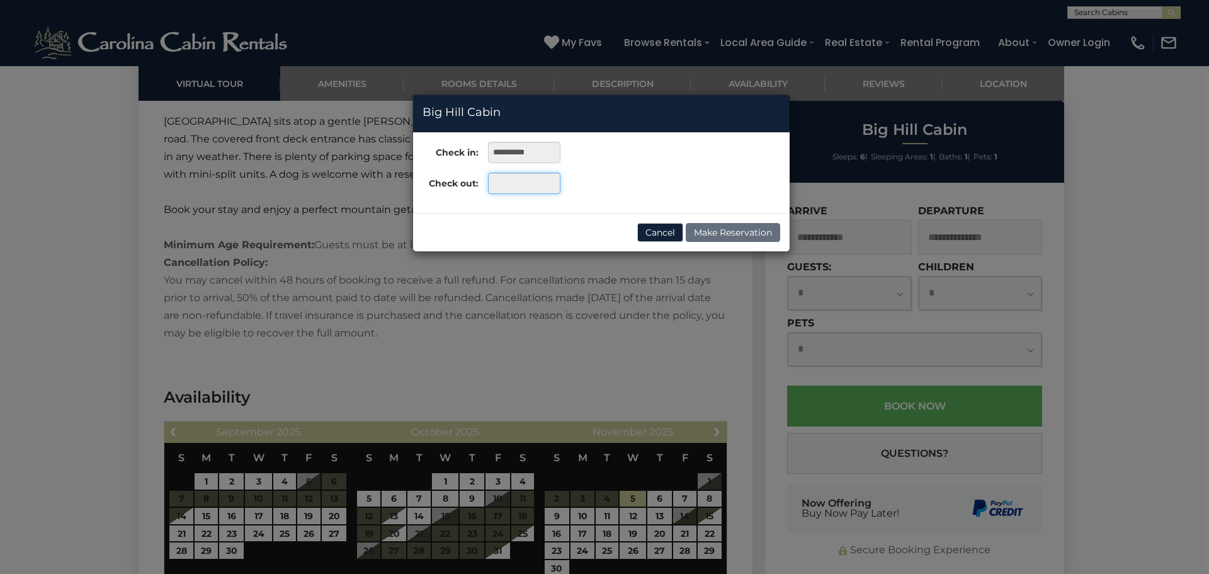
click at [498, 182] on input "text" at bounding box center [524, 183] width 72 height 21
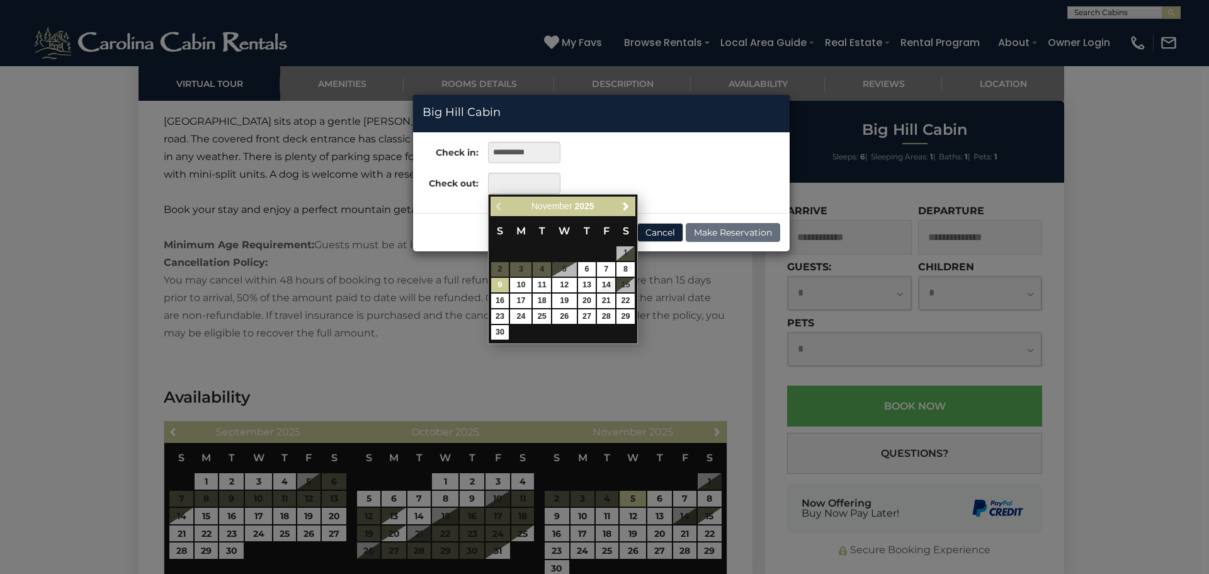
click at [501, 283] on link "9" at bounding box center [500, 285] width 18 height 14
type input "**********"
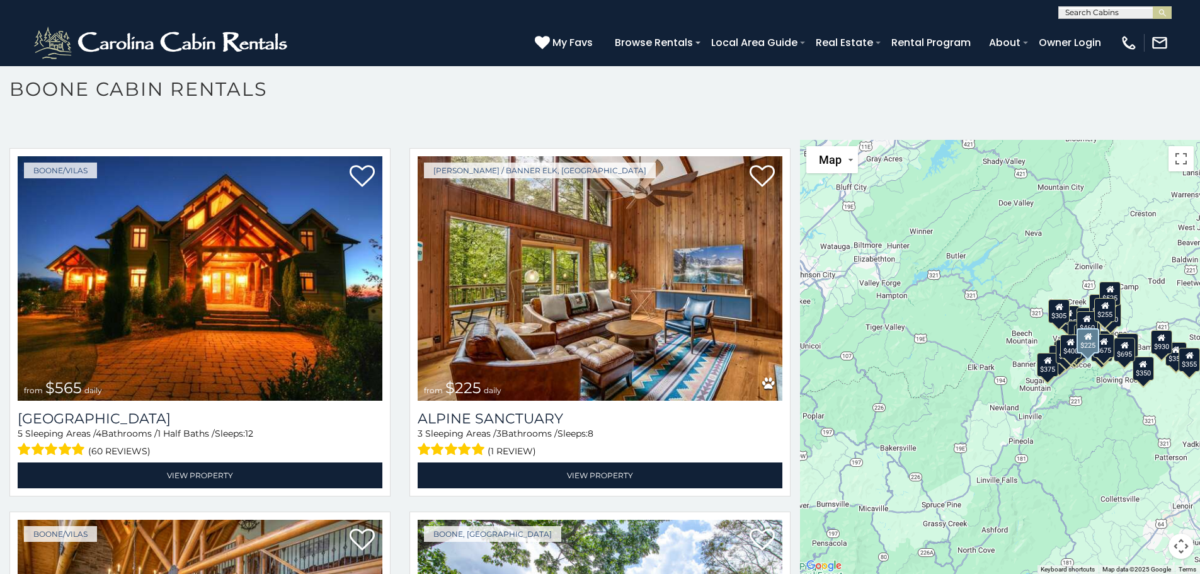
scroll to position [3023, 0]
